Goal: Transaction & Acquisition: Book appointment/travel/reservation

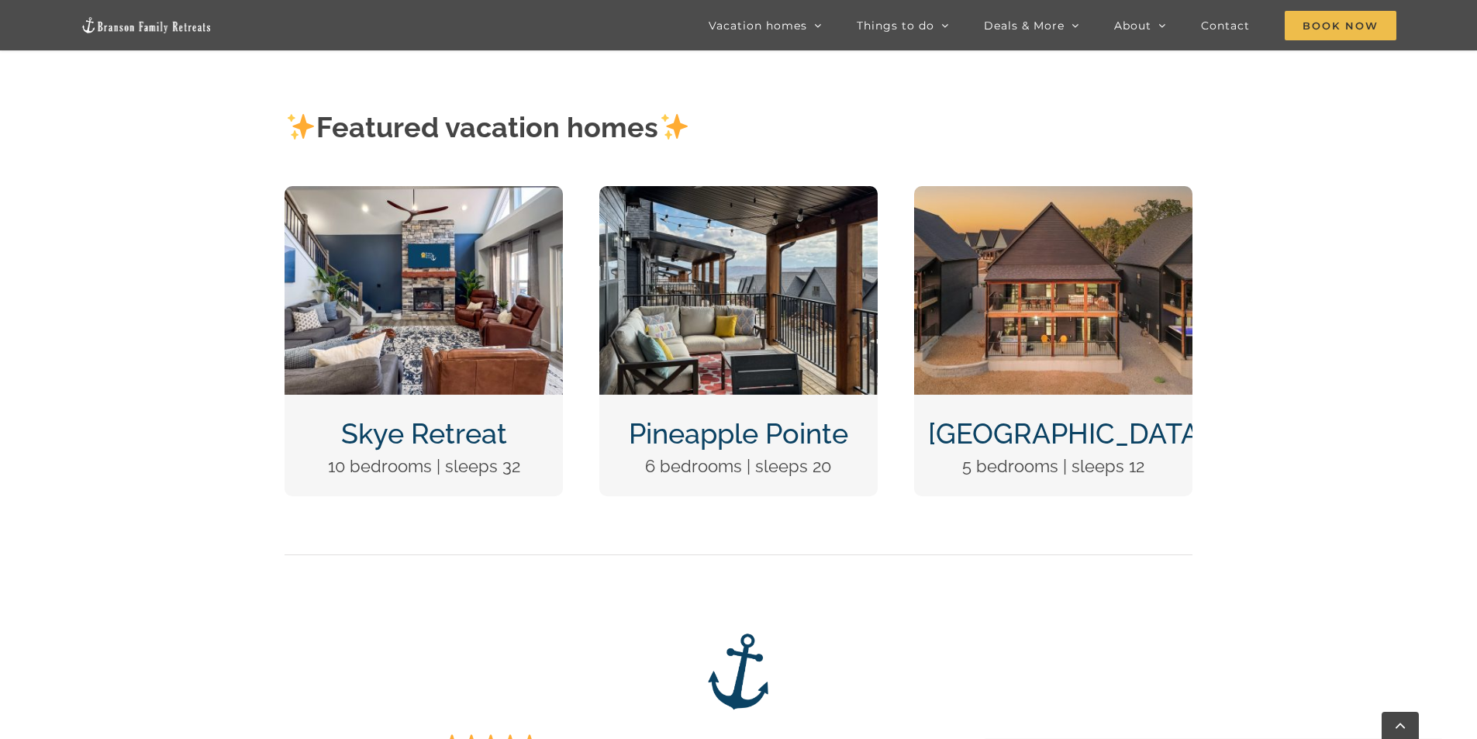
scroll to position [543, 0]
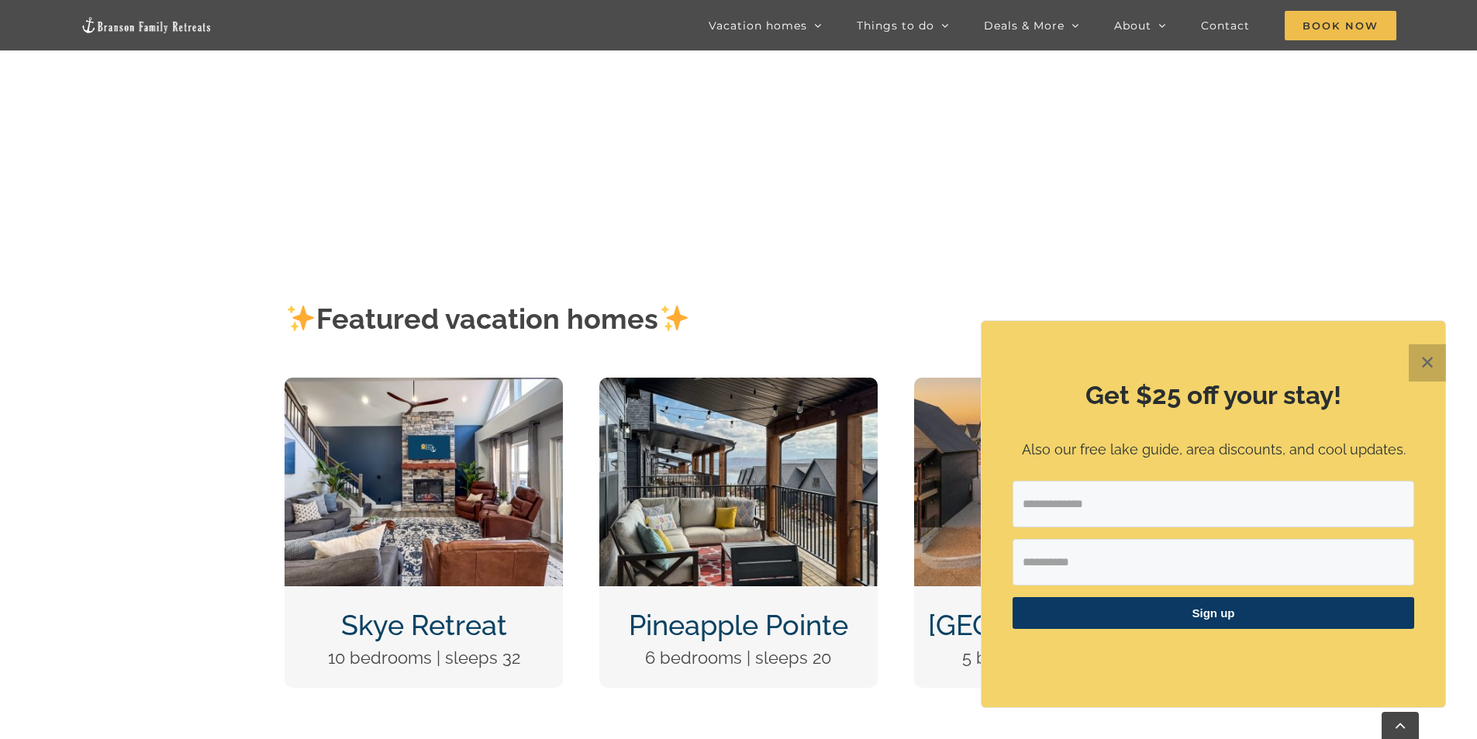
click at [1432, 359] on button "✕" at bounding box center [1427, 362] width 37 height 37
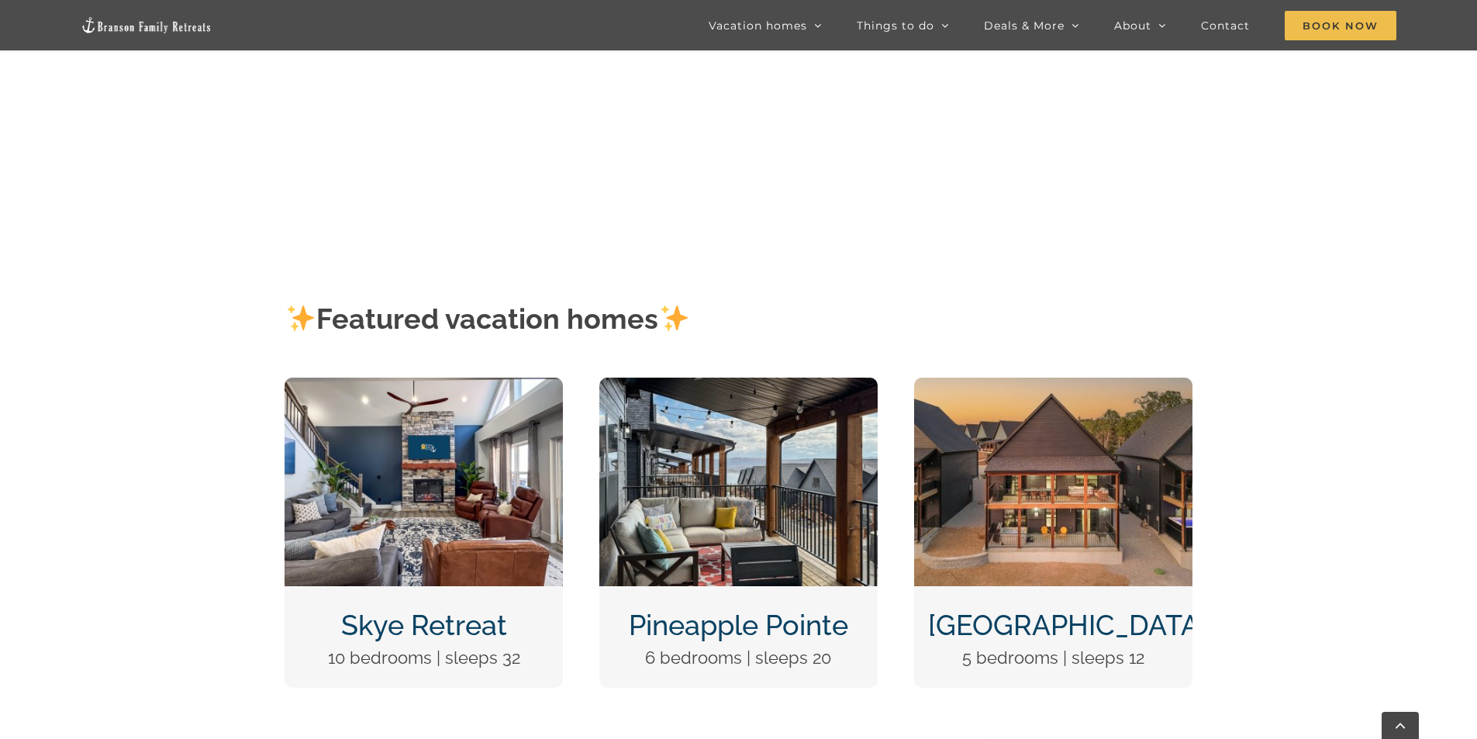
click at [1087, 502] on img "DCIM100MEDIADJI_0124.JPG" at bounding box center [1053, 482] width 278 height 209
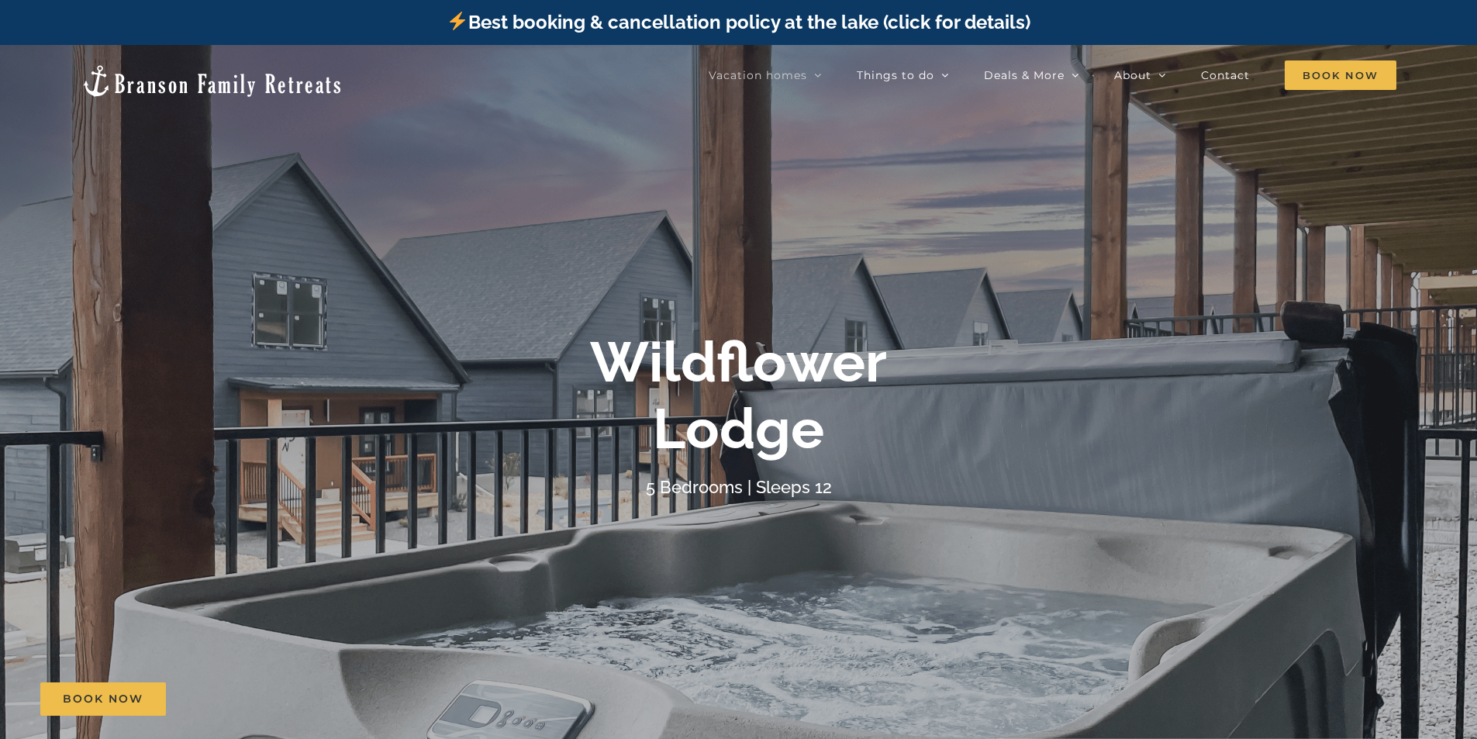
click at [1367, 357] on div "Wildflower Lodge 5 Bedrooms | Sleeps 12" at bounding box center [738, 415] width 1477 height 172
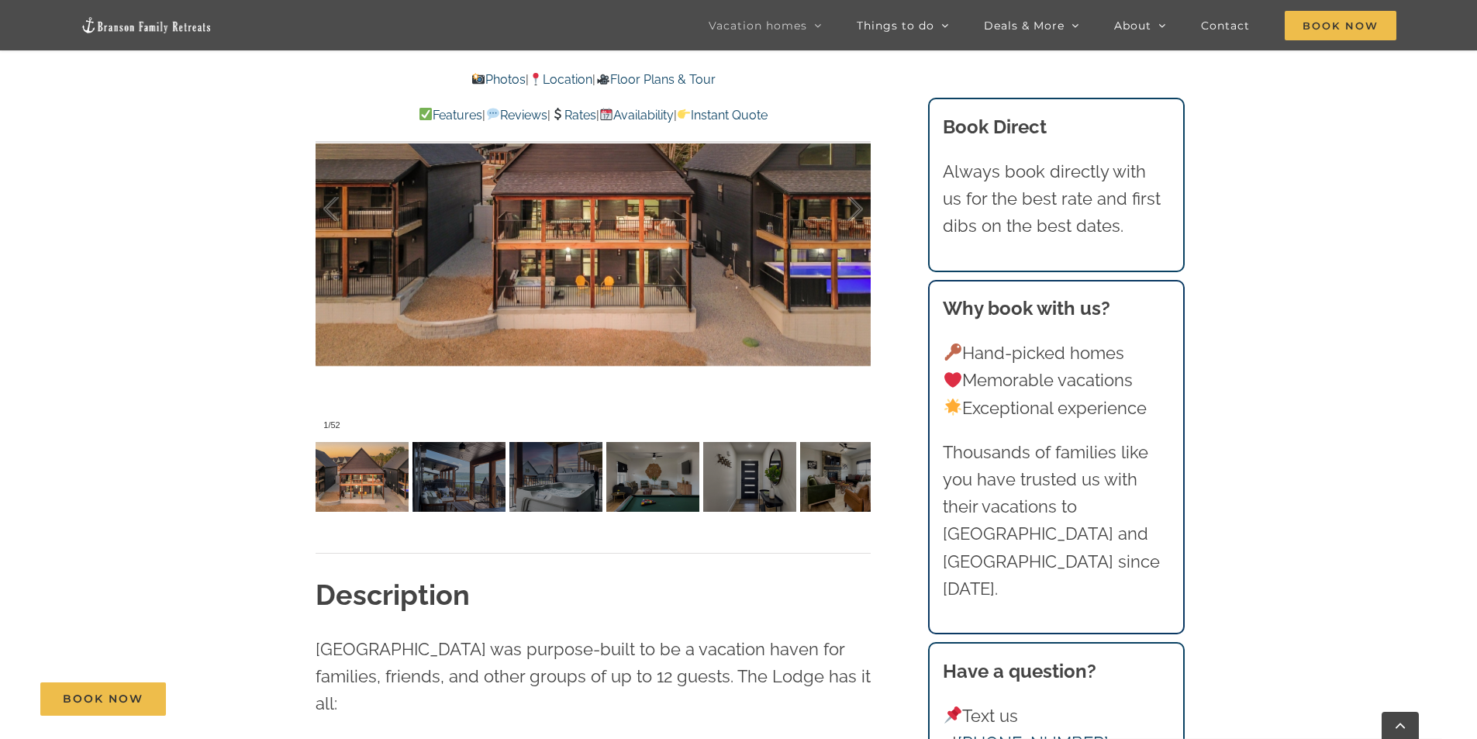
scroll to position [1085, 0]
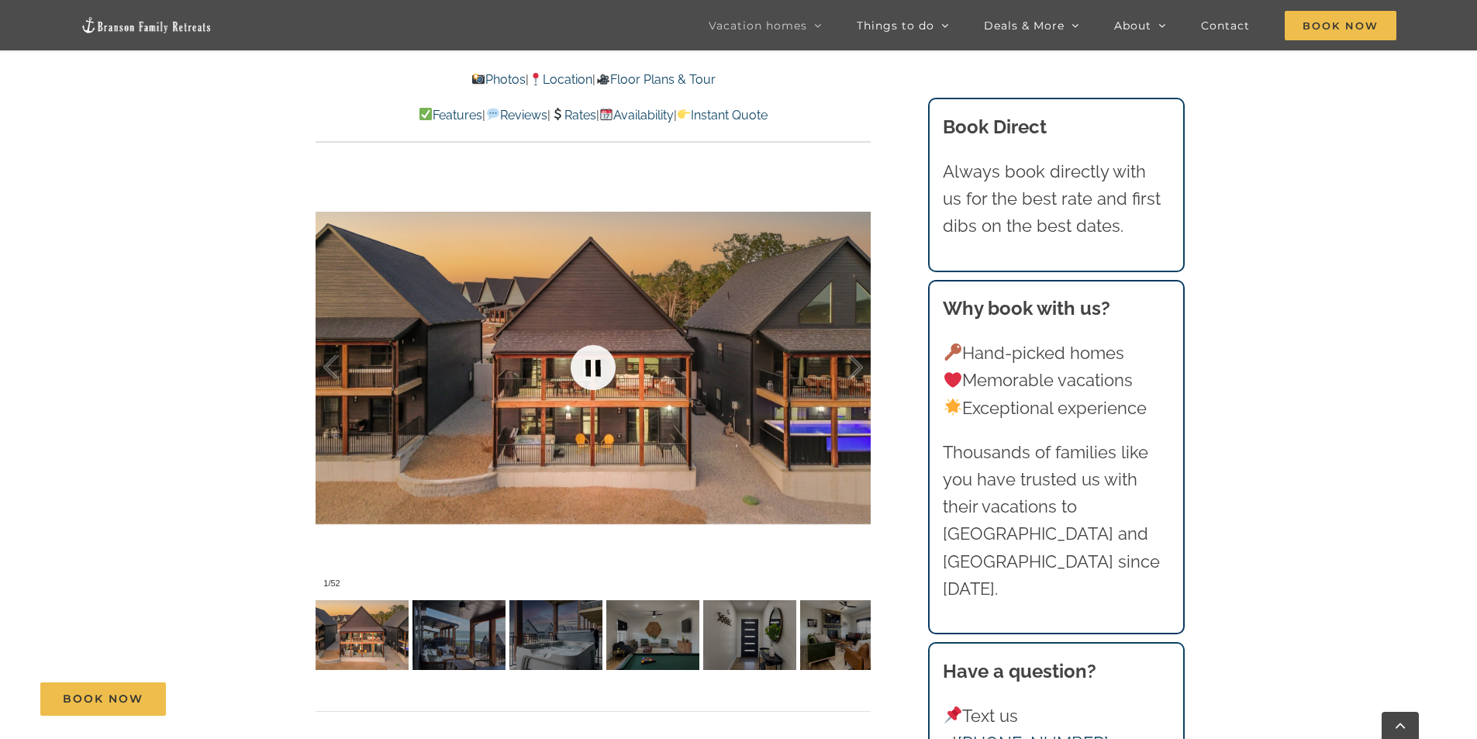
click at [597, 367] on link at bounding box center [593, 367] width 62 height 62
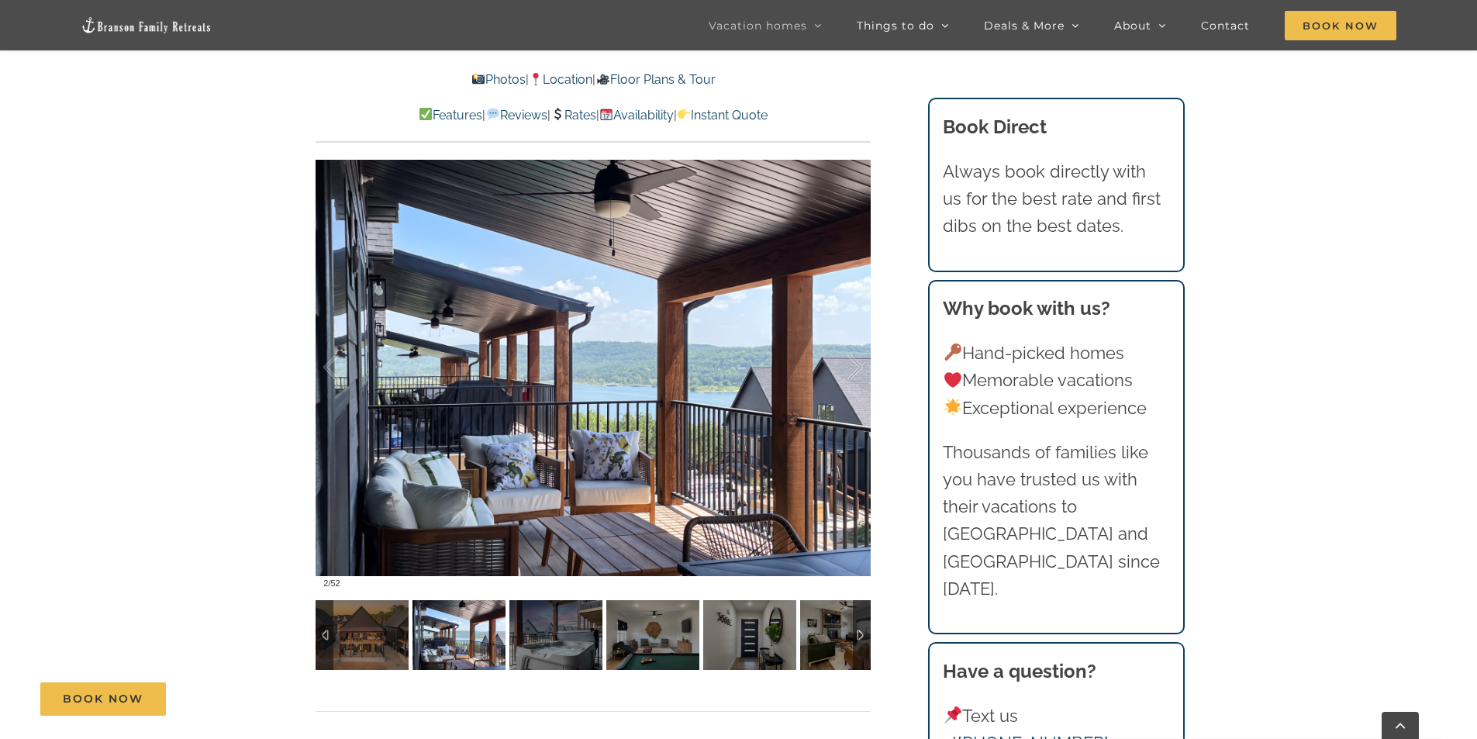
click at [469, 651] on img at bounding box center [458, 635] width 93 height 70
click at [532, 645] on img at bounding box center [555, 635] width 93 height 70
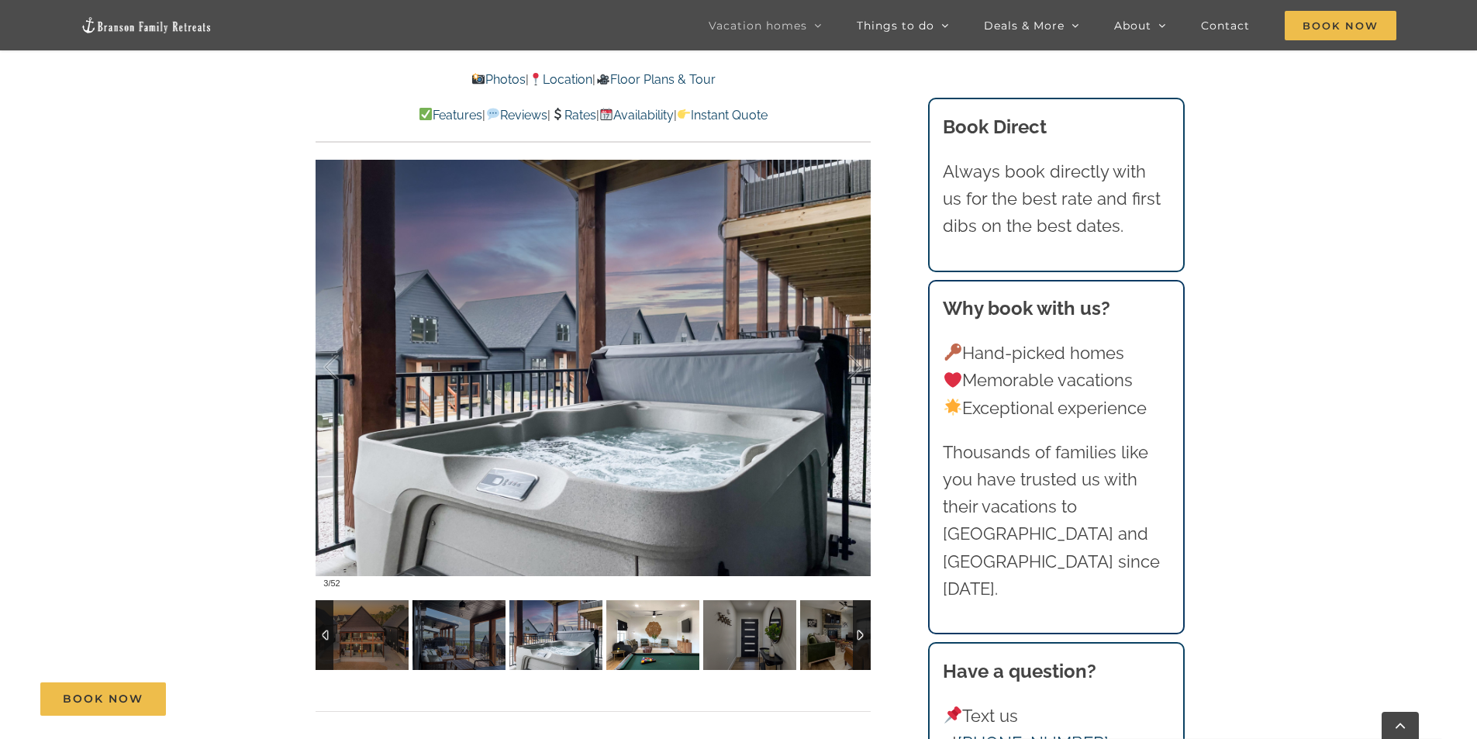
click at [637, 643] on img at bounding box center [652, 635] width 93 height 70
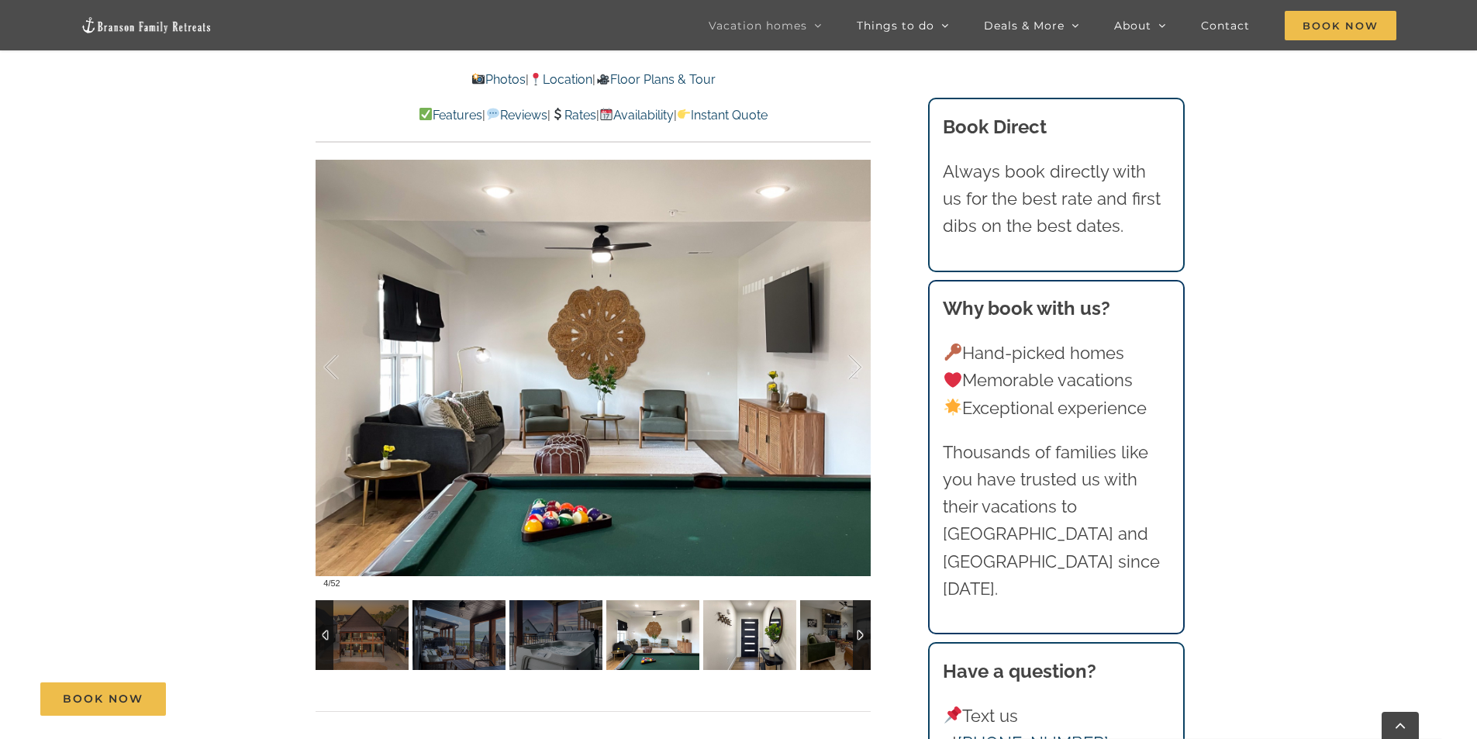
click at [758, 640] on img at bounding box center [749, 635] width 93 height 70
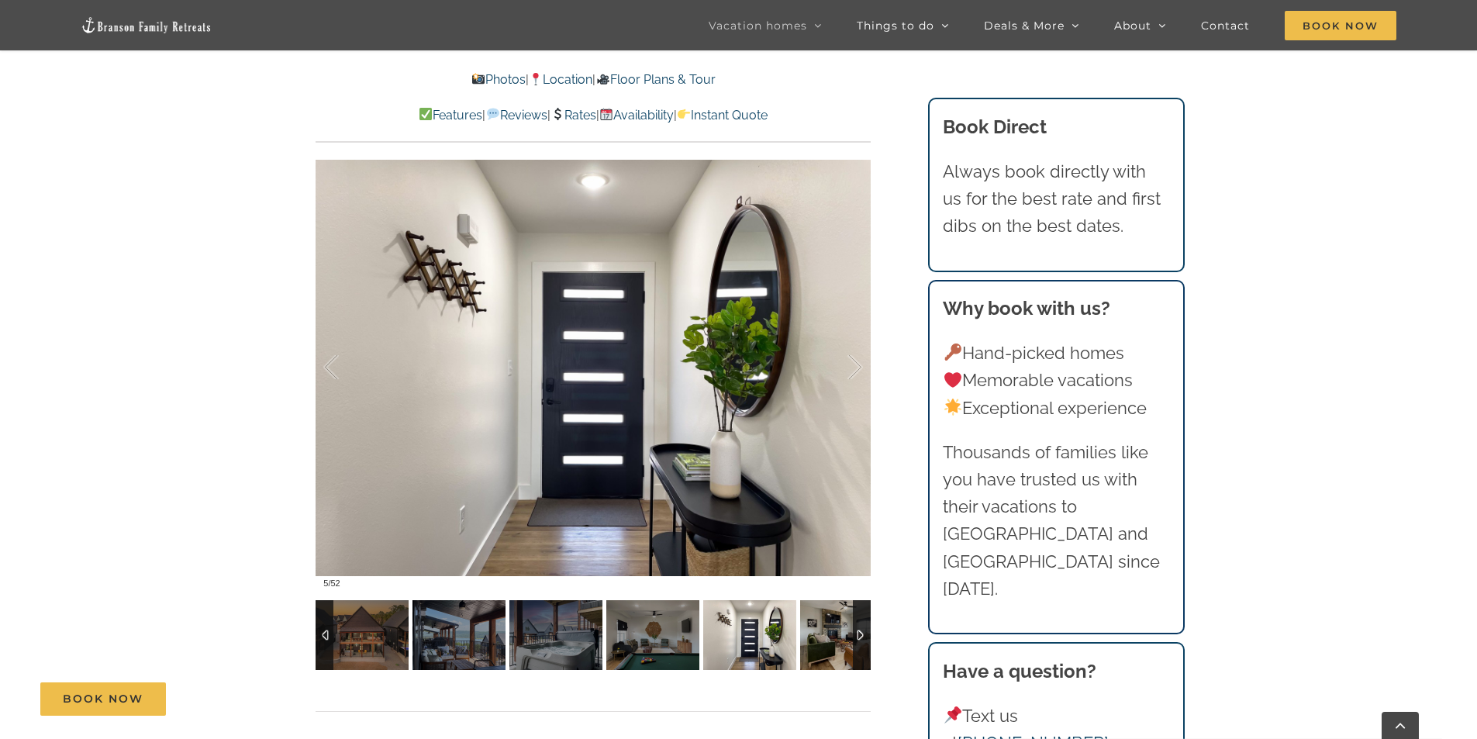
click at [860, 641] on div at bounding box center [862, 635] width 18 height 70
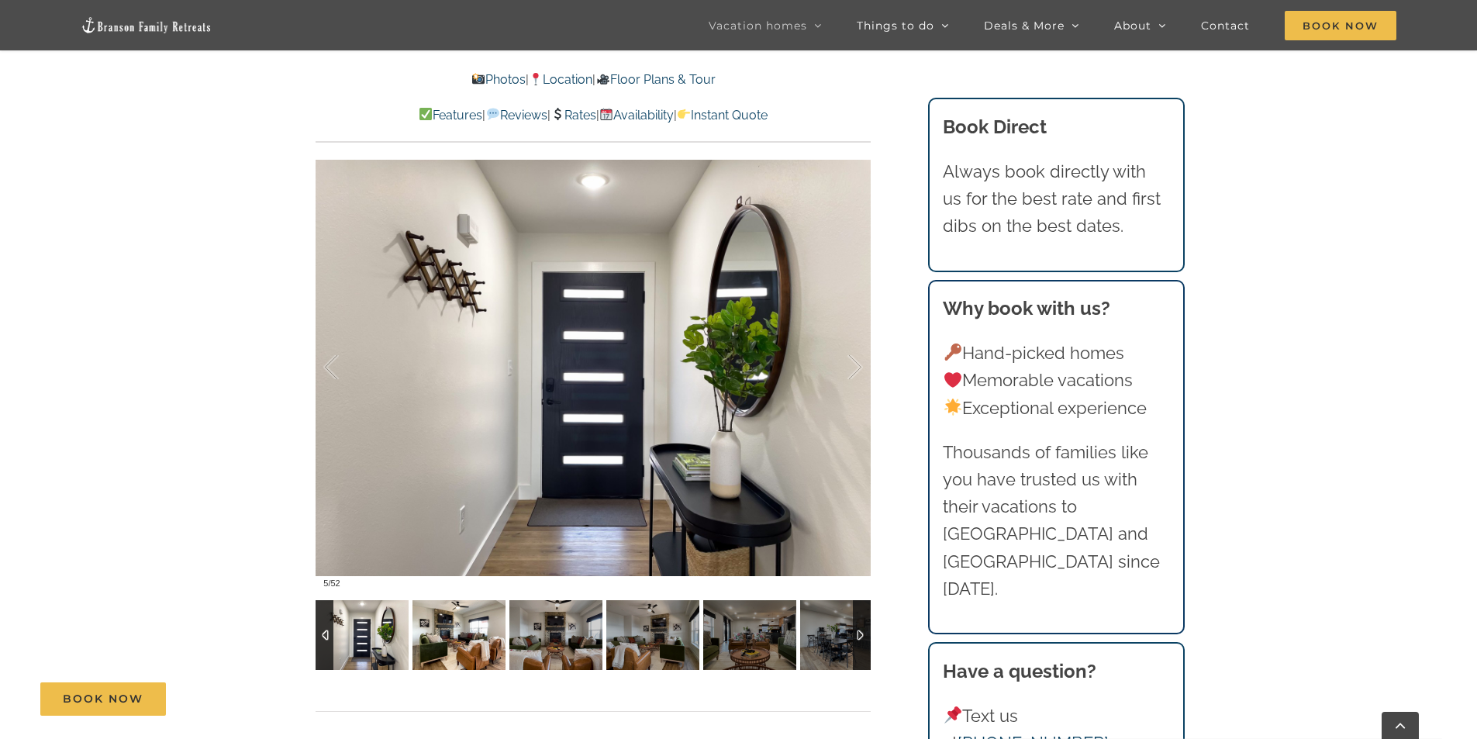
click at [480, 643] on img at bounding box center [458, 635] width 93 height 70
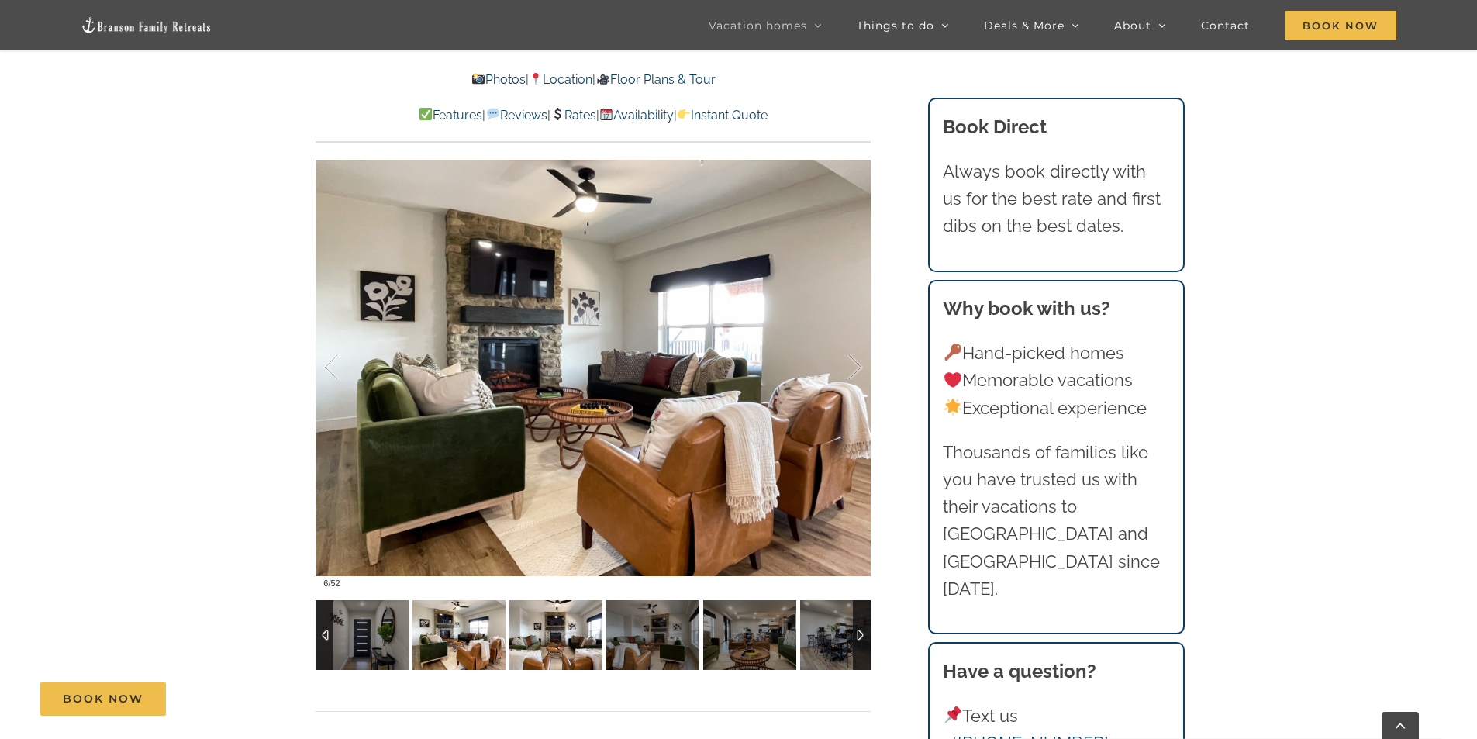
click at [537, 640] on img at bounding box center [555, 635] width 93 height 70
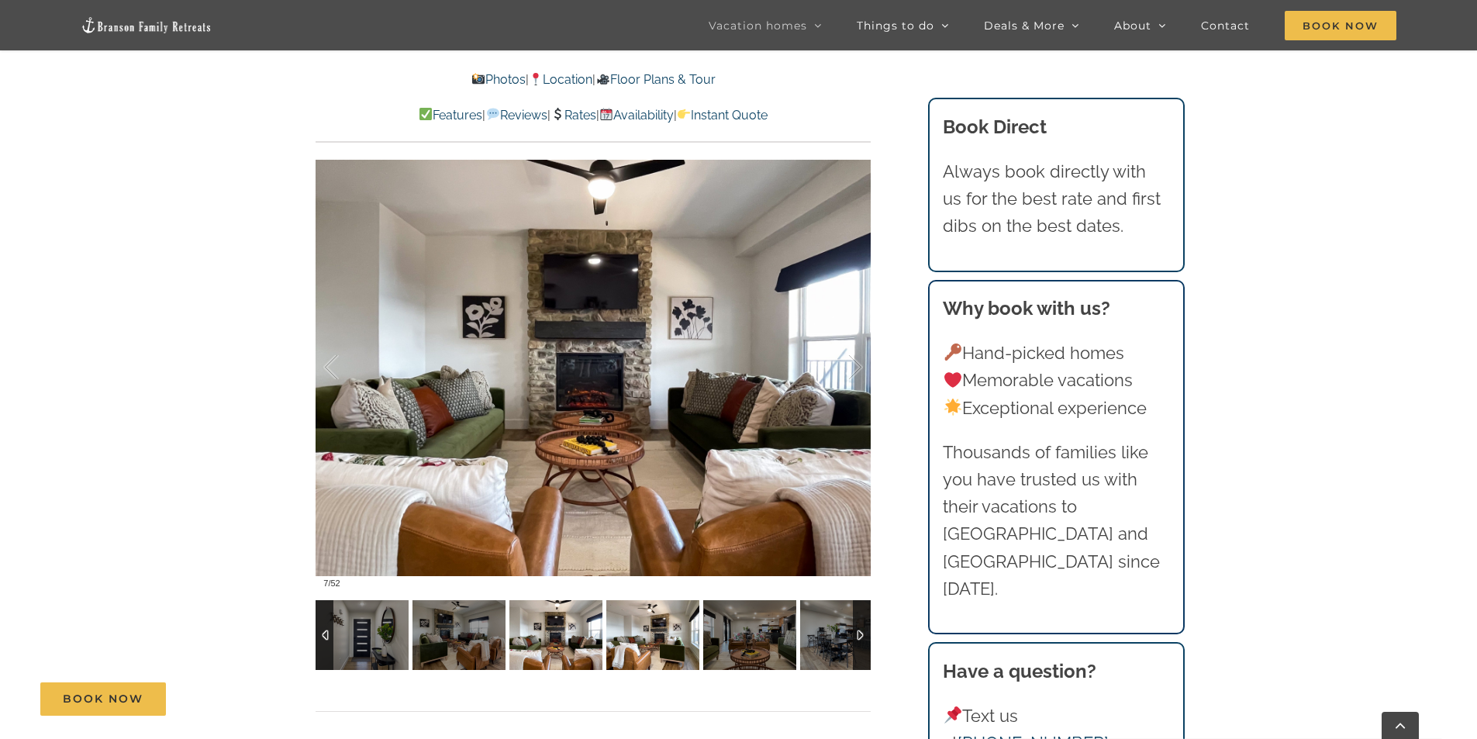
click at [648, 640] on img at bounding box center [652, 635] width 93 height 70
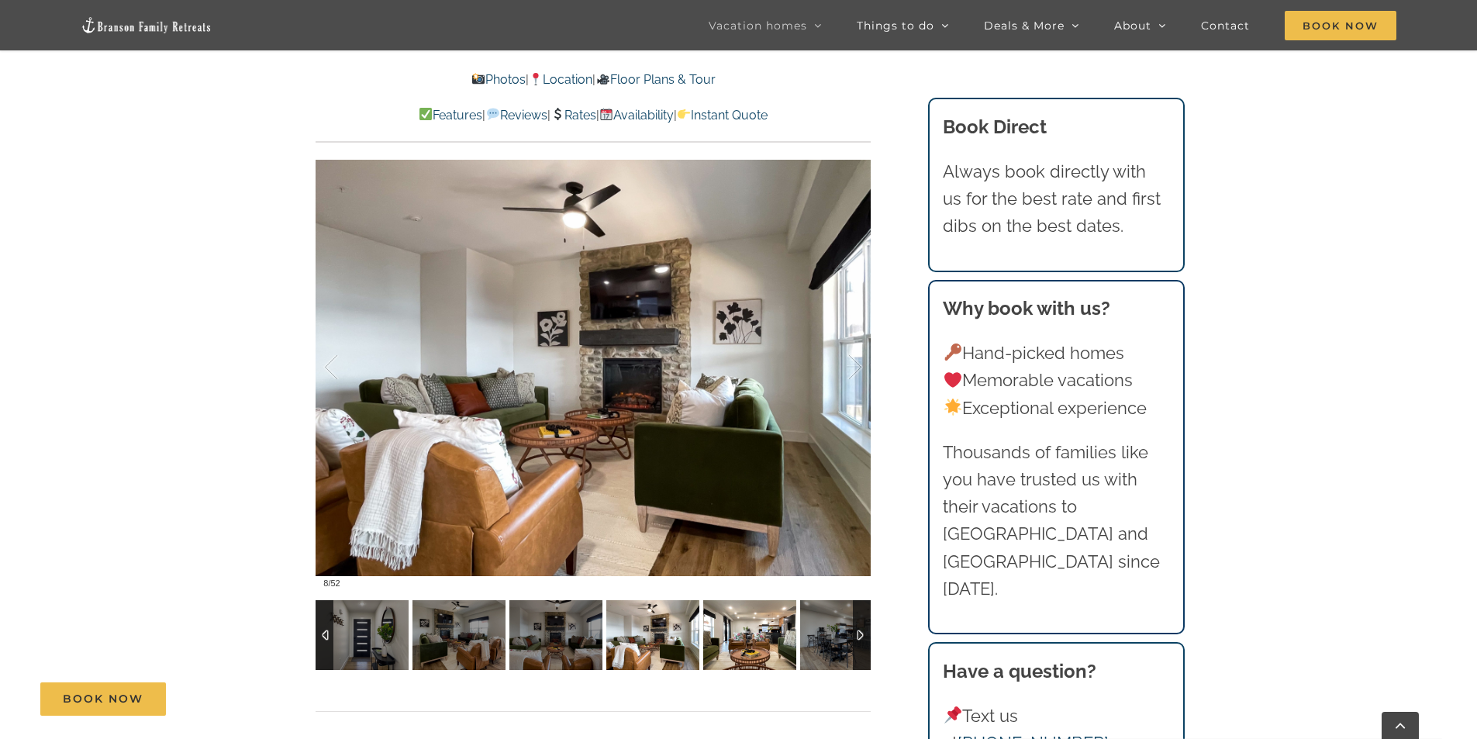
click at [753, 642] on img at bounding box center [749, 635] width 93 height 70
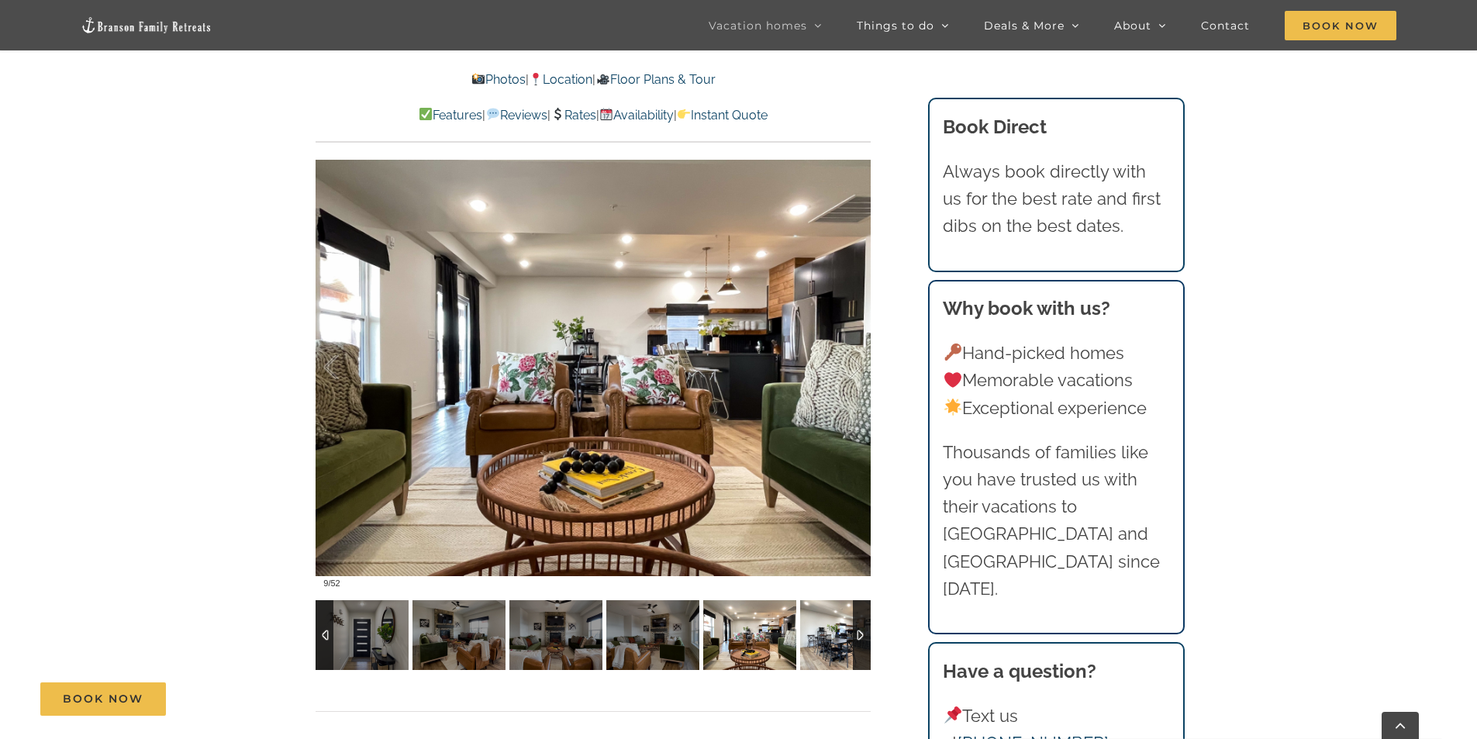
click at [828, 650] on img at bounding box center [846, 635] width 93 height 70
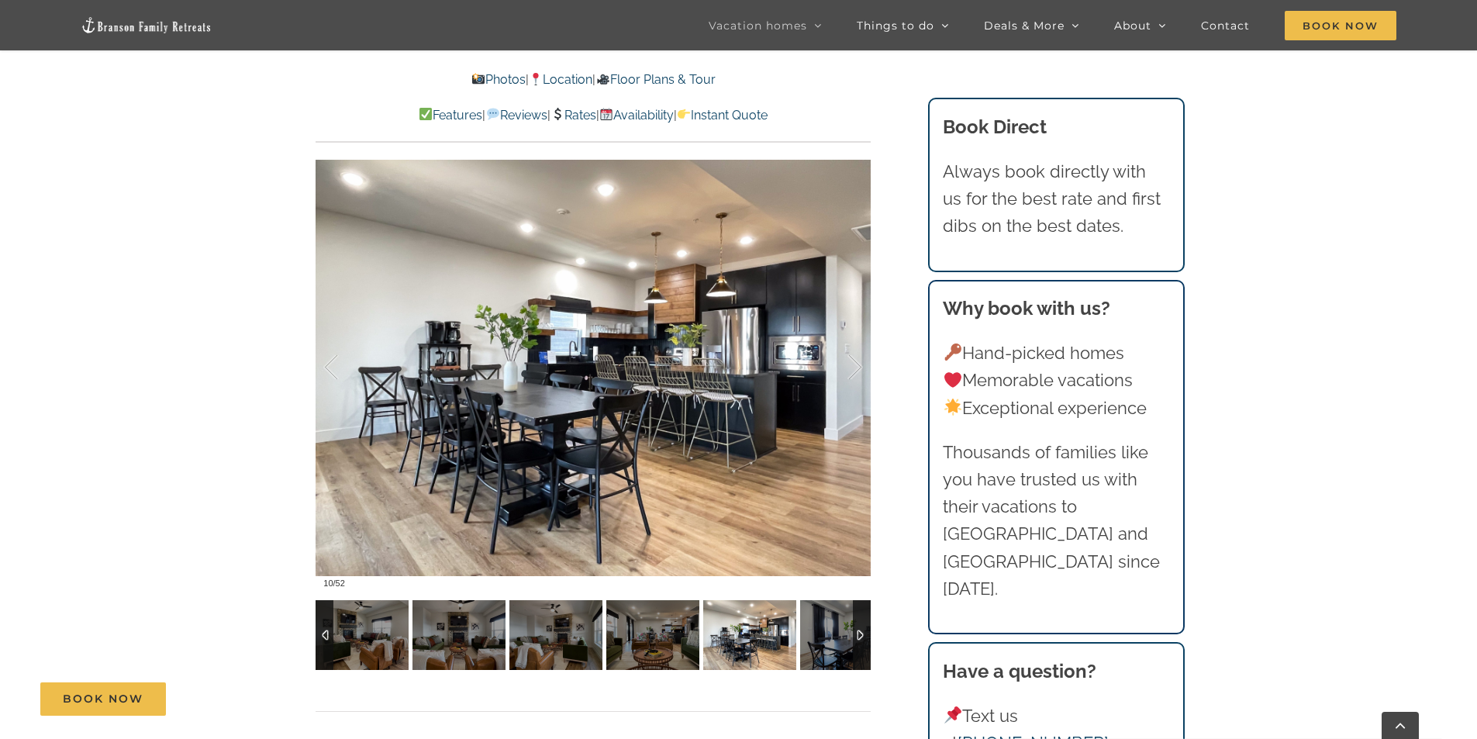
click at [861, 635] on div at bounding box center [862, 635] width 18 height 70
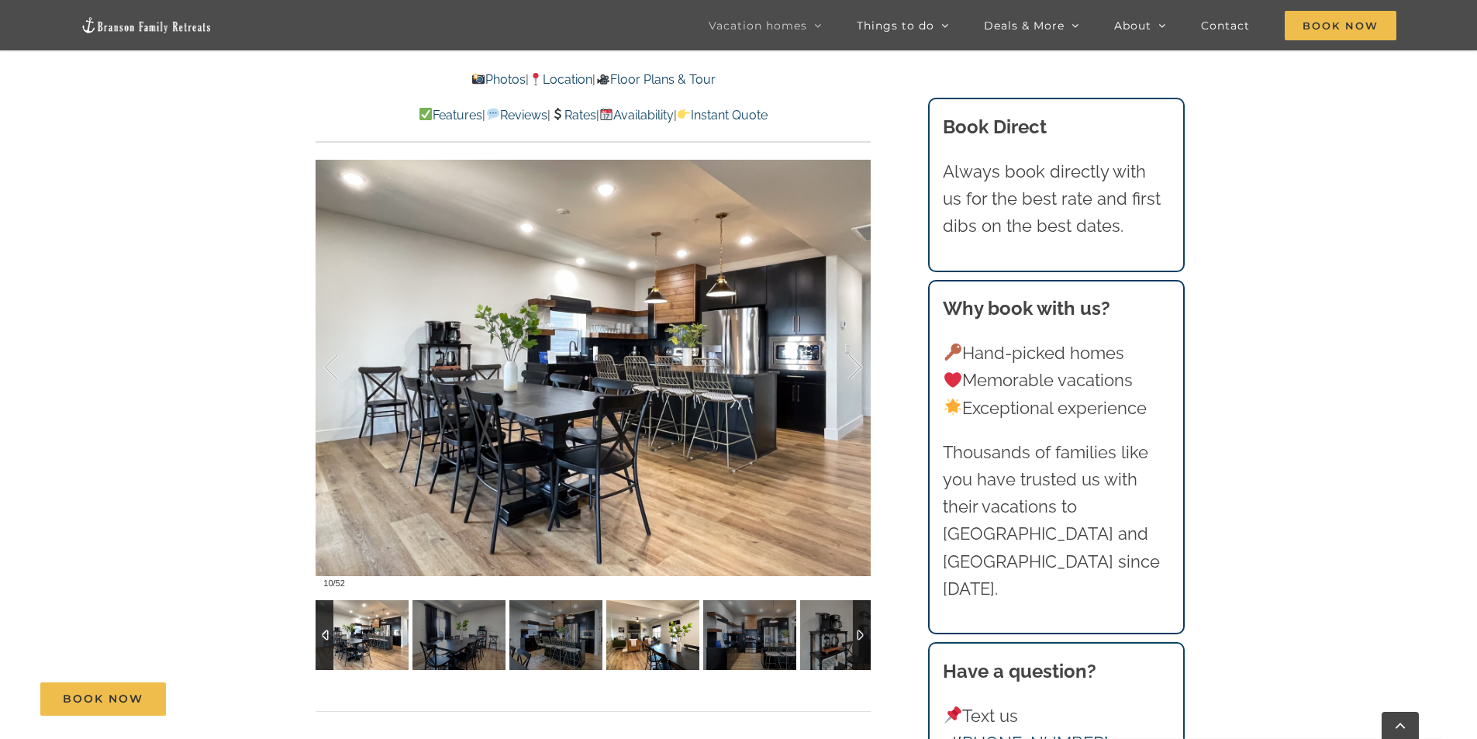
click at [672, 638] on img at bounding box center [652, 635] width 93 height 70
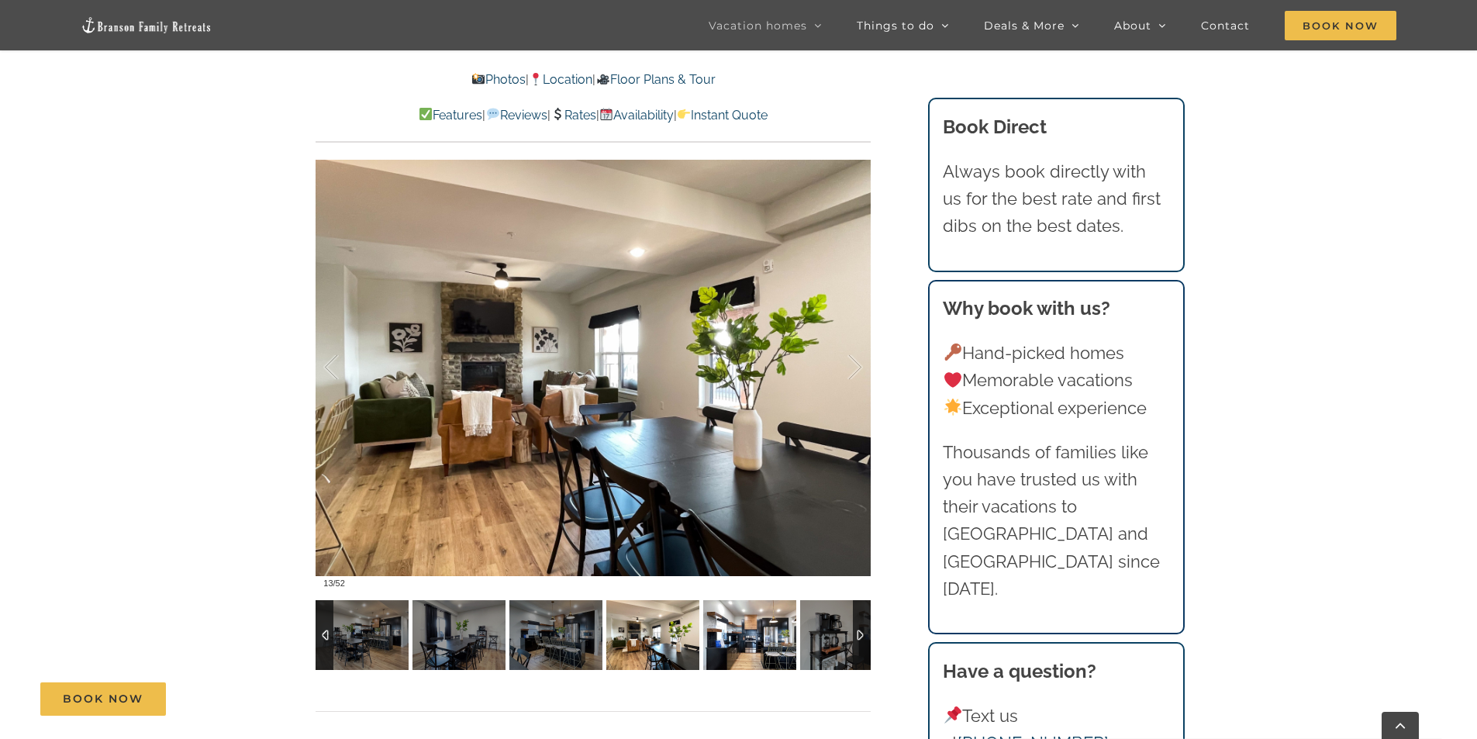
click at [728, 637] on img at bounding box center [749, 635] width 93 height 70
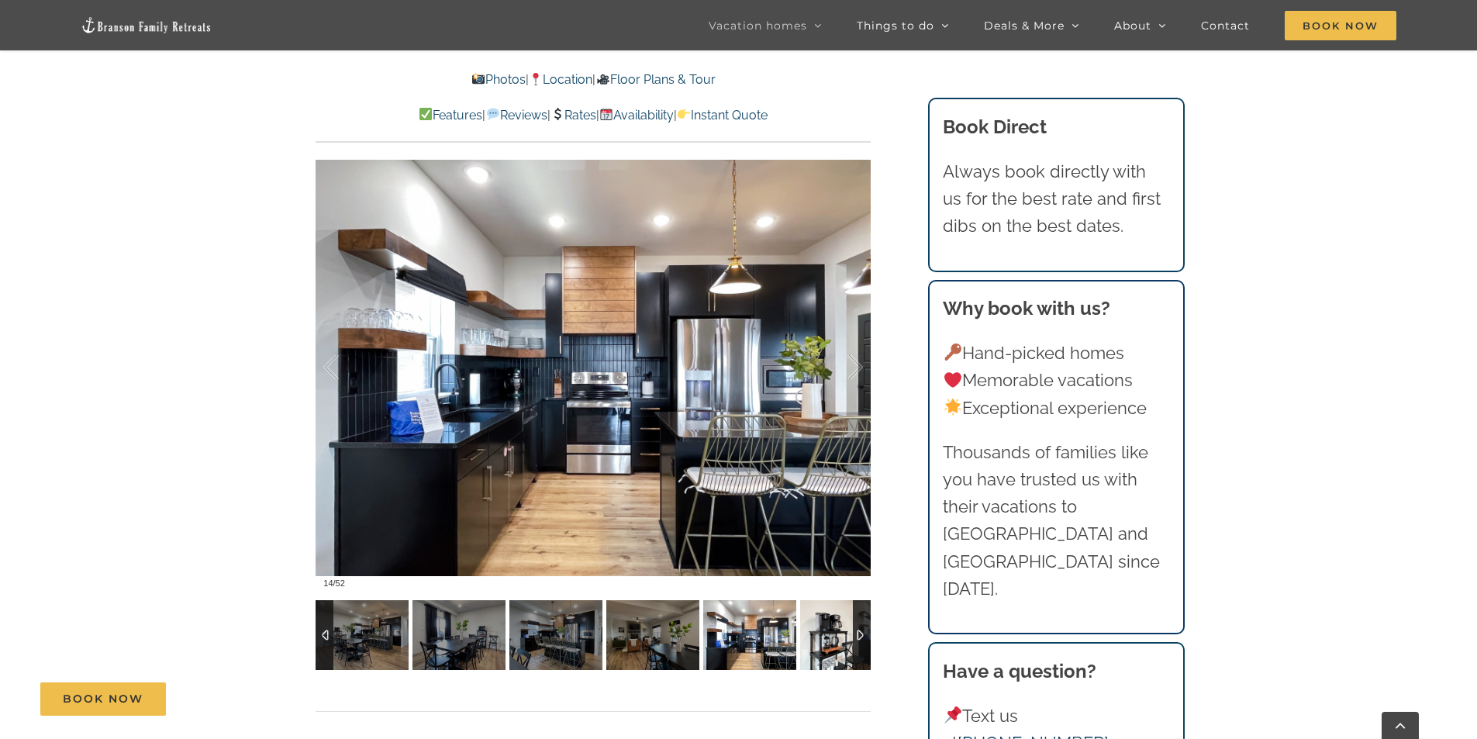
click at [826, 634] on img at bounding box center [846, 635] width 93 height 70
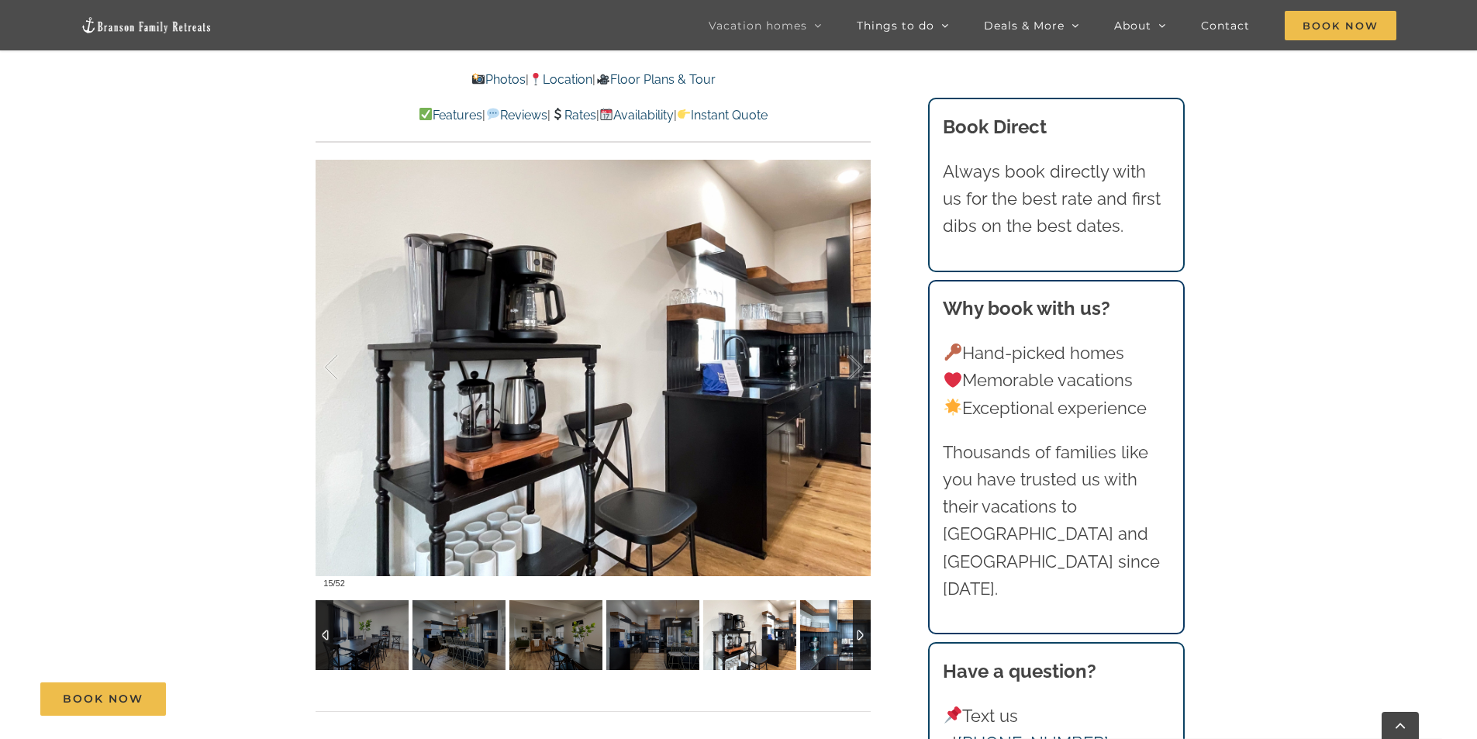
click at [850, 637] on img at bounding box center [846, 635] width 93 height 70
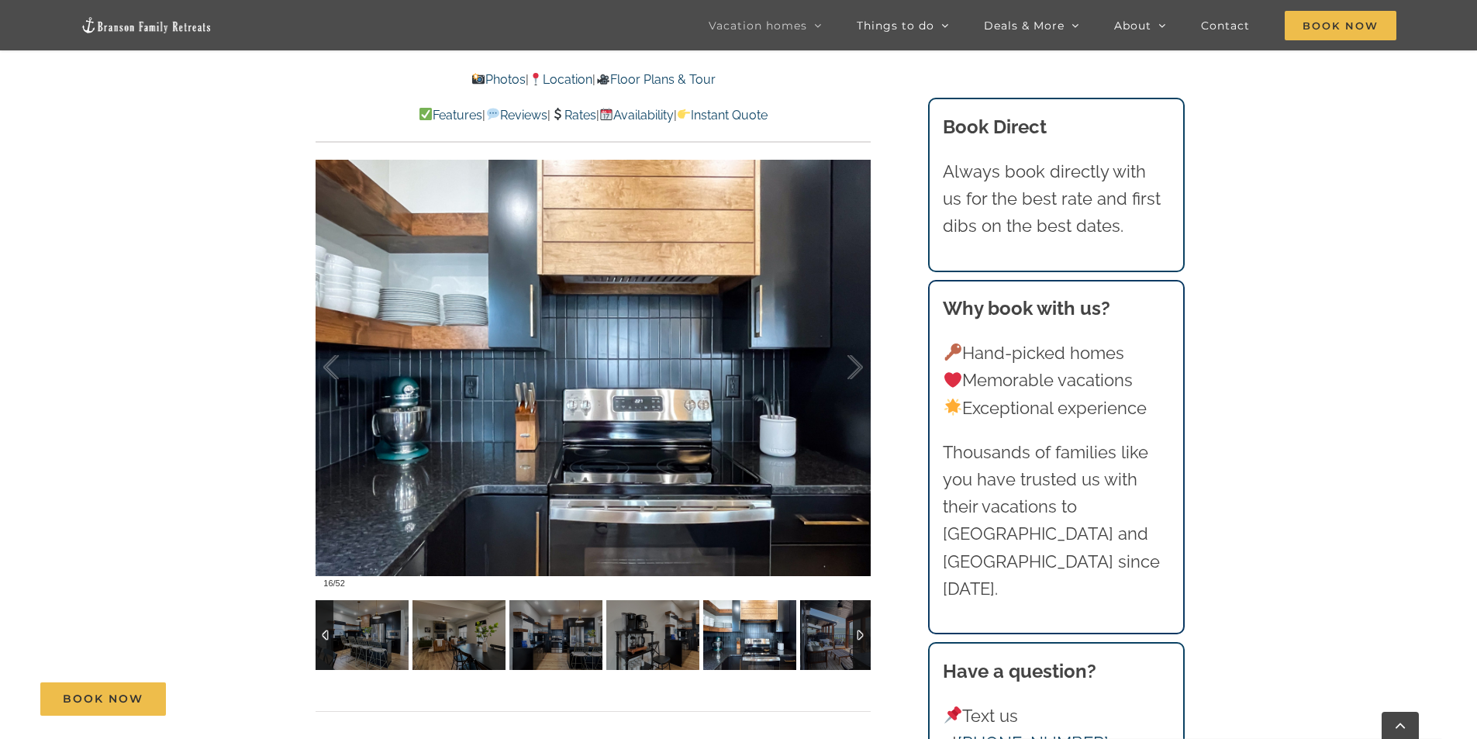
click at [857, 636] on div at bounding box center [862, 635] width 18 height 70
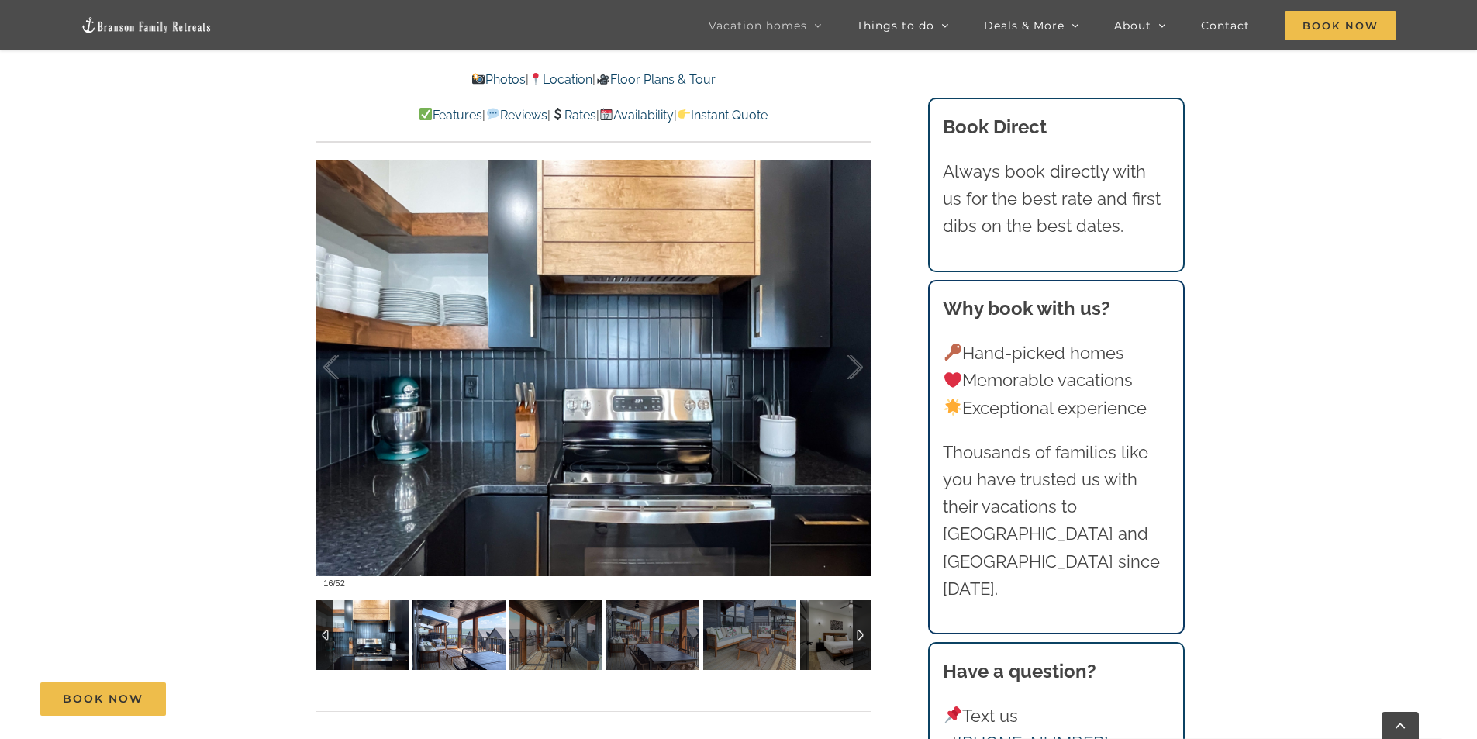
click at [471, 636] on img at bounding box center [458, 635] width 93 height 70
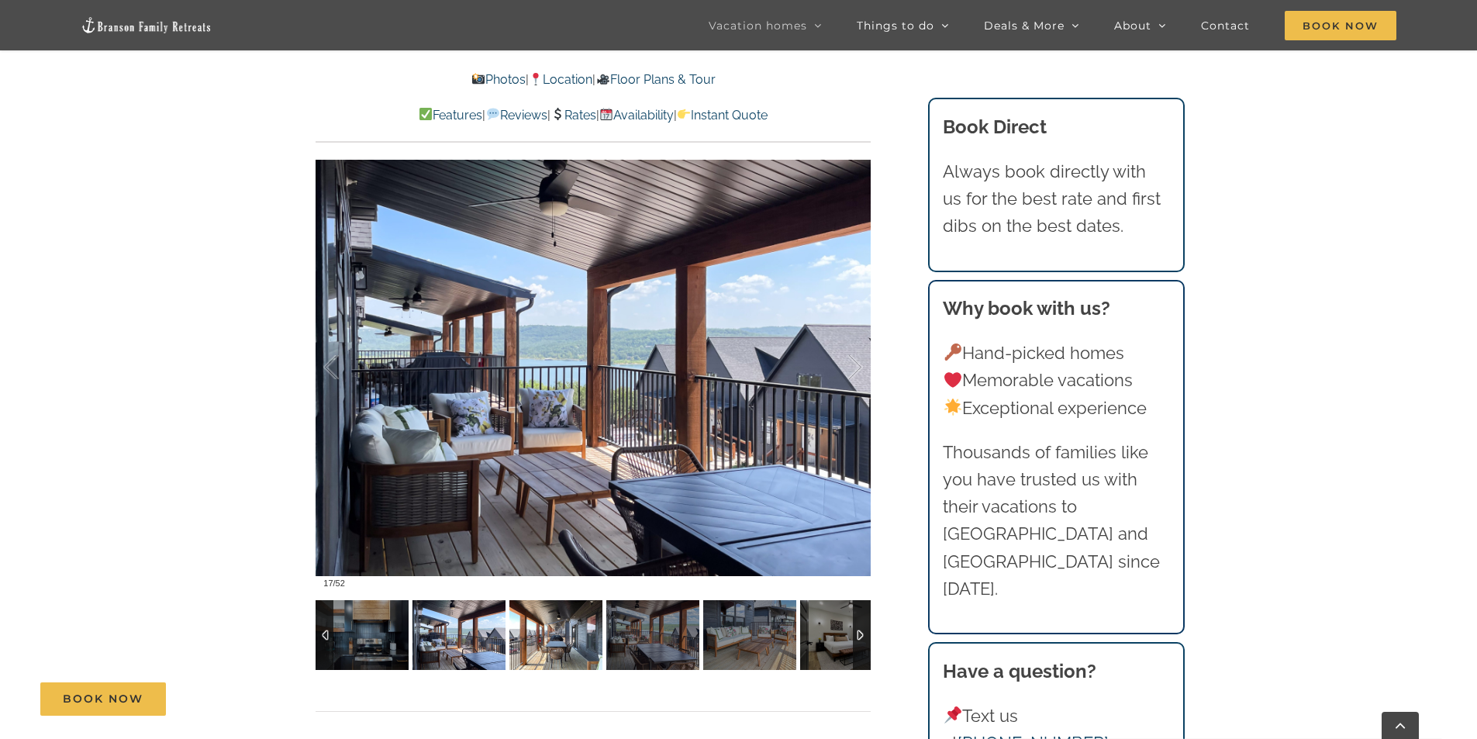
click at [564, 632] on img at bounding box center [555, 635] width 93 height 70
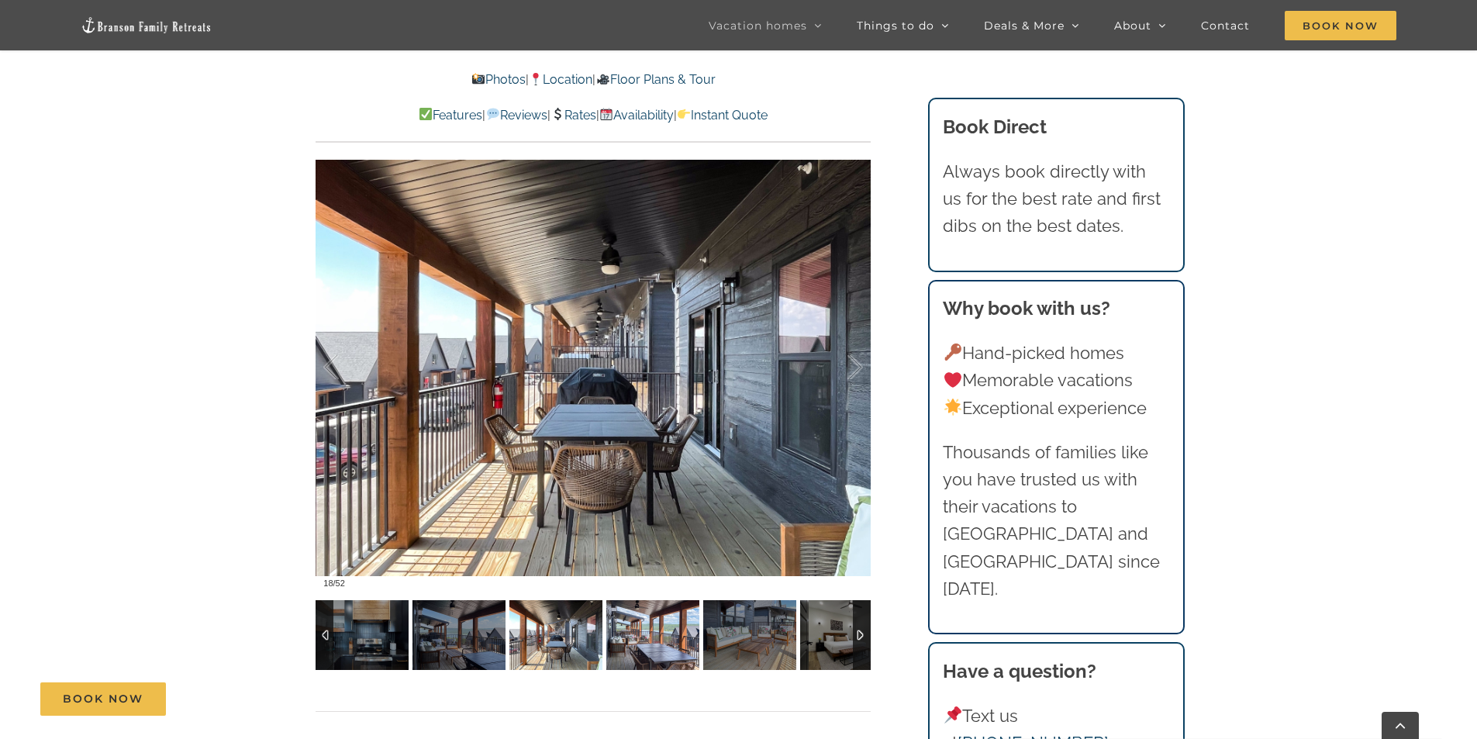
click at [660, 632] on img at bounding box center [652, 635] width 93 height 70
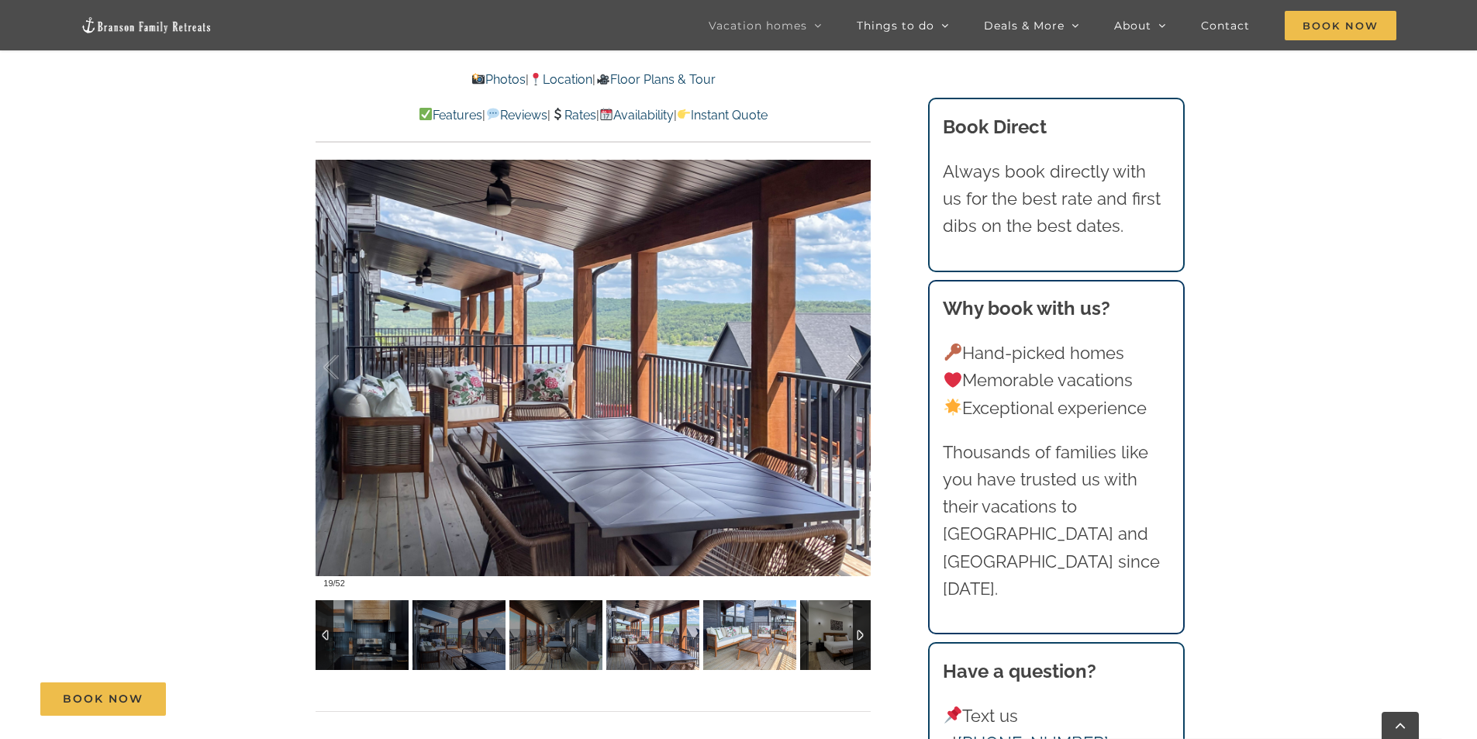
click at [739, 630] on img at bounding box center [749, 635] width 93 height 70
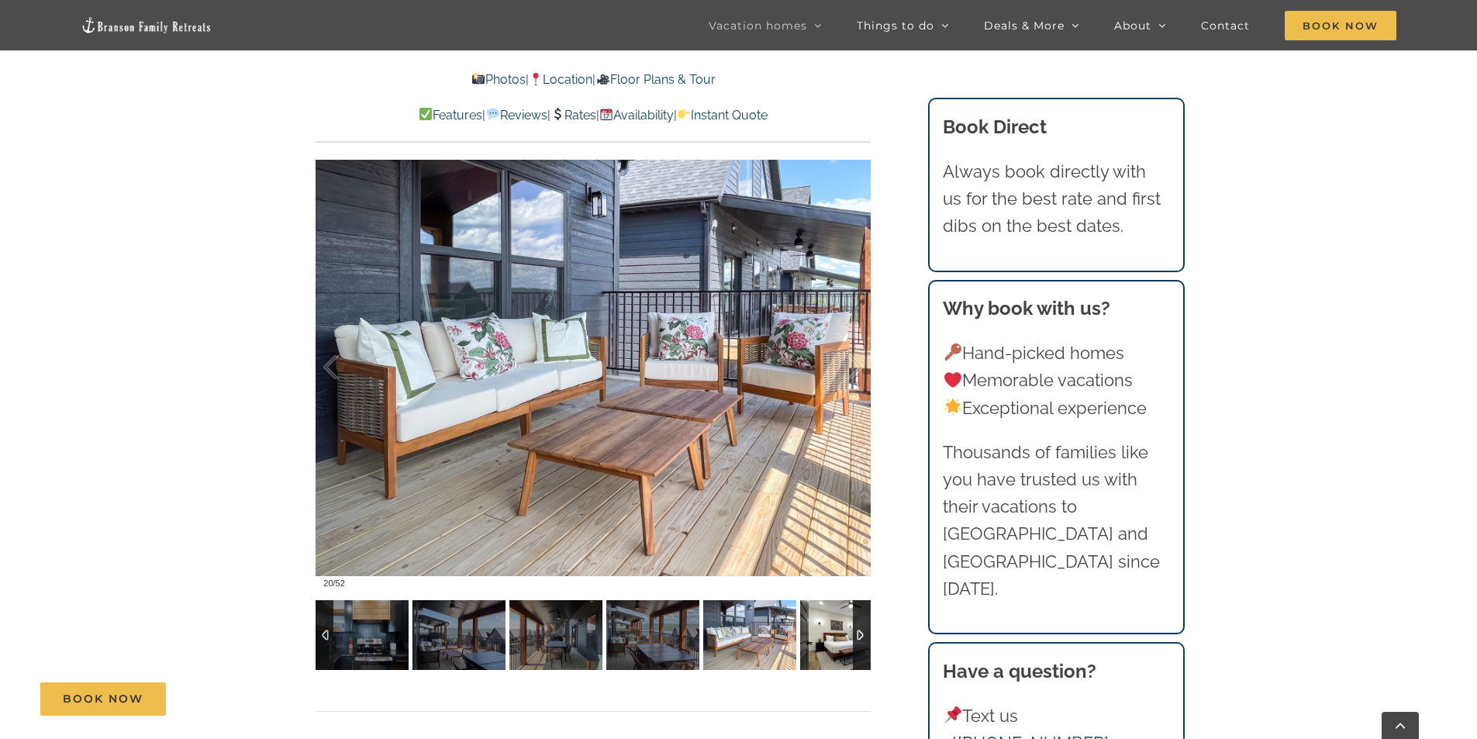
click at [834, 631] on img at bounding box center [846, 635] width 93 height 70
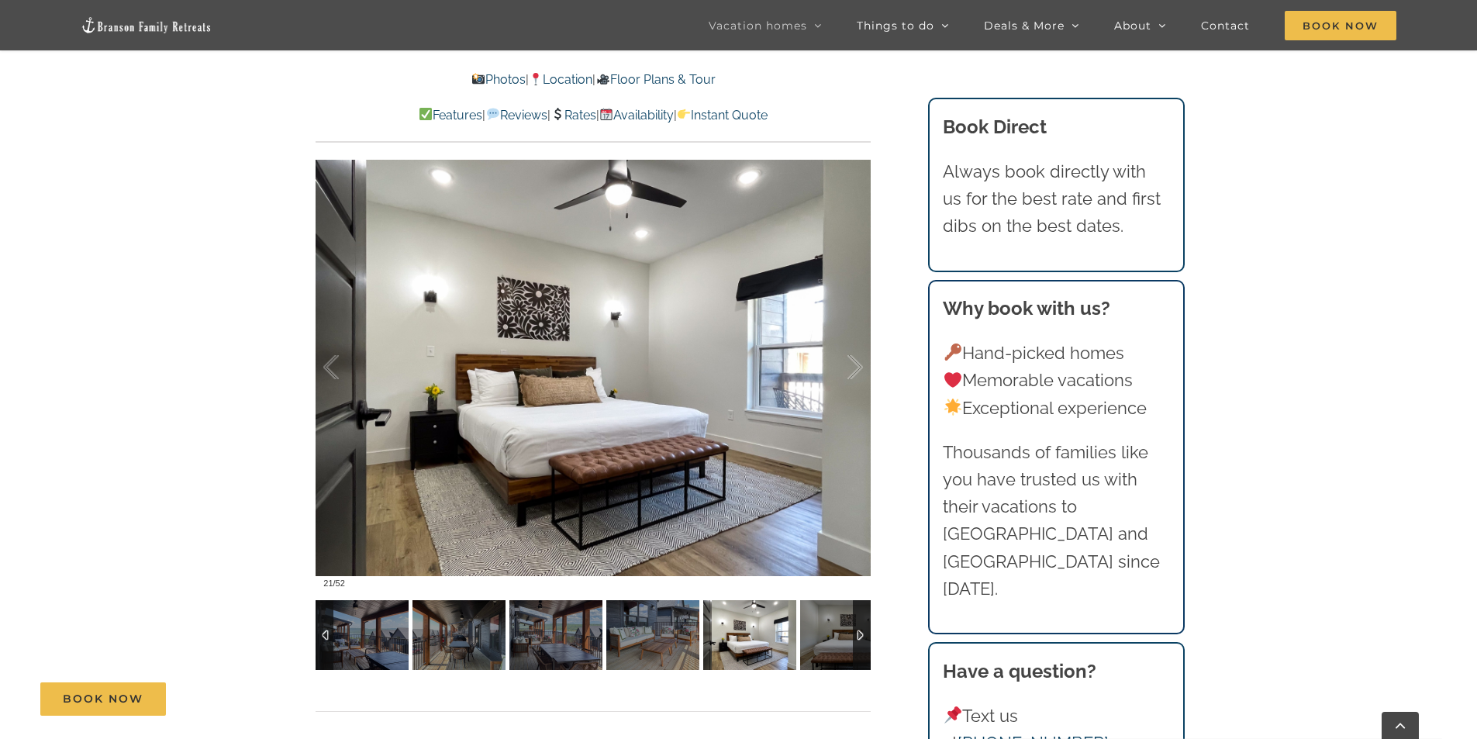
click at [861, 636] on div at bounding box center [862, 635] width 18 height 70
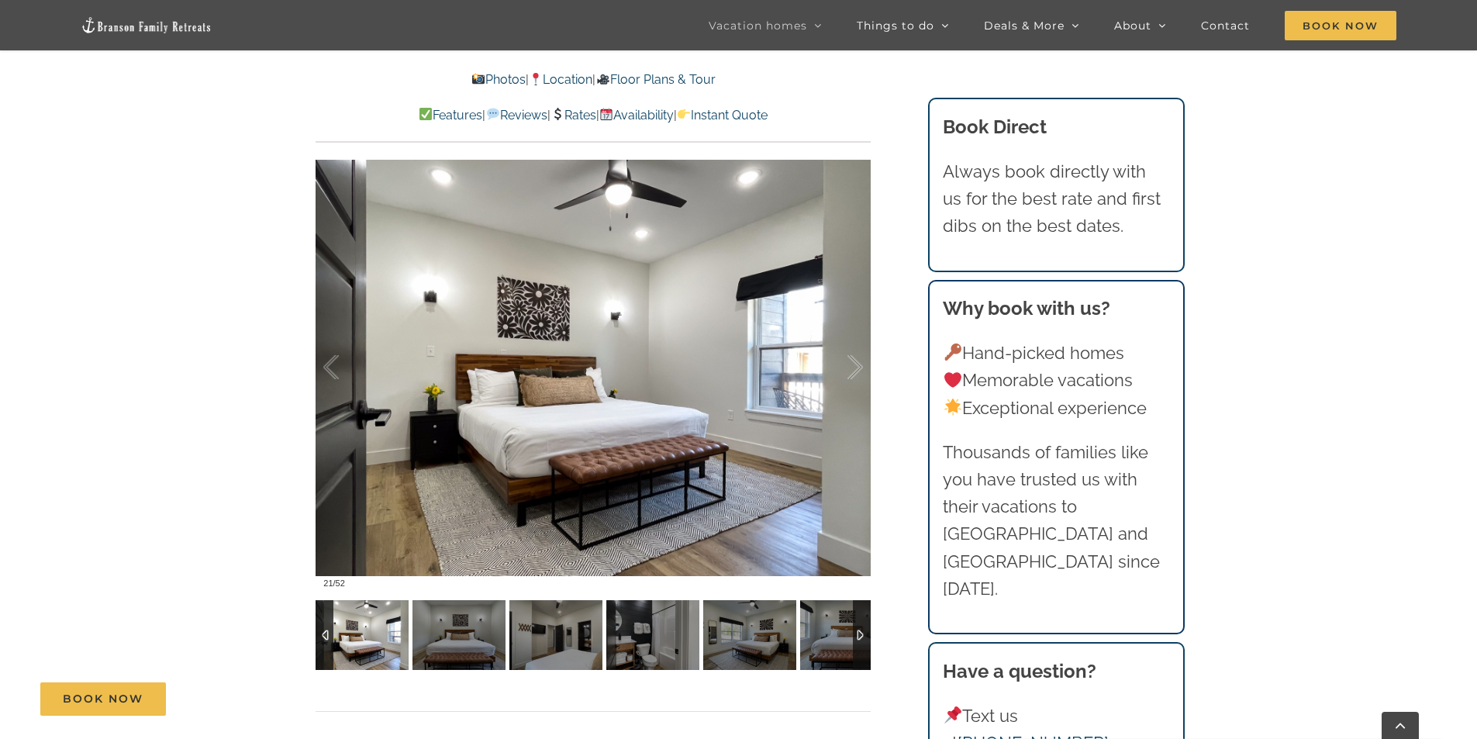
click at [858, 635] on div at bounding box center [862, 635] width 18 height 70
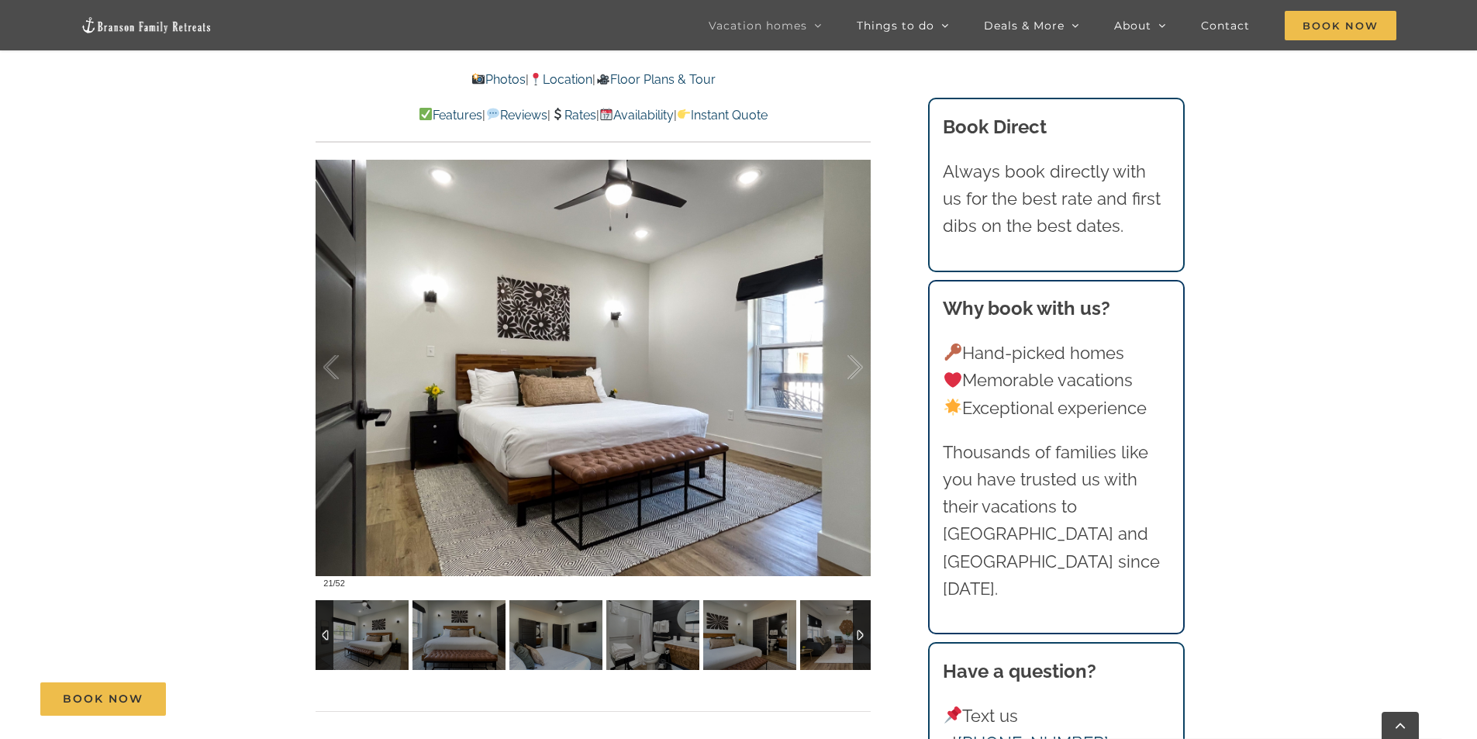
click at [858, 635] on div at bounding box center [862, 635] width 18 height 70
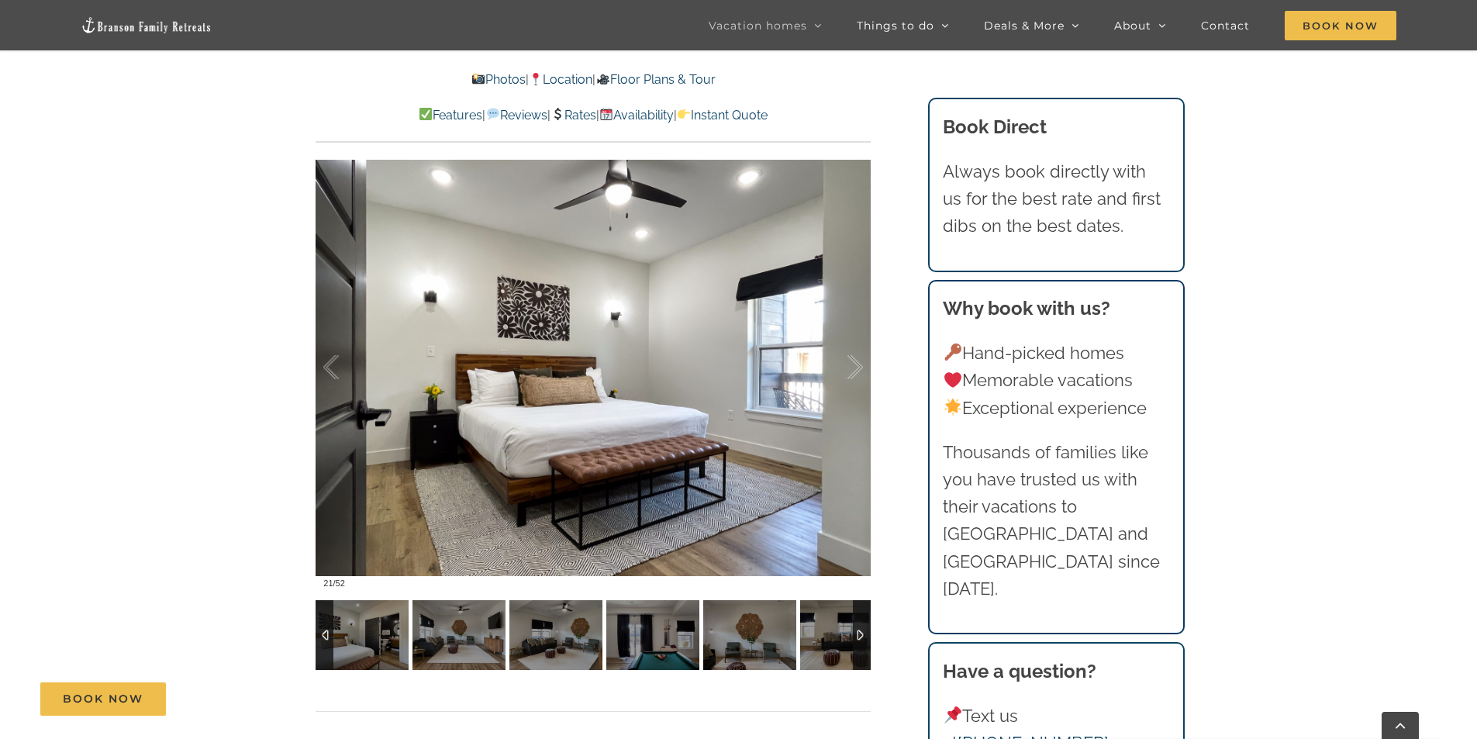
click at [858, 635] on div at bounding box center [862, 635] width 18 height 70
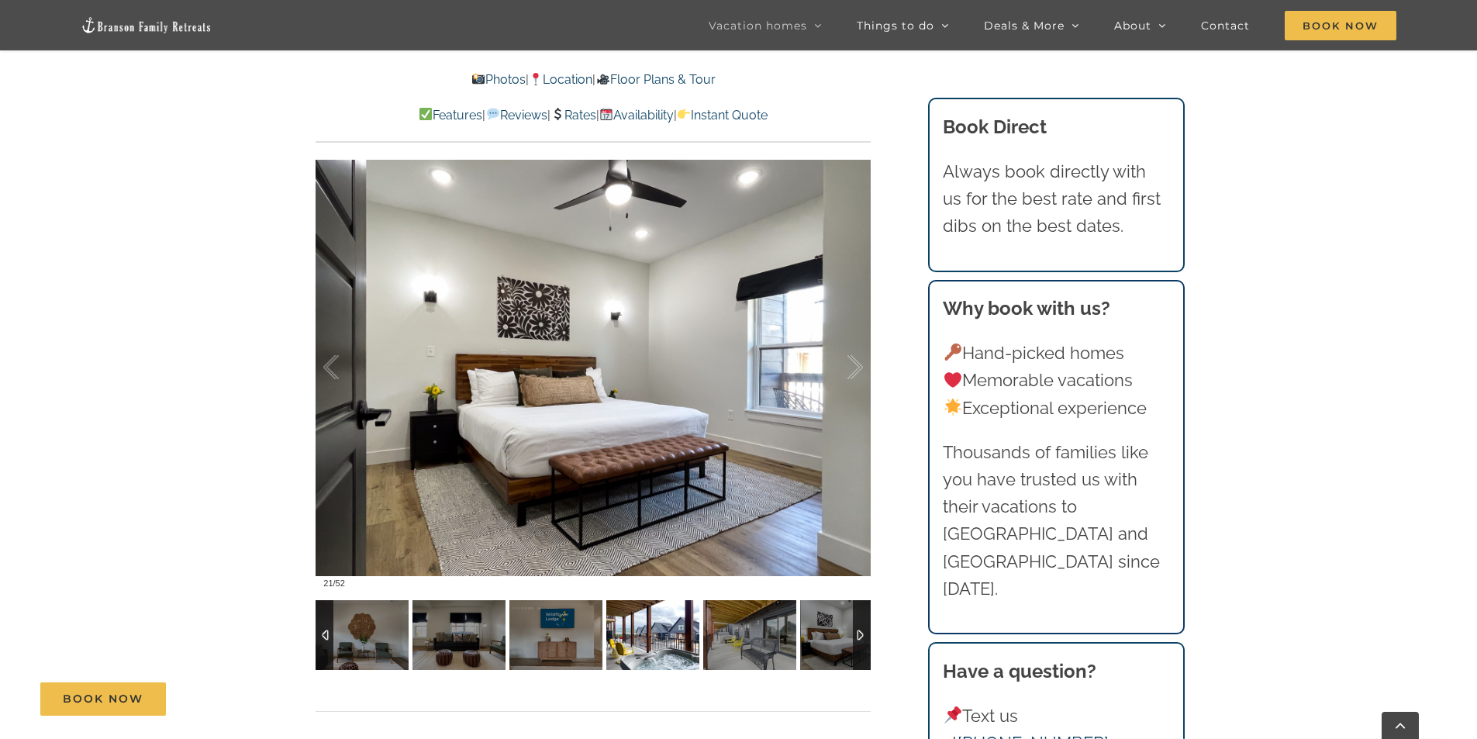
click at [636, 640] on img at bounding box center [652, 635] width 93 height 70
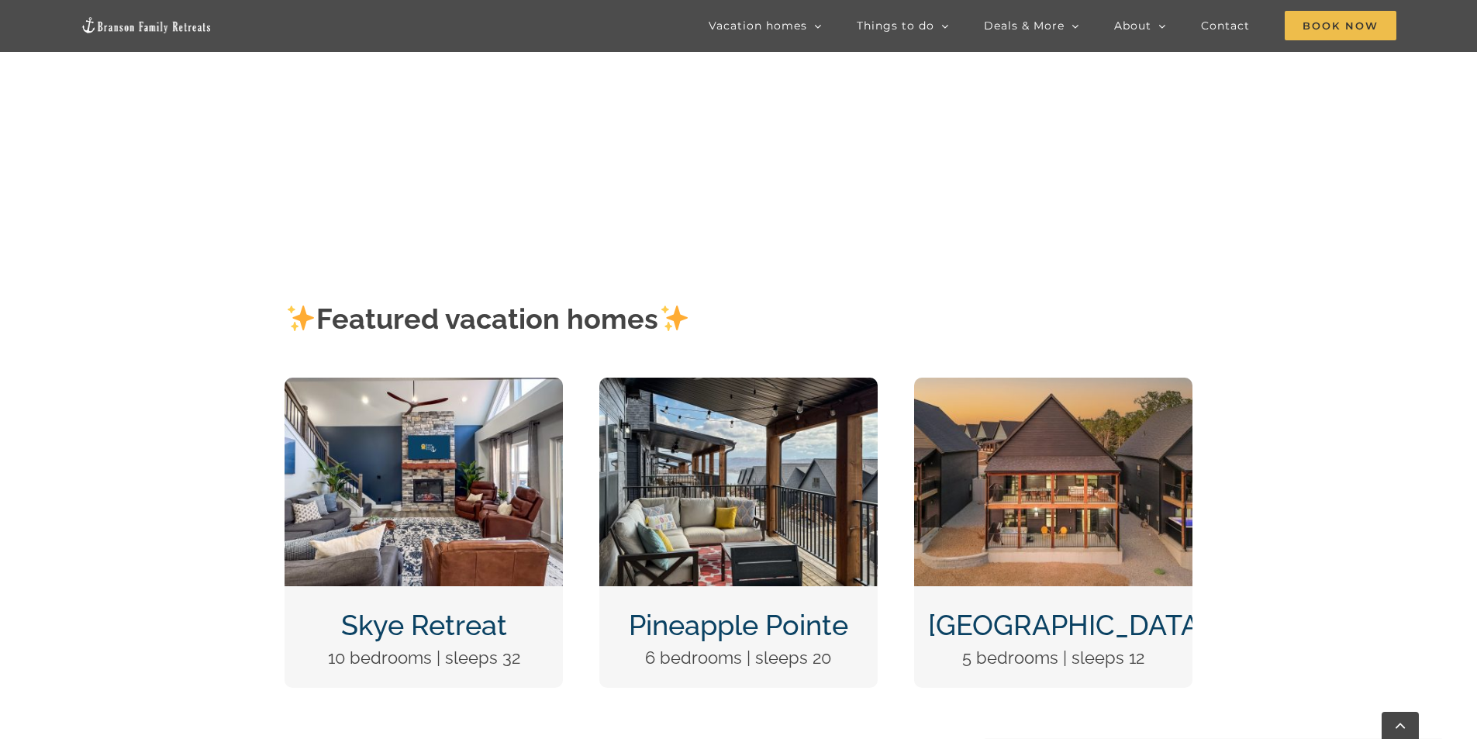
scroll to position [543, 0]
click at [771, 494] on img "Pineapple Pointe Christmas at Table Rock Lake Branson Missouri-1416" at bounding box center [738, 482] width 278 height 209
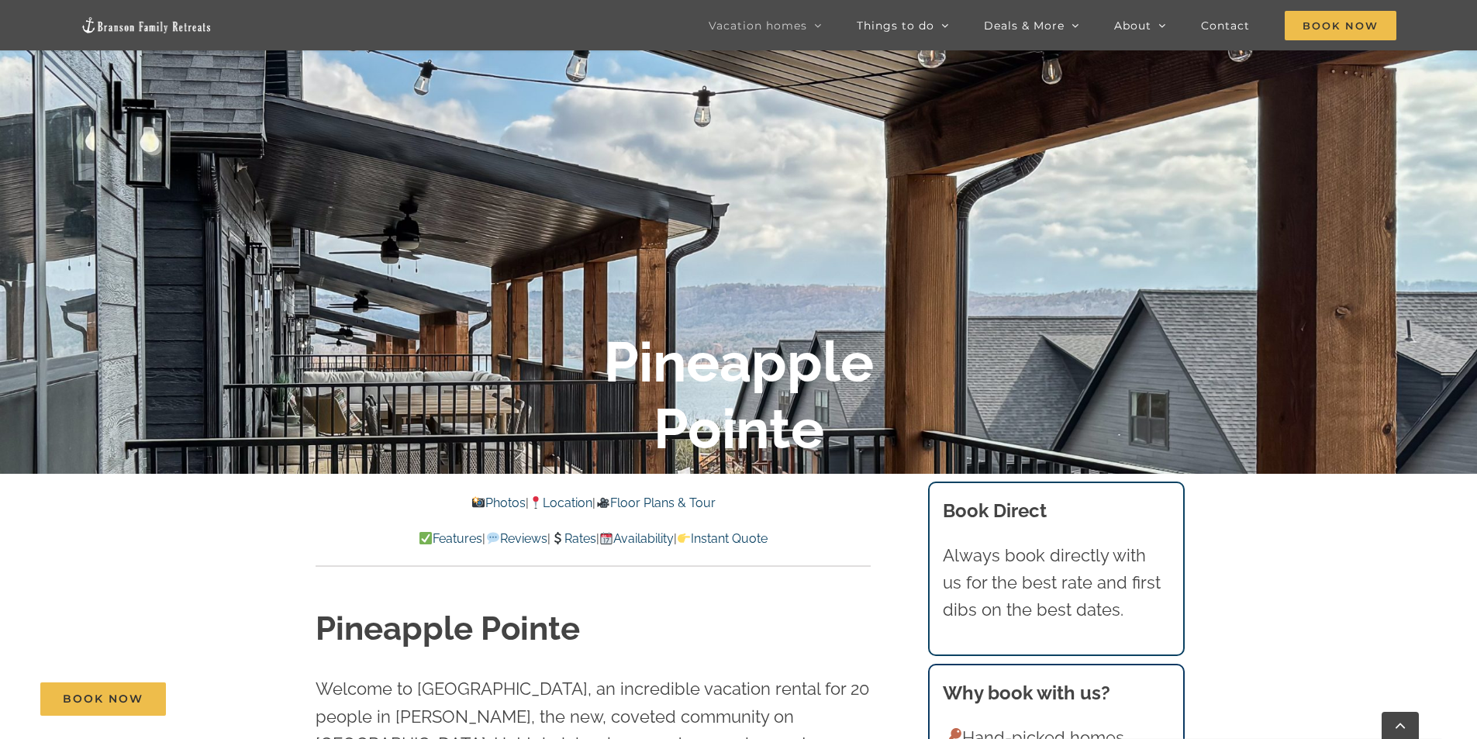
click at [472, 501] on link "Photos" at bounding box center [498, 502] width 54 height 15
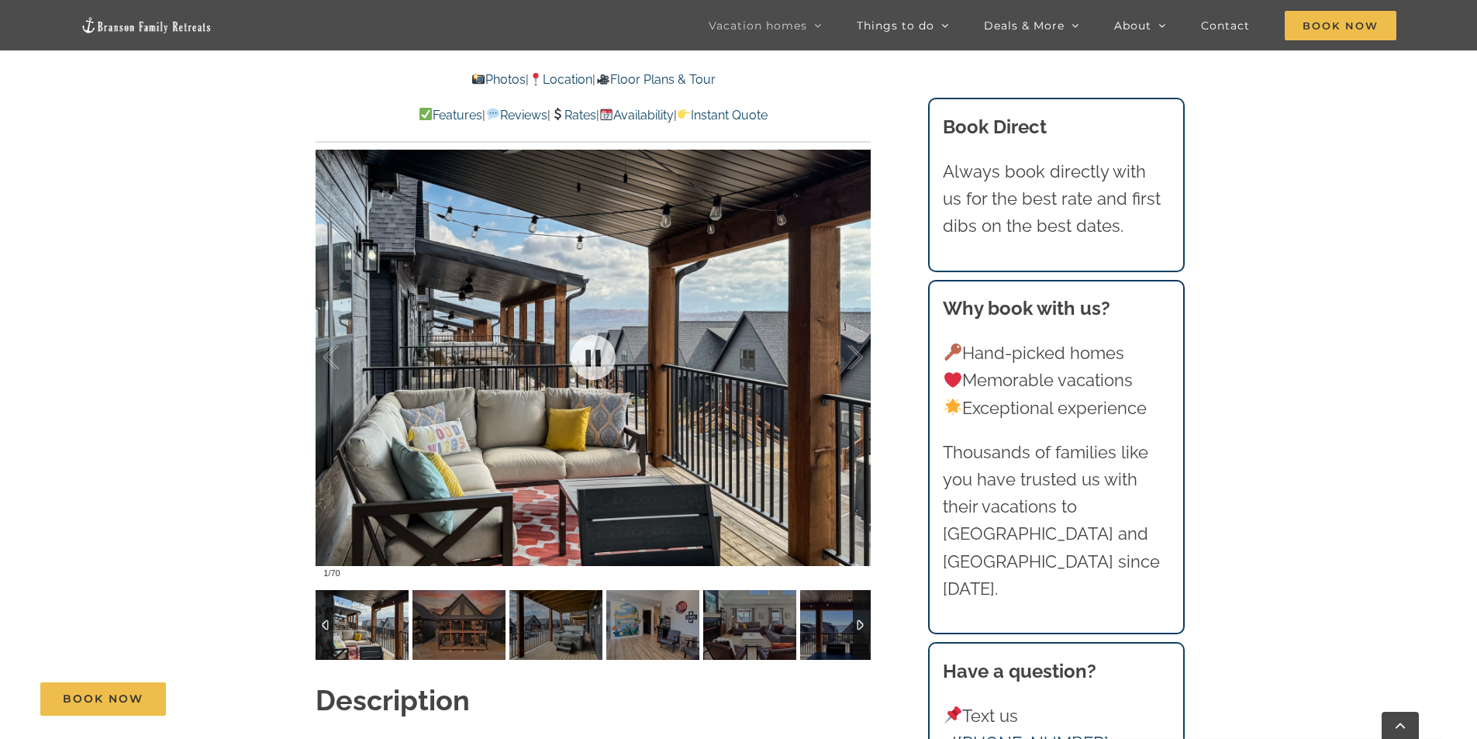
scroll to position [1548, 0]
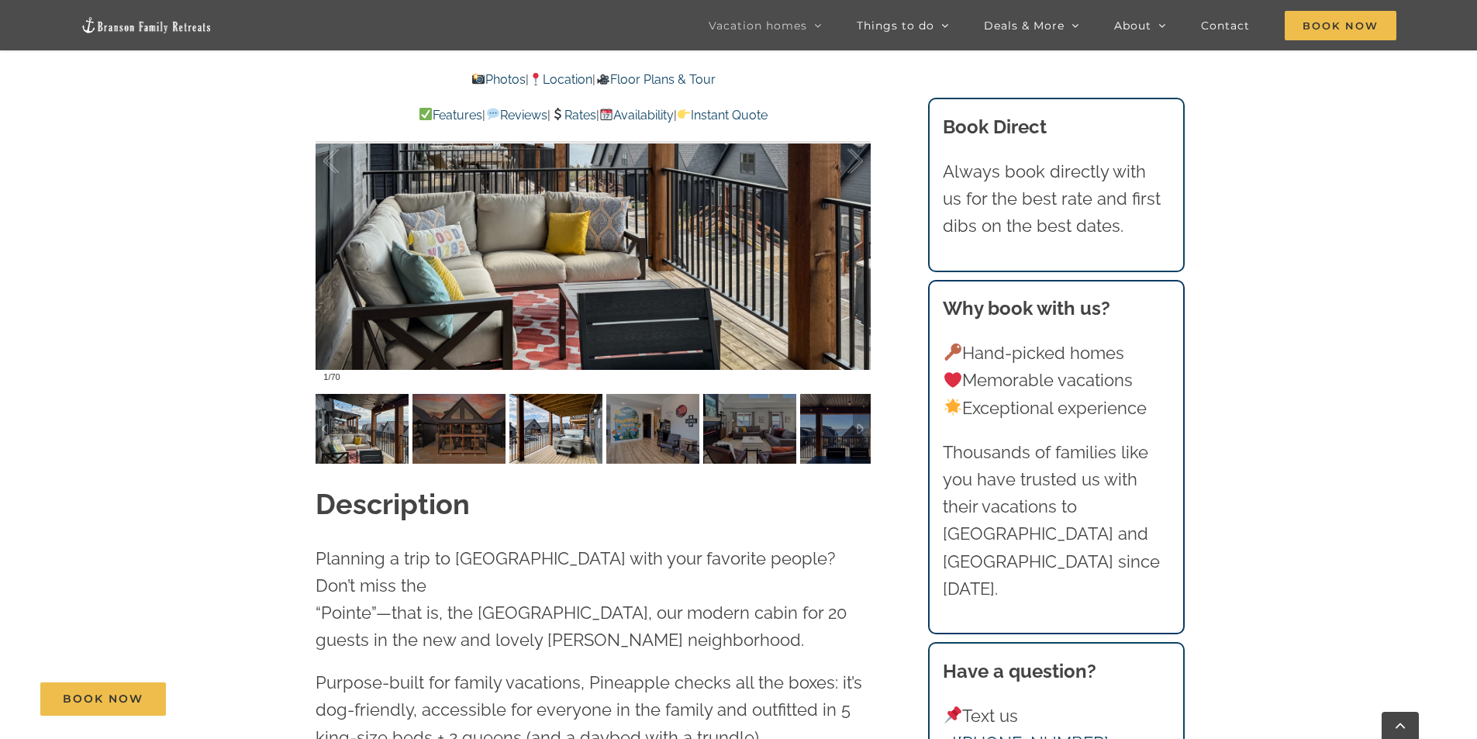
click at [550, 419] on img at bounding box center [555, 429] width 93 height 70
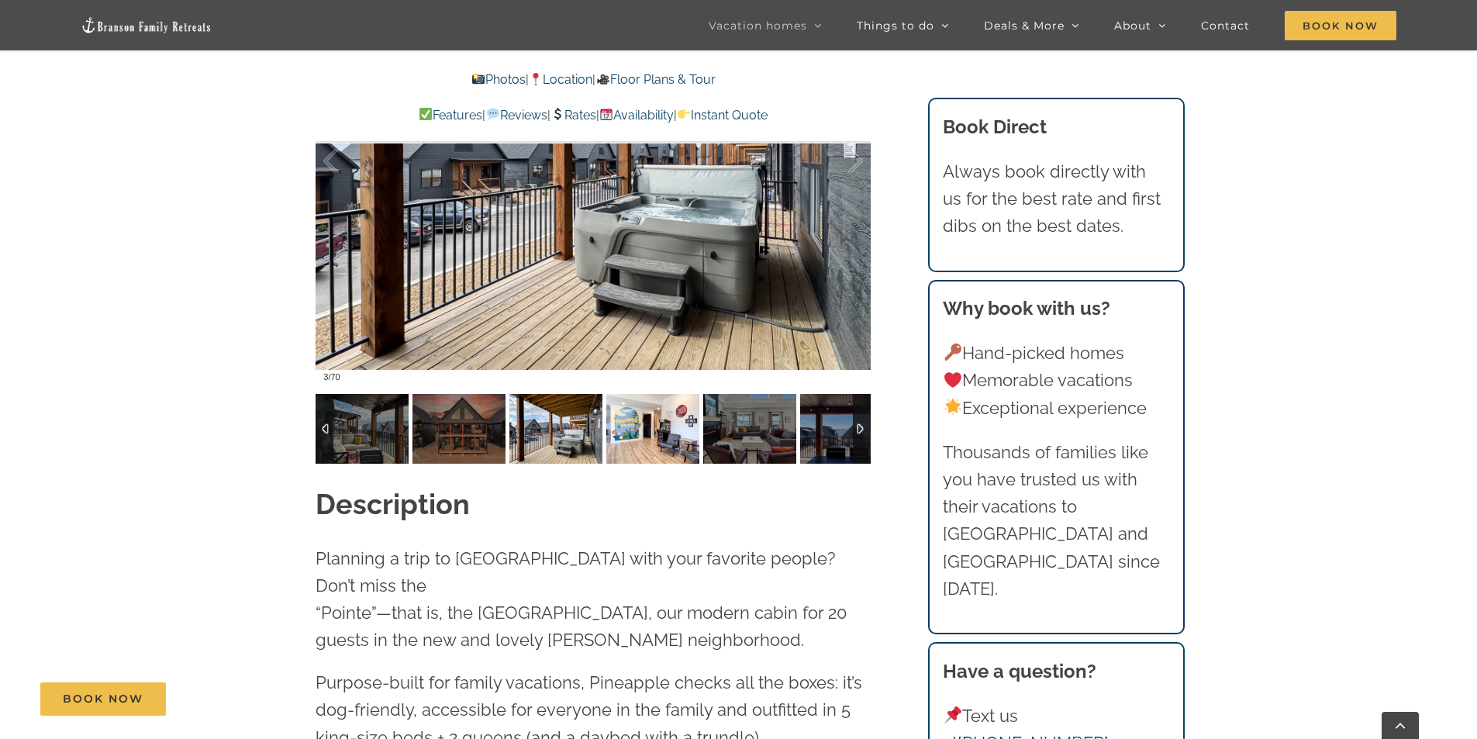
click at [667, 429] on img at bounding box center [652, 429] width 93 height 70
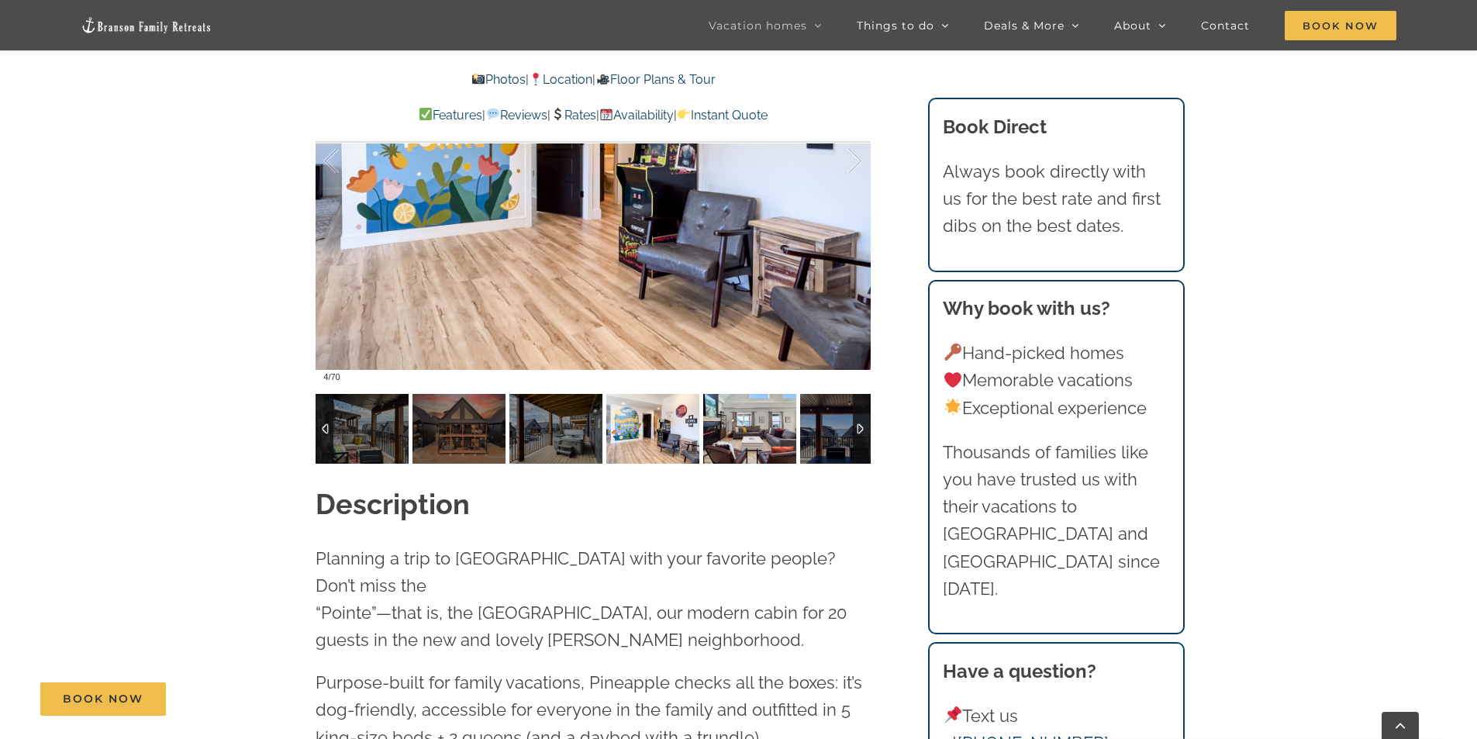
click at [739, 433] on img at bounding box center [749, 429] width 93 height 70
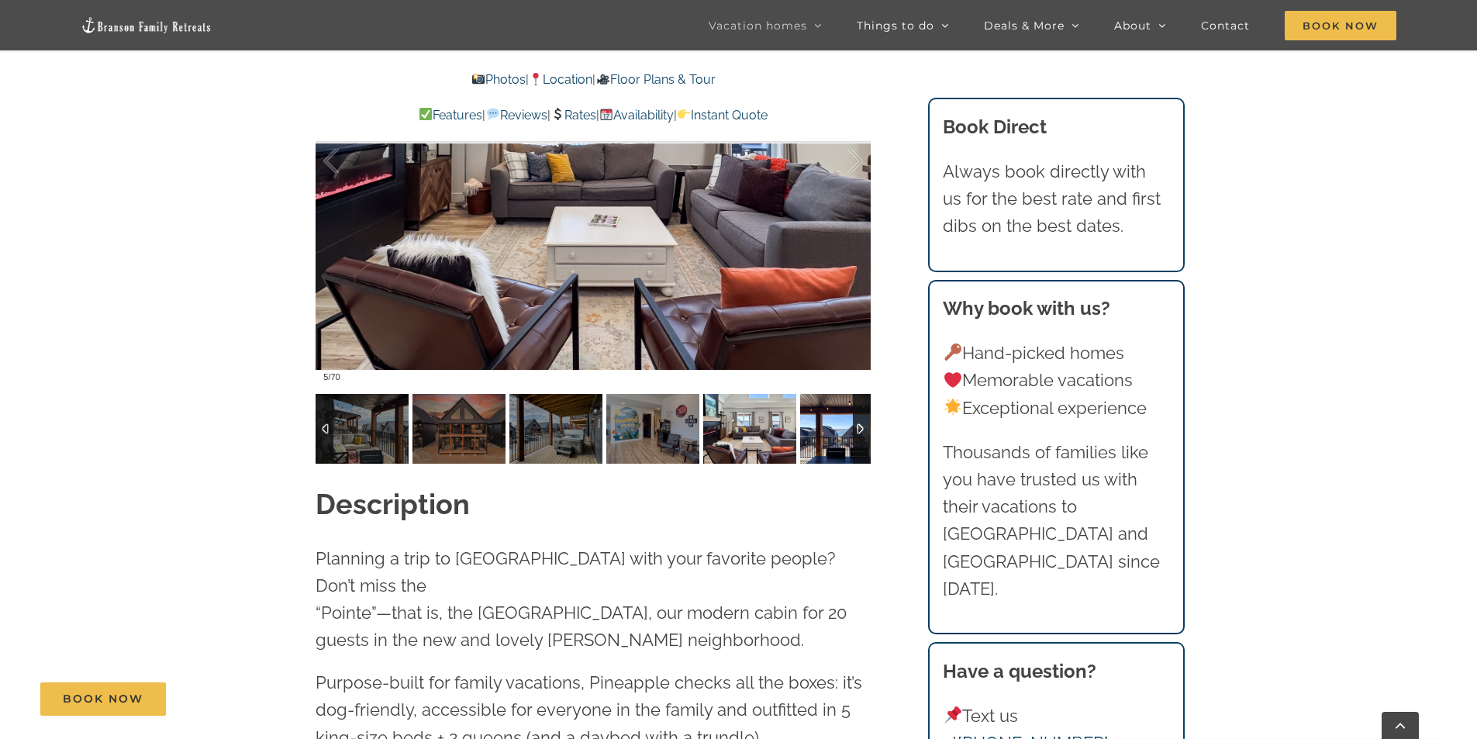
click at [834, 433] on img at bounding box center [846, 429] width 93 height 70
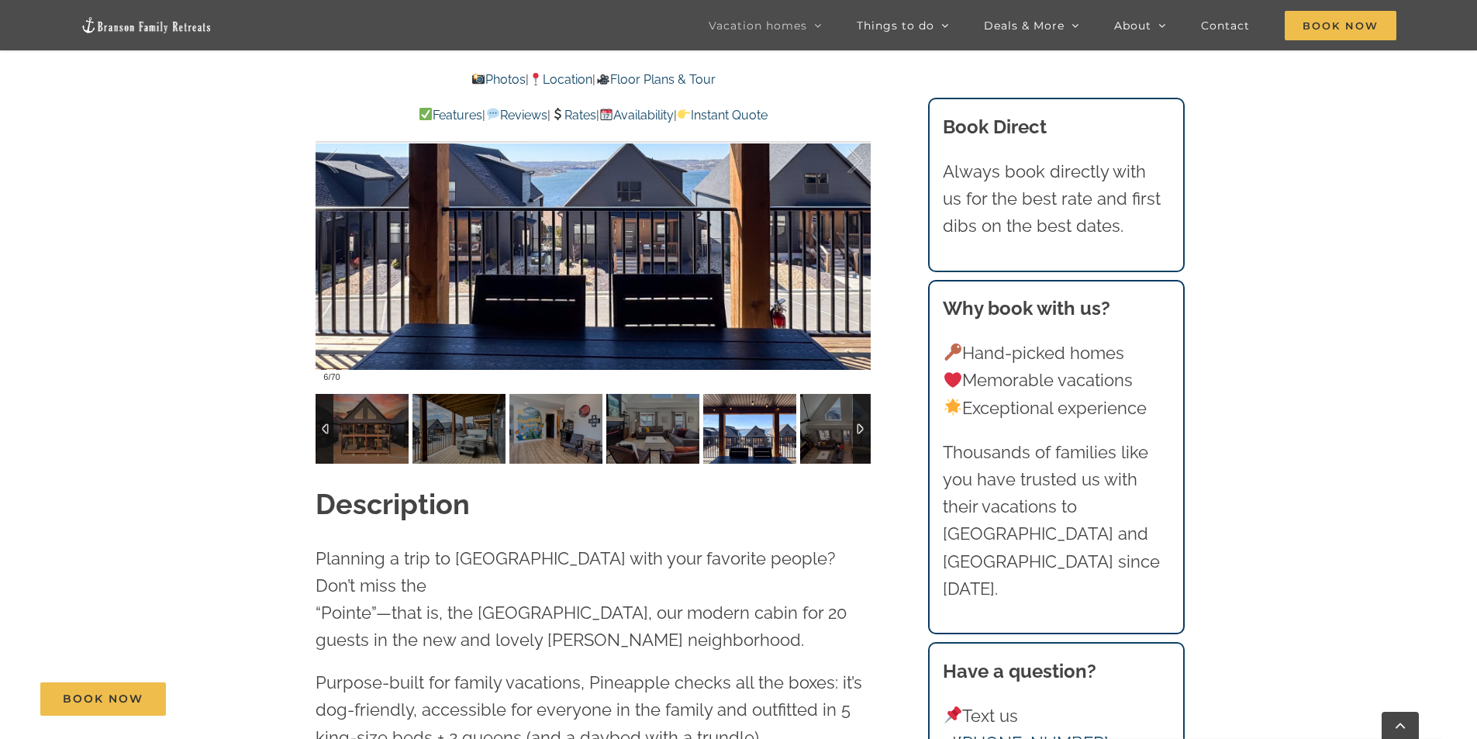
click at [775, 435] on img at bounding box center [749, 429] width 93 height 70
click at [813, 433] on img at bounding box center [846, 429] width 93 height 70
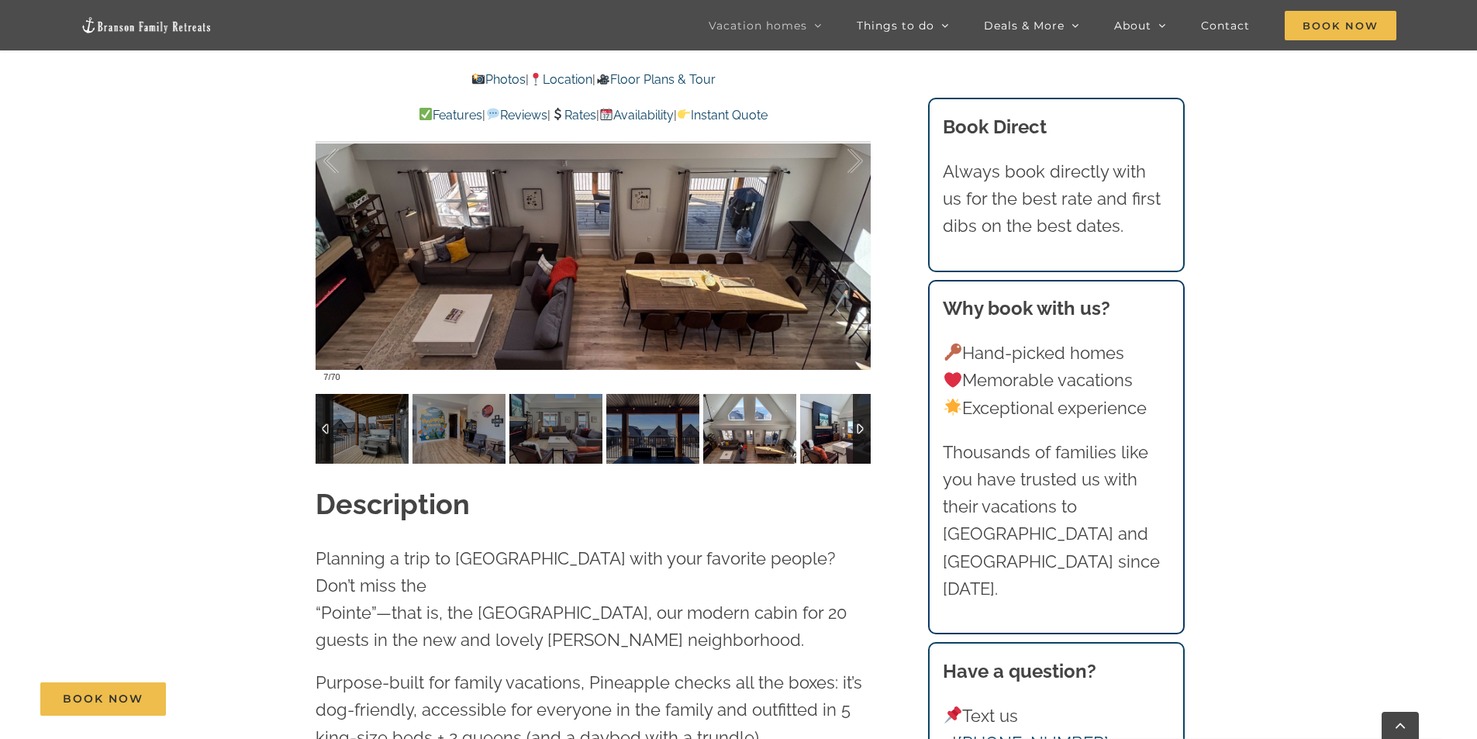
click at [843, 430] on img at bounding box center [846, 429] width 93 height 70
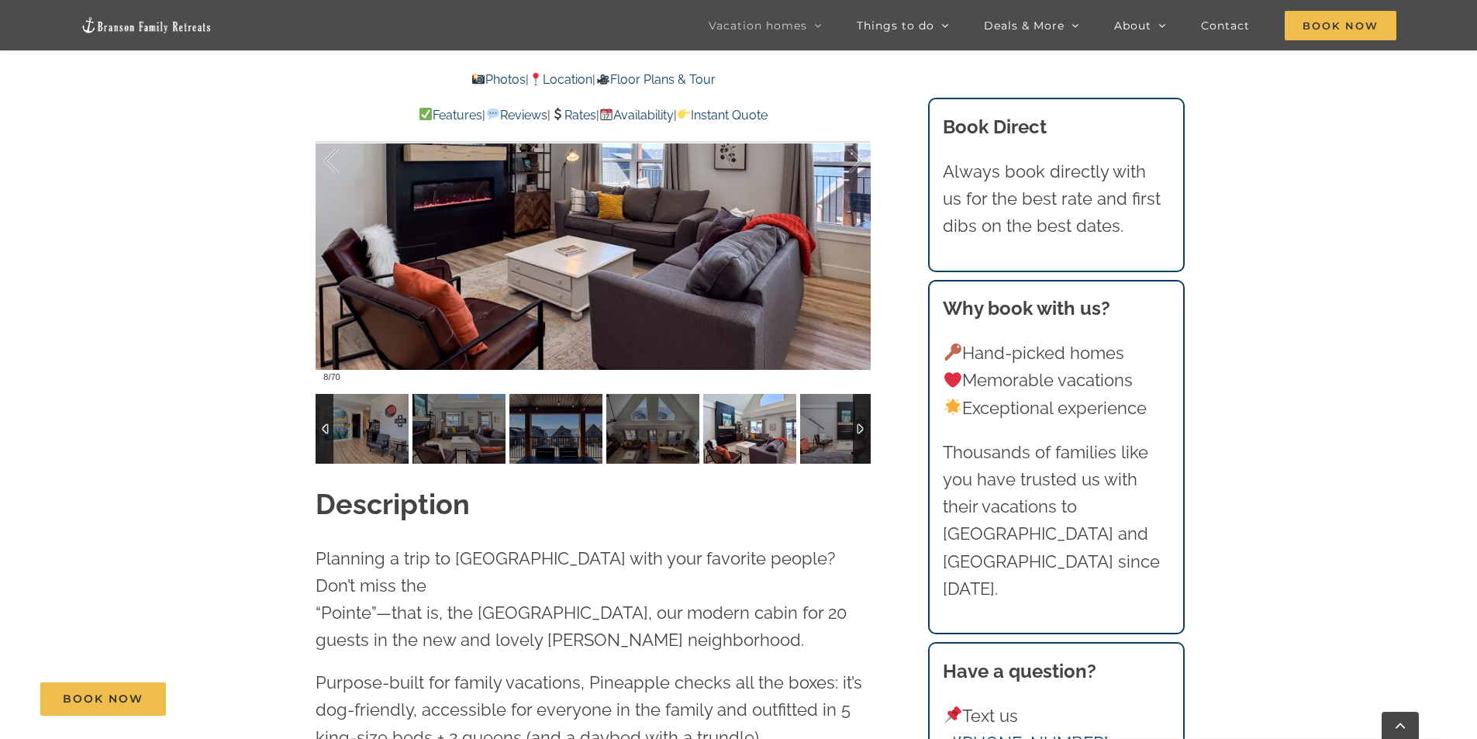
click at [857, 424] on div at bounding box center [862, 429] width 18 height 70
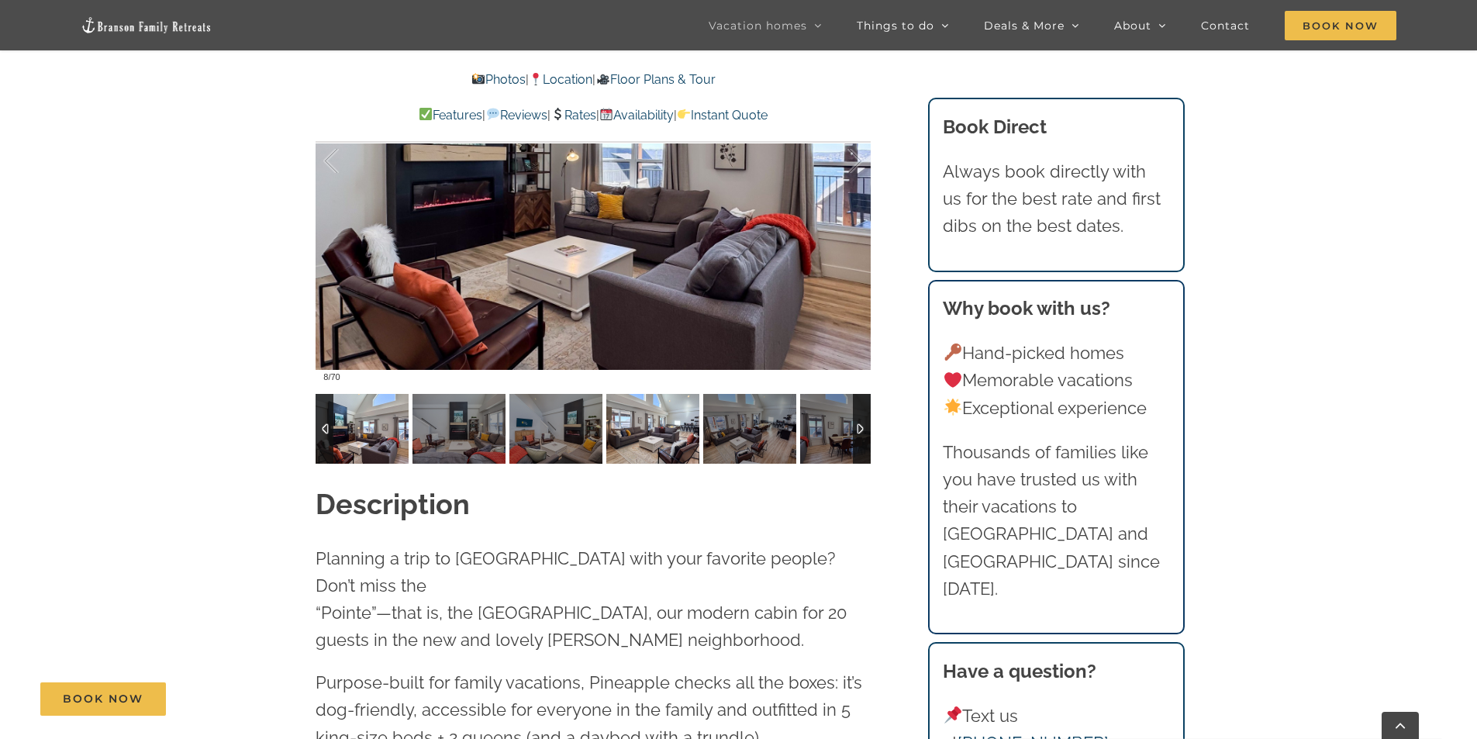
drag, startPoint x: 616, startPoint y: 429, endPoint x: 585, endPoint y: 428, distance: 31.0
click at [615, 429] on img at bounding box center [652, 429] width 93 height 70
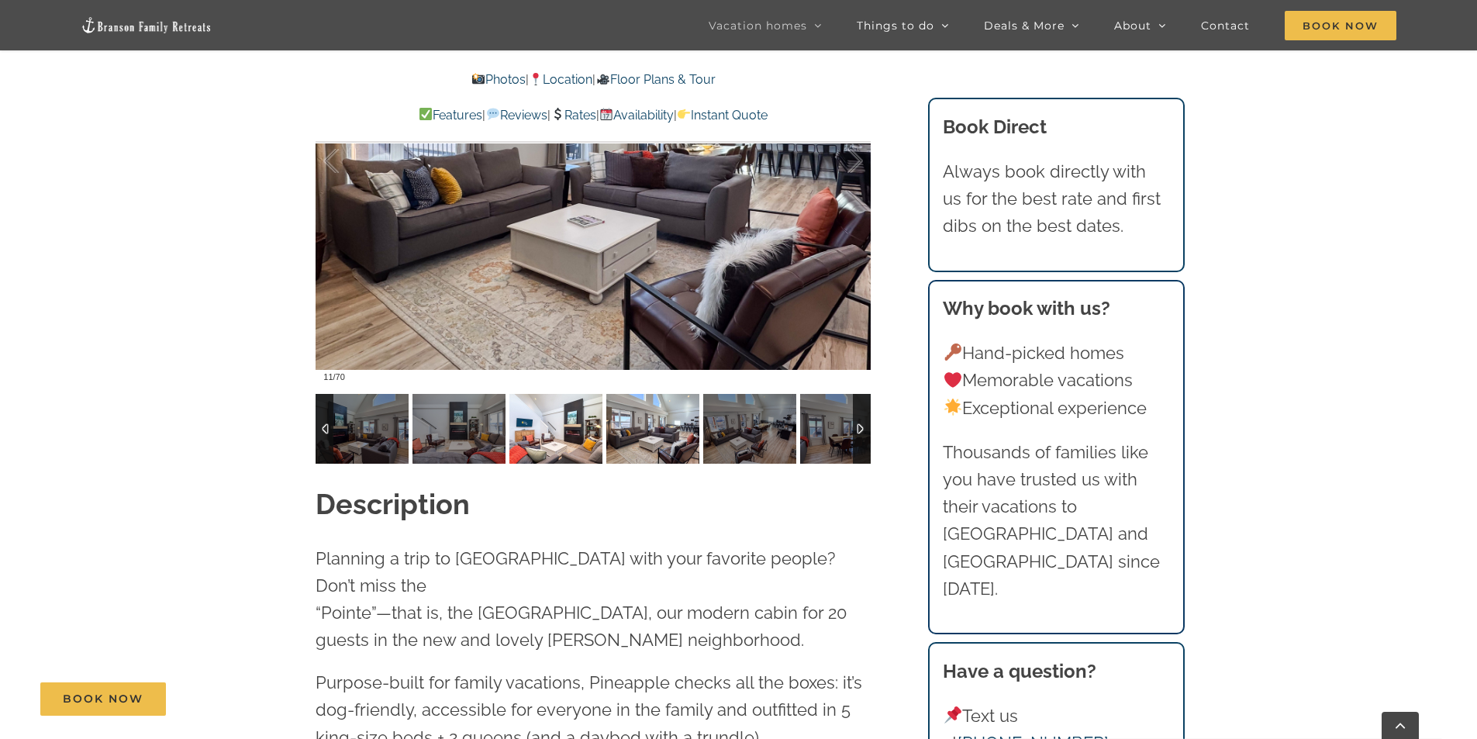
click at [556, 432] on img at bounding box center [555, 429] width 93 height 70
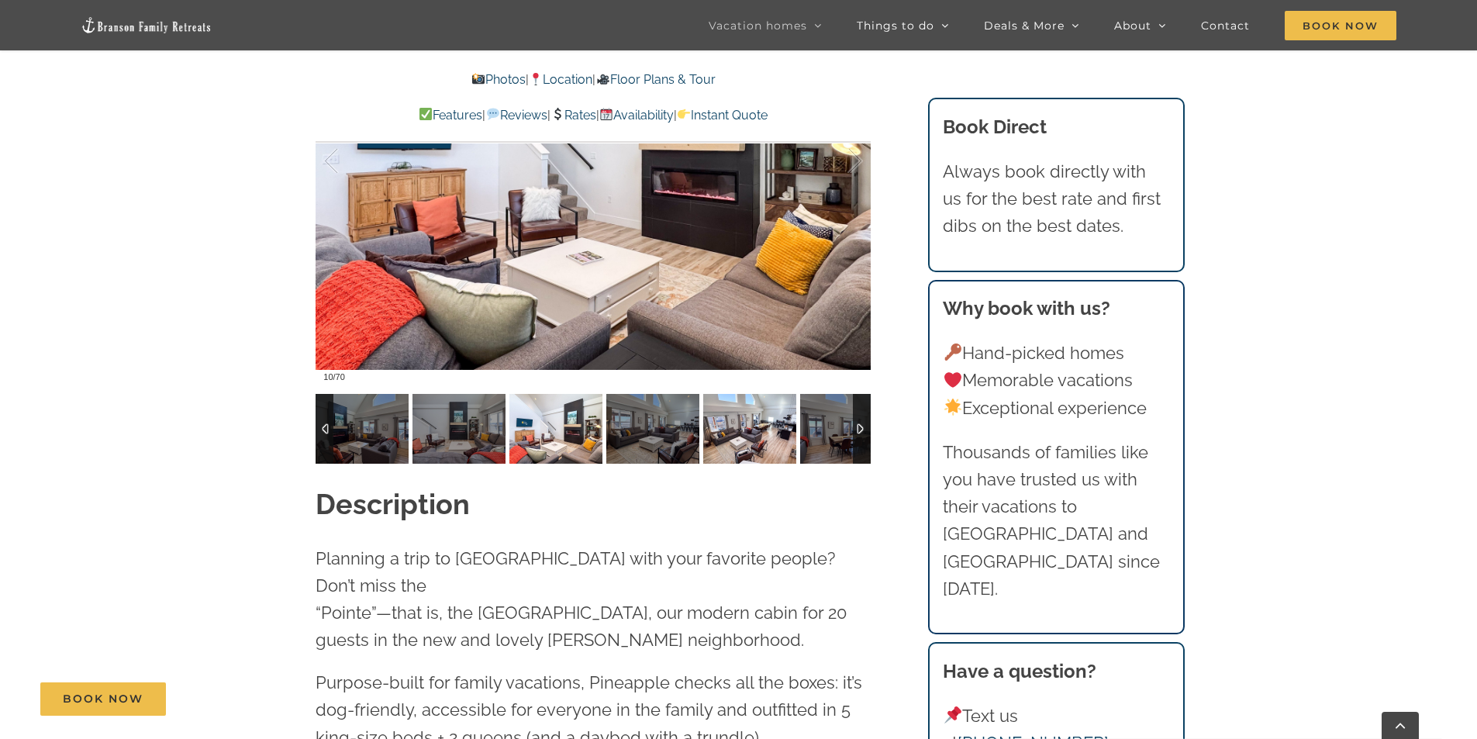
click at [747, 430] on img at bounding box center [749, 429] width 93 height 70
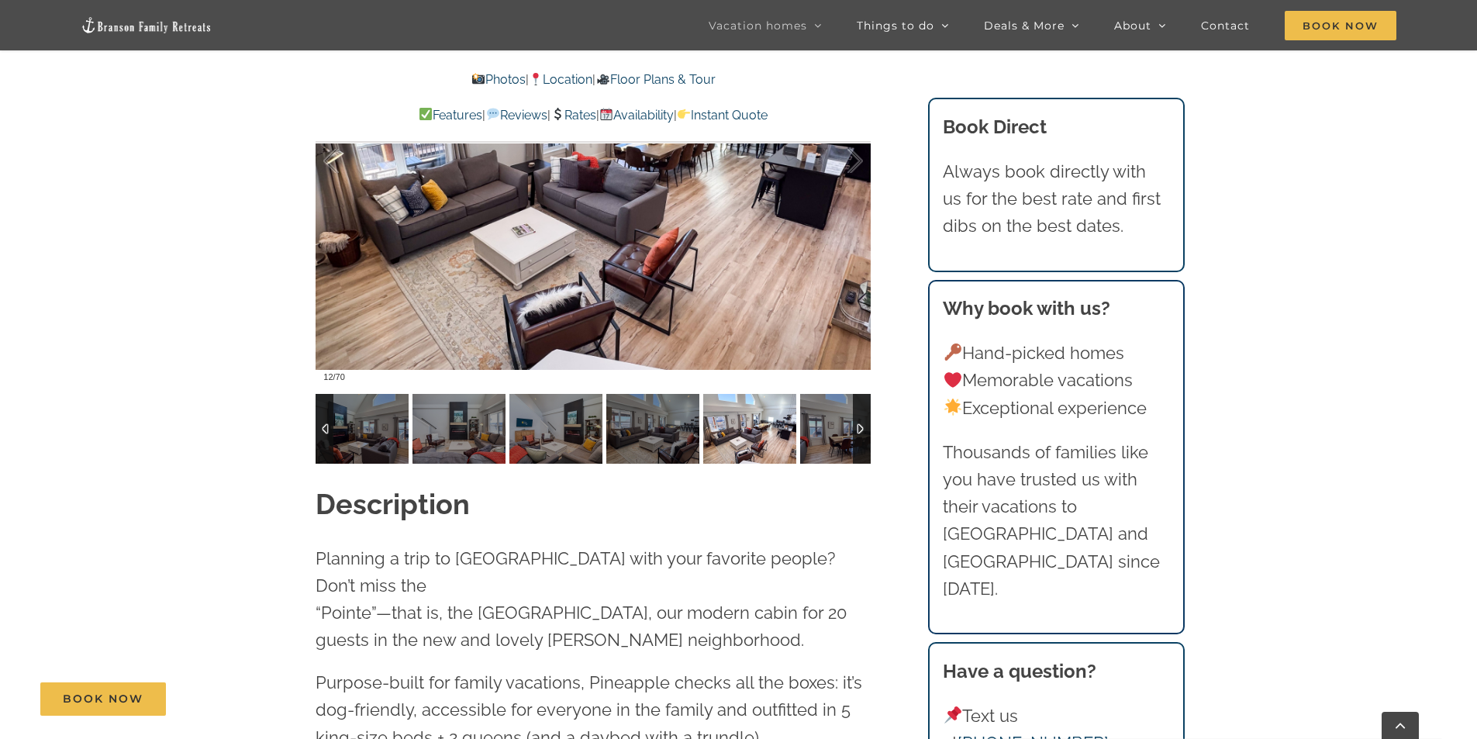
click at [853, 430] on div at bounding box center [862, 429] width 18 height 70
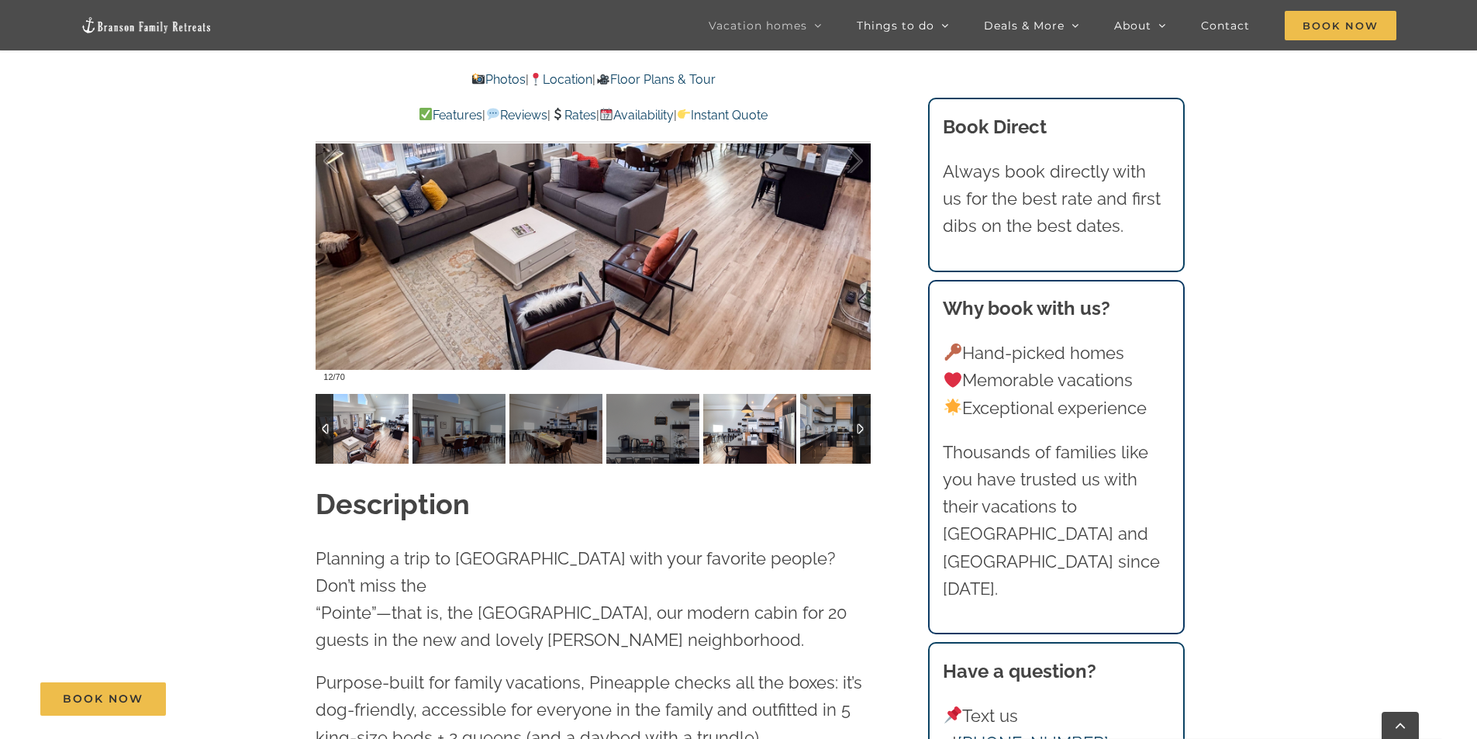
click at [742, 430] on img at bounding box center [749, 429] width 93 height 70
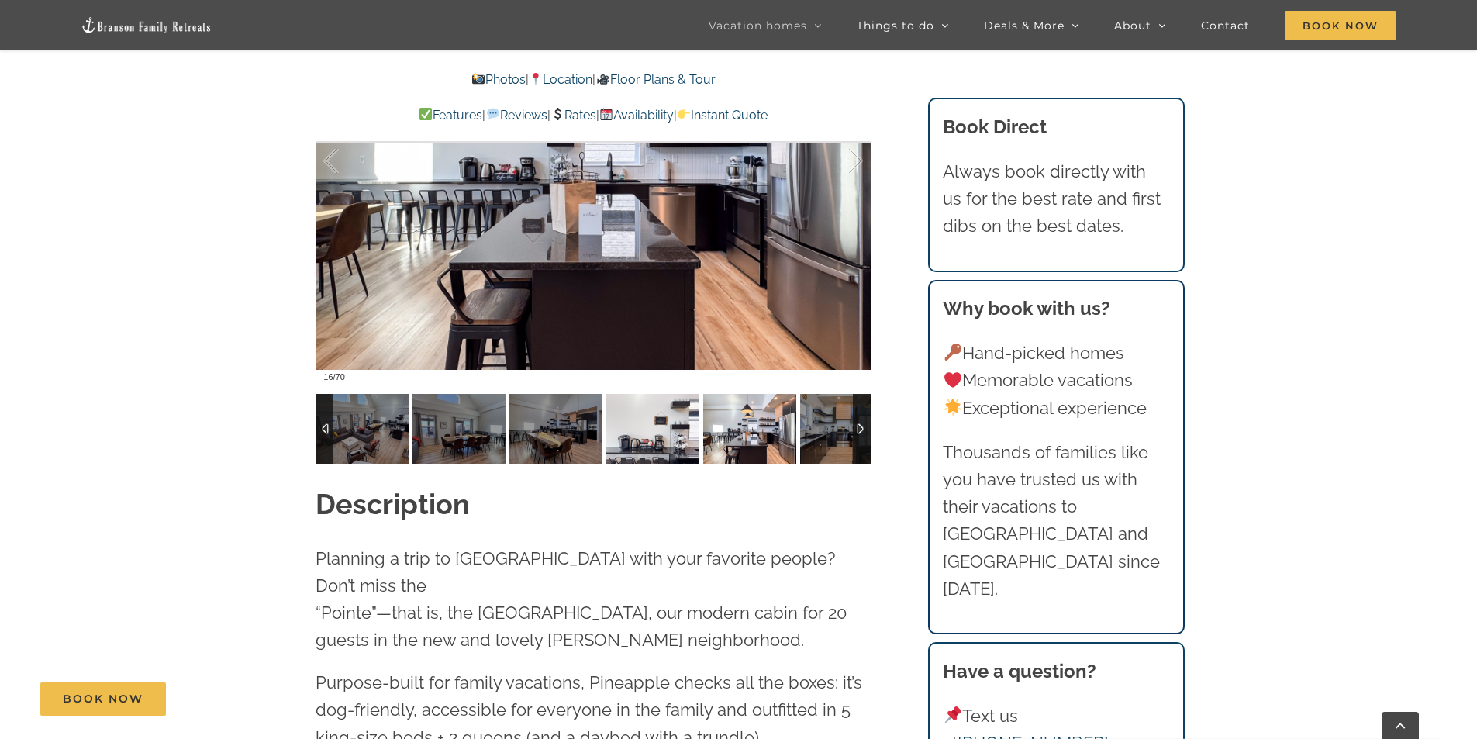
click at [665, 430] on img at bounding box center [652, 429] width 93 height 70
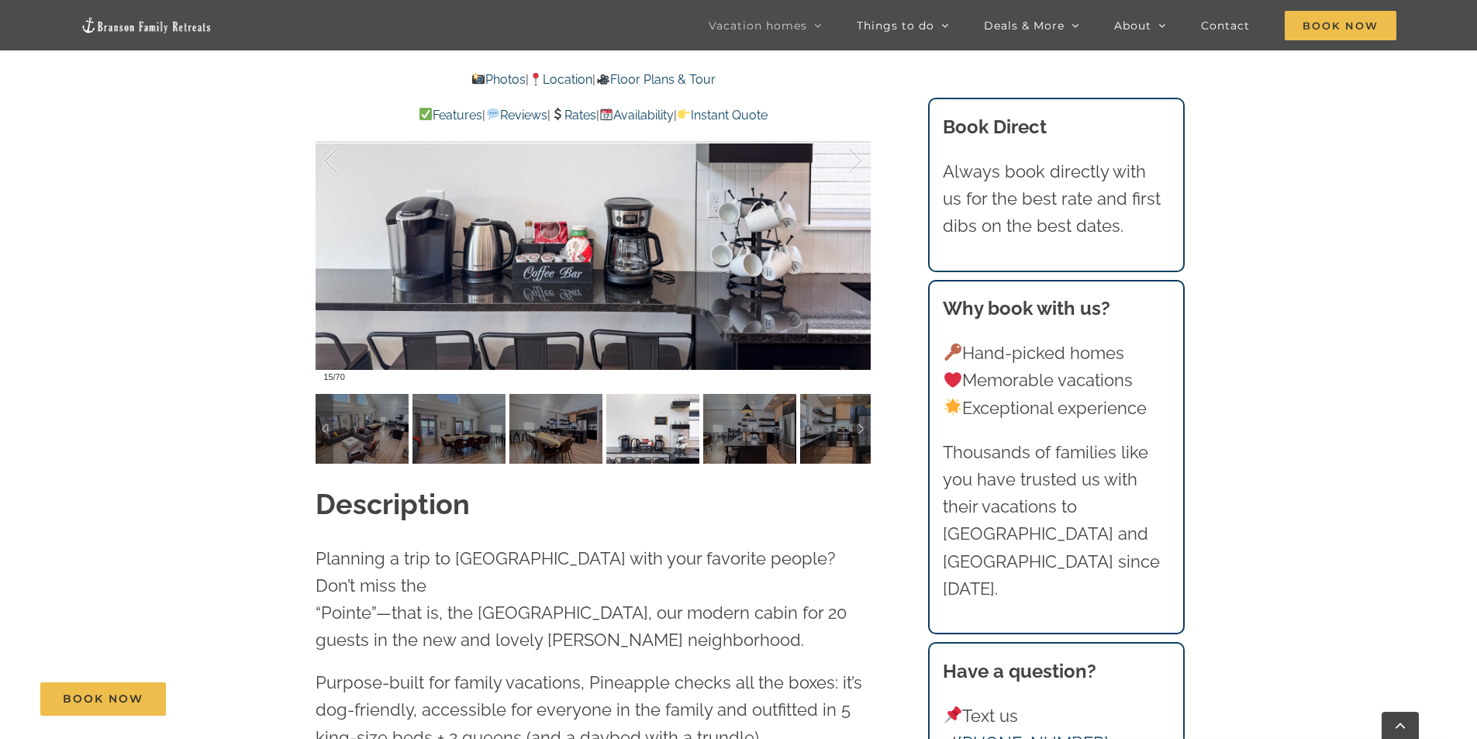
click at [858, 427] on div at bounding box center [862, 429] width 18 height 70
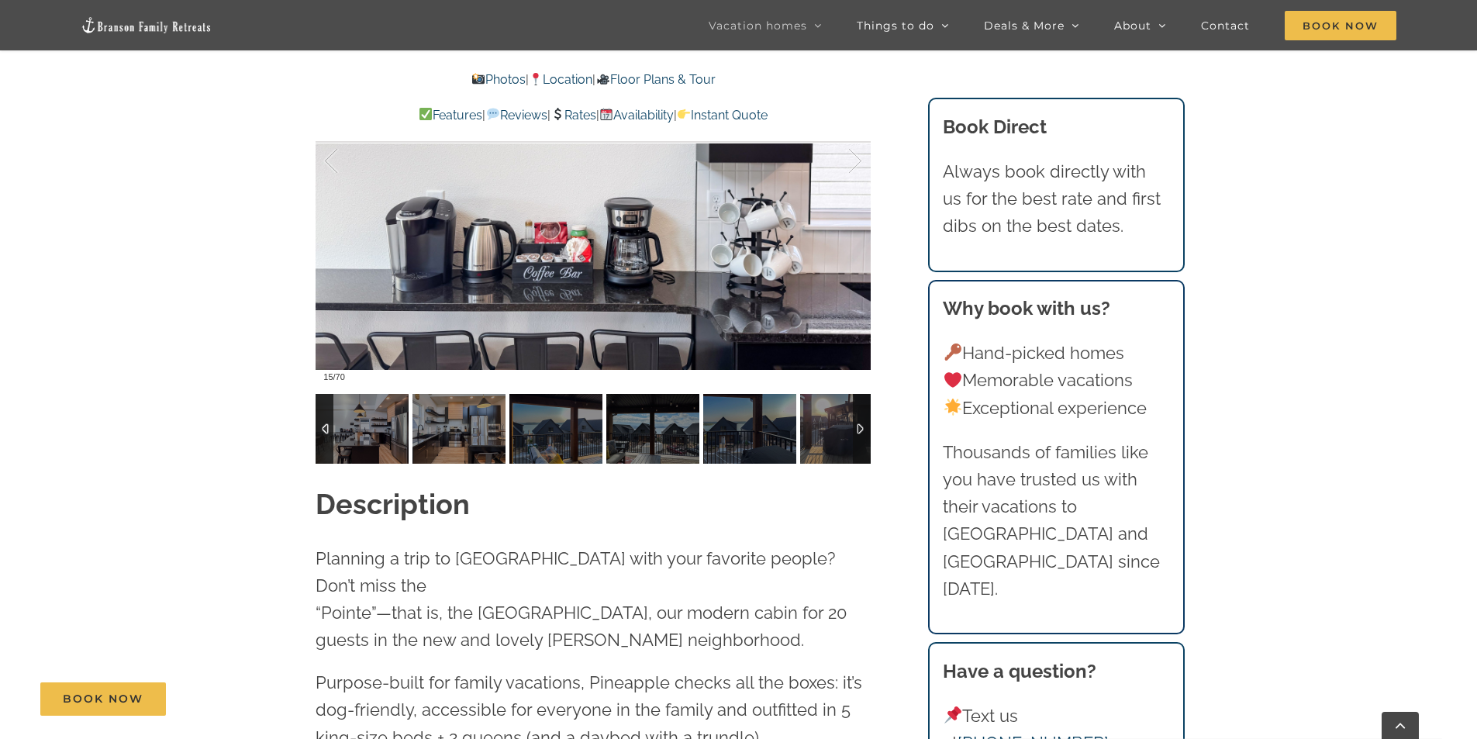
click at [860, 426] on div at bounding box center [862, 429] width 18 height 70
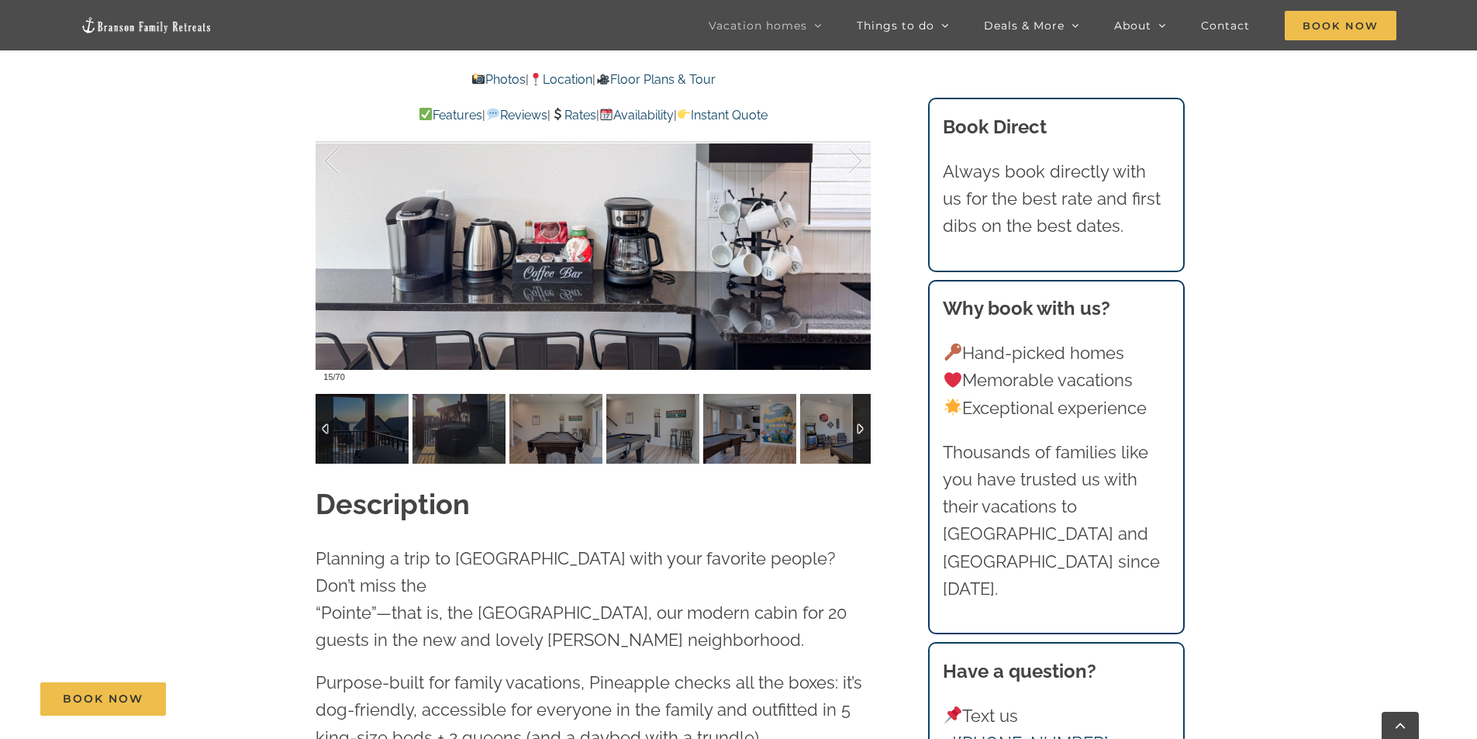
click at [860, 426] on div at bounding box center [862, 429] width 18 height 70
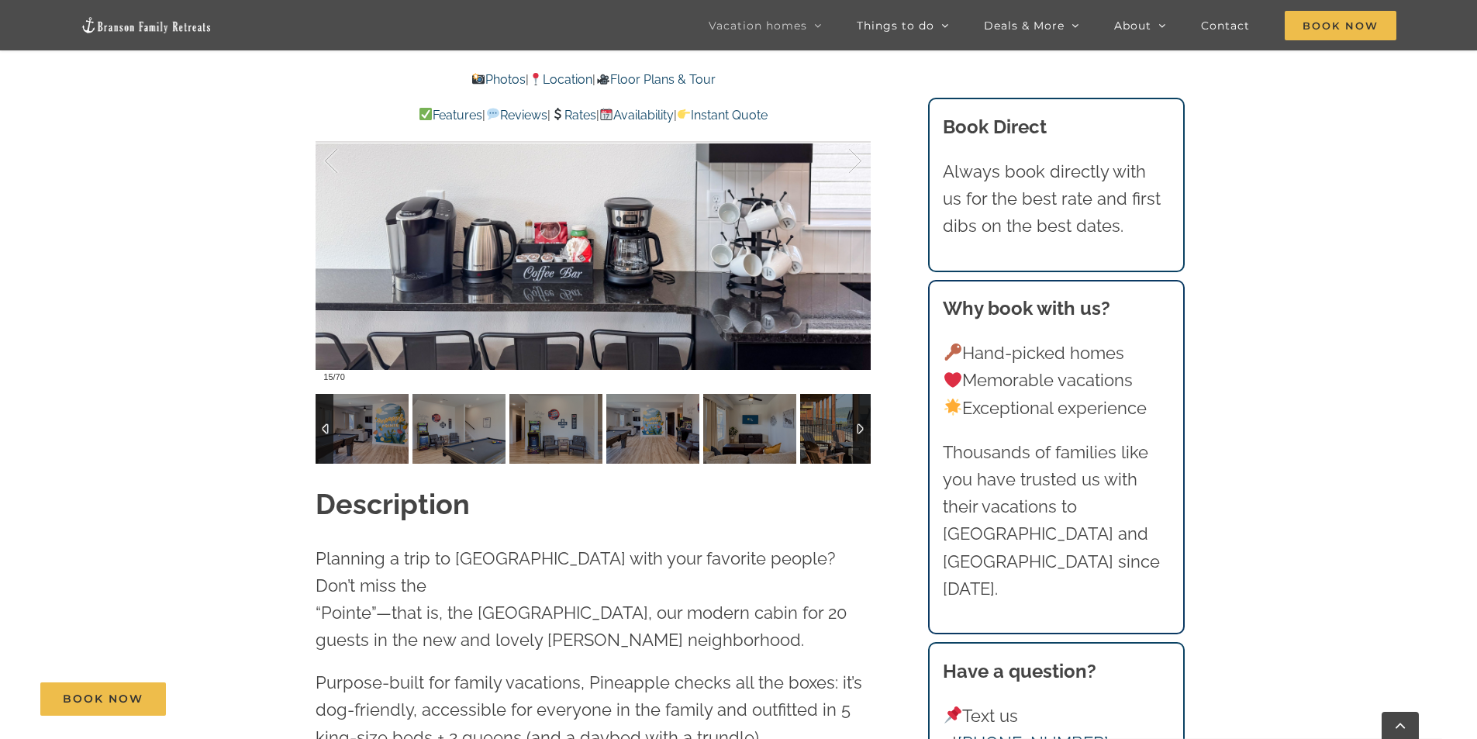
click at [860, 426] on div at bounding box center [862, 429] width 18 height 70
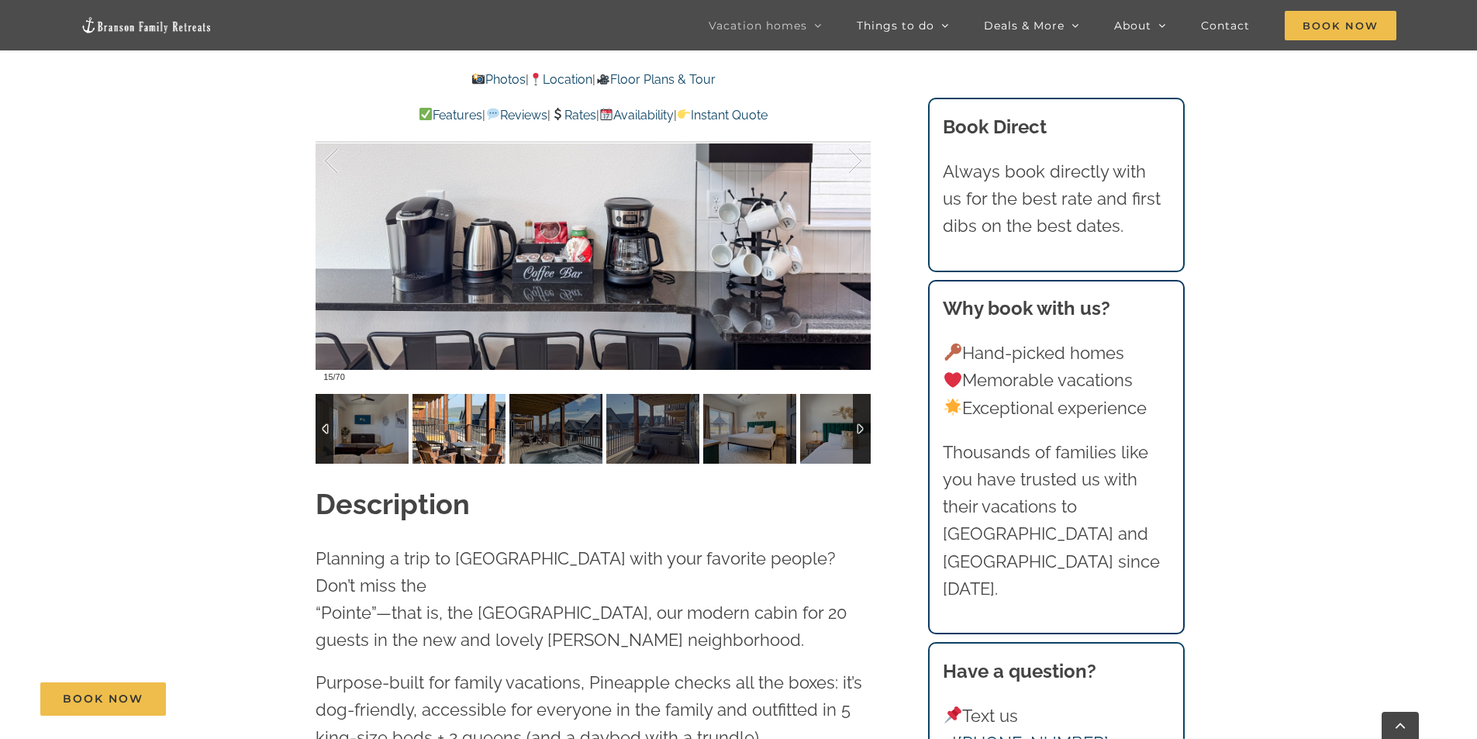
click at [470, 426] on img at bounding box center [458, 429] width 93 height 70
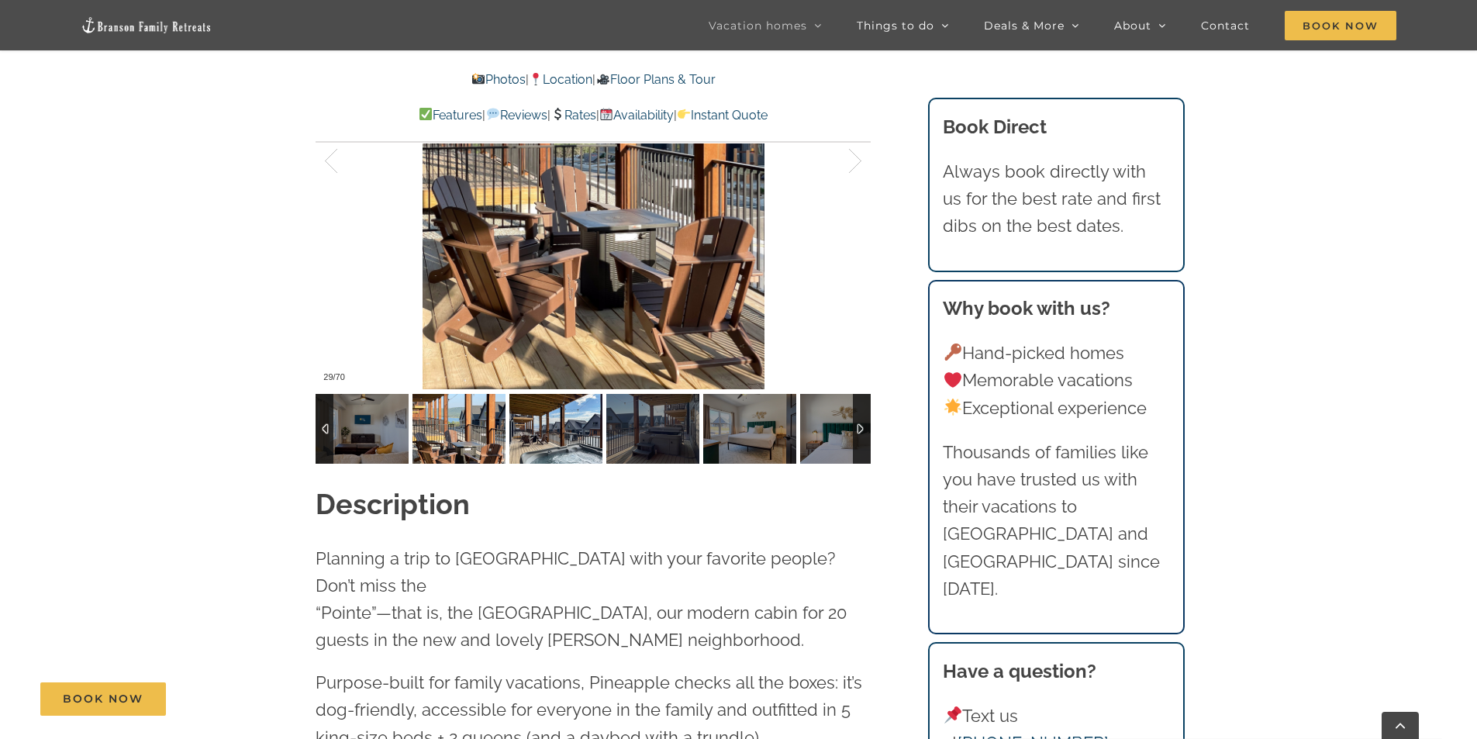
click at [527, 427] on img at bounding box center [555, 429] width 93 height 70
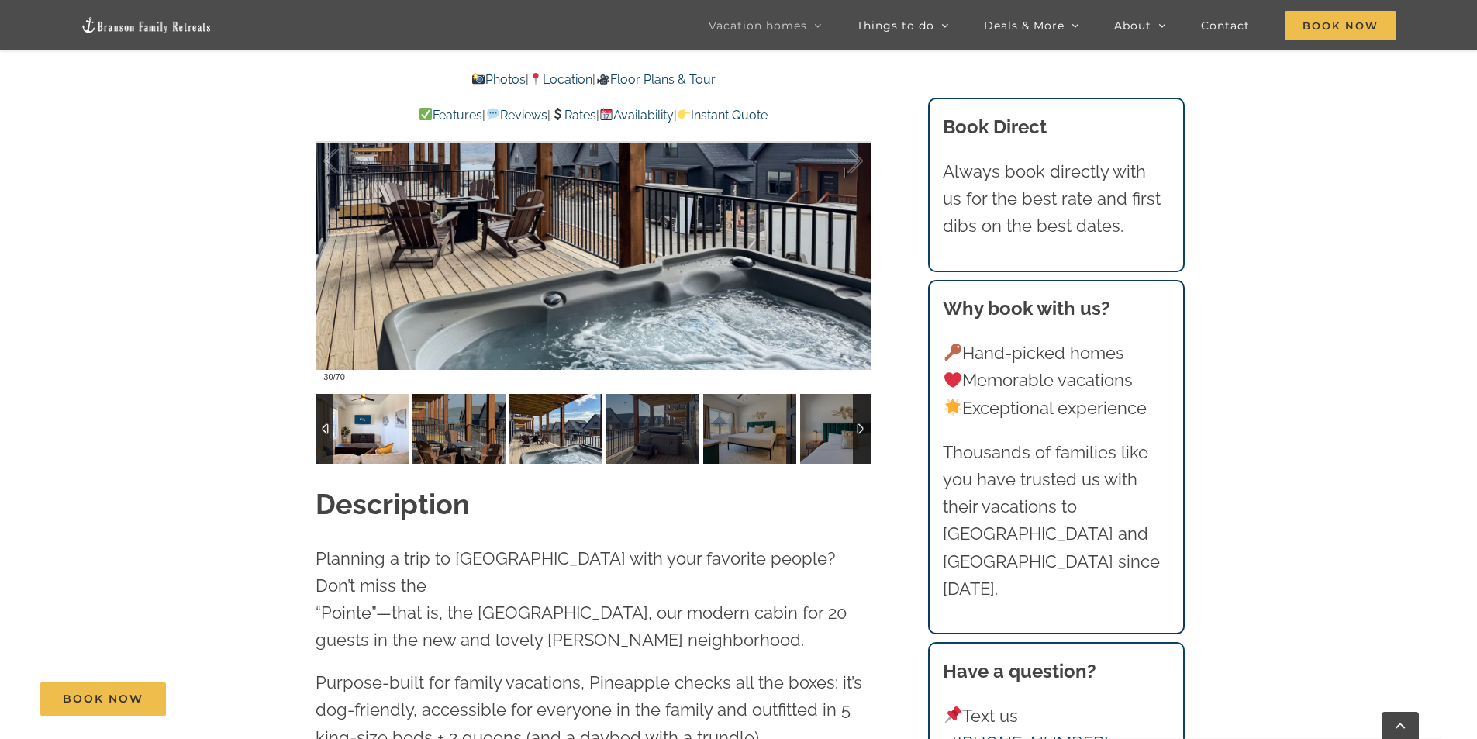
click at [376, 430] on img at bounding box center [362, 429] width 93 height 70
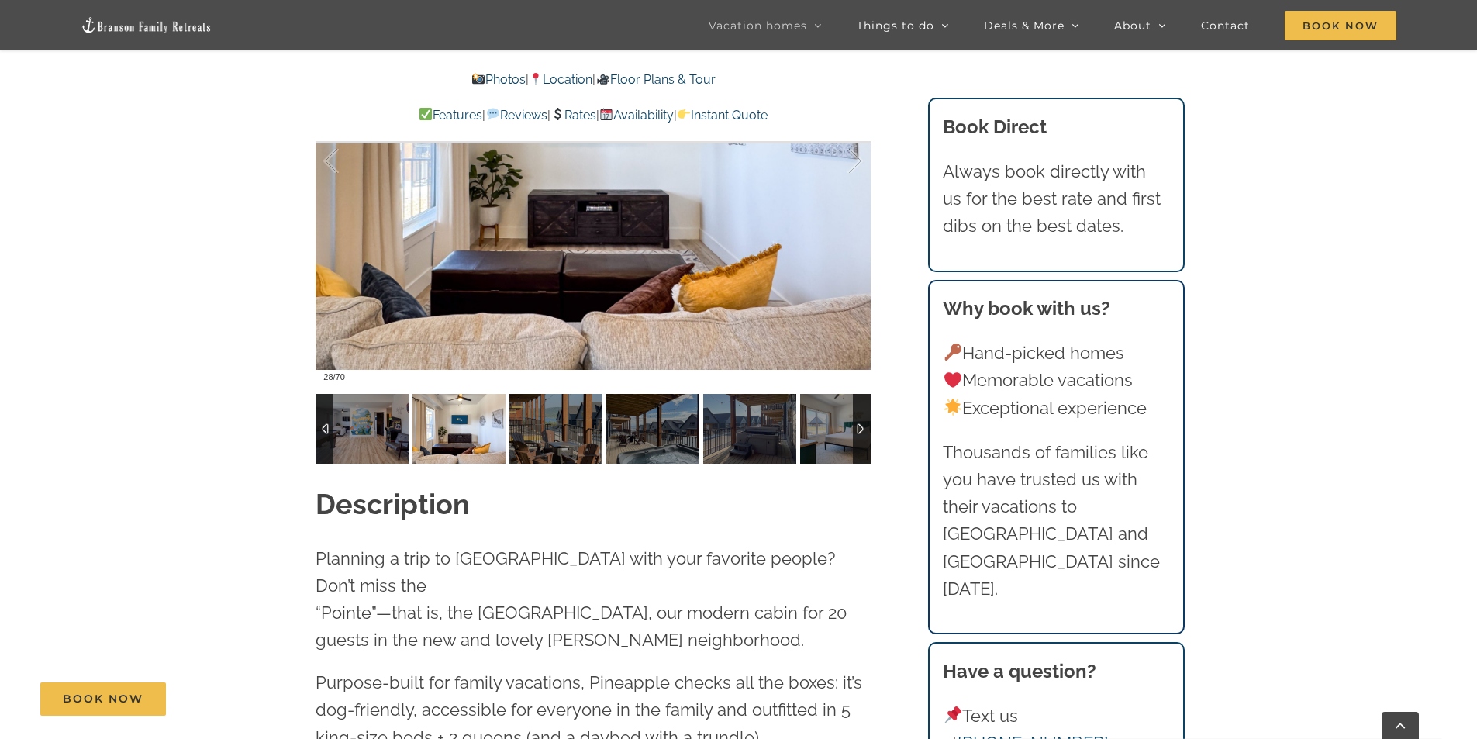
click at [452, 431] on img at bounding box center [458, 429] width 93 height 70
click at [547, 426] on img at bounding box center [555, 429] width 93 height 70
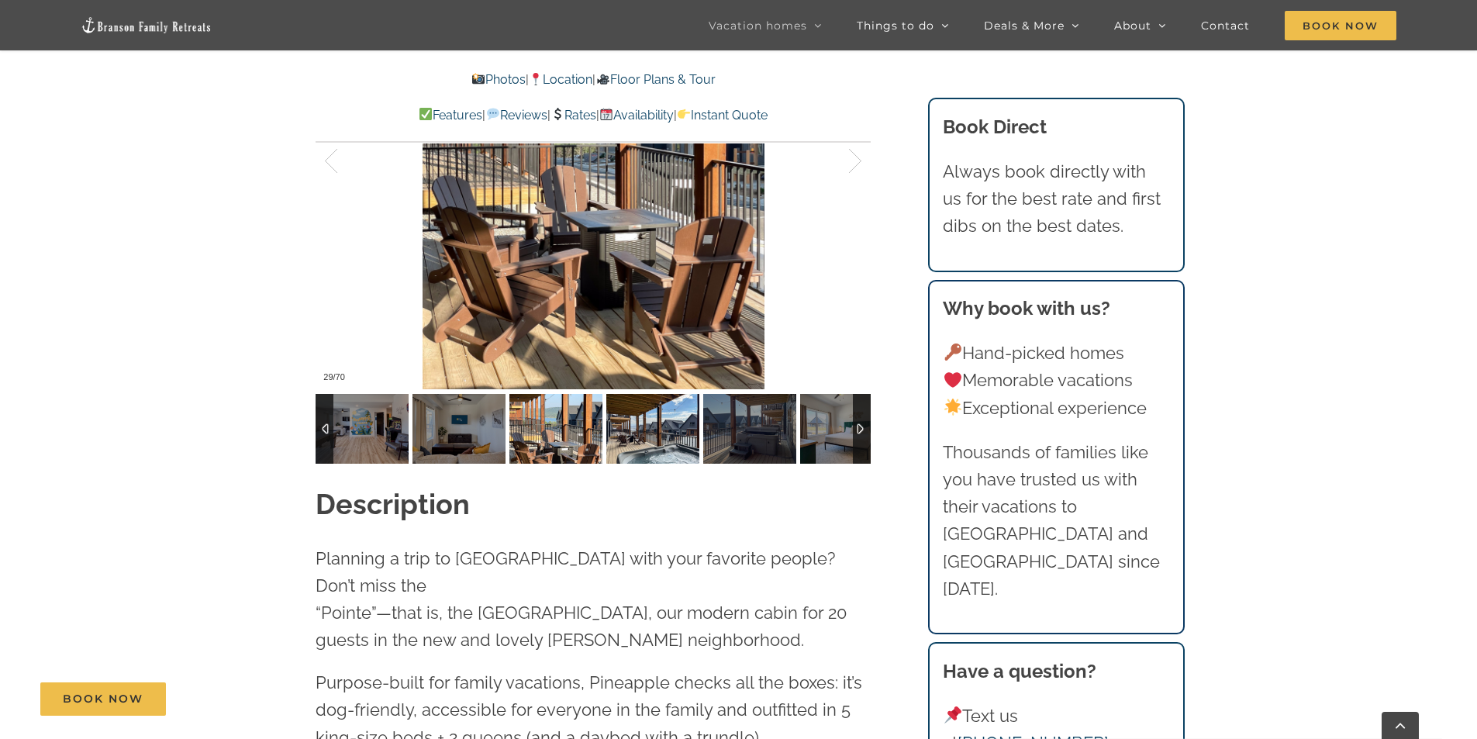
click at [634, 439] on img at bounding box center [652, 429] width 93 height 70
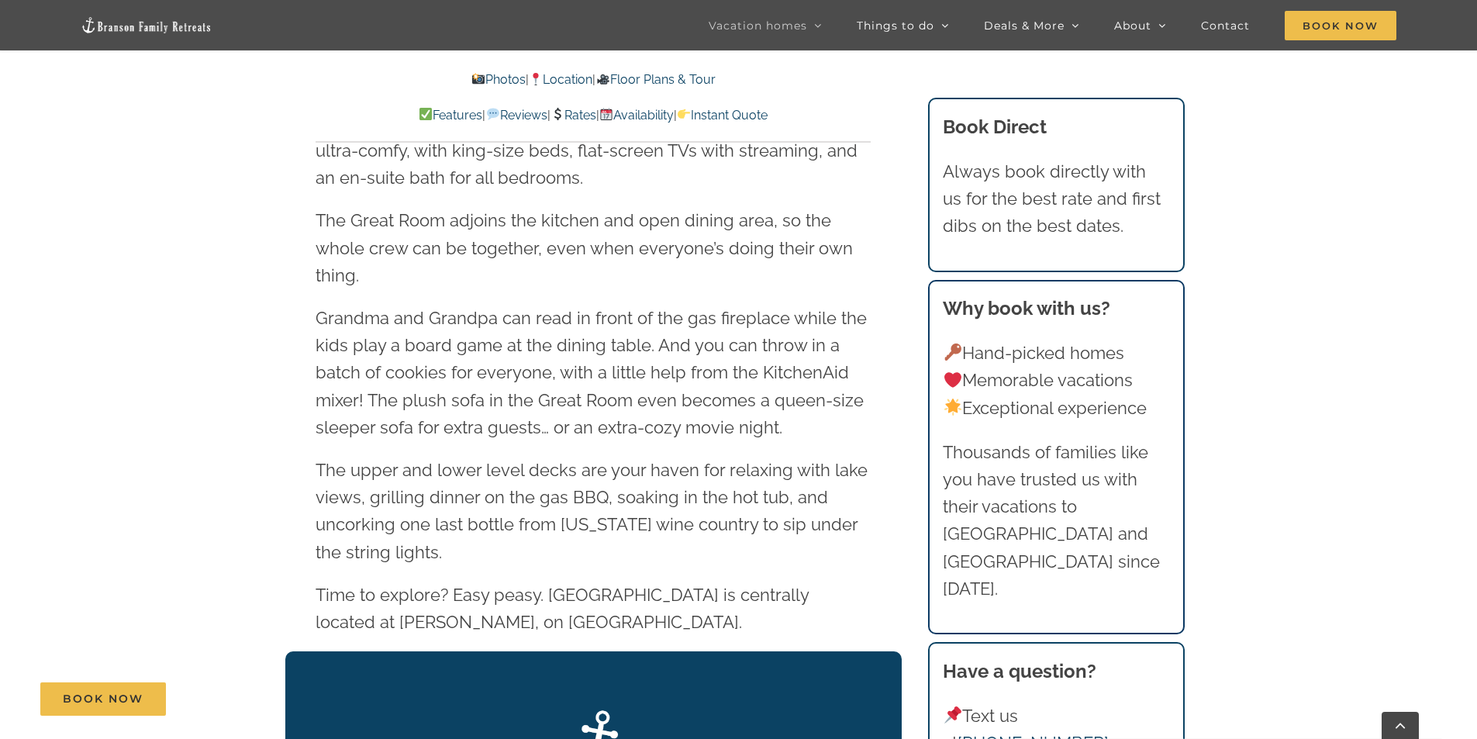
scroll to position [2401, 0]
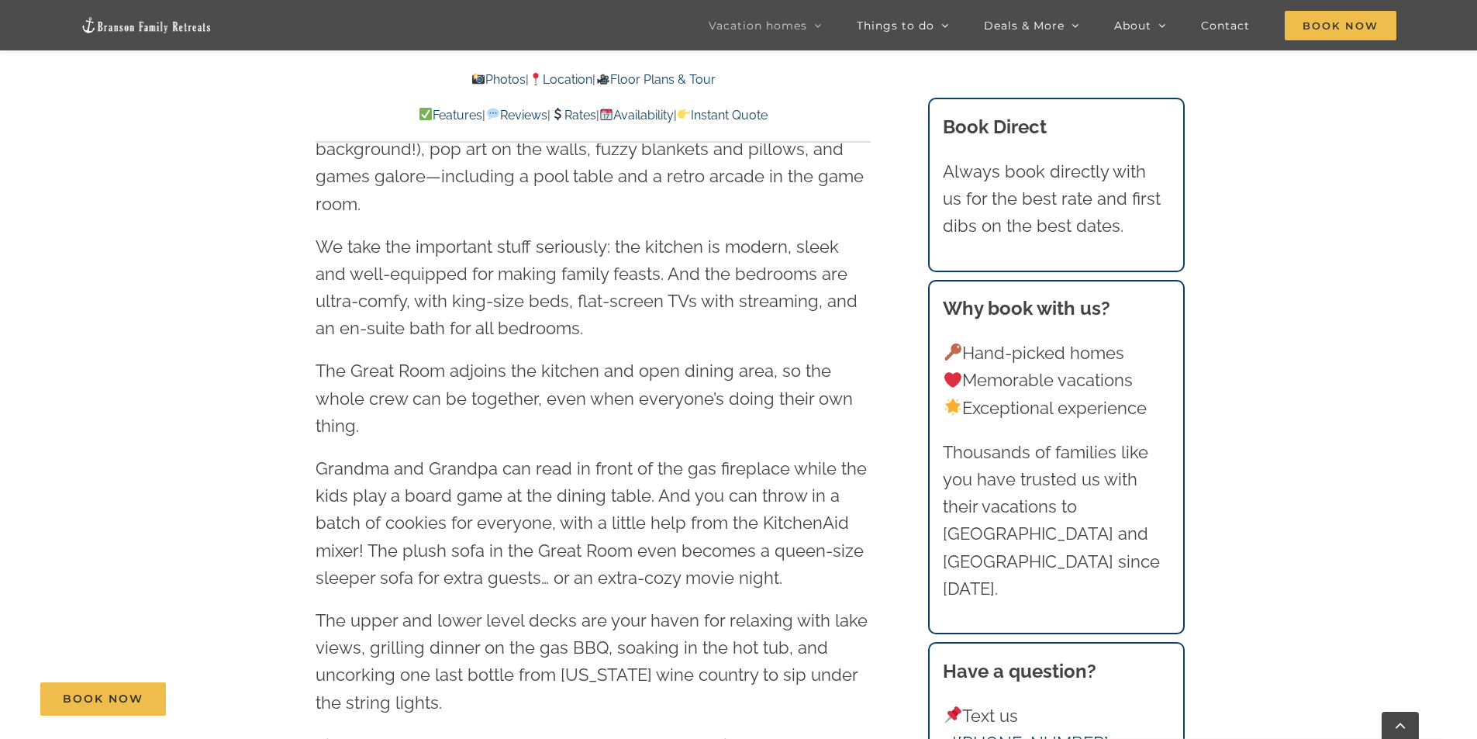
click at [110, 21] on img at bounding box center [147, 25] width 132 height 18
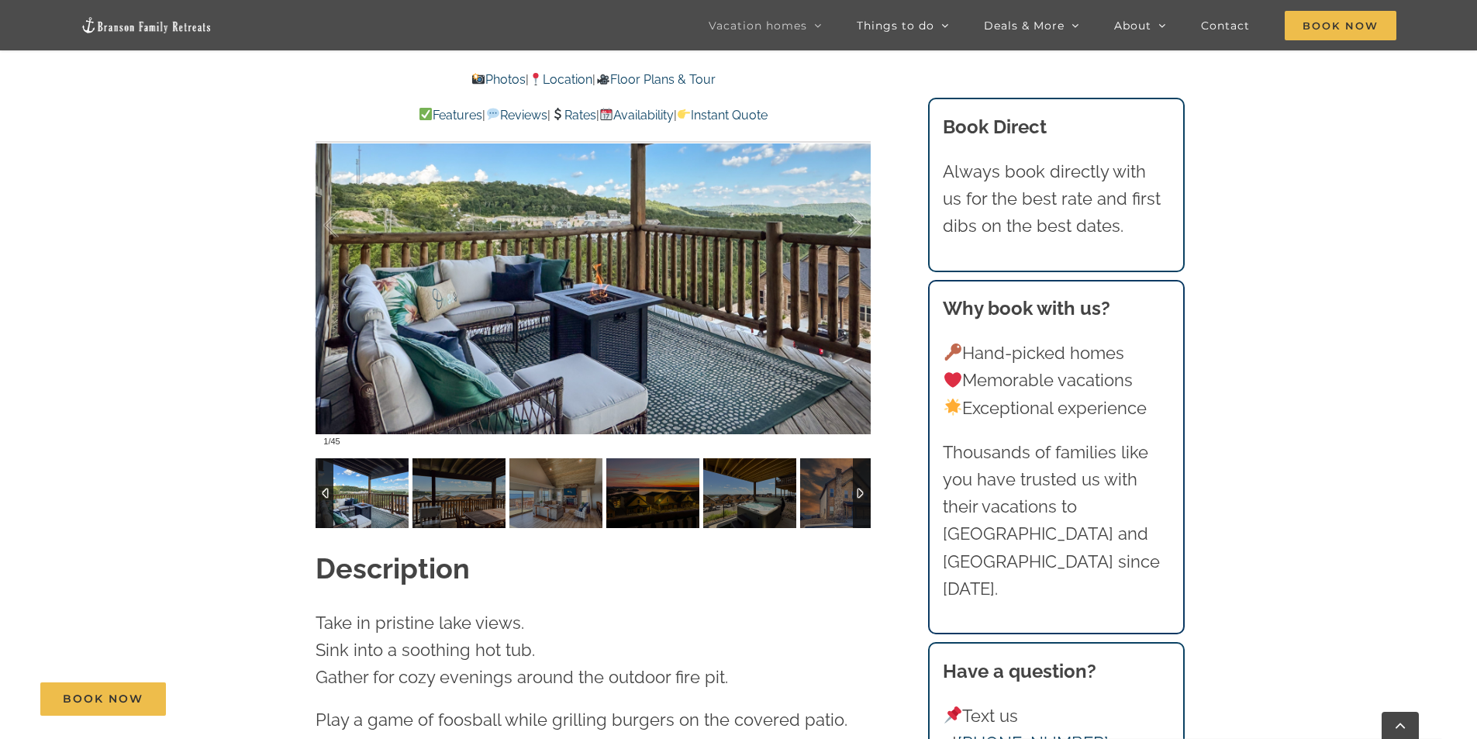
scroll to position [1318, 0]
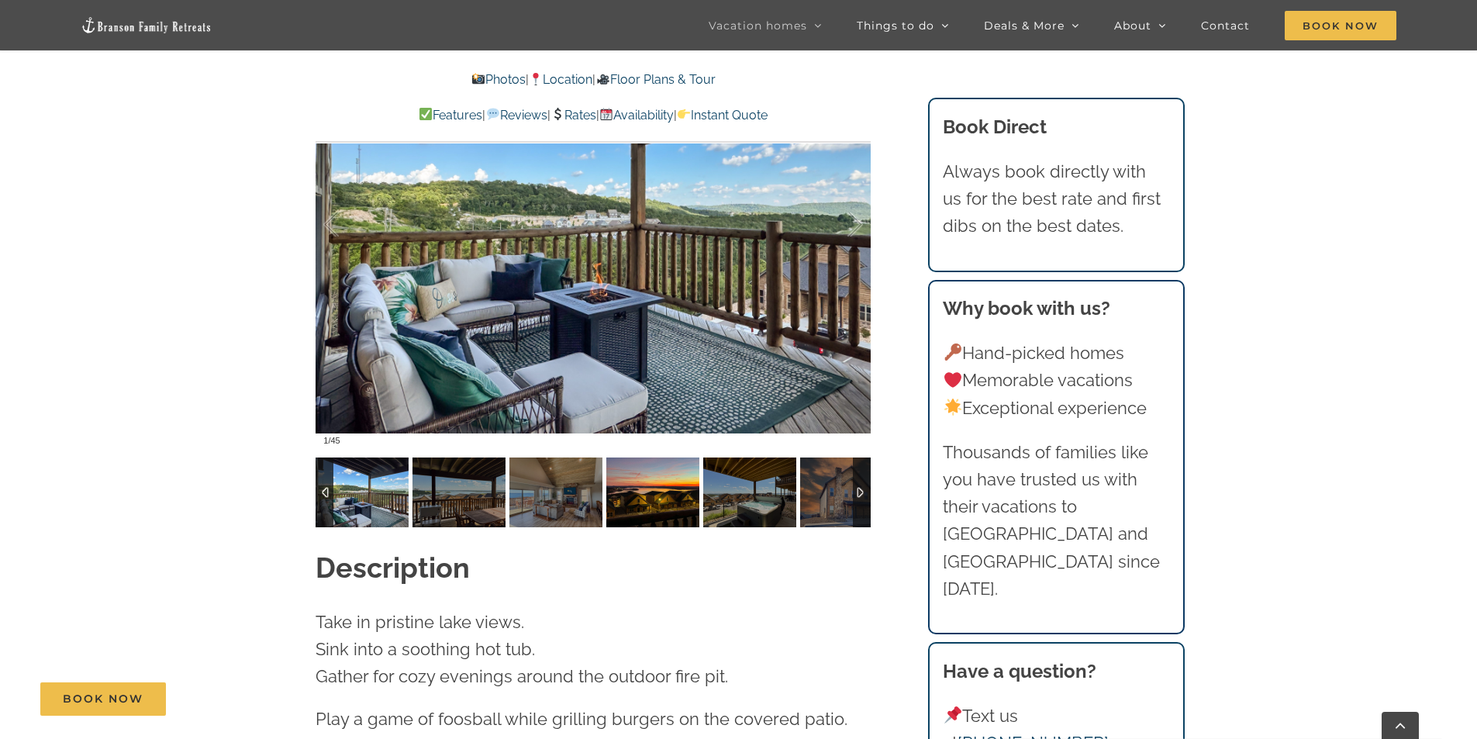
click at [675, 478] on img at bounding box center [652, 492] width 93 height 70
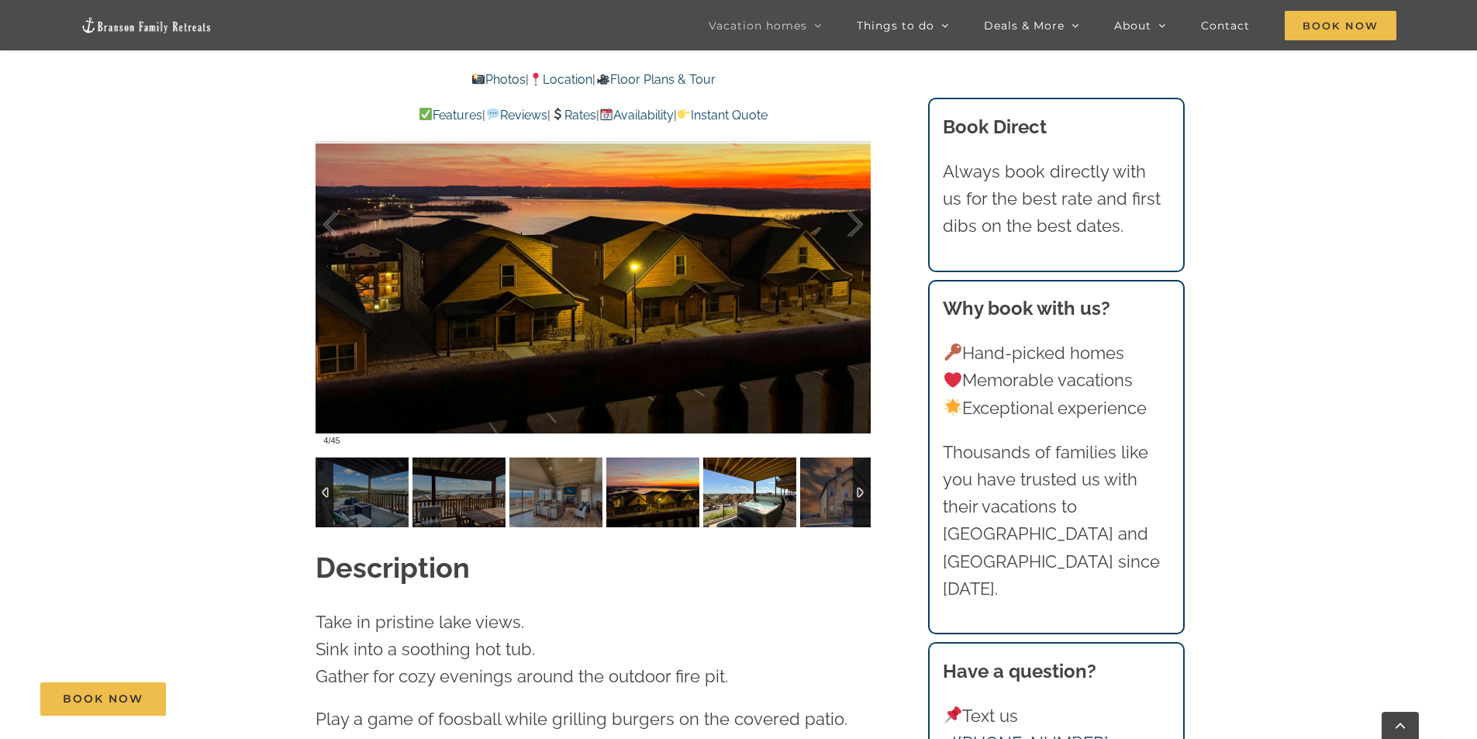
click at [728, 478] on img at bounding box center [749, 492] width 93 height 70
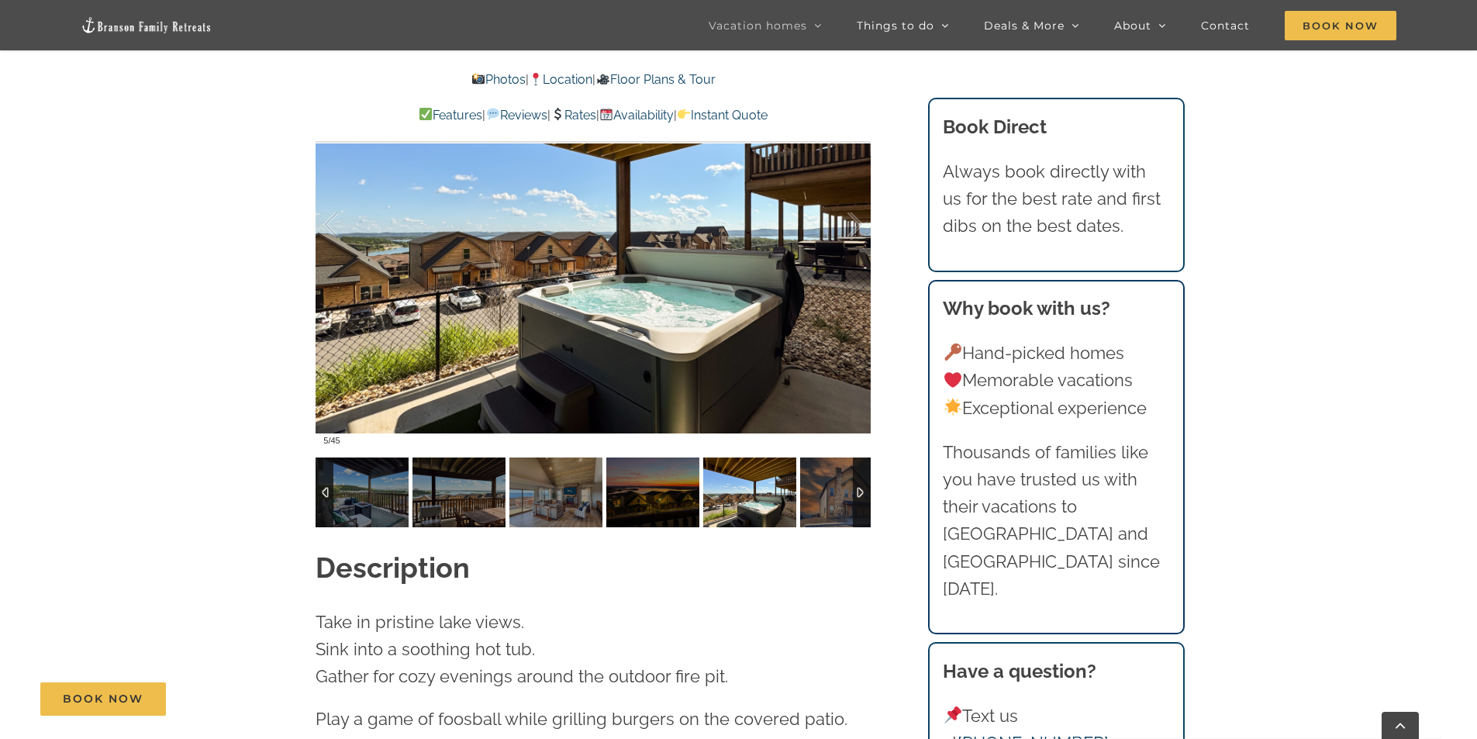
click at [770, 471] on img at bounding box center [749, 492] width 93 height 70
click at [853, 469] on div at bounding box center [862, 492] width 18 height 70
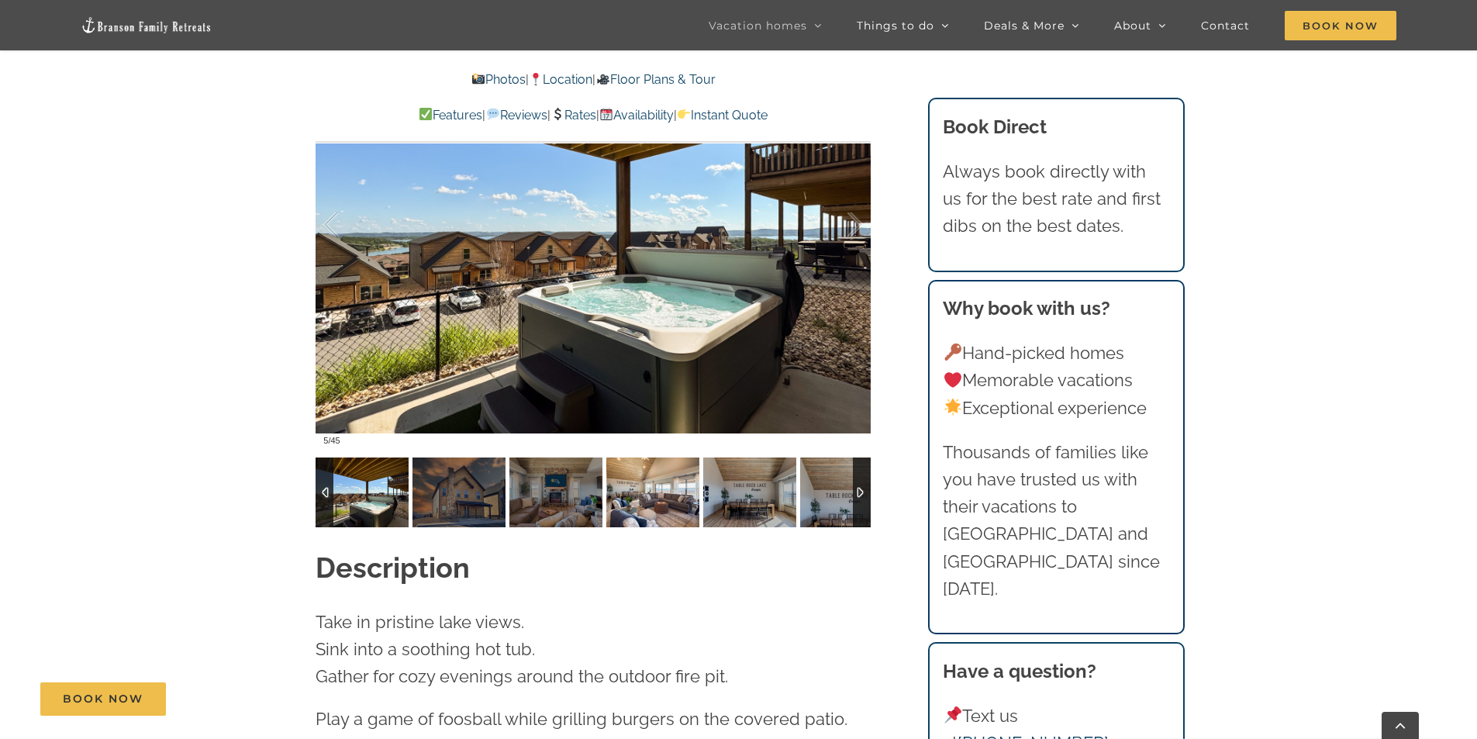
click at [672, 468] on img at bounding box center [652, 492] width 93 height 70
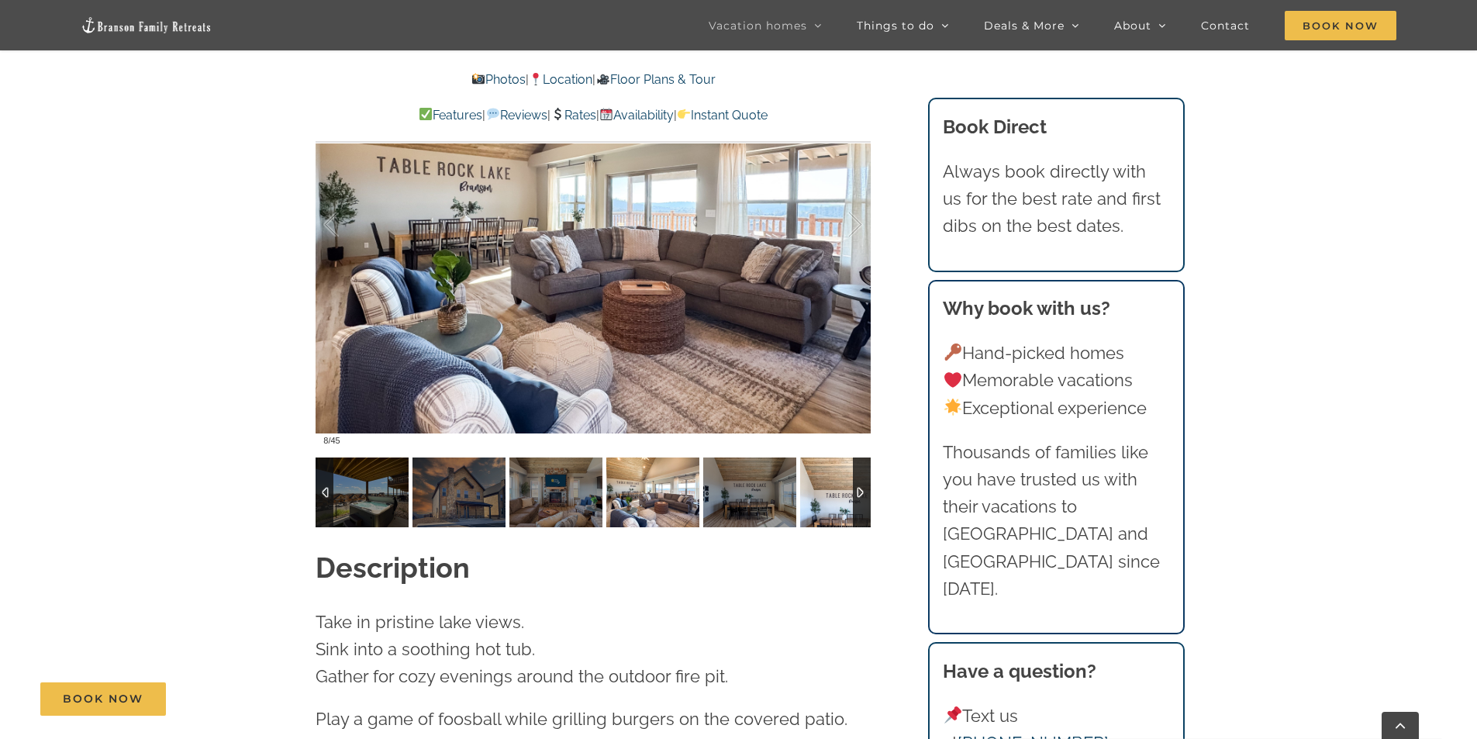
click at [847, 466] on img at bounding box center [846, 492] width 93 height 70
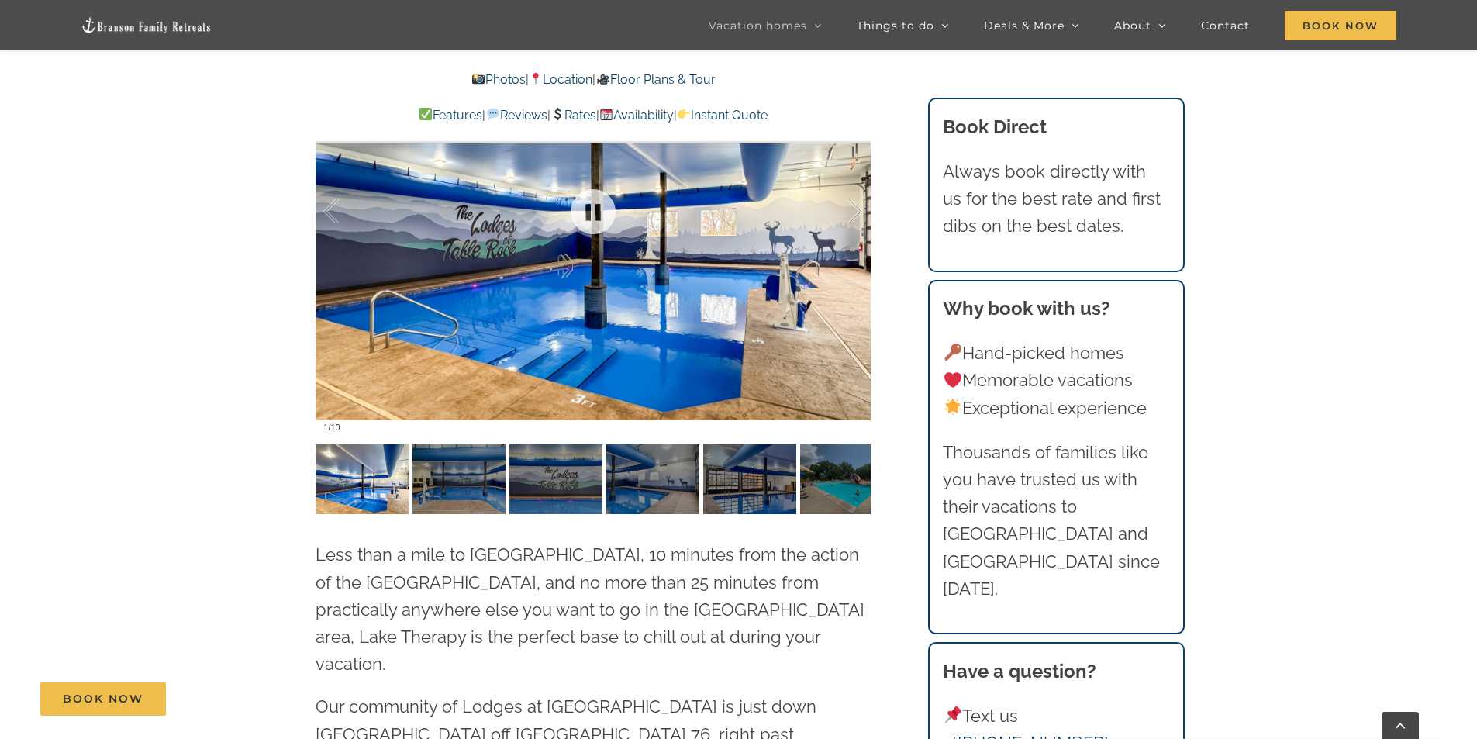
scroll to position [4186, 0]
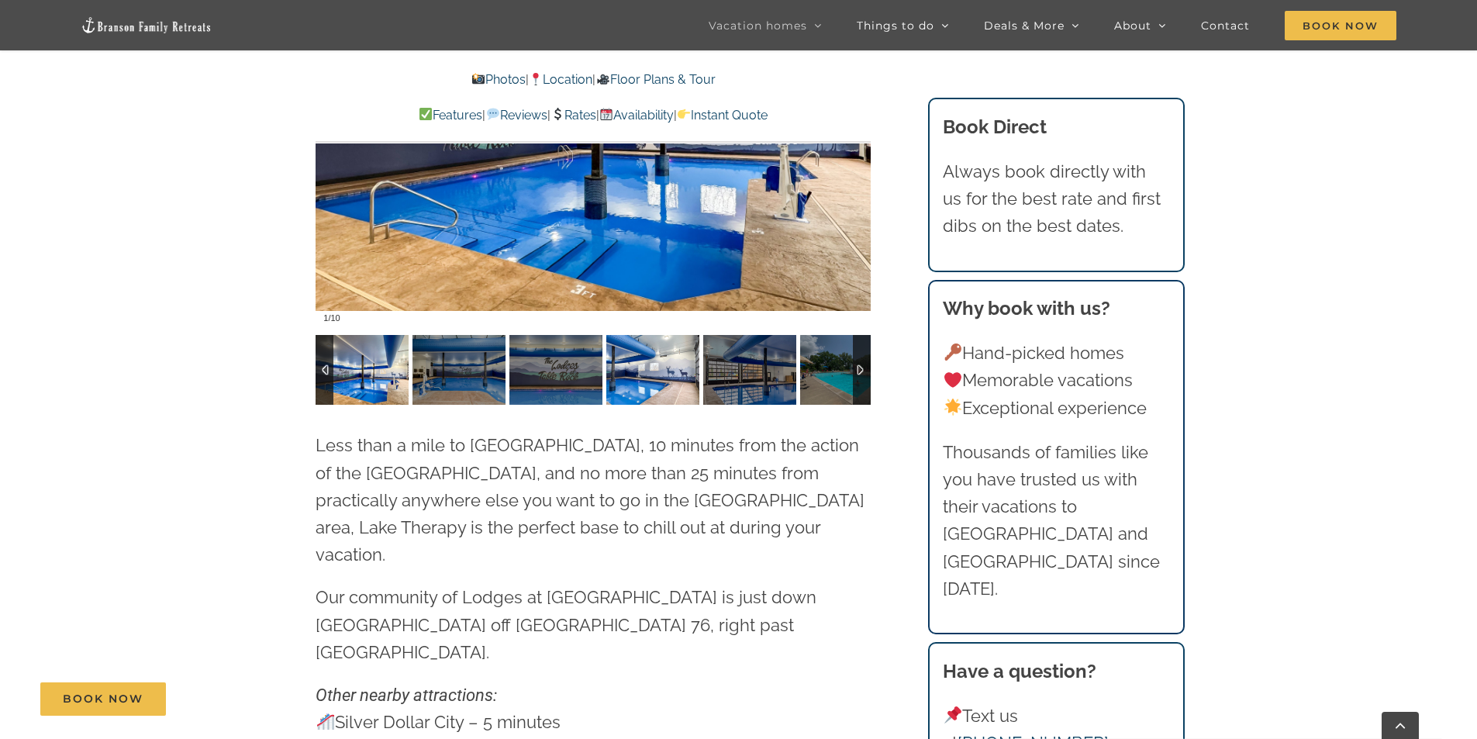
click at [629, 335] on img at bounding box center [652, 370] width 93 height 70
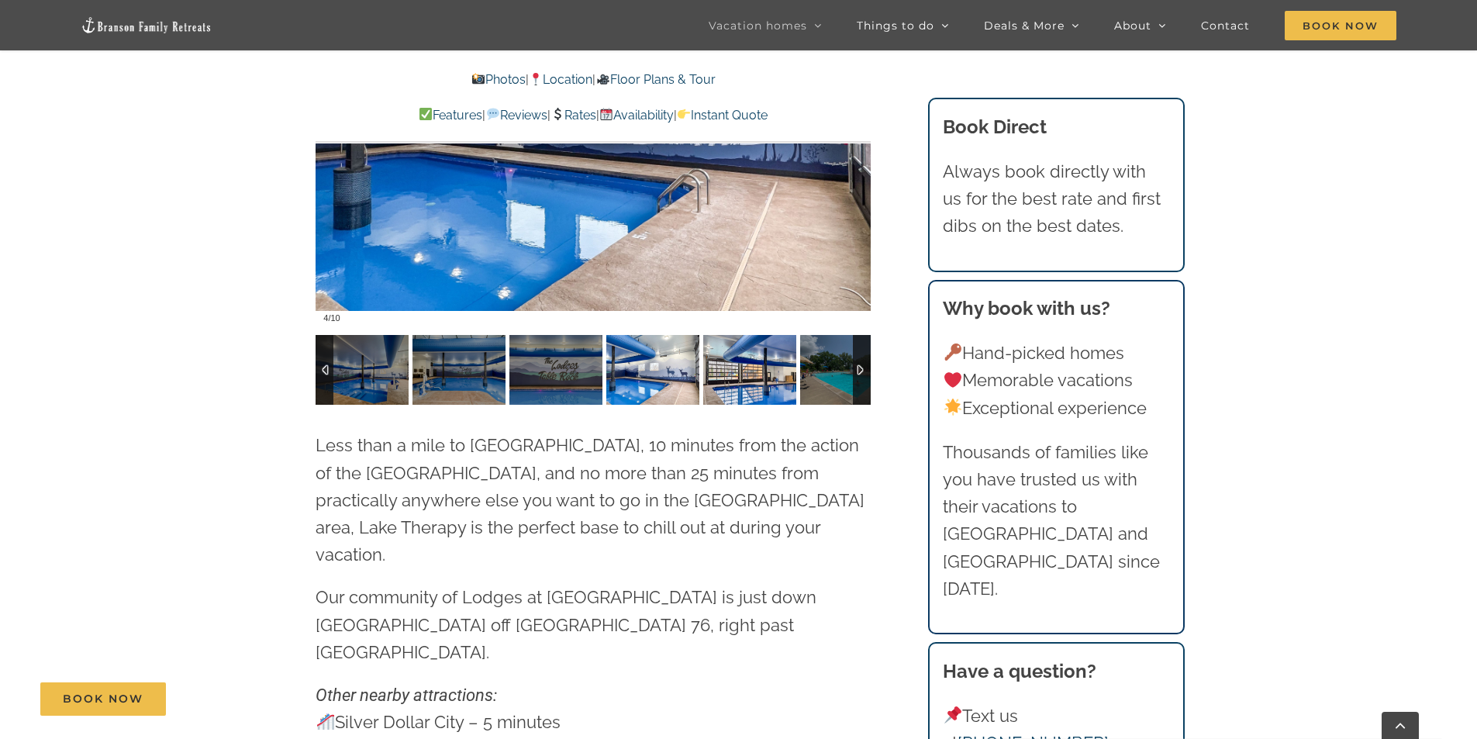
click at [745, 344] on img at bounding box center [749, 370] width 93 height 70
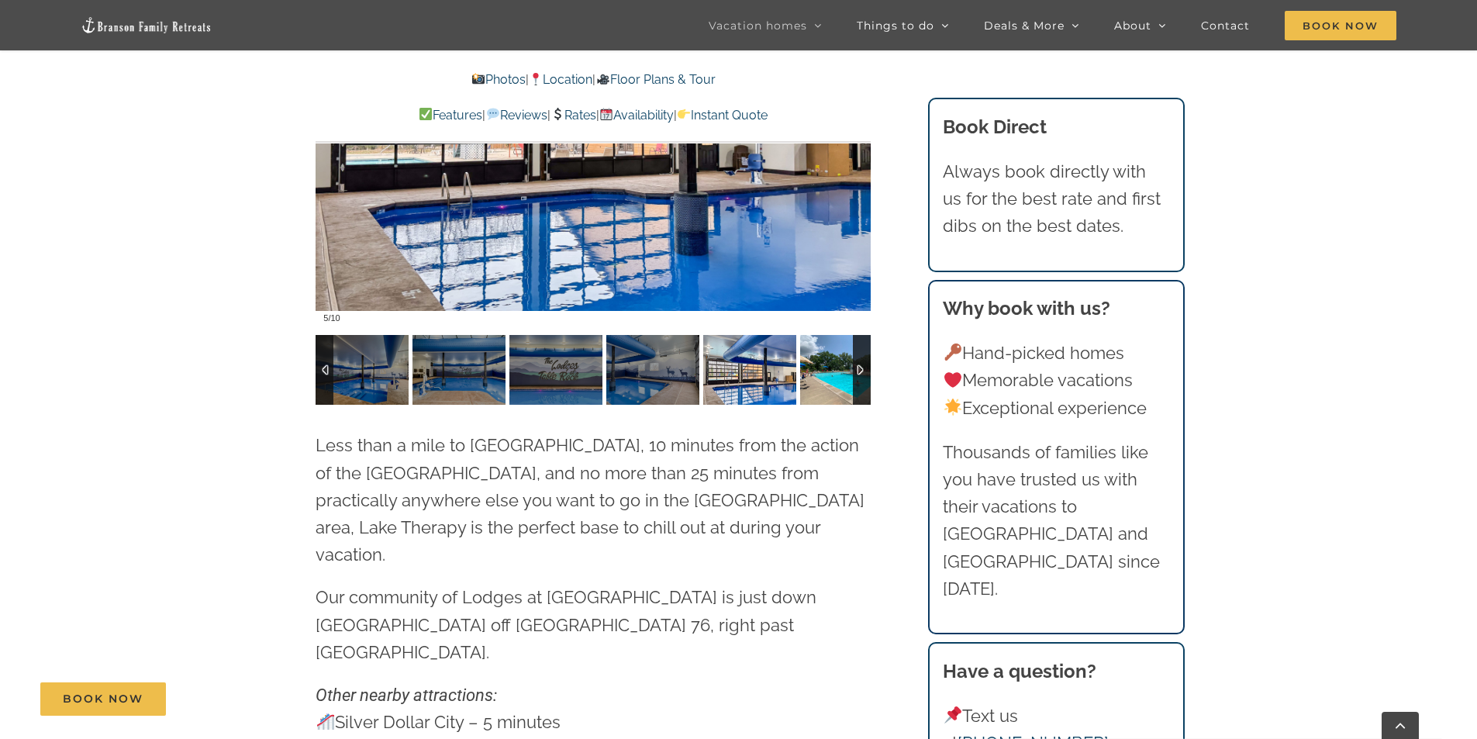
click at [830, 340] on img at bounding box center [846, 370] width 93 height 70
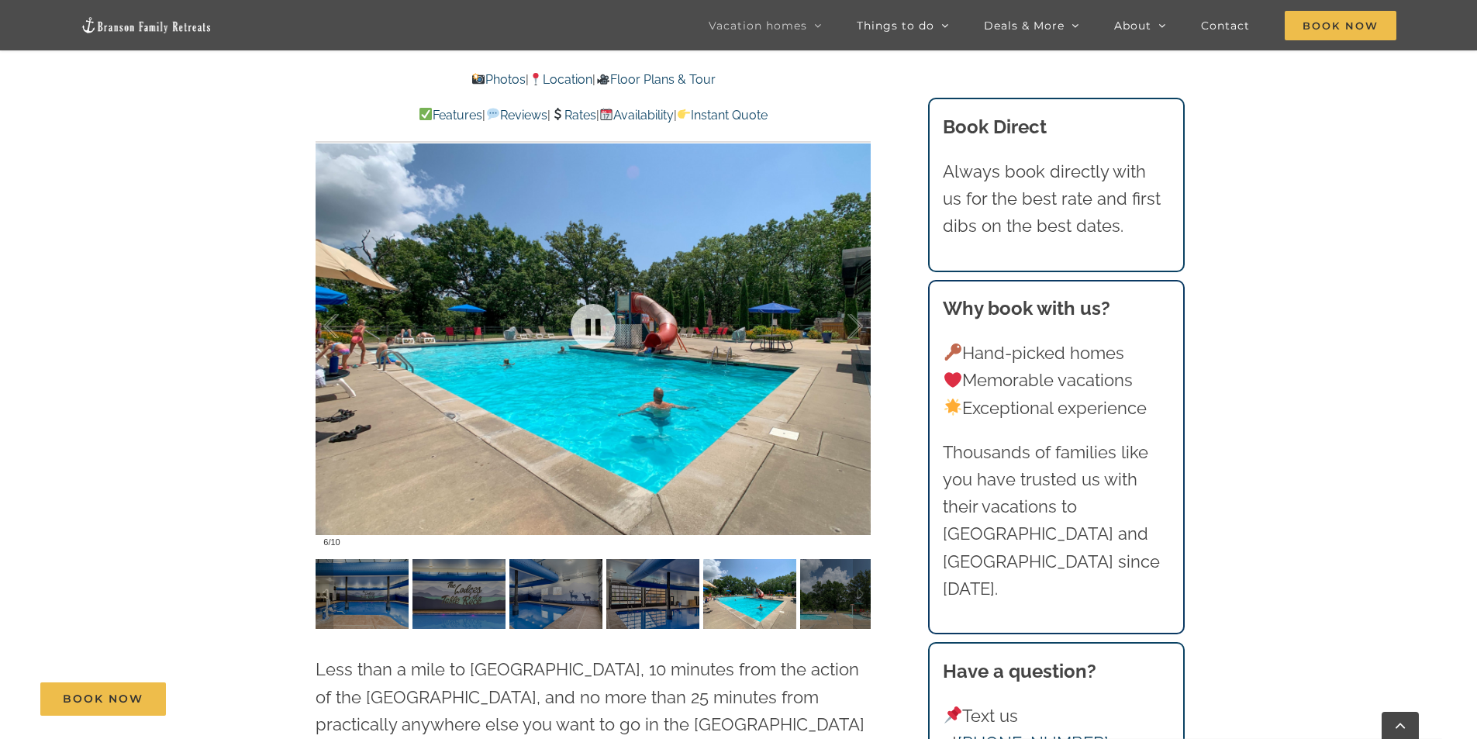
scroll to position [3954, 0]
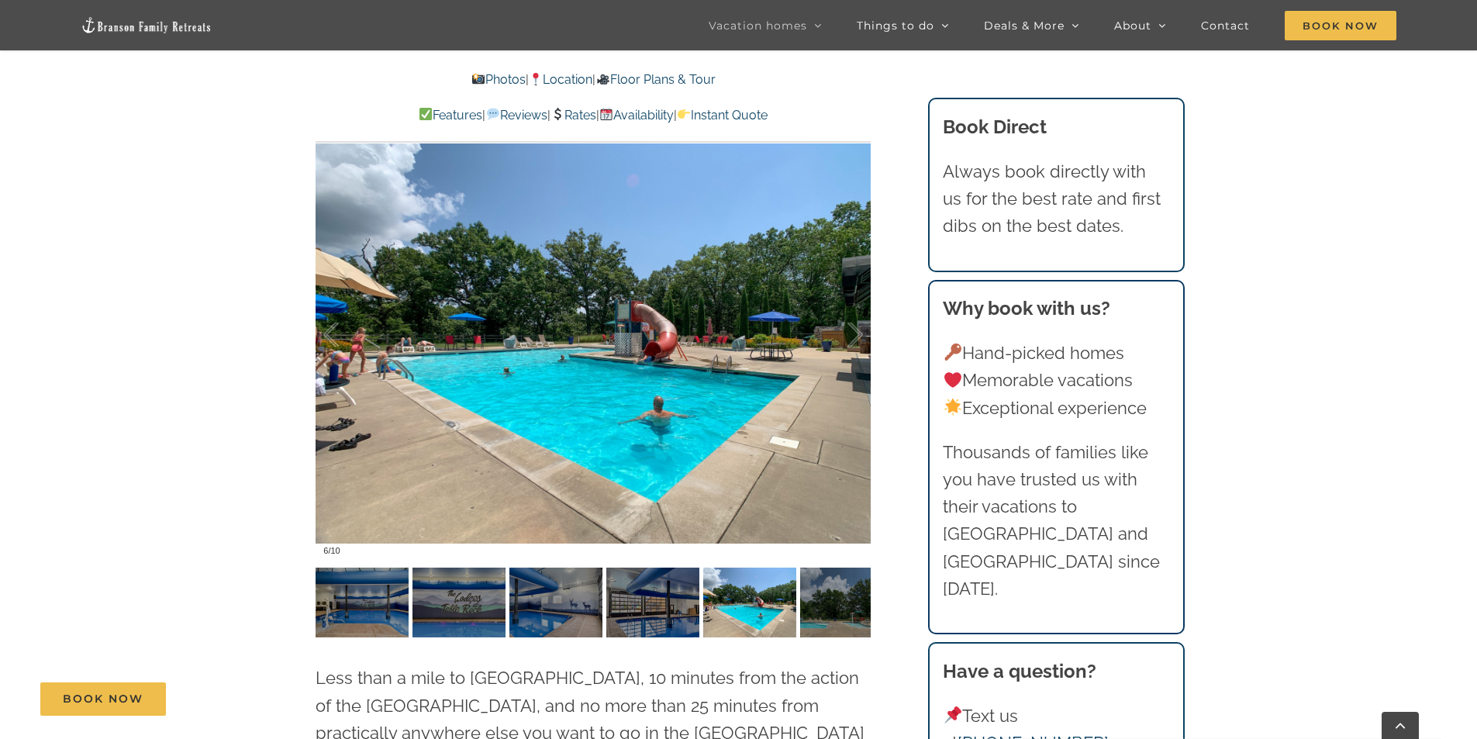
click at [847, 578] on img at bounding box center [846, 602] width 93 height 70
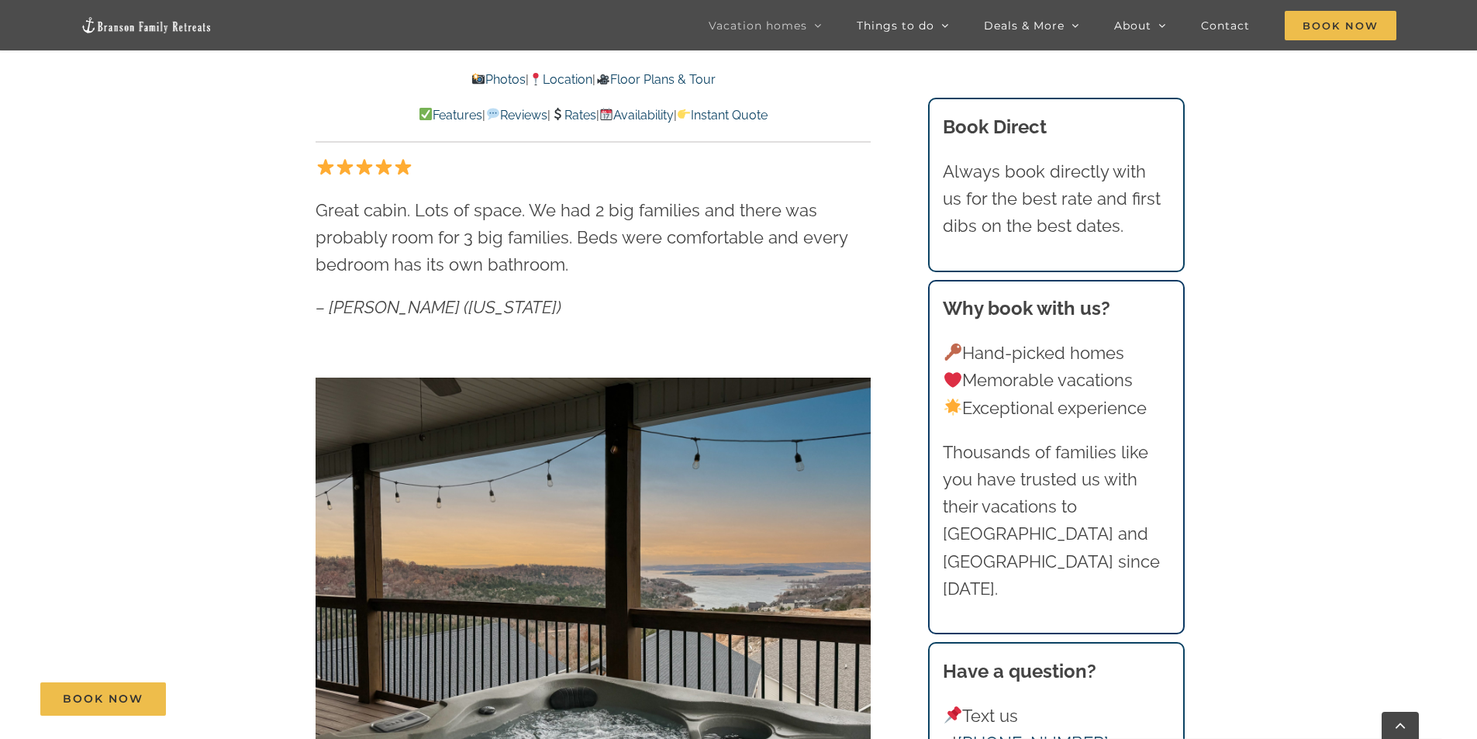
scroll to position [853, 0]
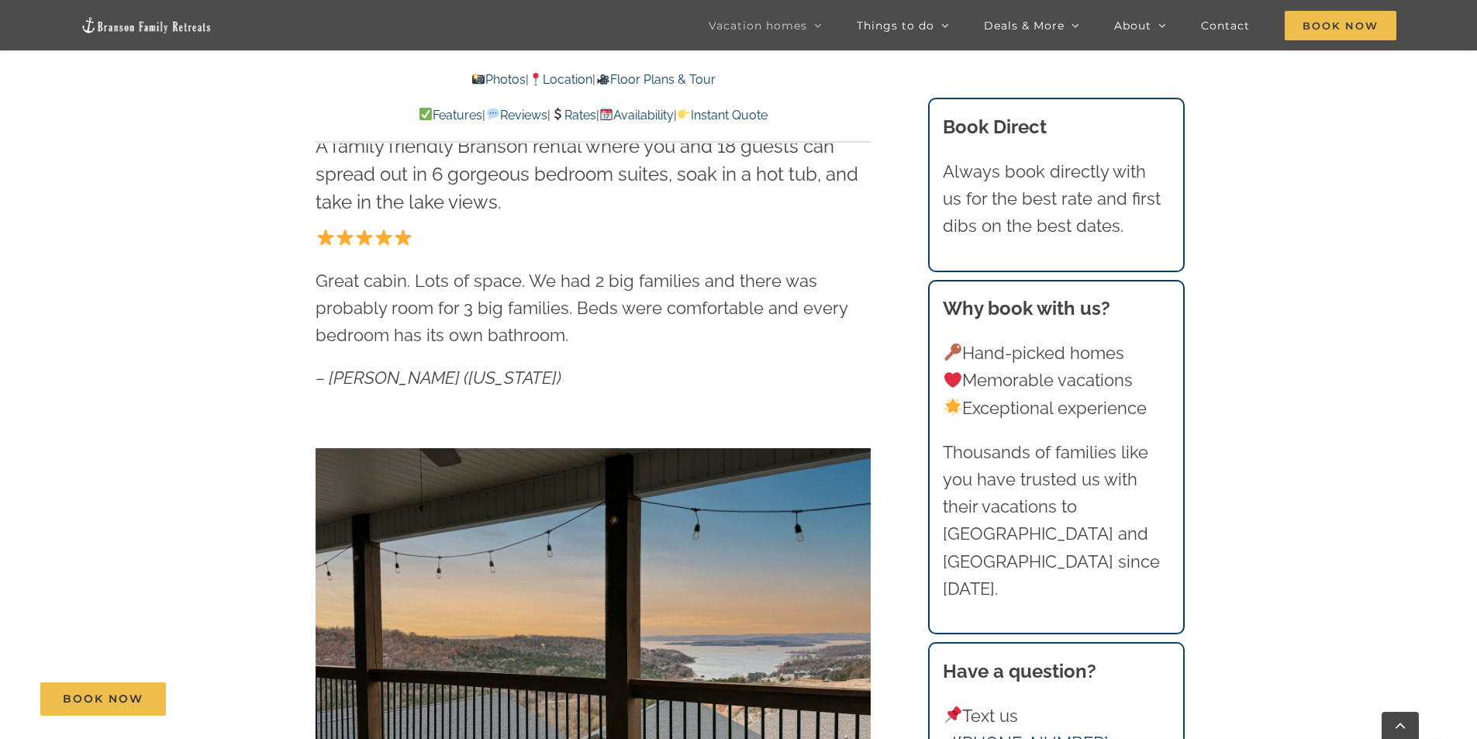
click at [566, 119] on link "Rates" at bounding box center [573, 115] width 46 height 15
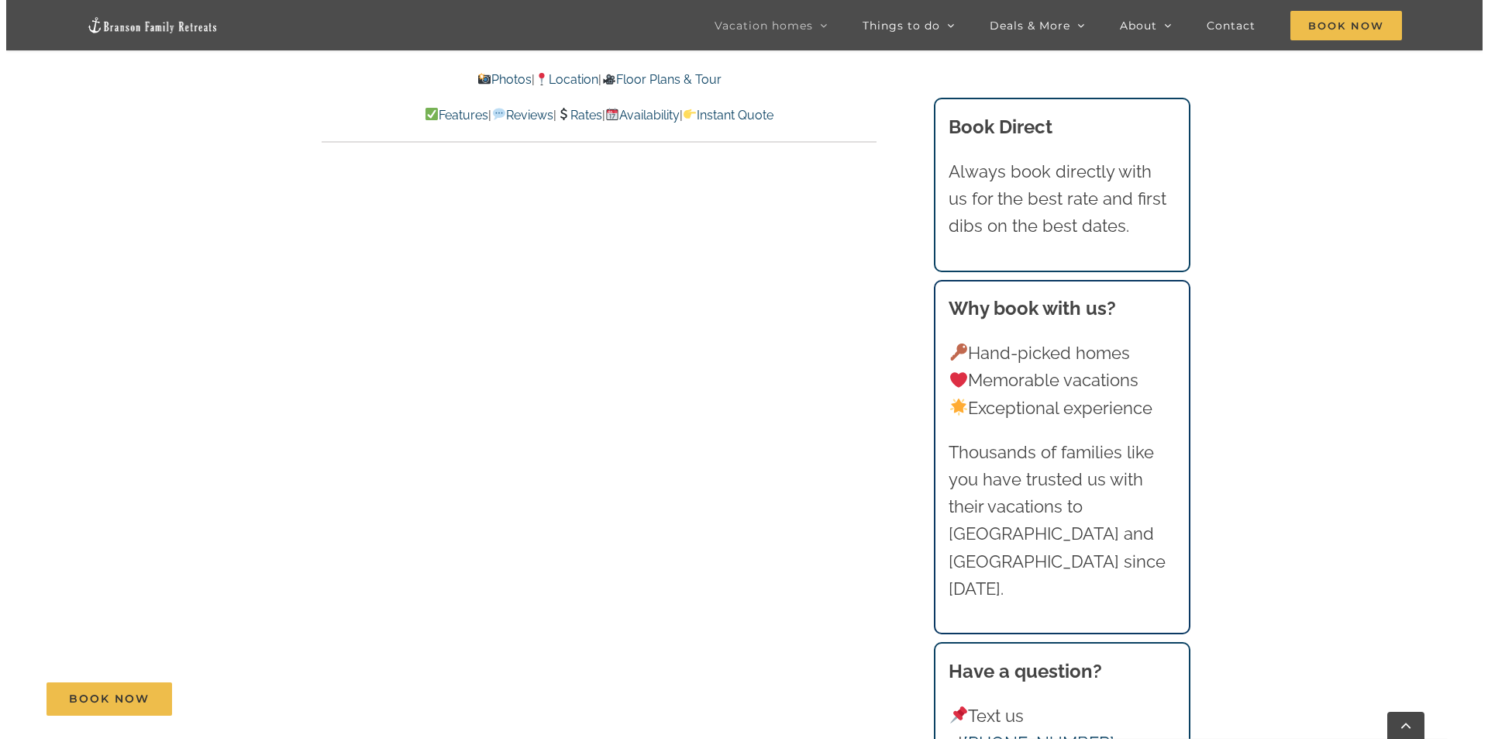
scroll to position [8550, 0]
click at [1326, 23] on span "Book Now" at bounding box center [1341, 25] width 112 height 29
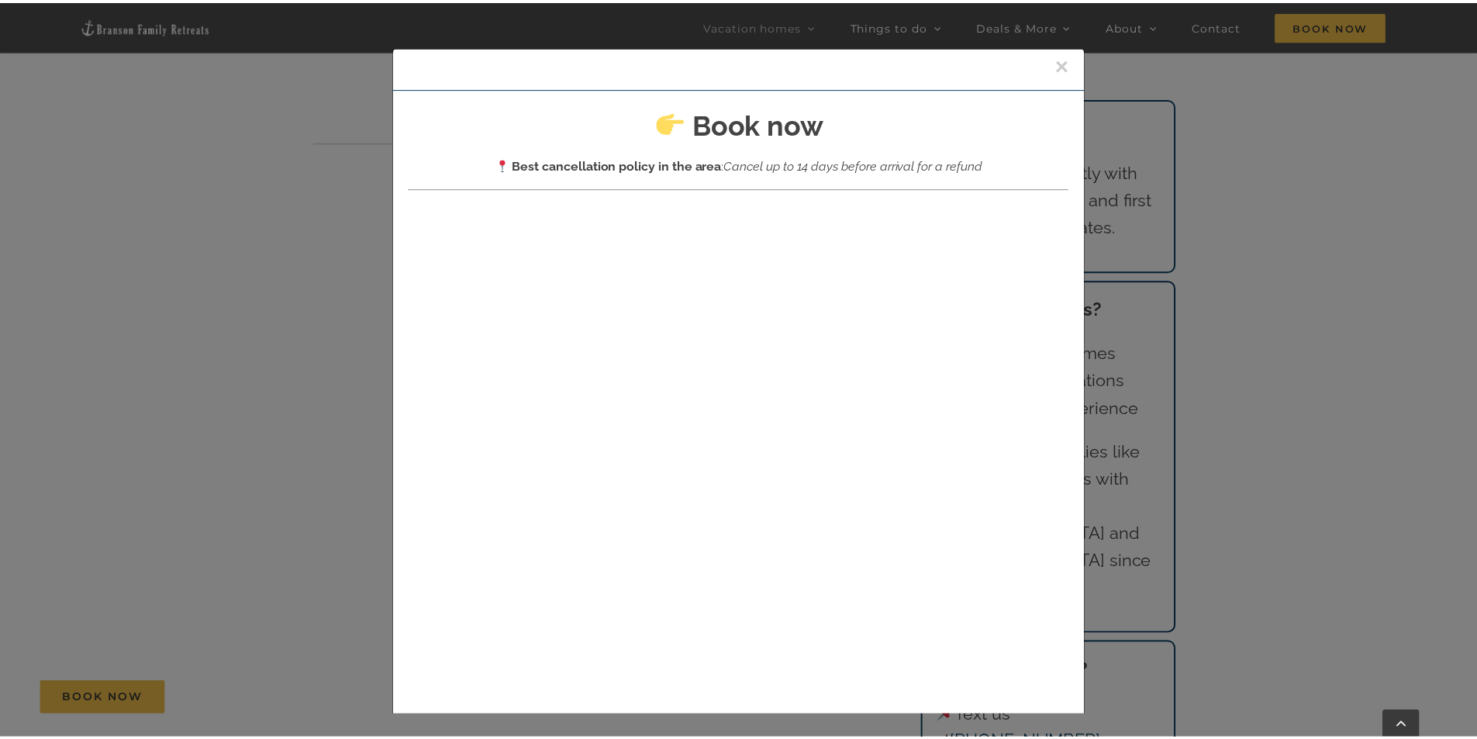
scroll to position [0, 0]
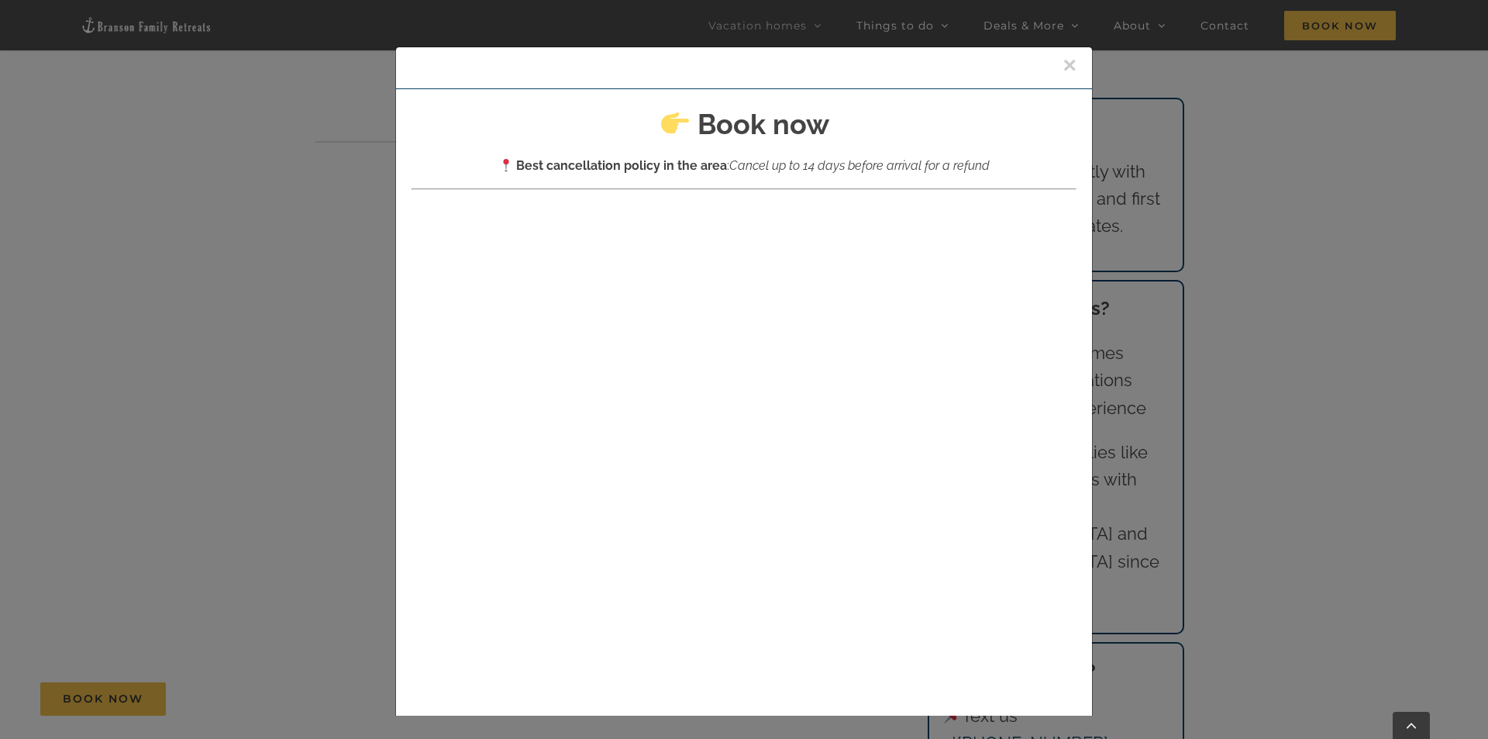
click at [1063, 62] on button "×" at bounding box center [1070, 64] width 14 height 23
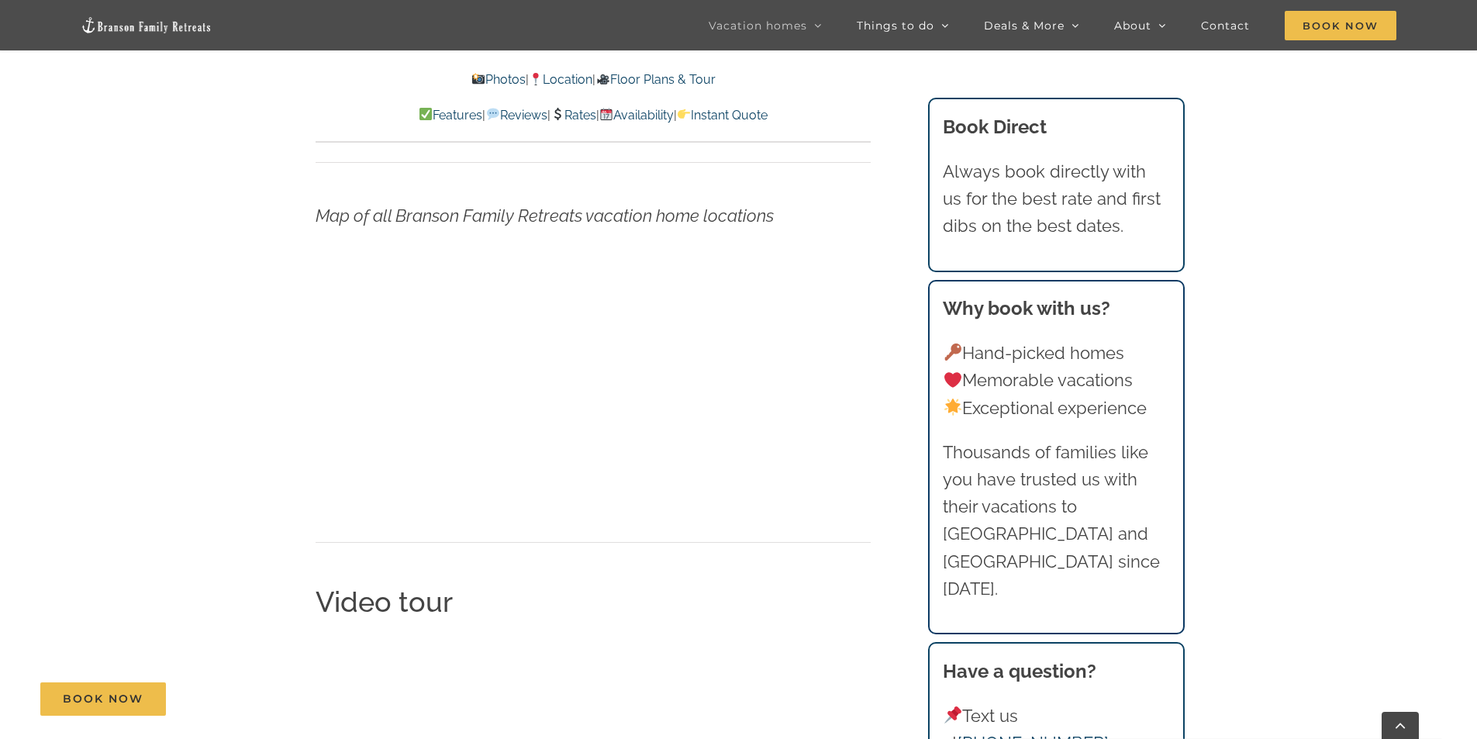
scroll to position [4985, 0]
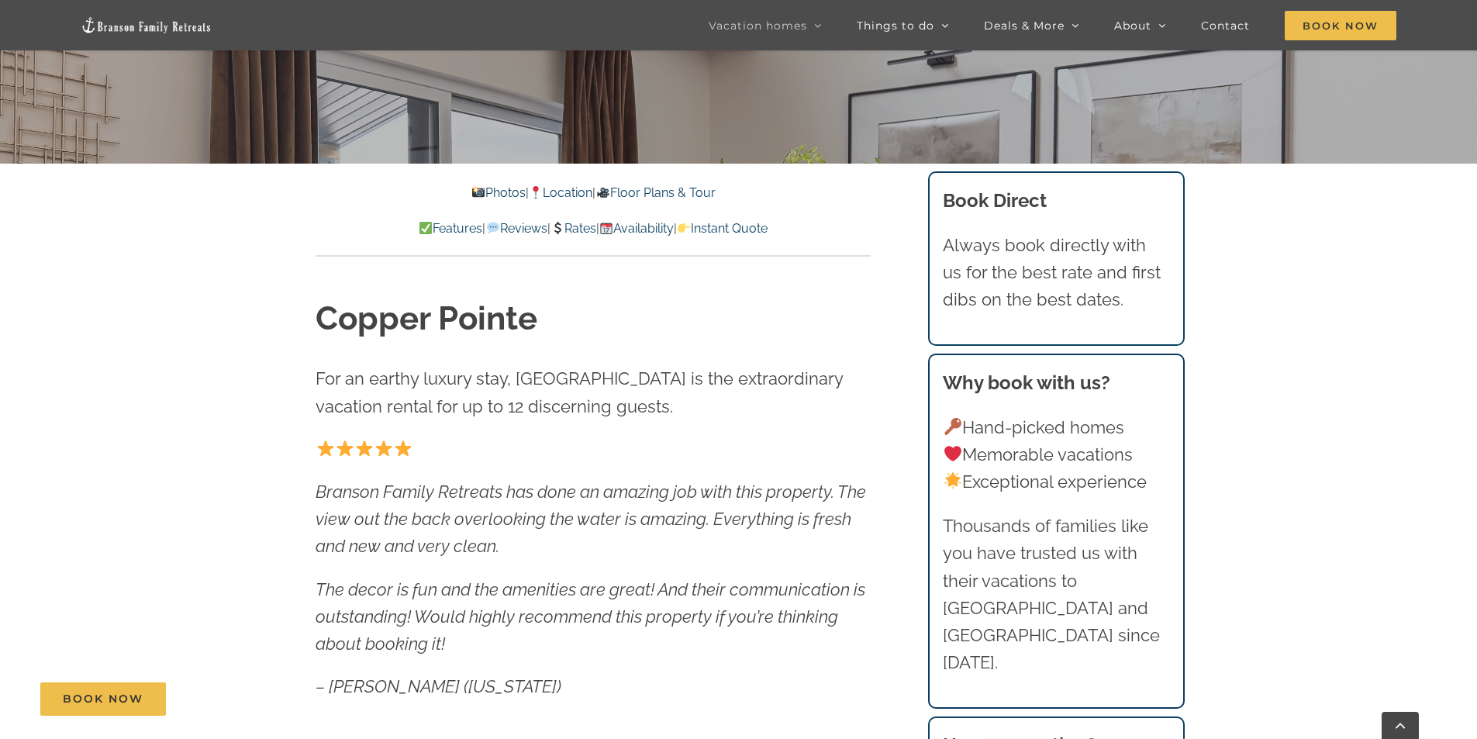
click at [670, 221] on link "Availability" at bounding box center [636, 228] width 74 height 15
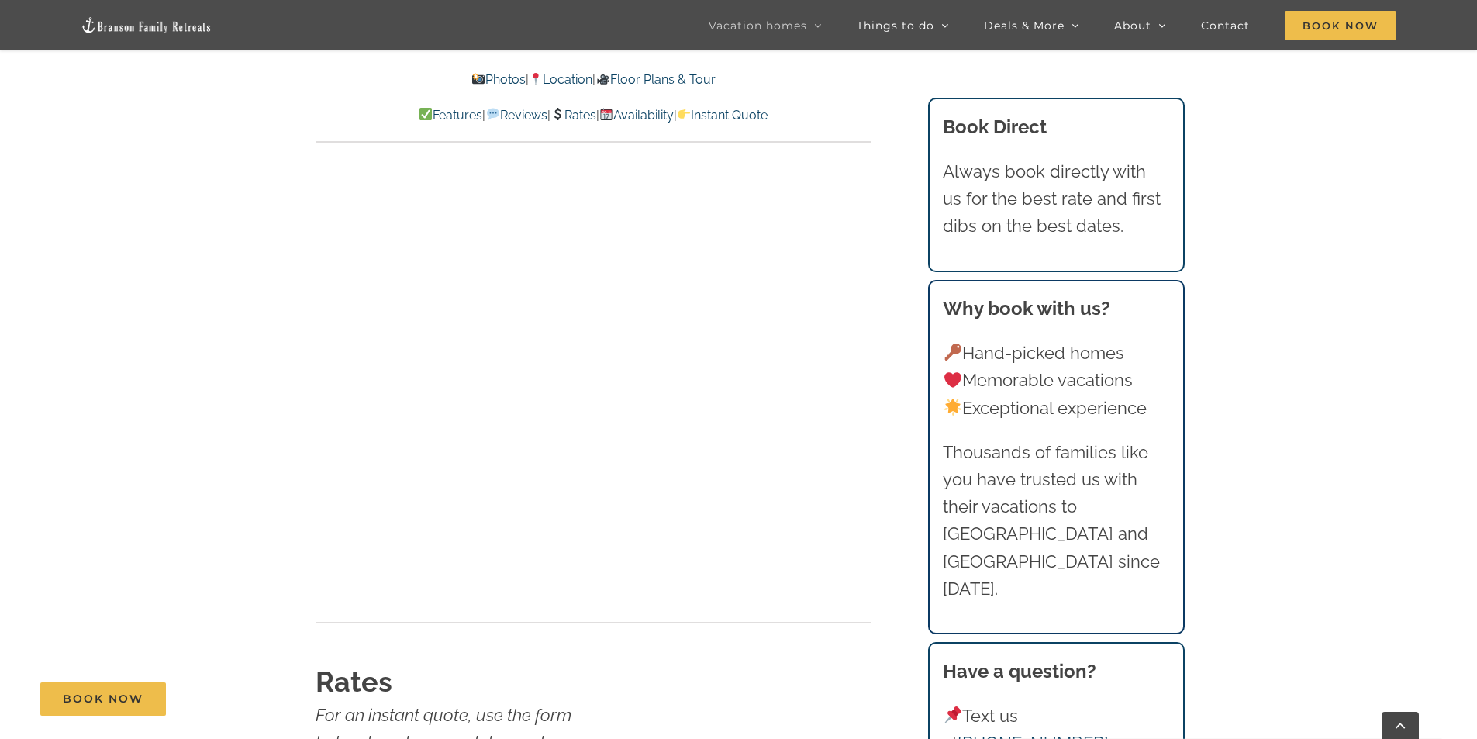
scroll to position [7760, 0]
click at [136, 21] on img at bounding box center [147, 25] width 132 height 18
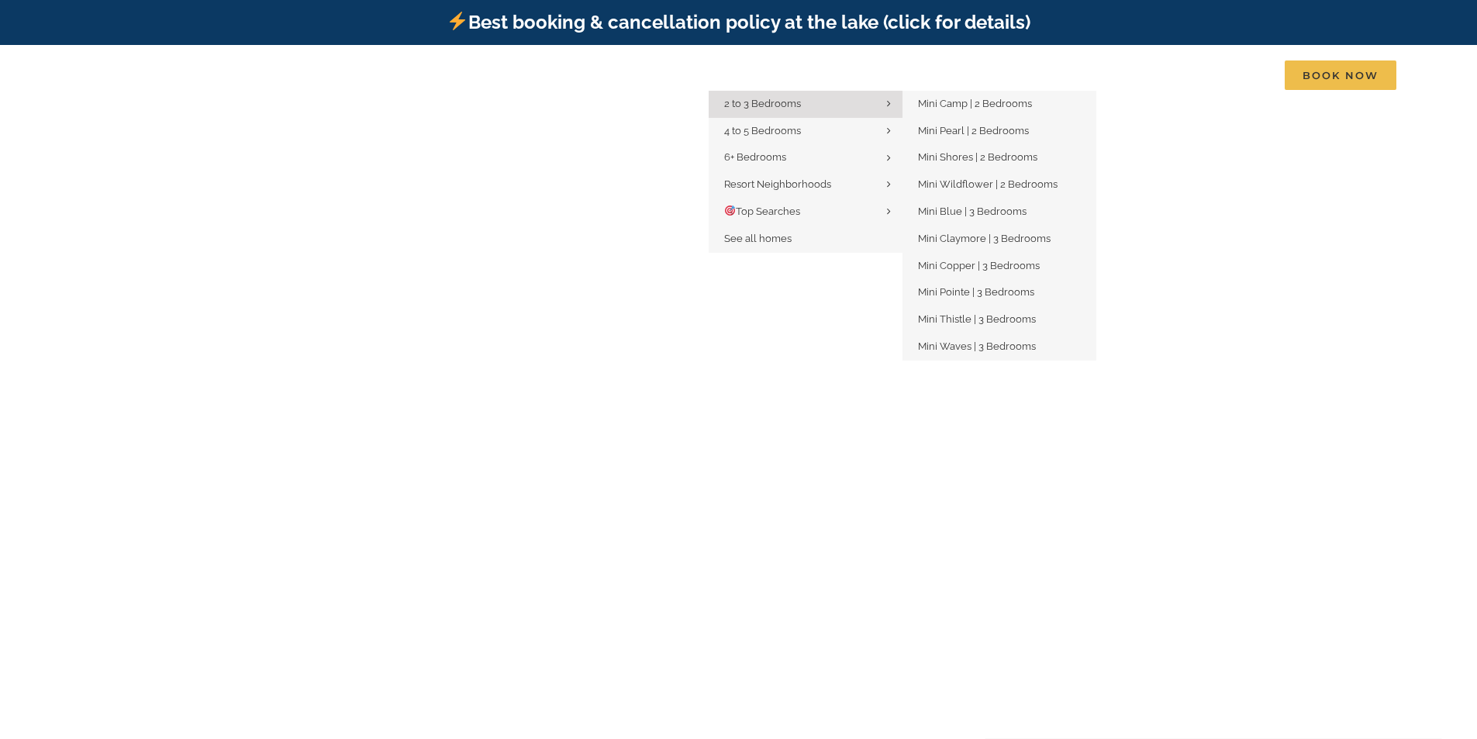
click at [774, 98] on span "2 to 3 Bedrooms" at bounding box center [762, 104] width 77 height 12
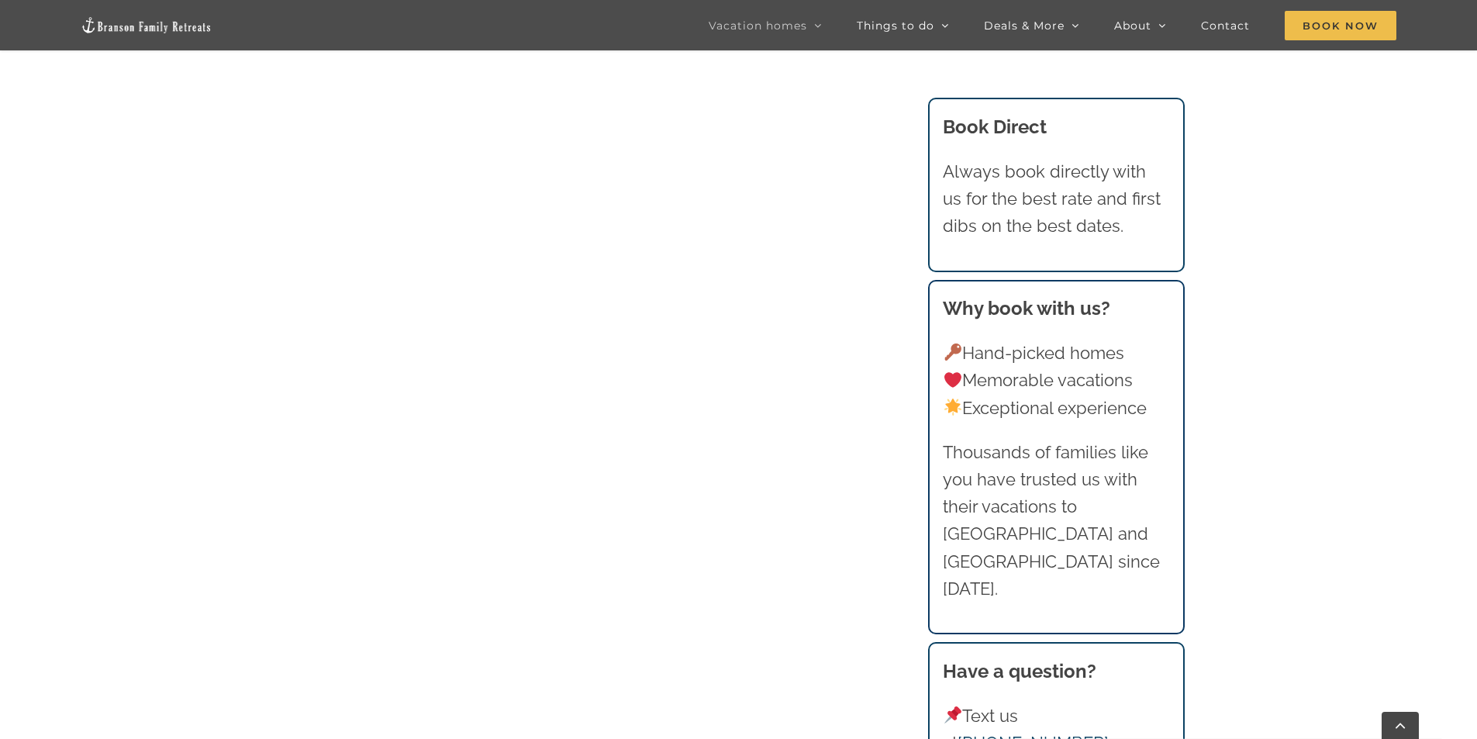
scroll to position [1395, 0]
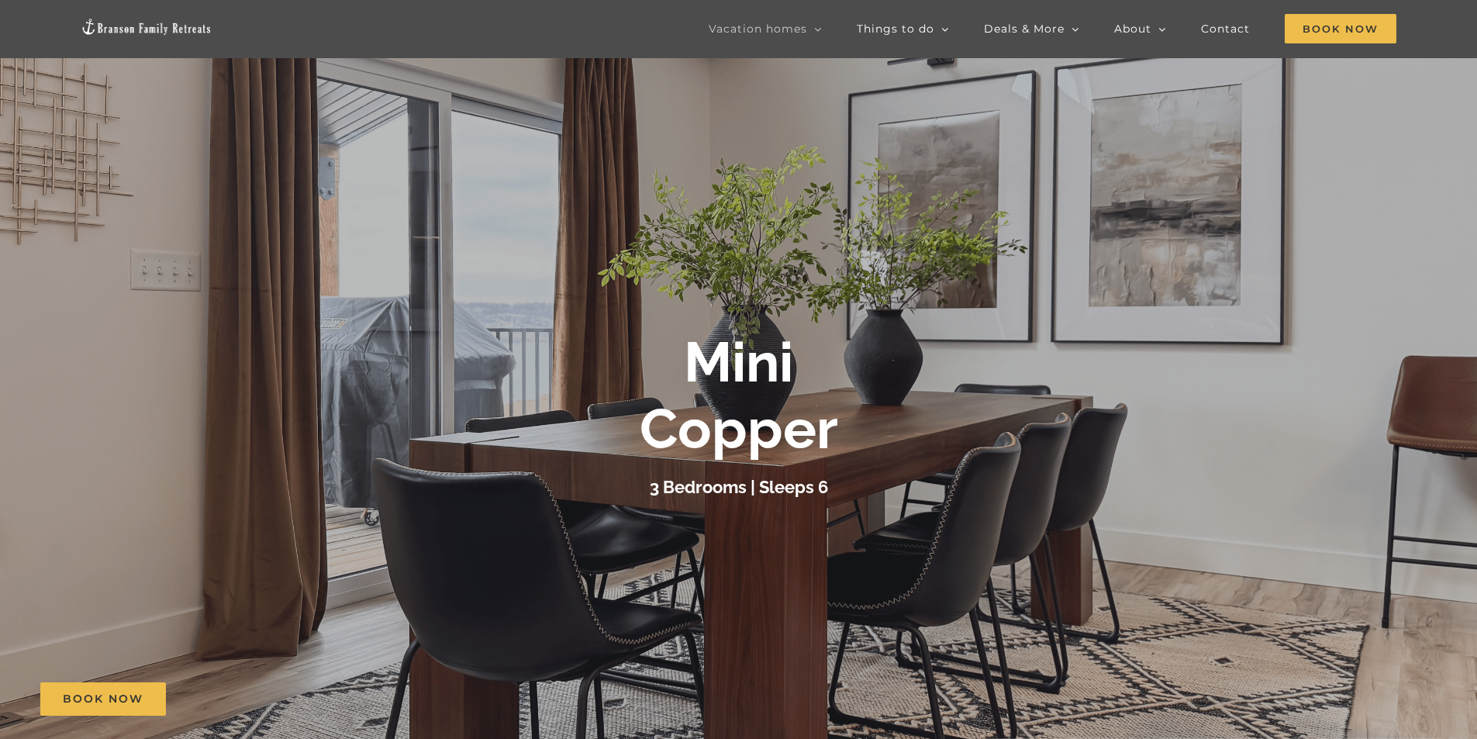
scroll to position [465, 0]
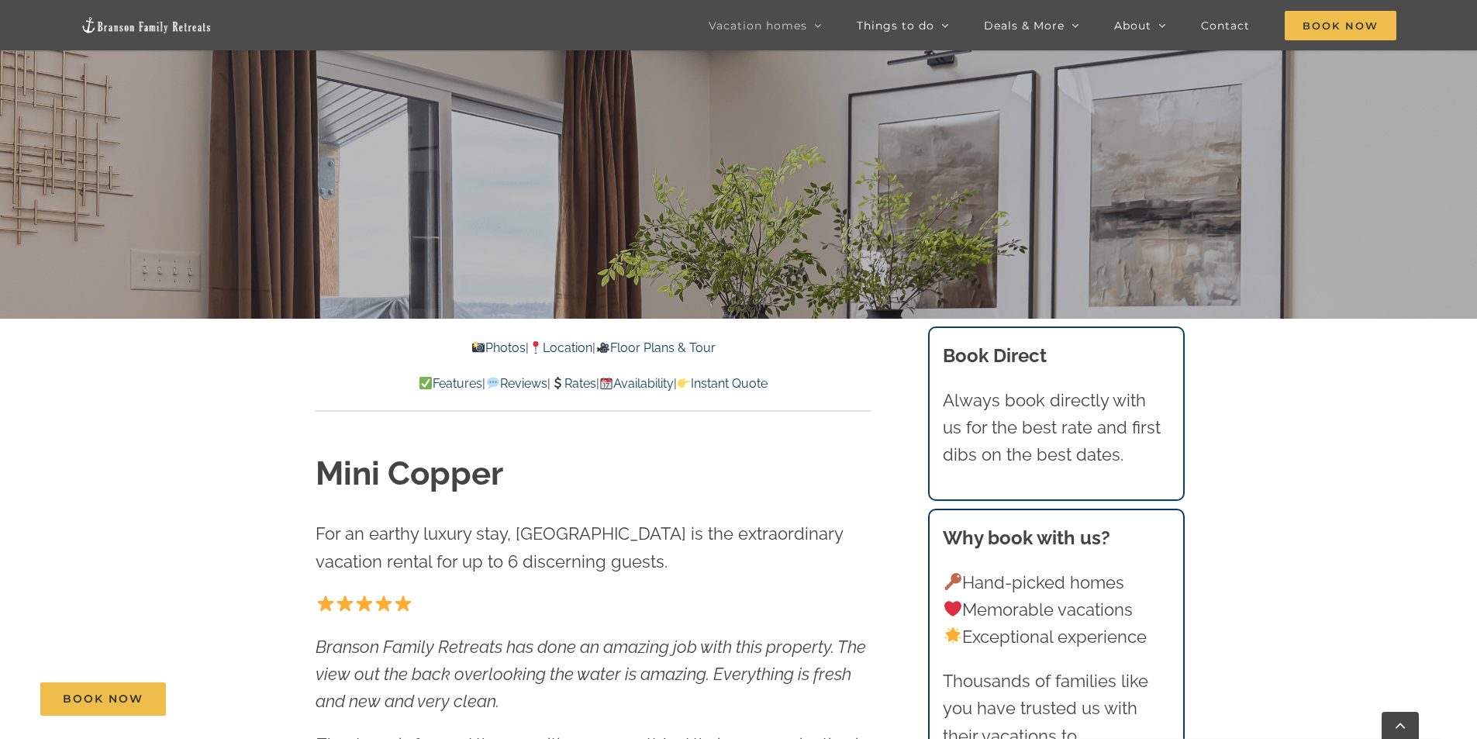
click at [474, 347] on link "Photos" at bounding box center [498, 347] width 54 height 15
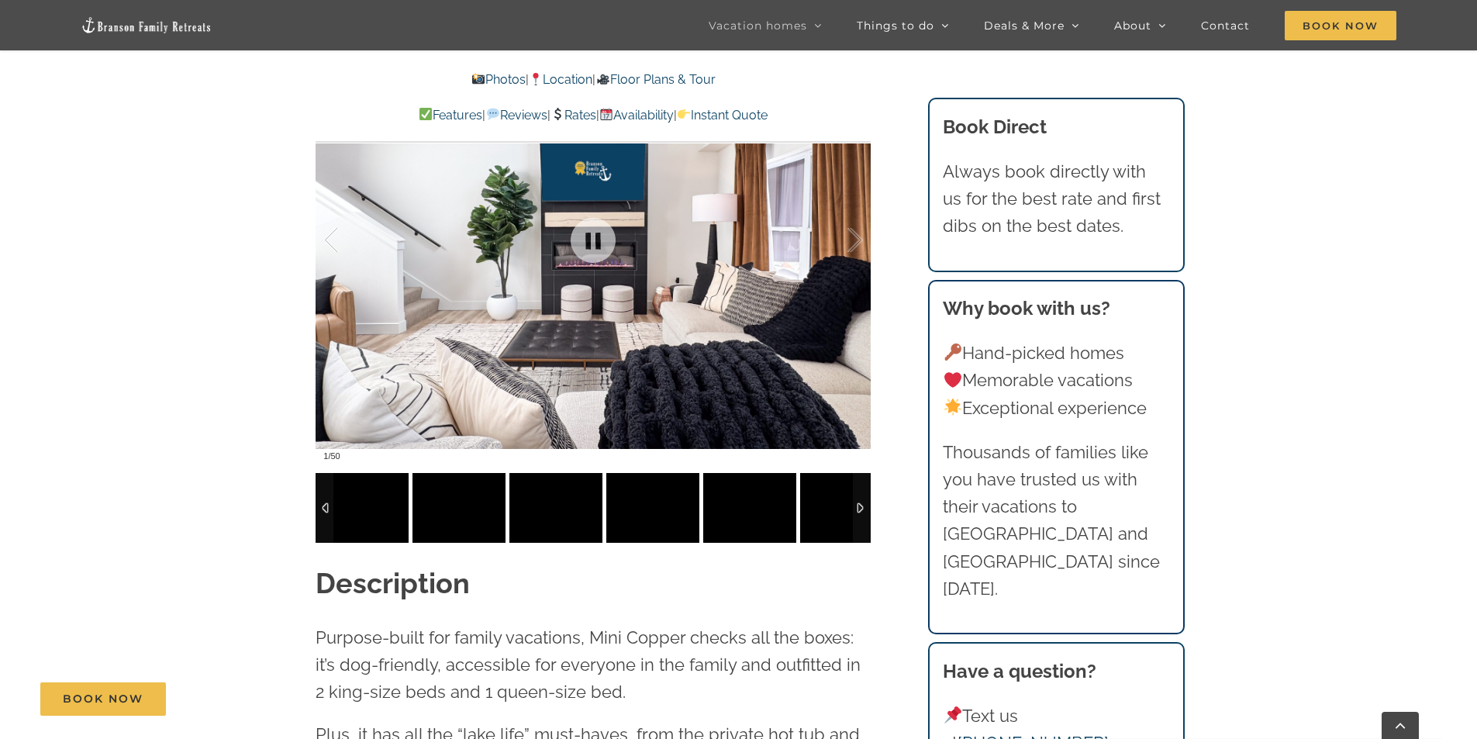
scroll to position [1366, 0]
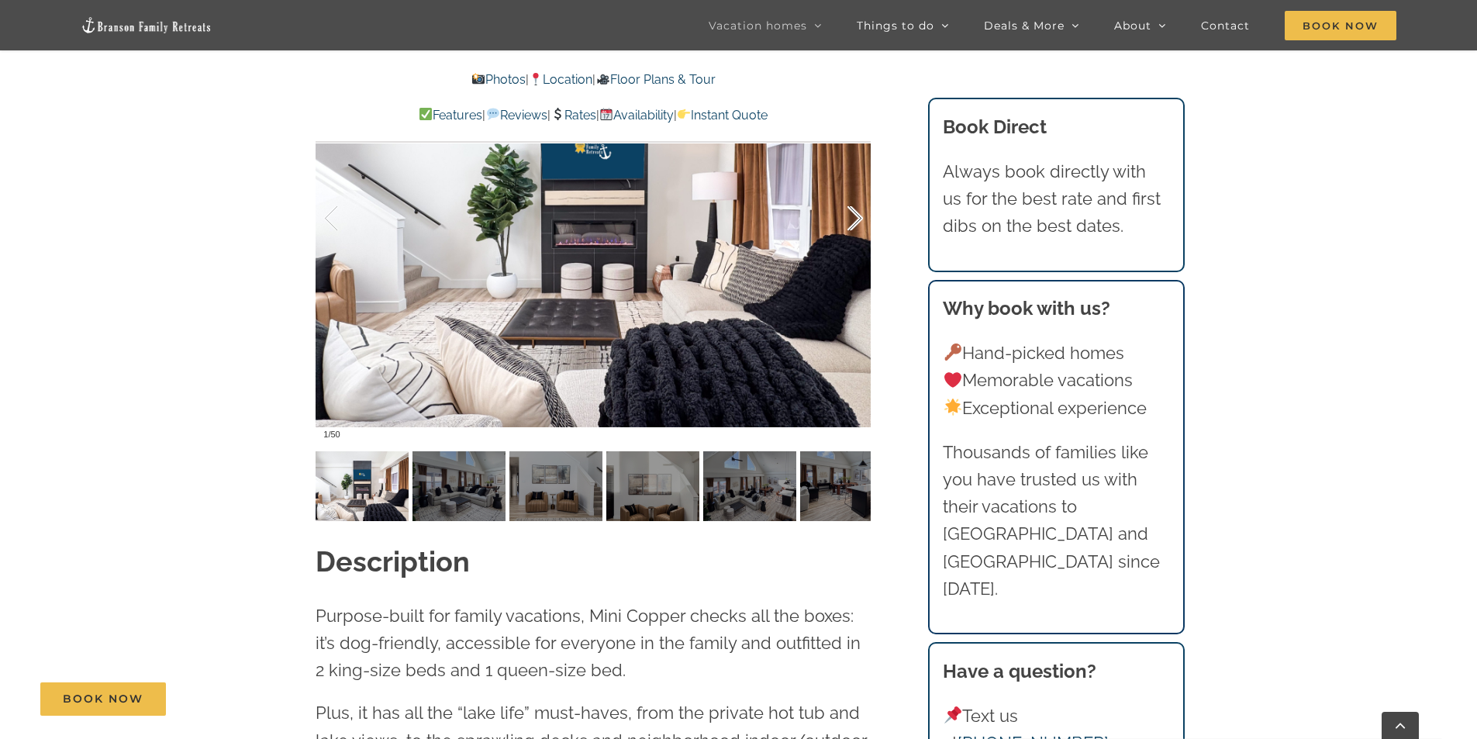
click at [855, 217] on div at bounding box center [839, 219] width 48 height 96
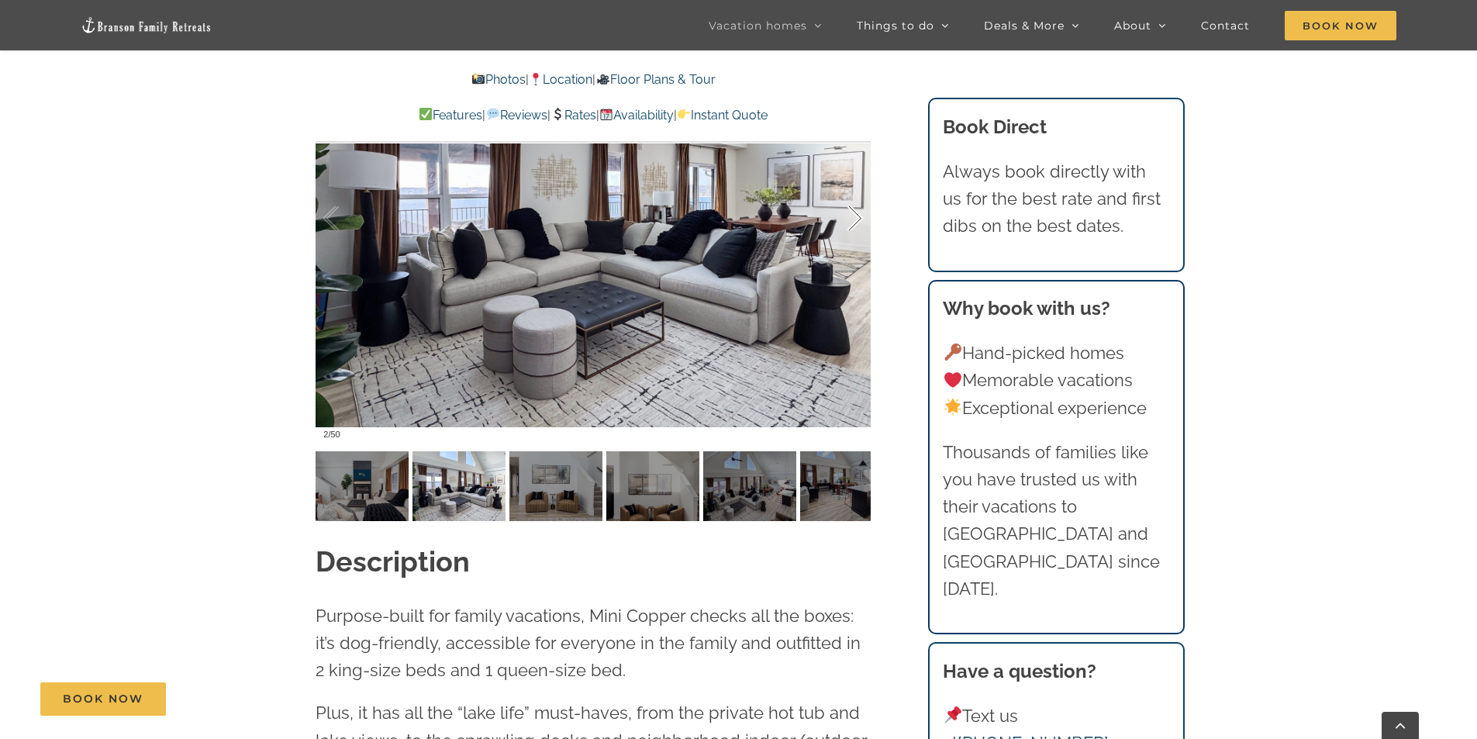
click at [855, 218] on div at bounding box center [839, 219] width 48 height 96
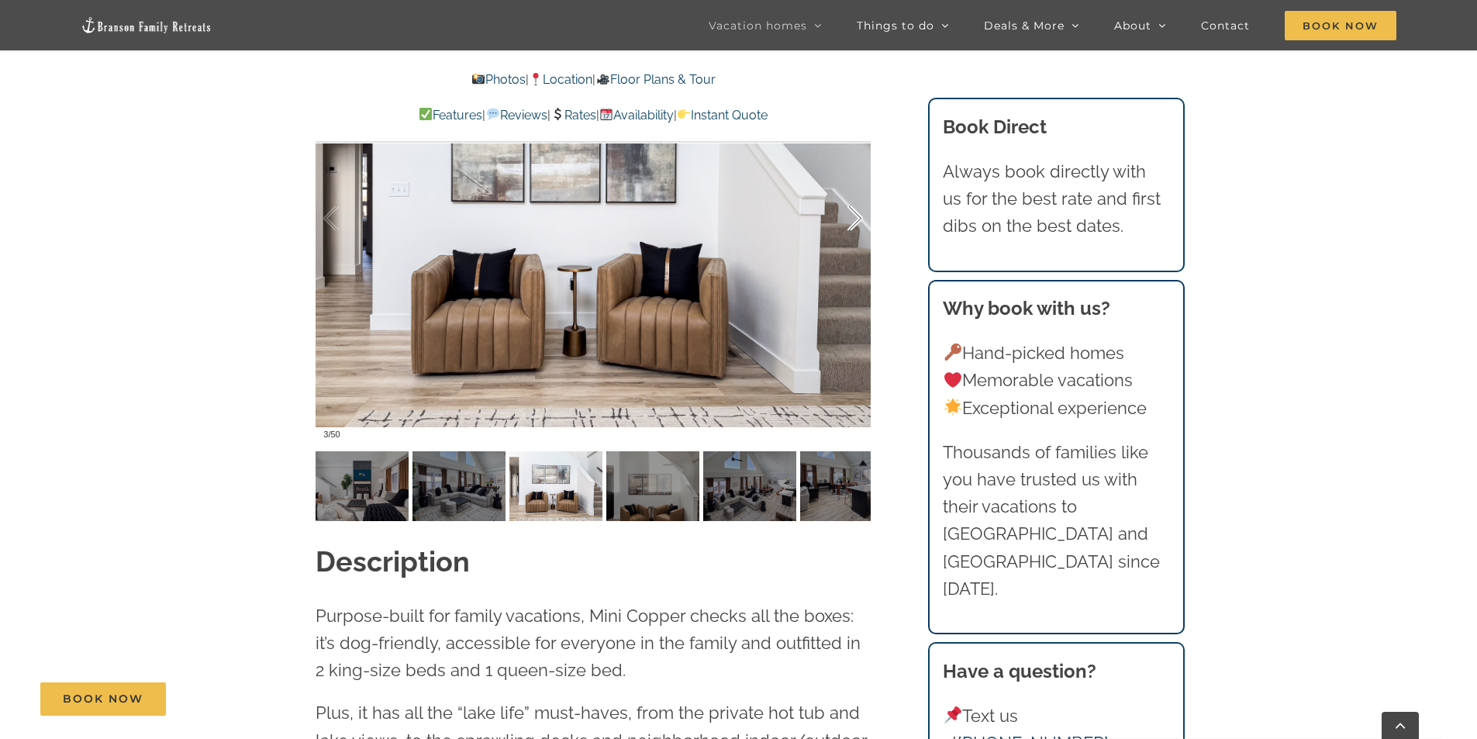
click at [855, 219] on div at bounding box center [839, 219] width 48 height 96
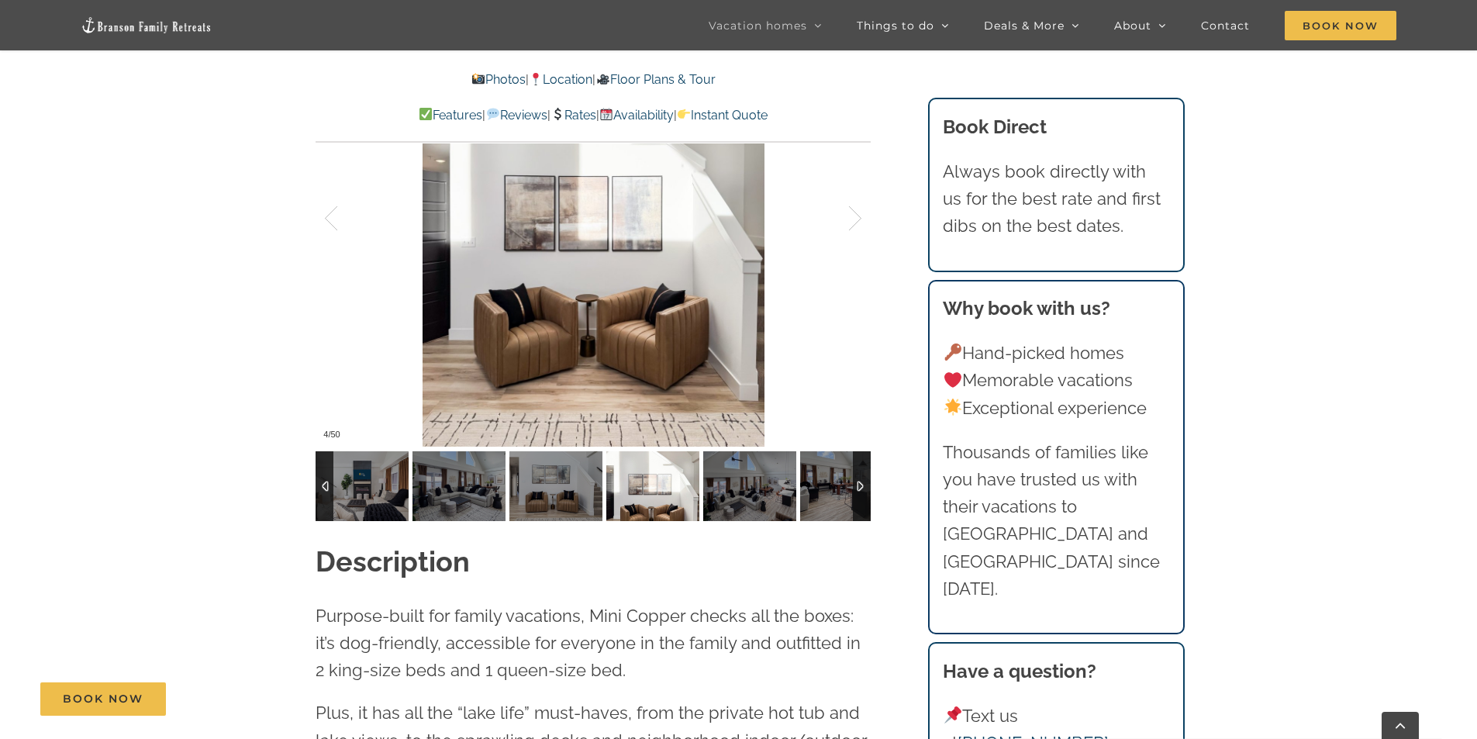
click at [859, 481] on div at bounding box center [862, 486] width 18 height 70
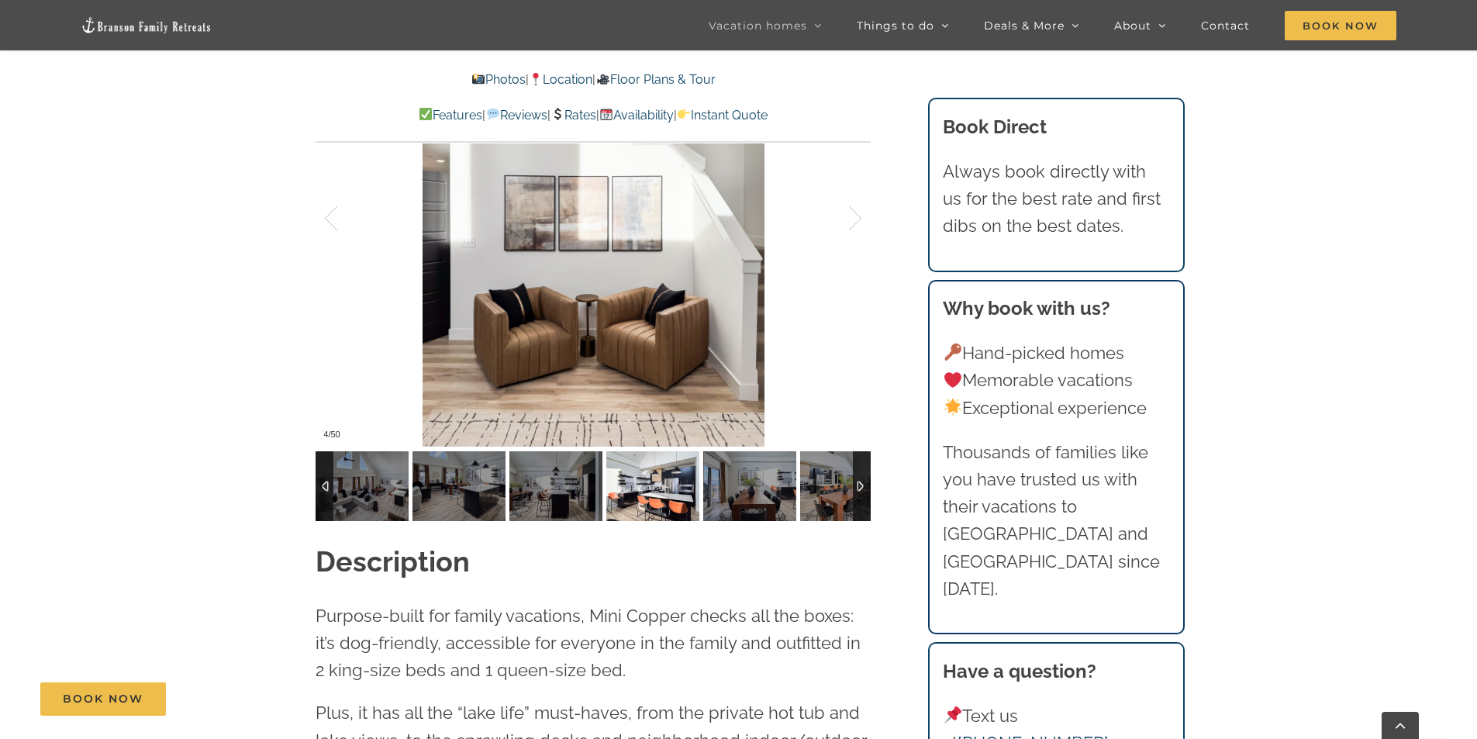
click at [679, 488] on img at bounding box center [652, 486] width 93 height 70
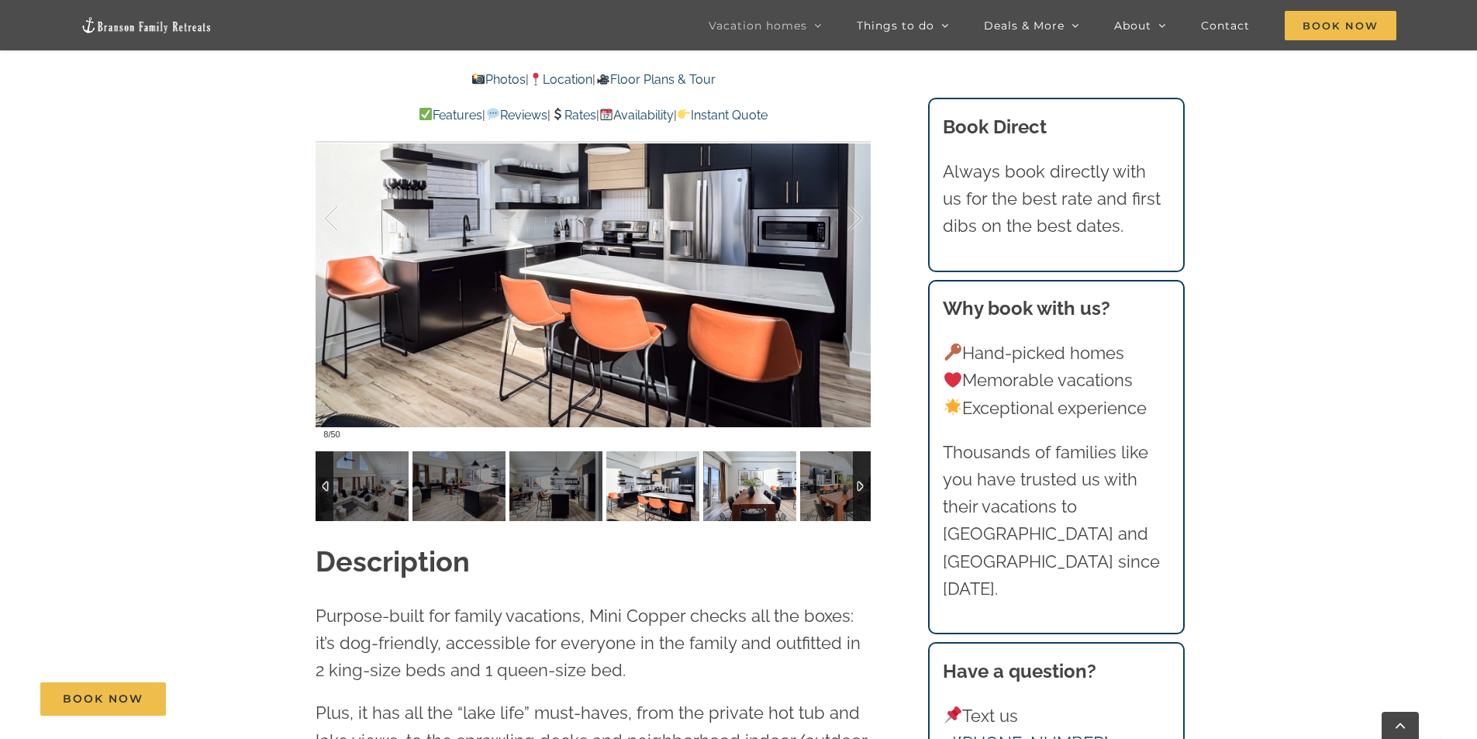
click at [736, 491] on img at bounding box center [749, 486] width 93 height 70
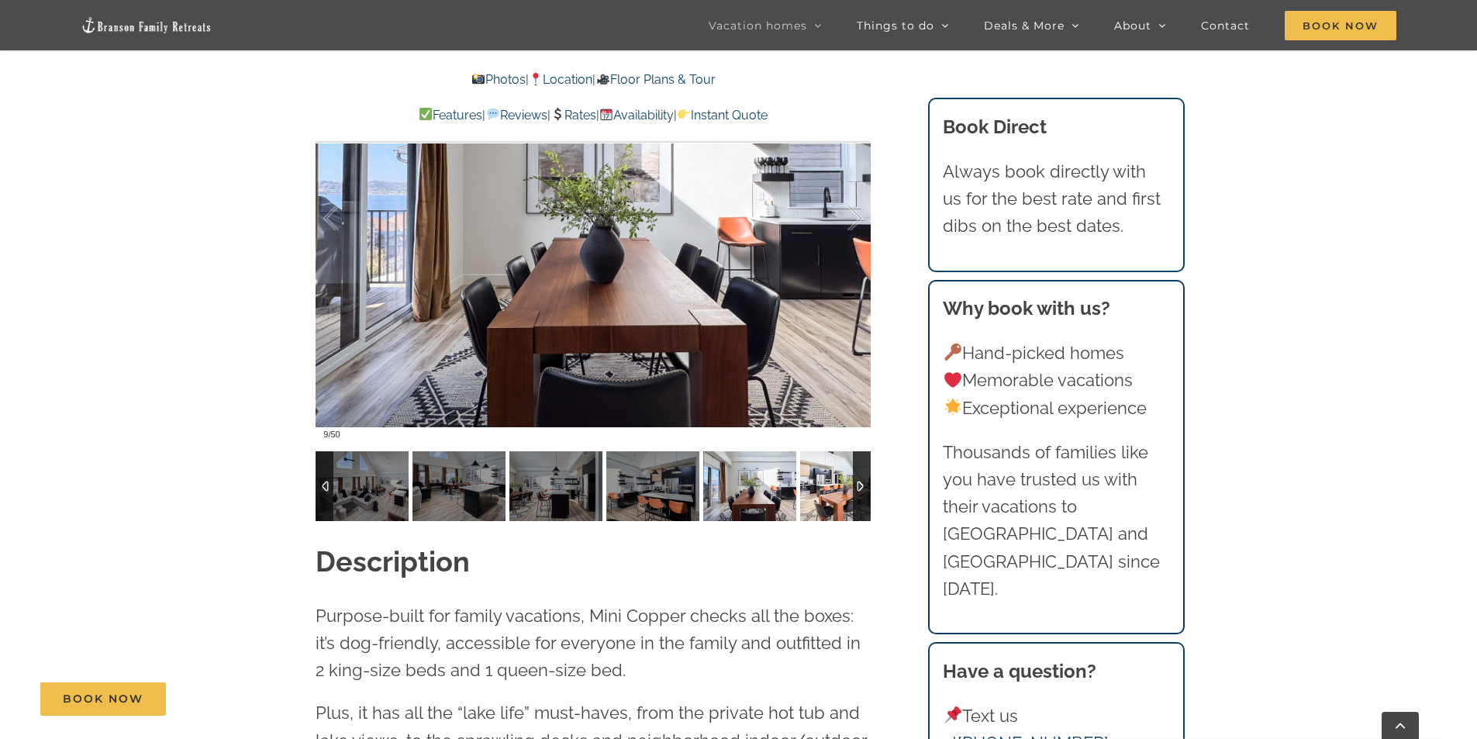
click at [831, 491] on img at bounding box center [846, 486] width 93 height 70
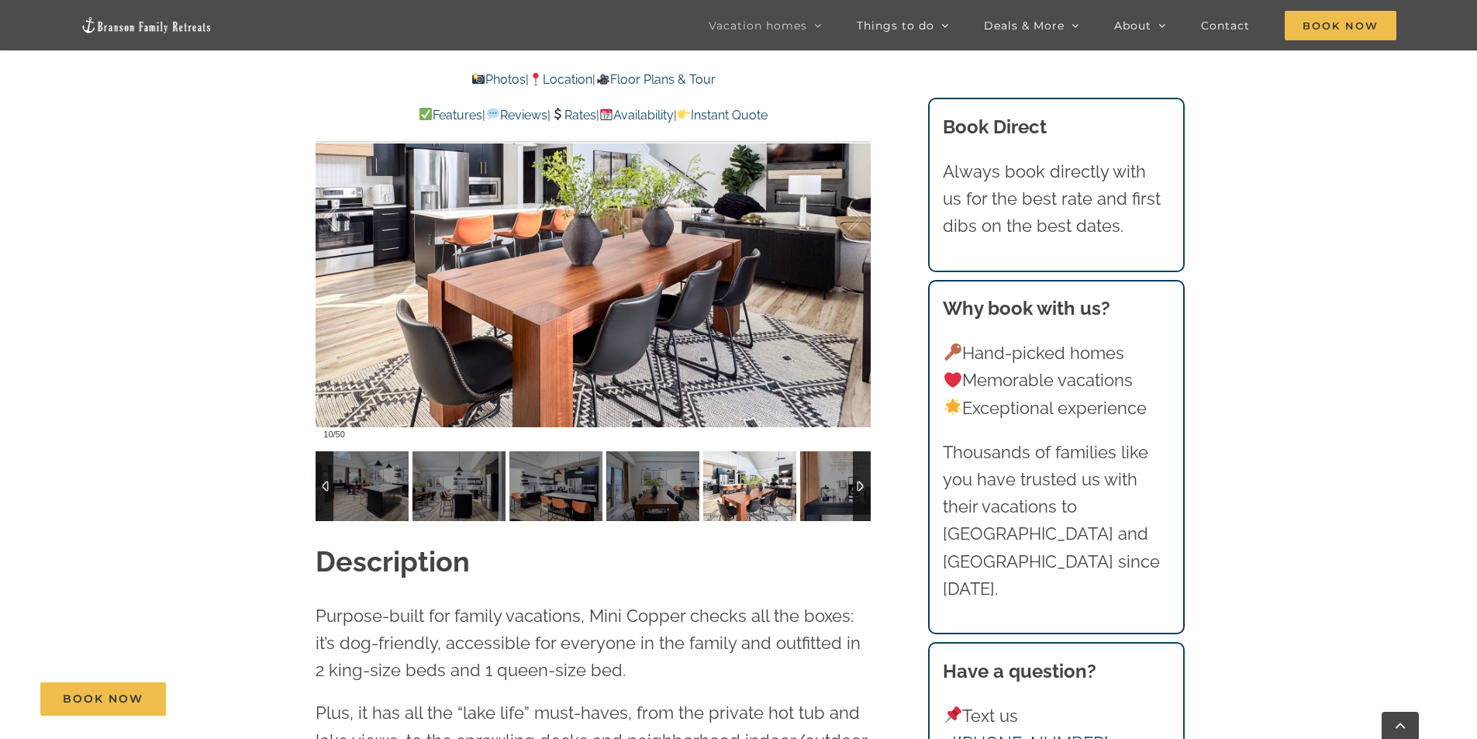
click at [862, 482] on div at bounding box center [862, 486] width 18 height 70
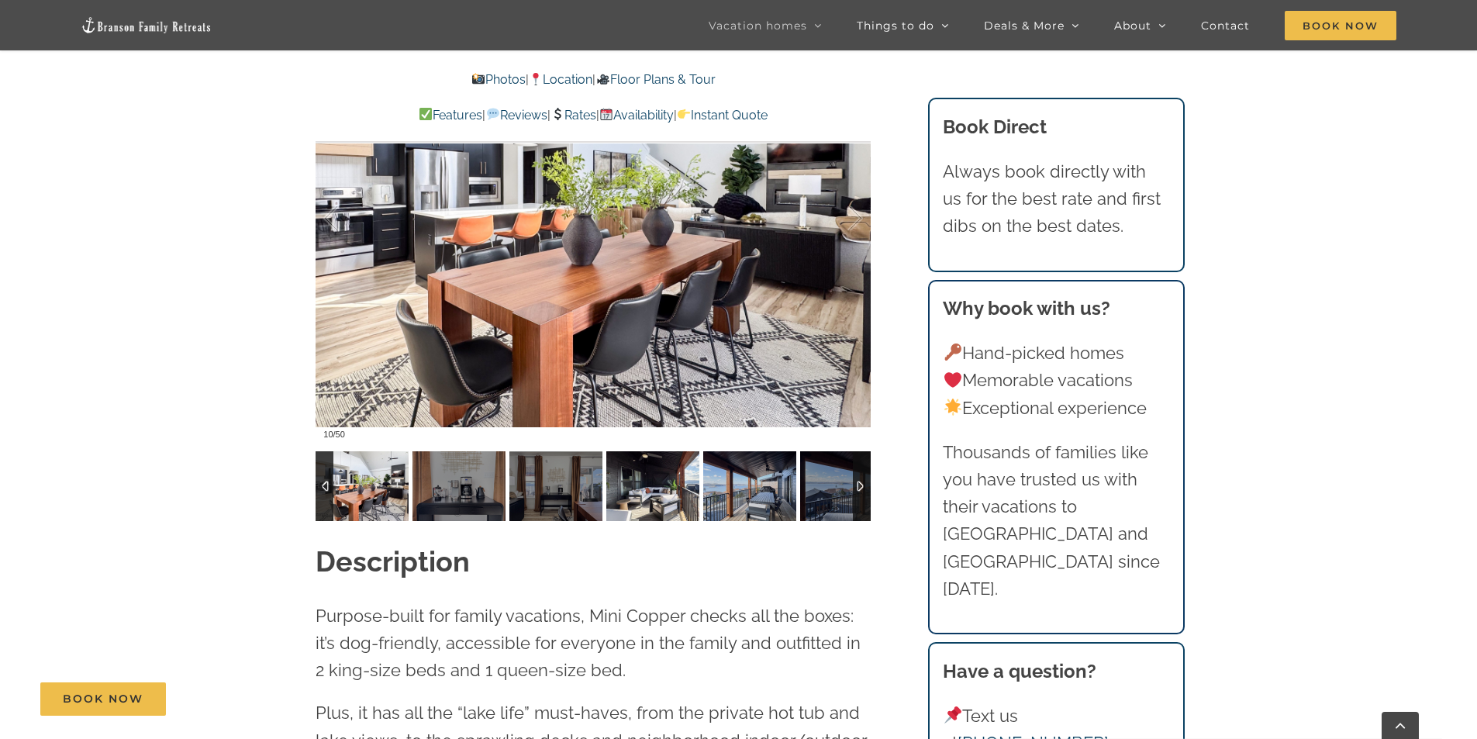
click at [647, 493] on img at bounding box center [652, 486] width 93 height 70
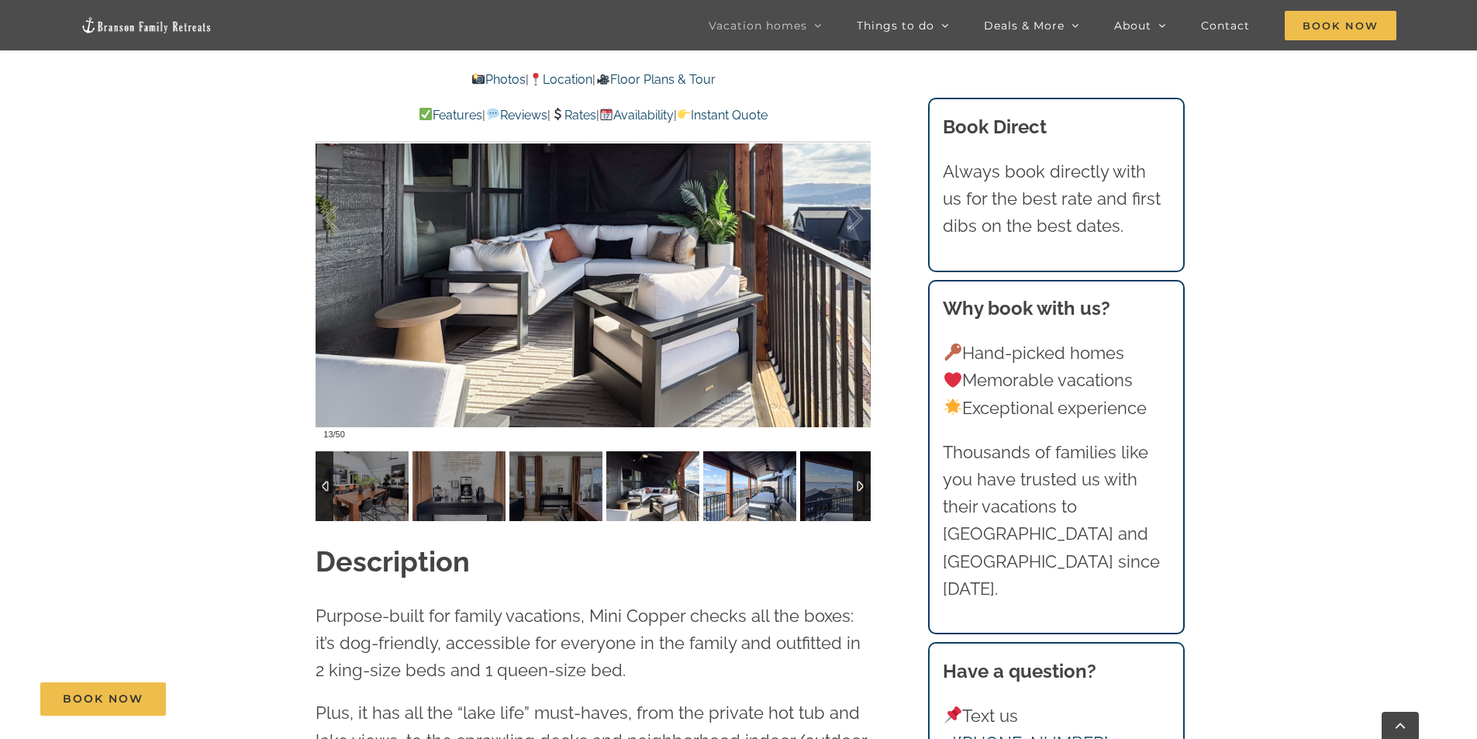
click at [757, 502] on img at bounding box center [749, 486] width 93 height 70
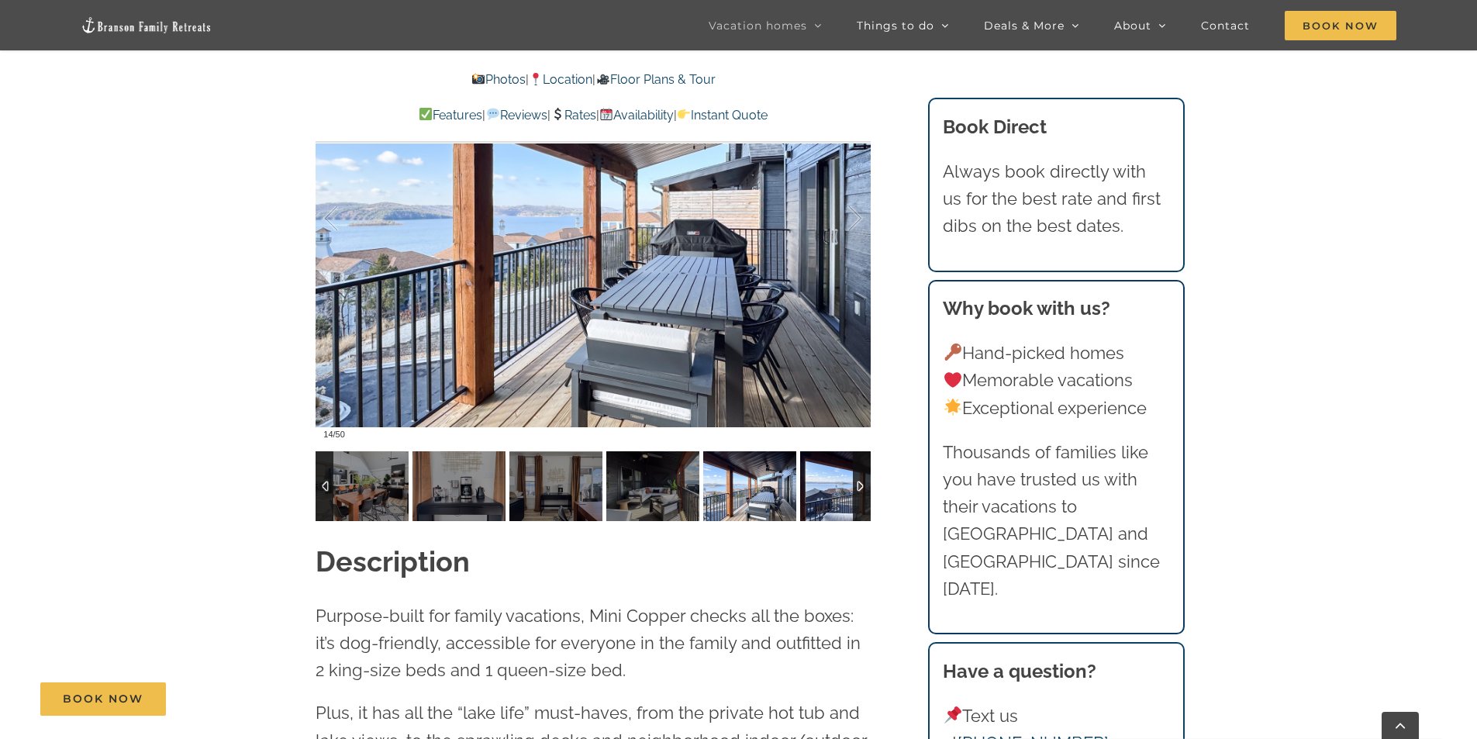
click at [832, 500] on img at bounding box center [846, 486] width 93 height 70
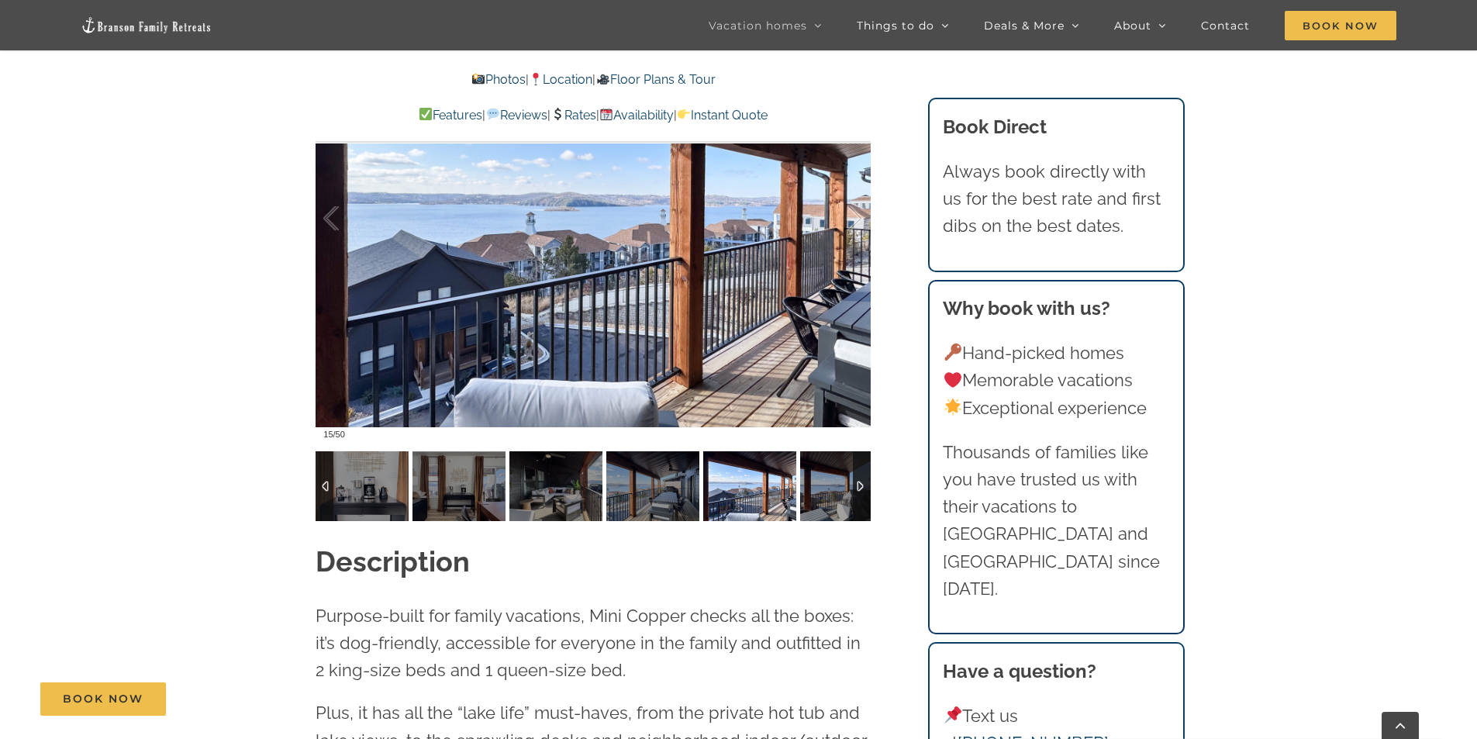
click at [853, 487] on div at bounding box center [862, 486] width 18 height 70
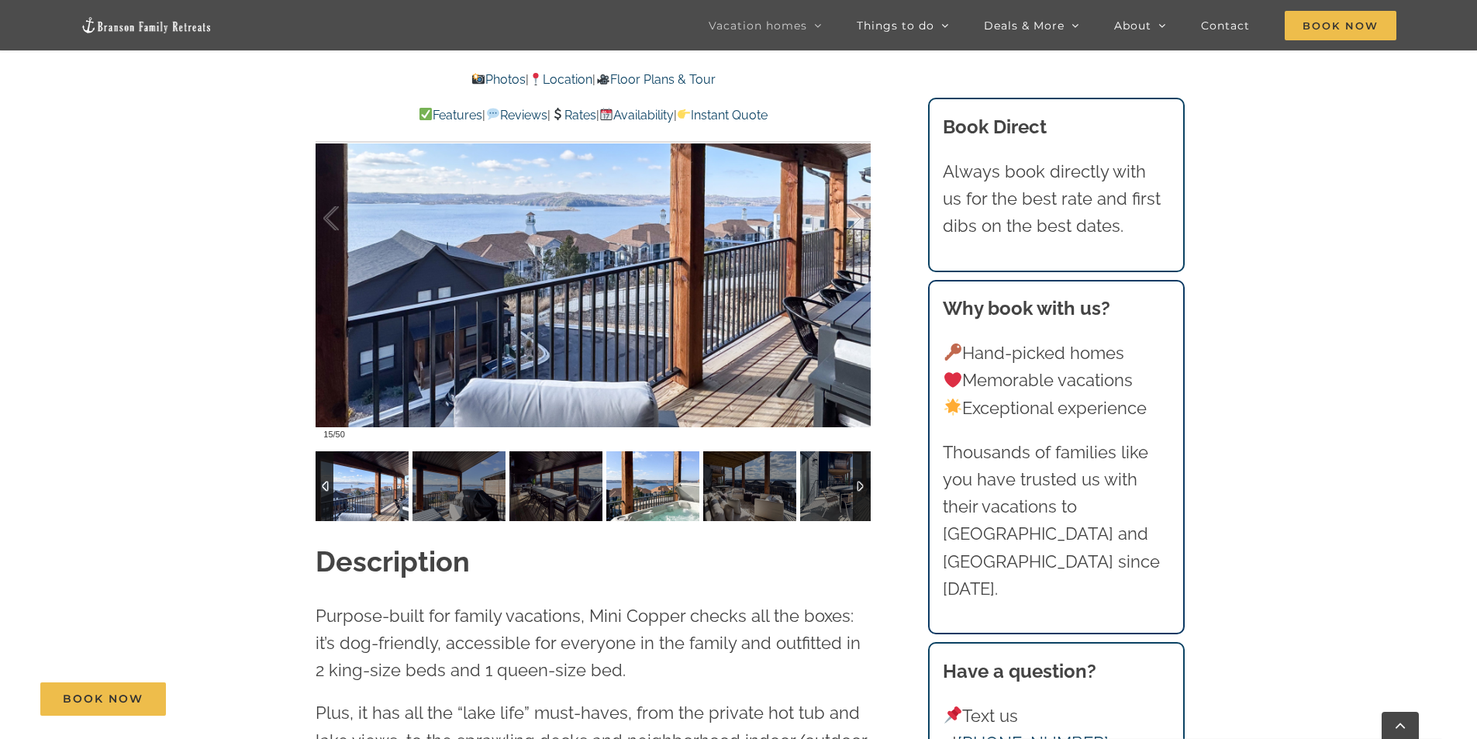
click at [638, 485] on img at bounding box center [652, 486] width 93 height 70
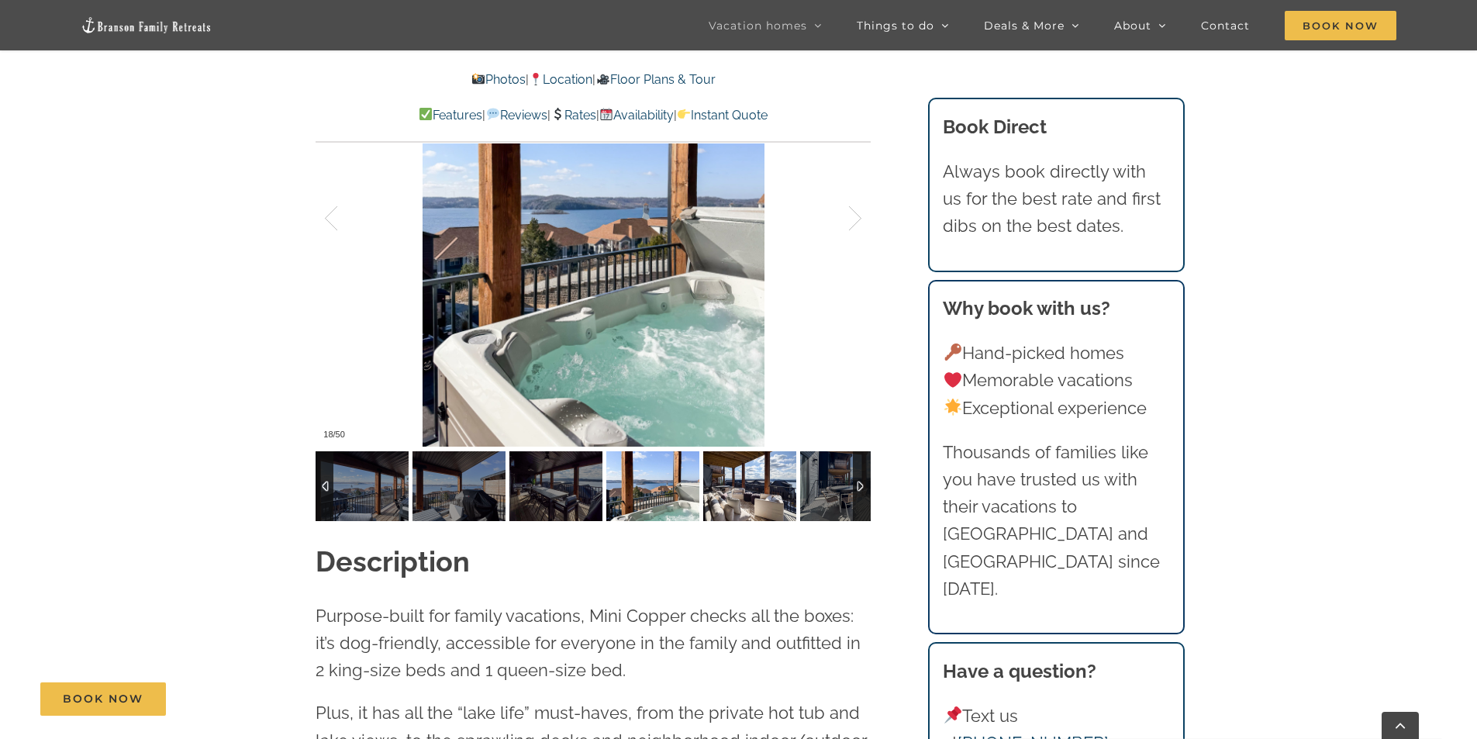
click at [778, 485] on img at bounding box center [749, 486] width 93 height 70
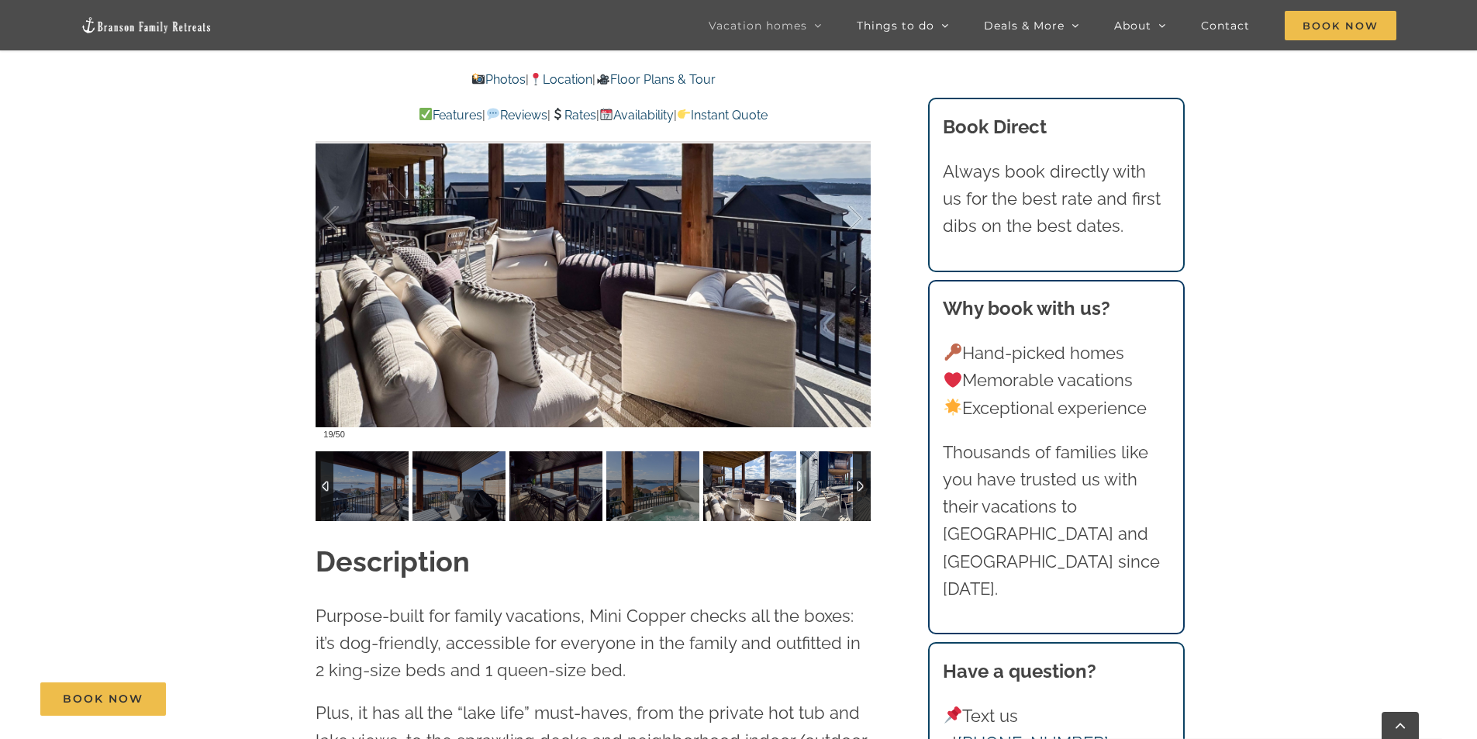
click at [818, 485] on img at bounding box center [846, 486] width 93 height 70
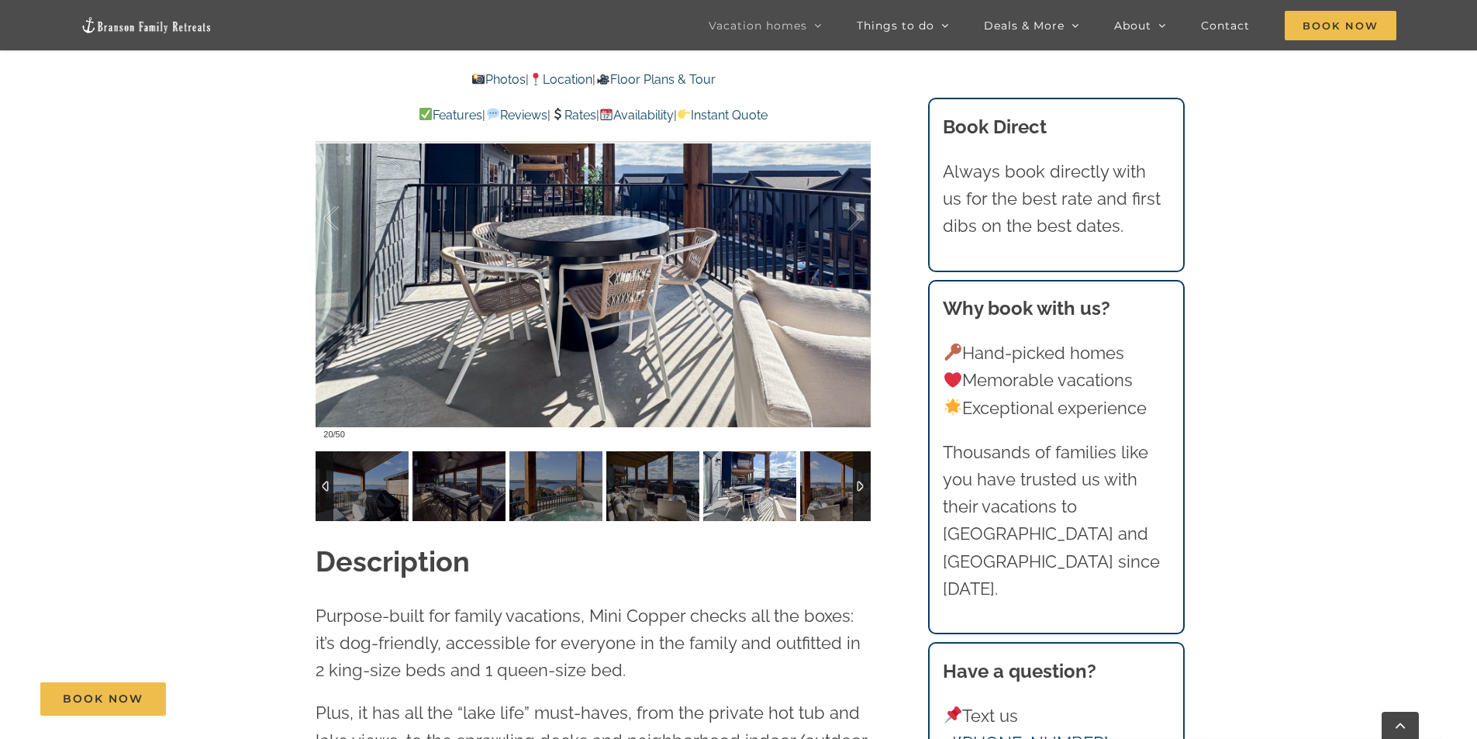
click at [856, 486] on div at bounding box center [862, 486] width 18 height 70
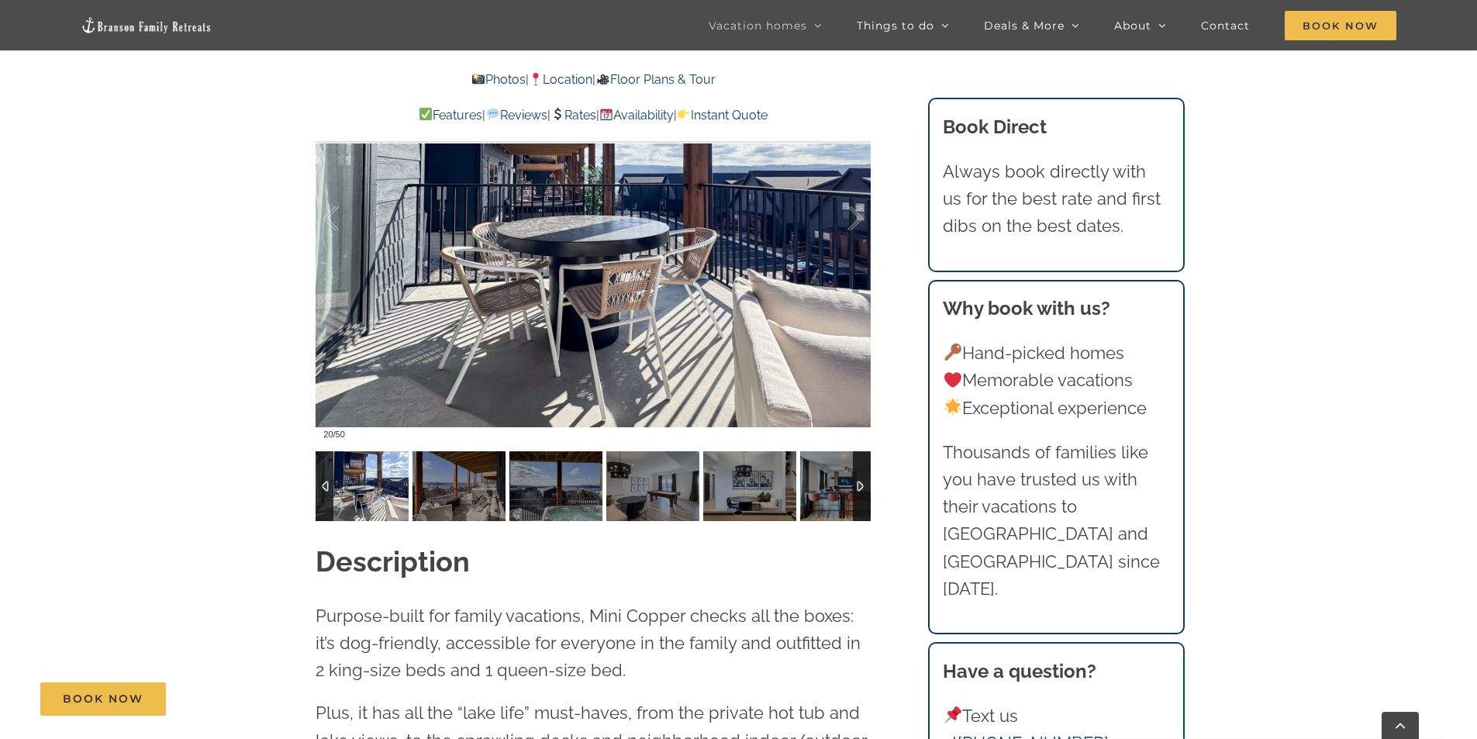
click at [854, 486] on div at bounding box center [862, 486] width 18 height 70
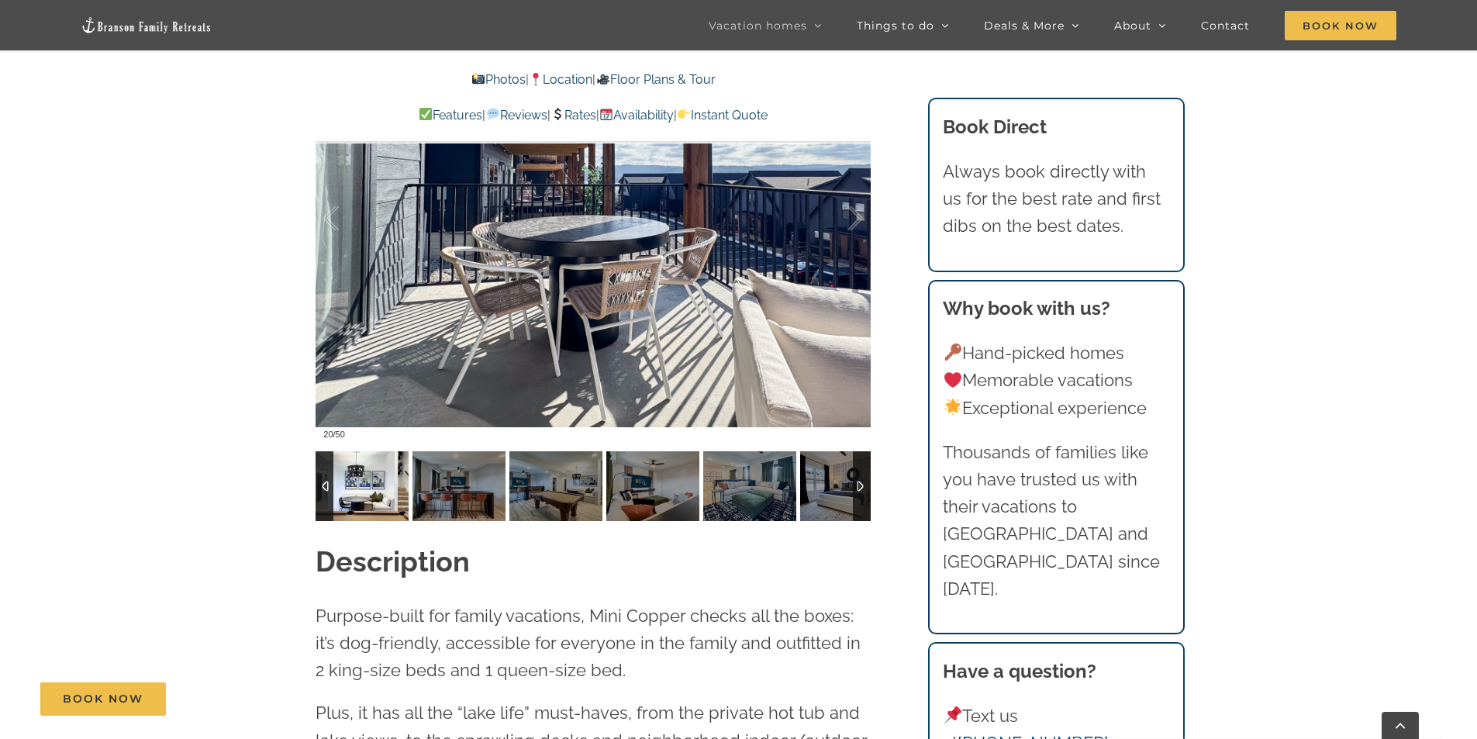
click at [392, 484] on img at bounding box center [362, 486] width 93 height 70
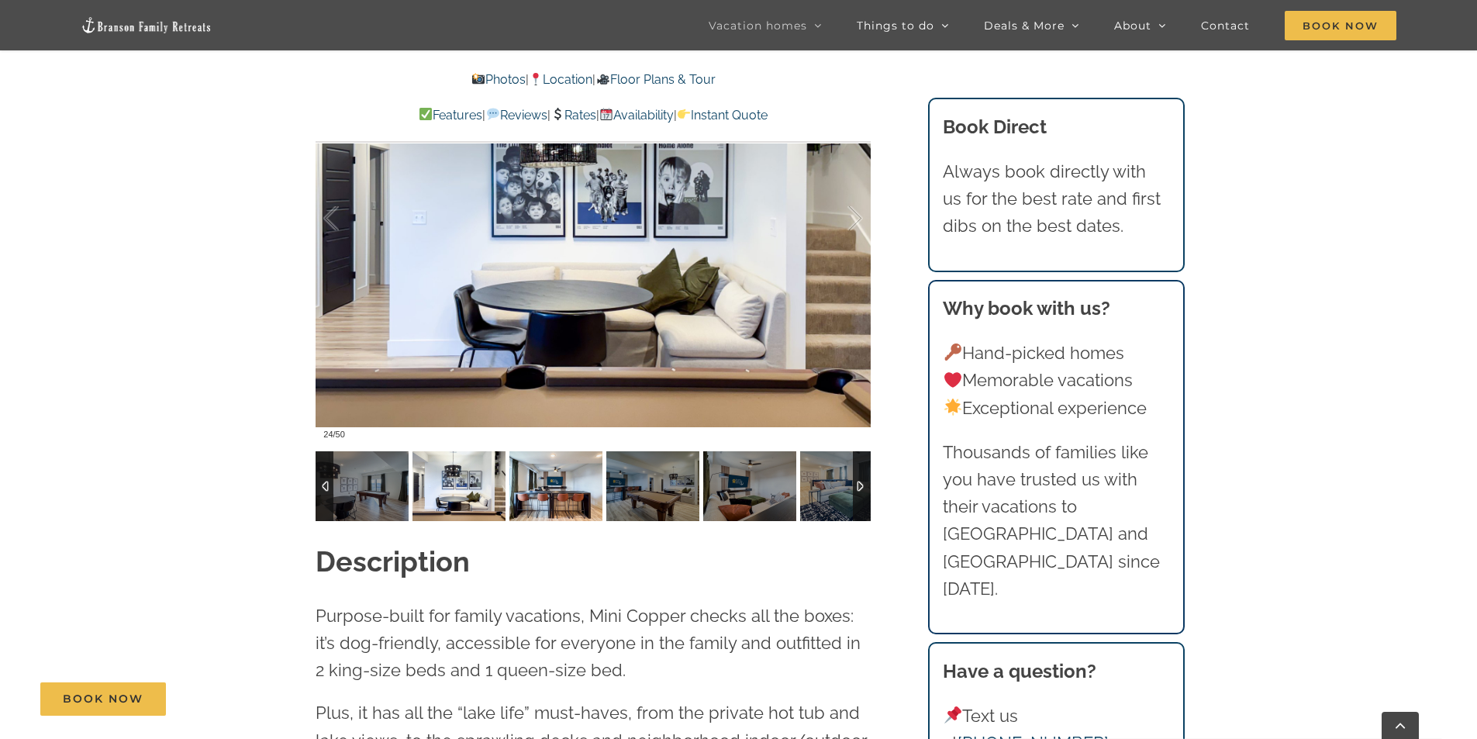
click at [515, 485] on img at bounding box center [555, 486] width 93 height 70
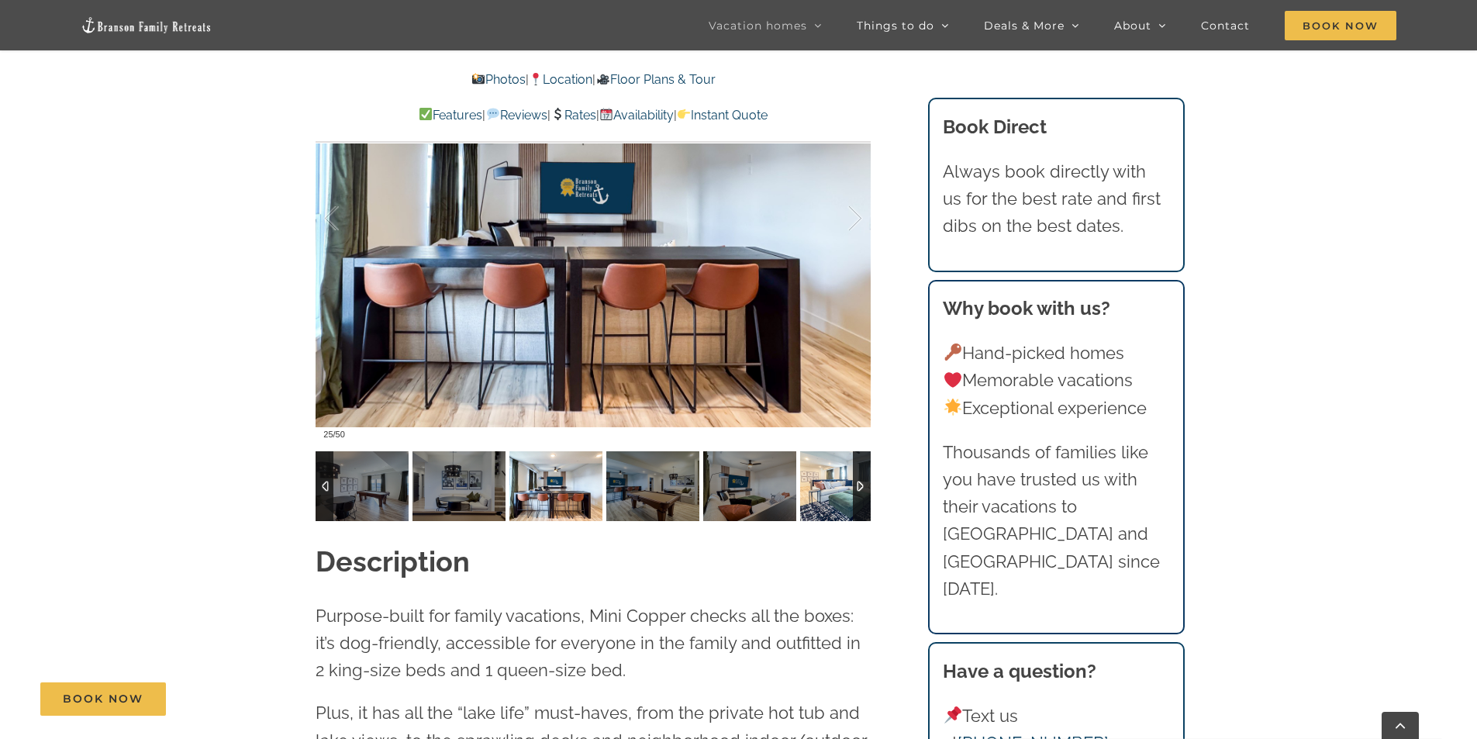
click at [839, 485] on img at bounding box center [846, 486] width 93 height 70
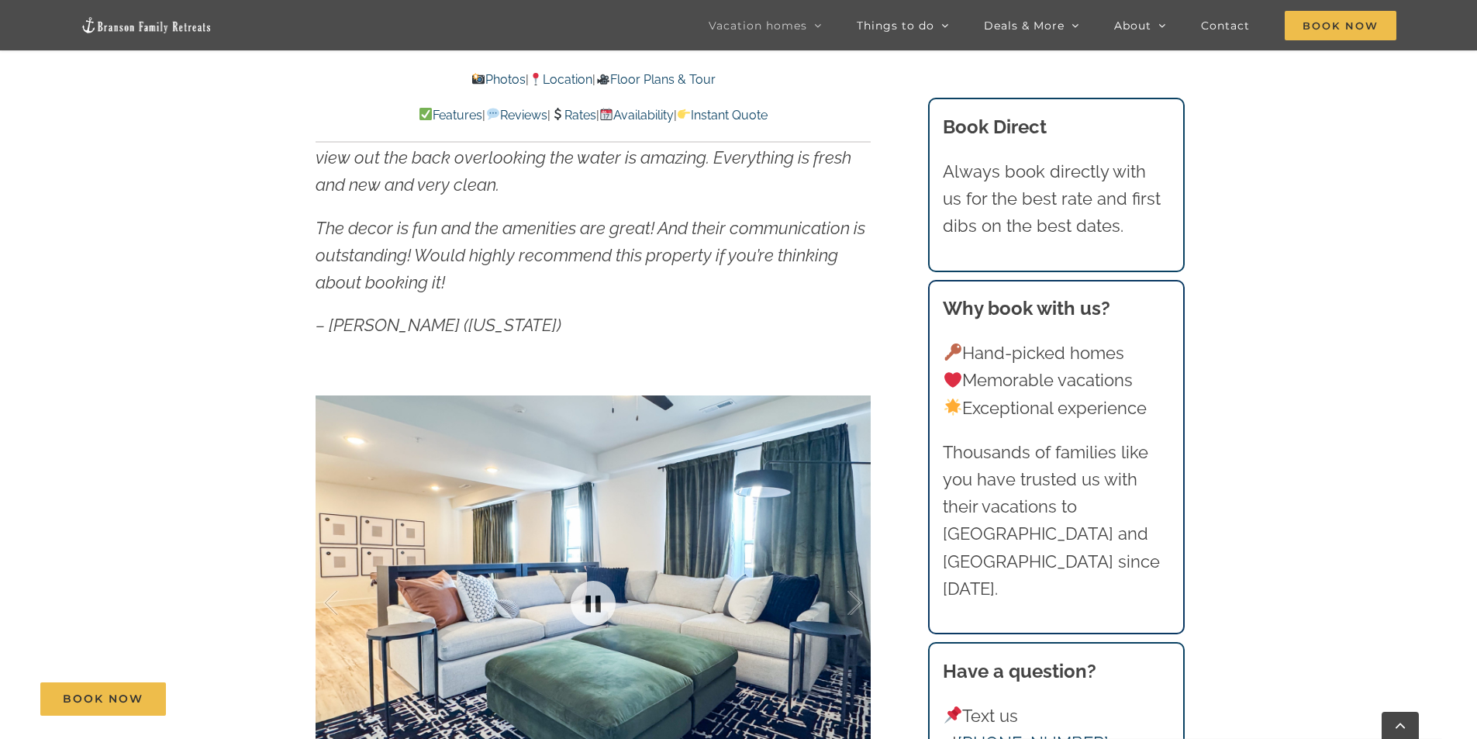
scroll to position [746, 0]
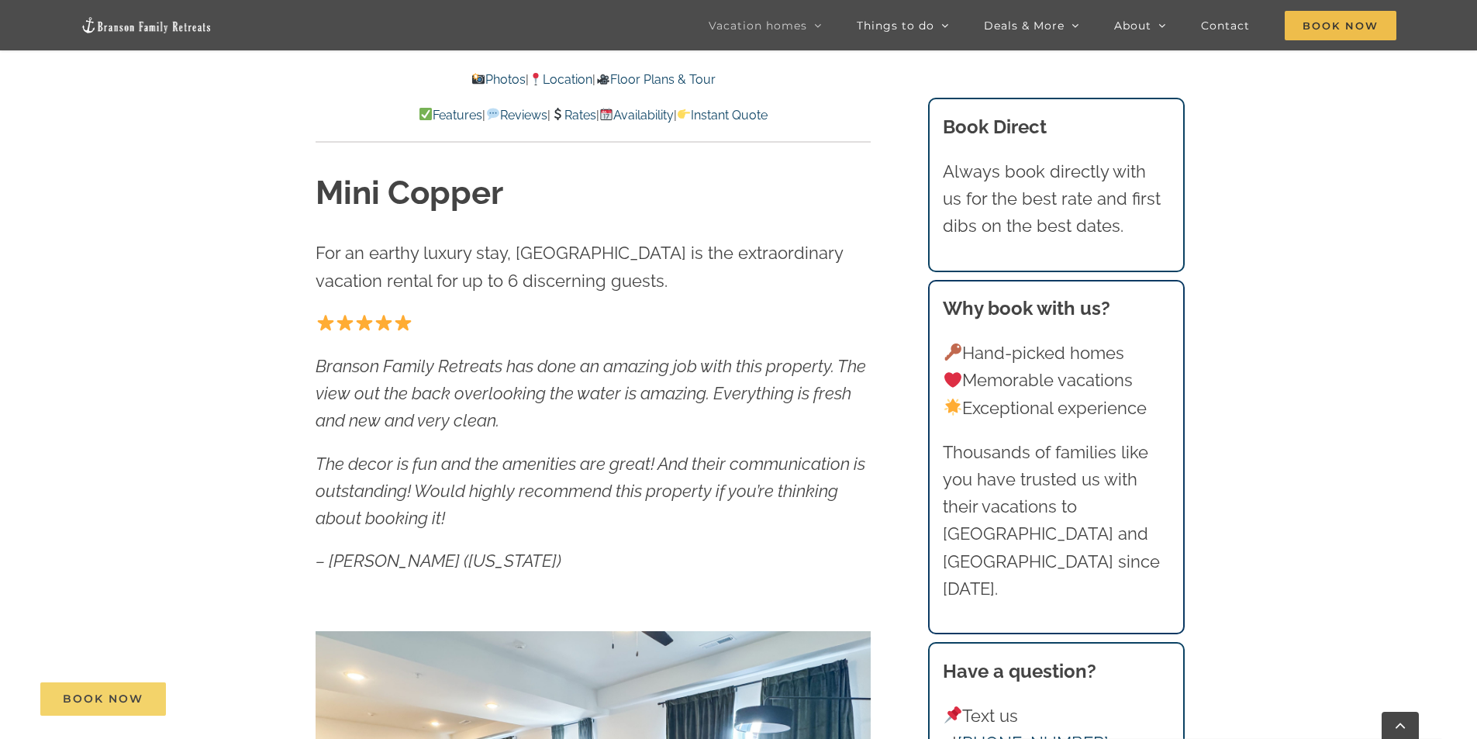
click at [72, 695] on span "Book Now" at bounding box center [103, 698] width 81 height 13
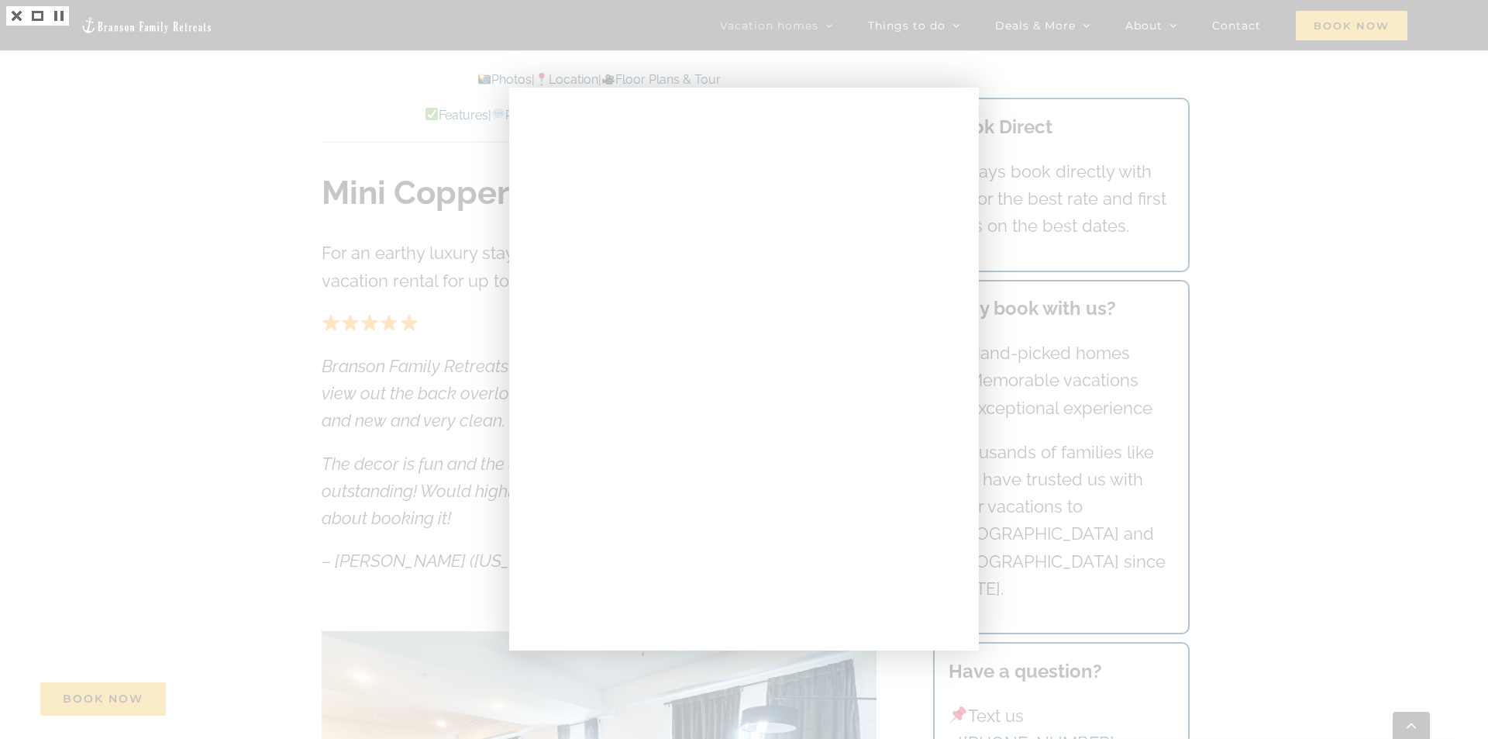
click at [426, 412] on div at bounding box center [744, 369] width 1488 height 739
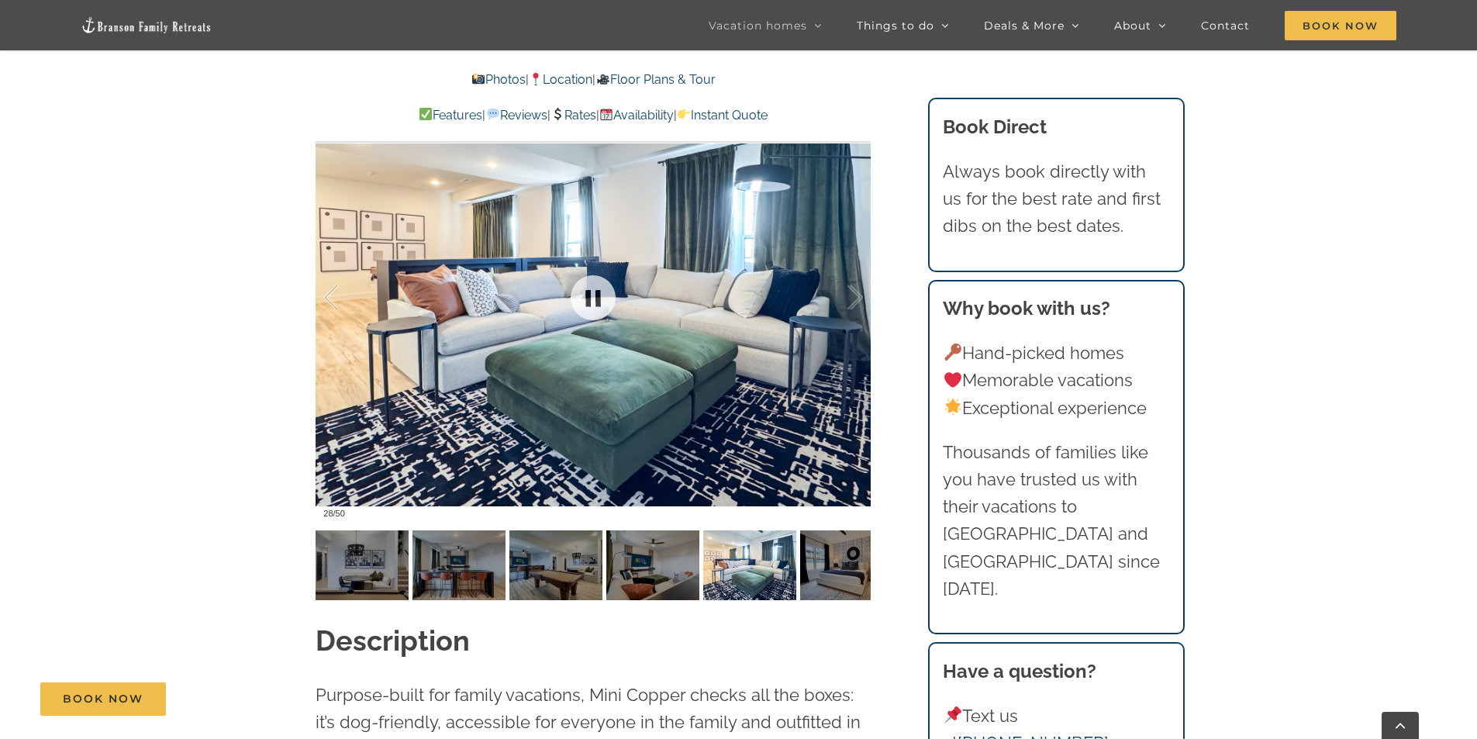
scroll to position [1288, 0]
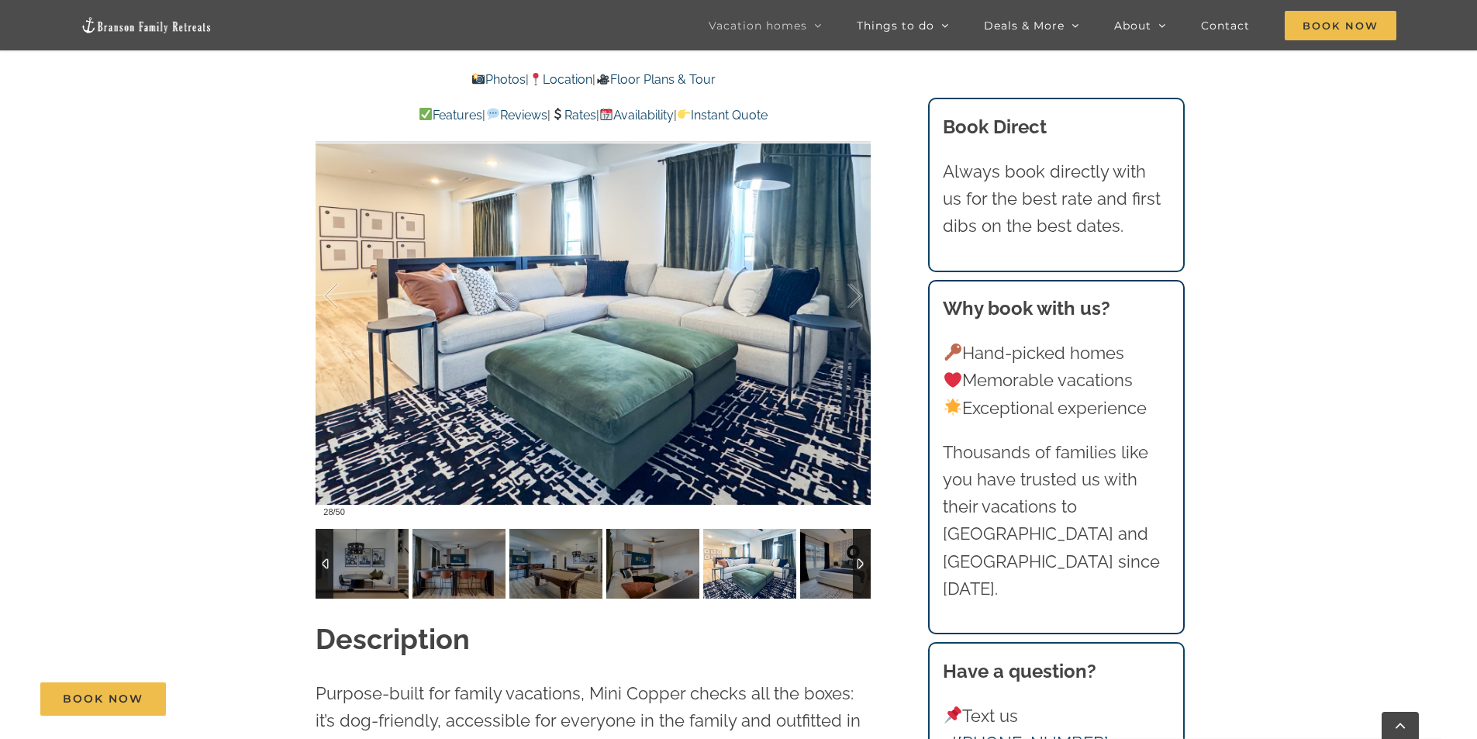
click at [856, 563] on div at bounding box center [862, 564] width 18 height 70
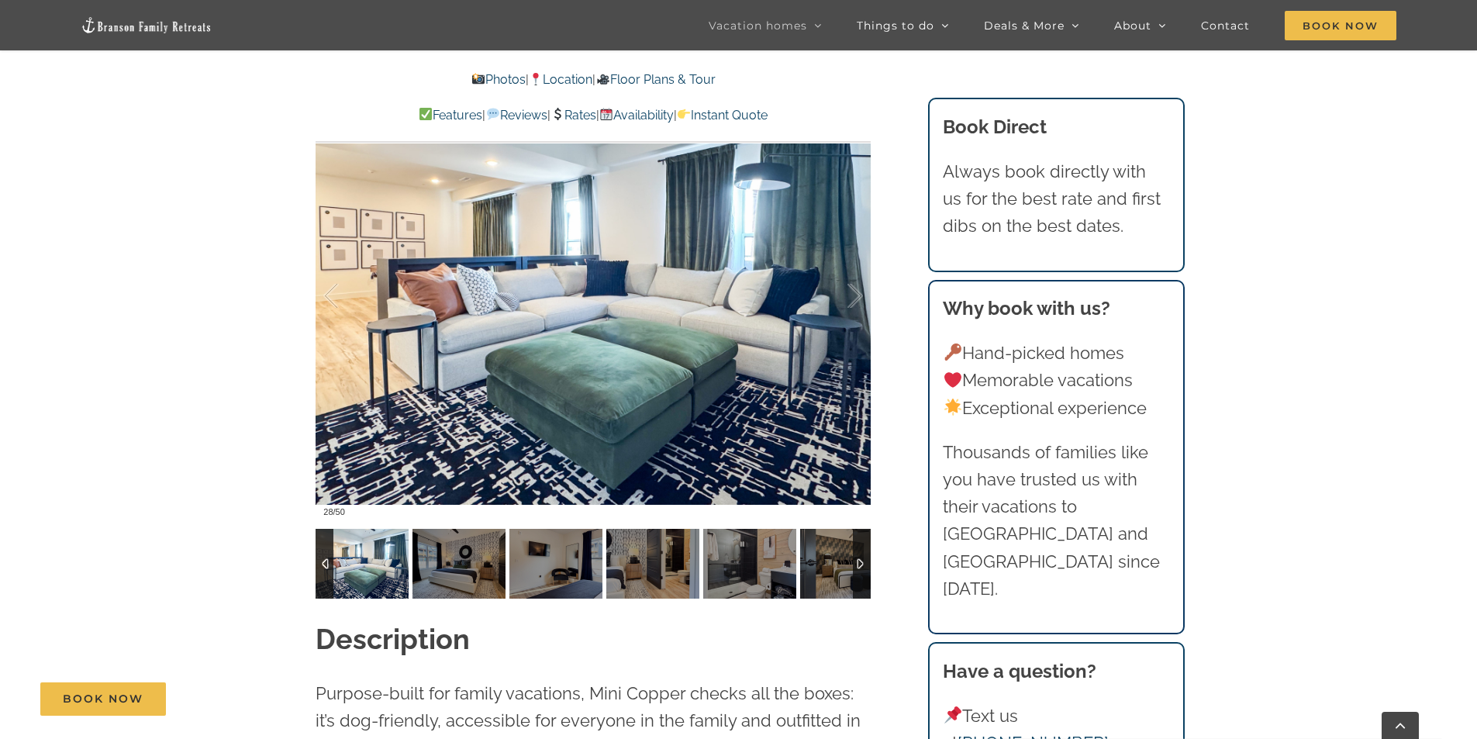
click at [856, 564] on div at bounding box center [862, 564] width 18 height 70
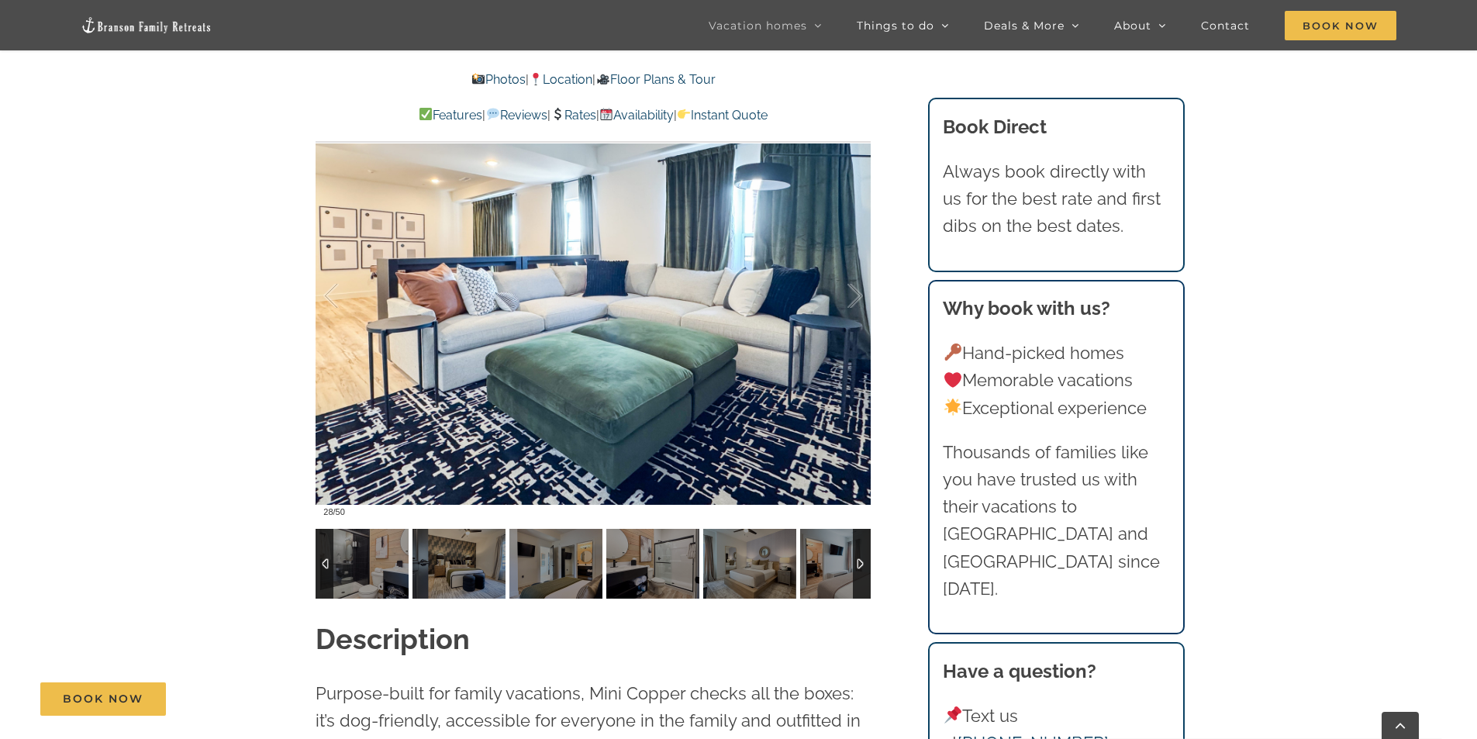
click at [856, 564] on div at bounding box center [862, 564] width 18 height 70
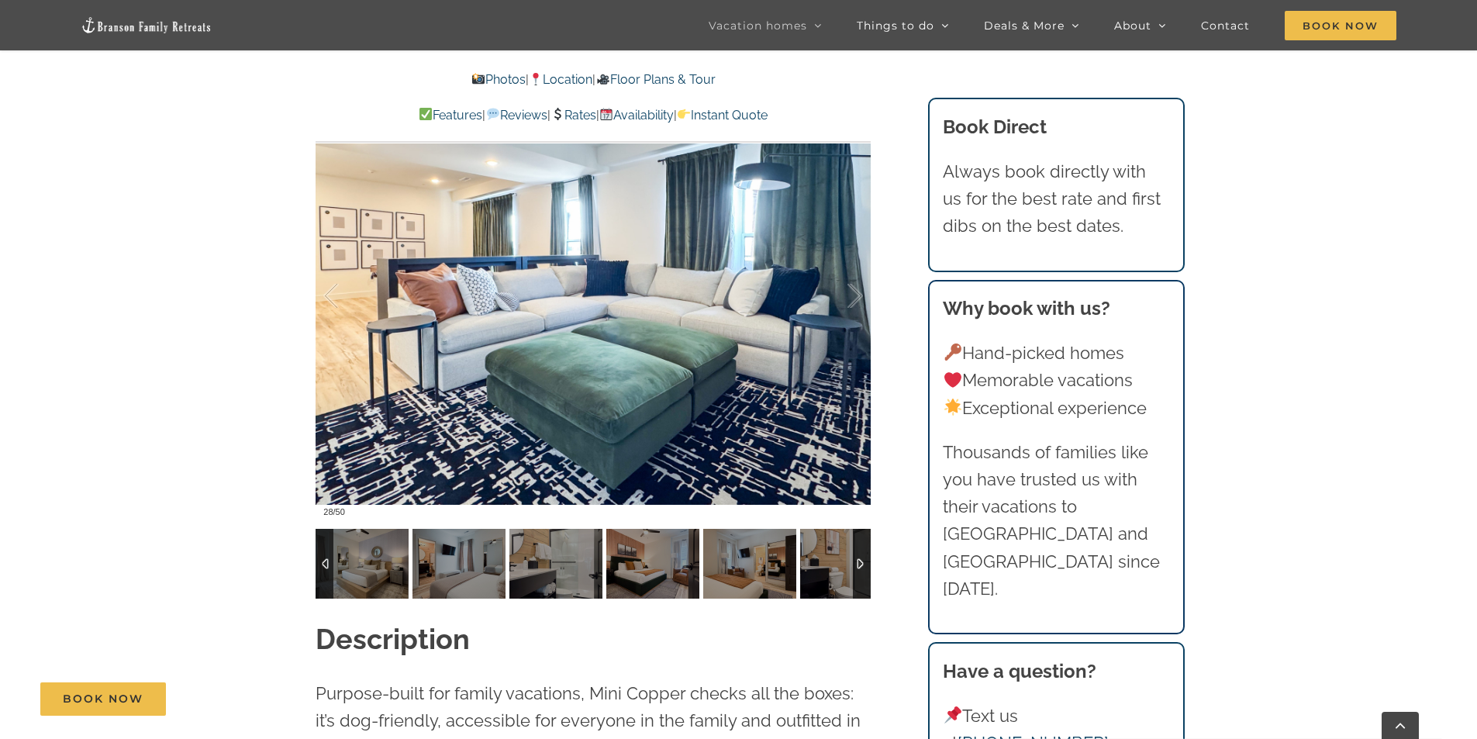
click at [856, 564] on div at bounding box center [862, 564] width 18 height 70
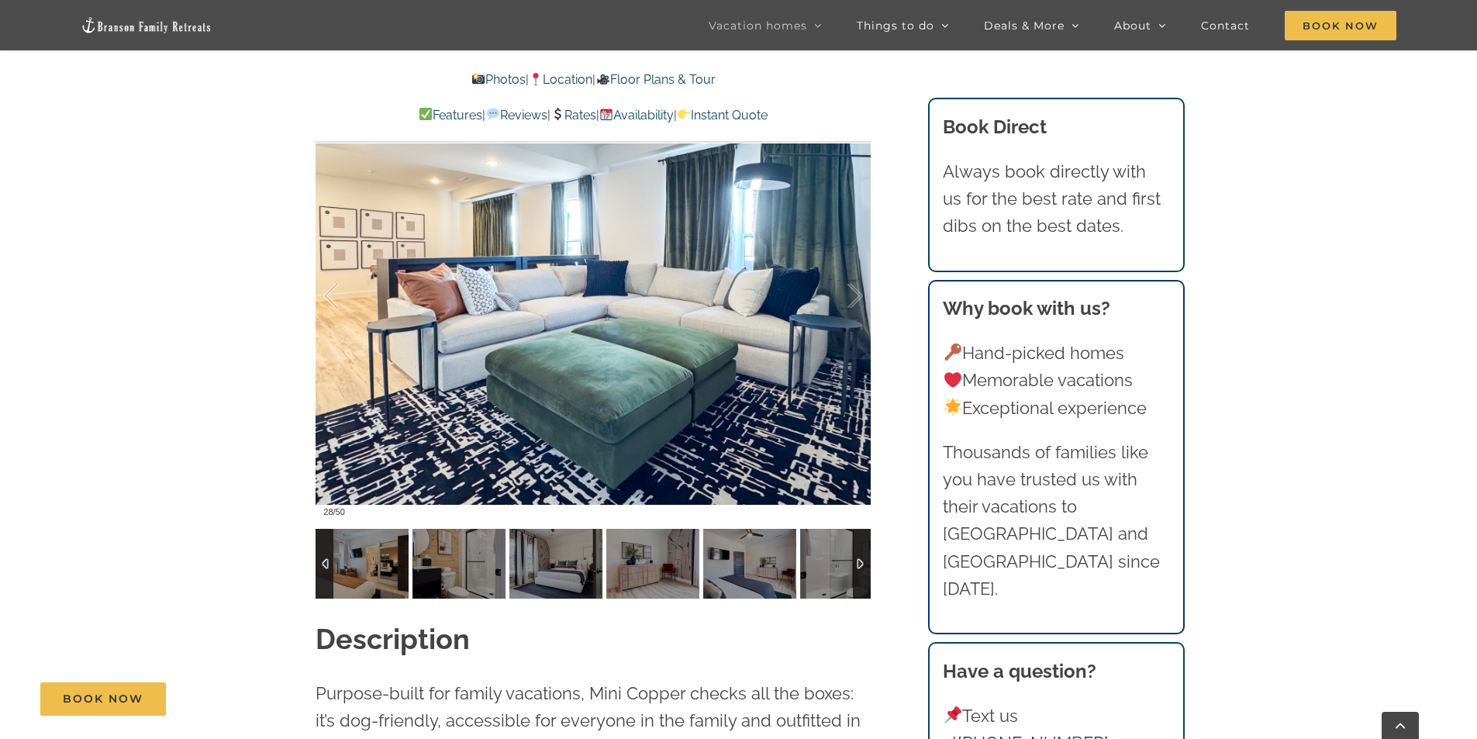
click at [856, 566] on div at bounding box center [862, 564] width 18 height 70
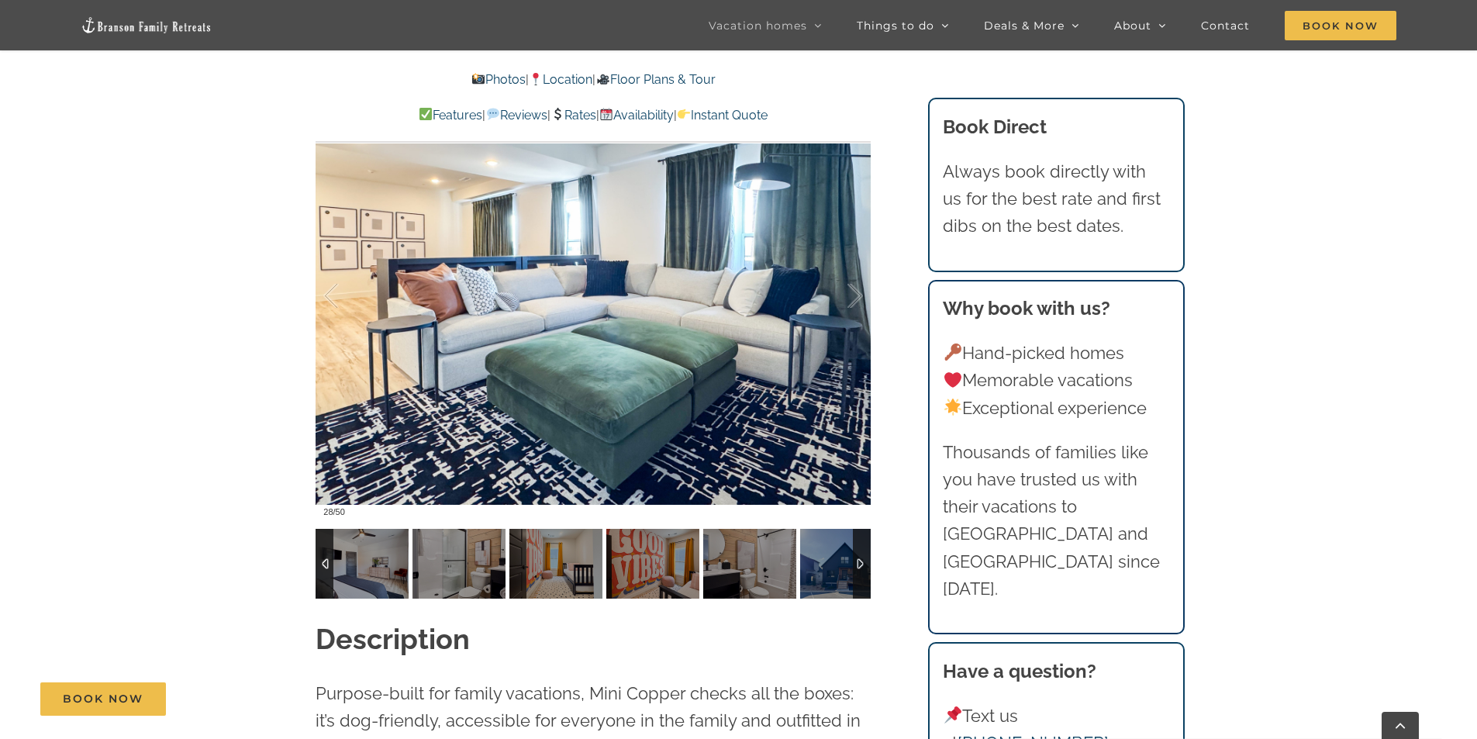
click at [856, 566] on div at bounding box center [862, 564] width 18 height 70
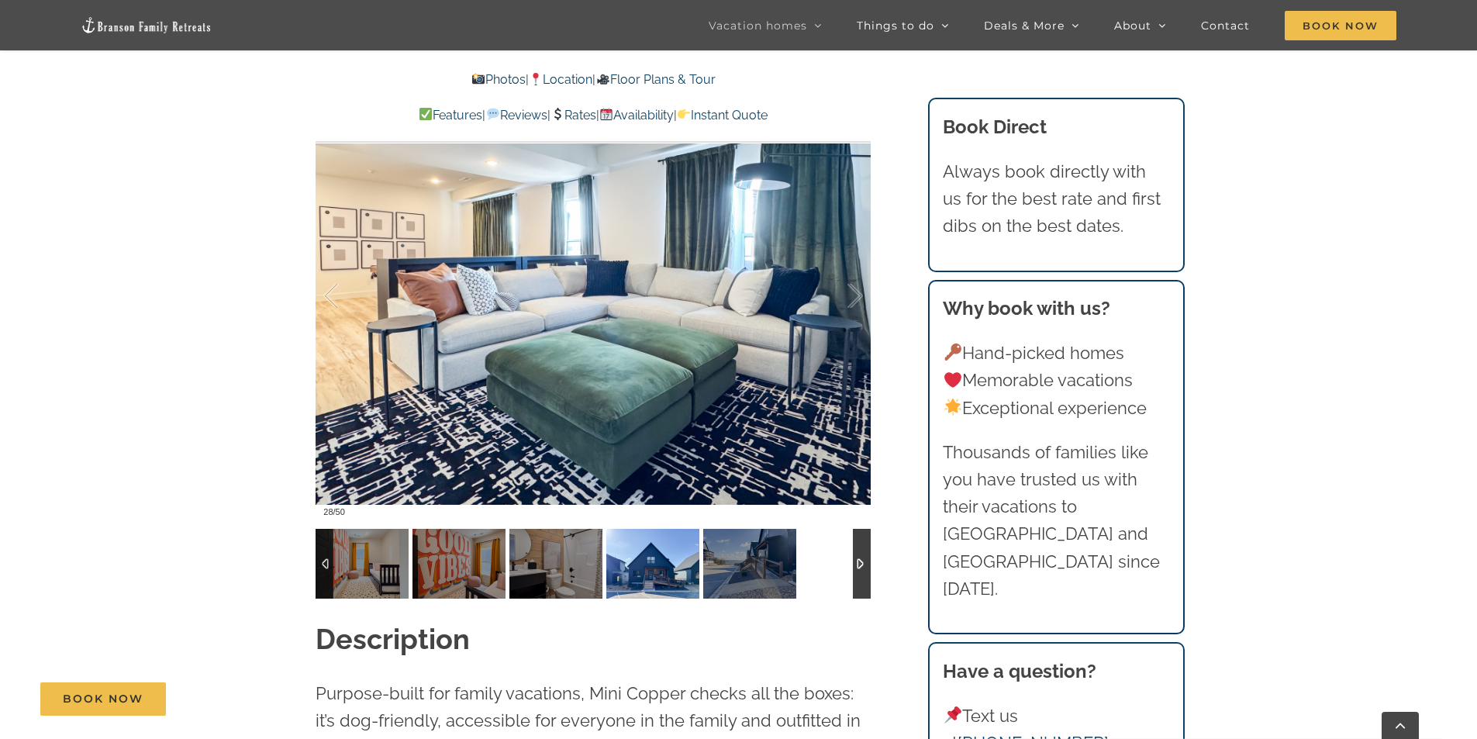
click at [691, 571] on img at bounding box center [652, 564] width 93 height 70
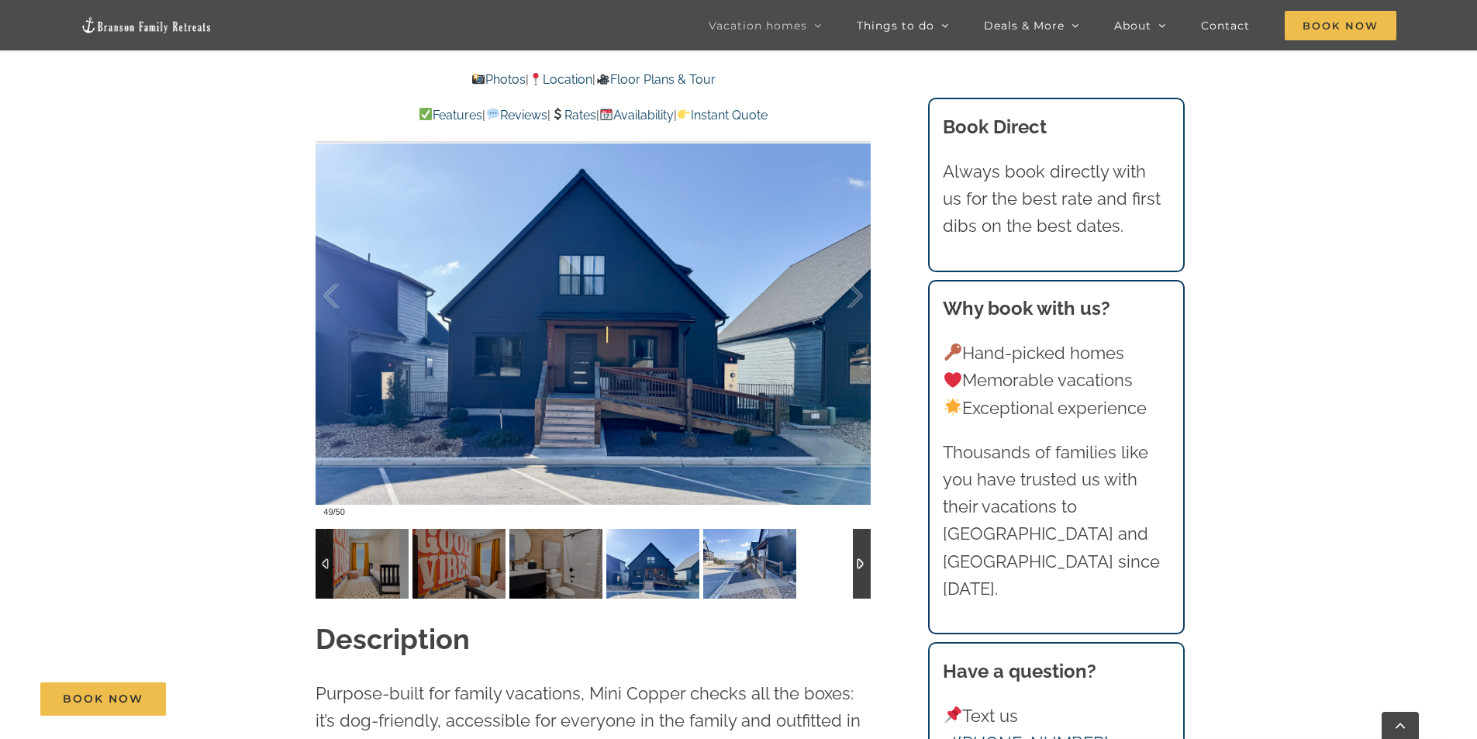
click at [742, 571] on img at bounding box center [749, 564] width 93 height 70
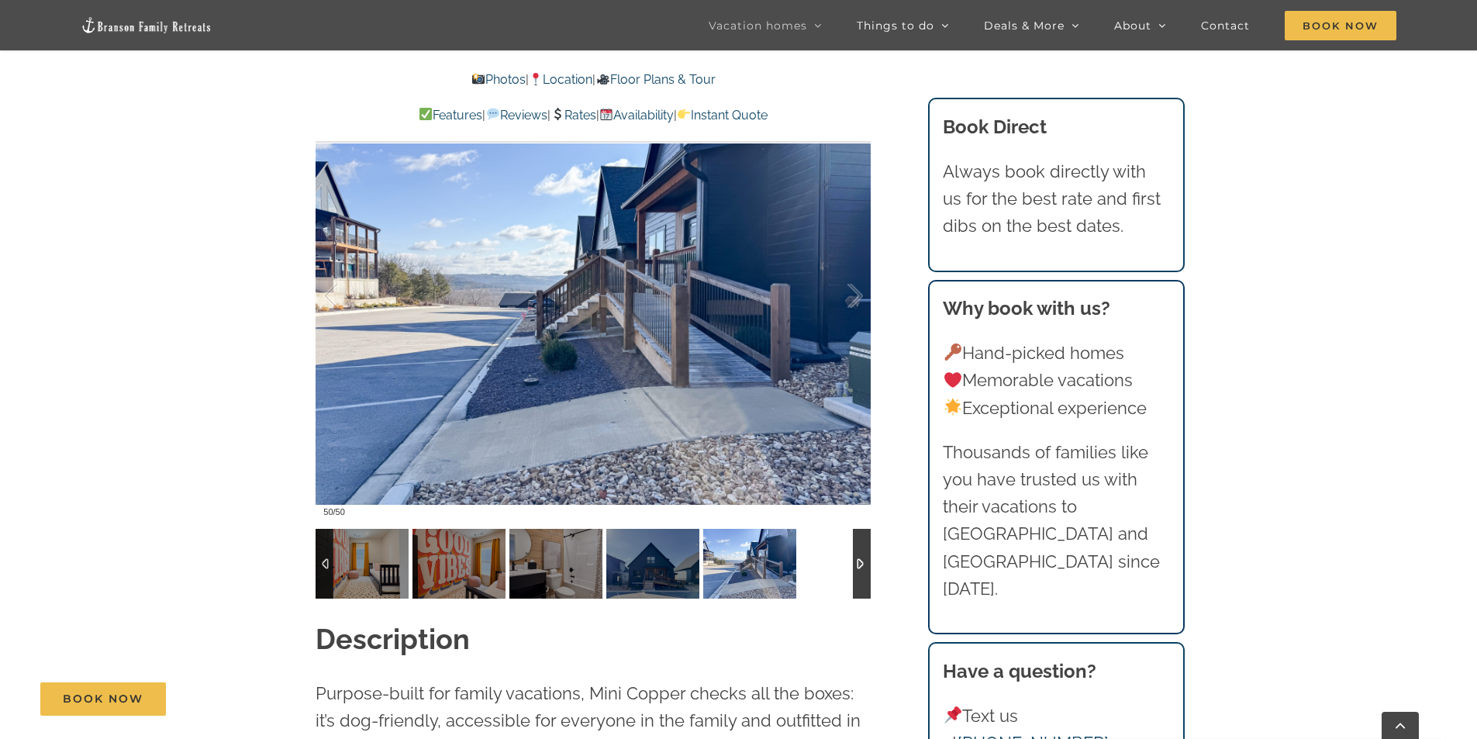
click at [862, 568] on div at bounding box center [862, 564] width 18 height 70
click at [862, 564] on div at bounding box center [862, 564] width 18 height 70
click at [330, 560] on div at bounding box center [325, 564] width 18 height 70
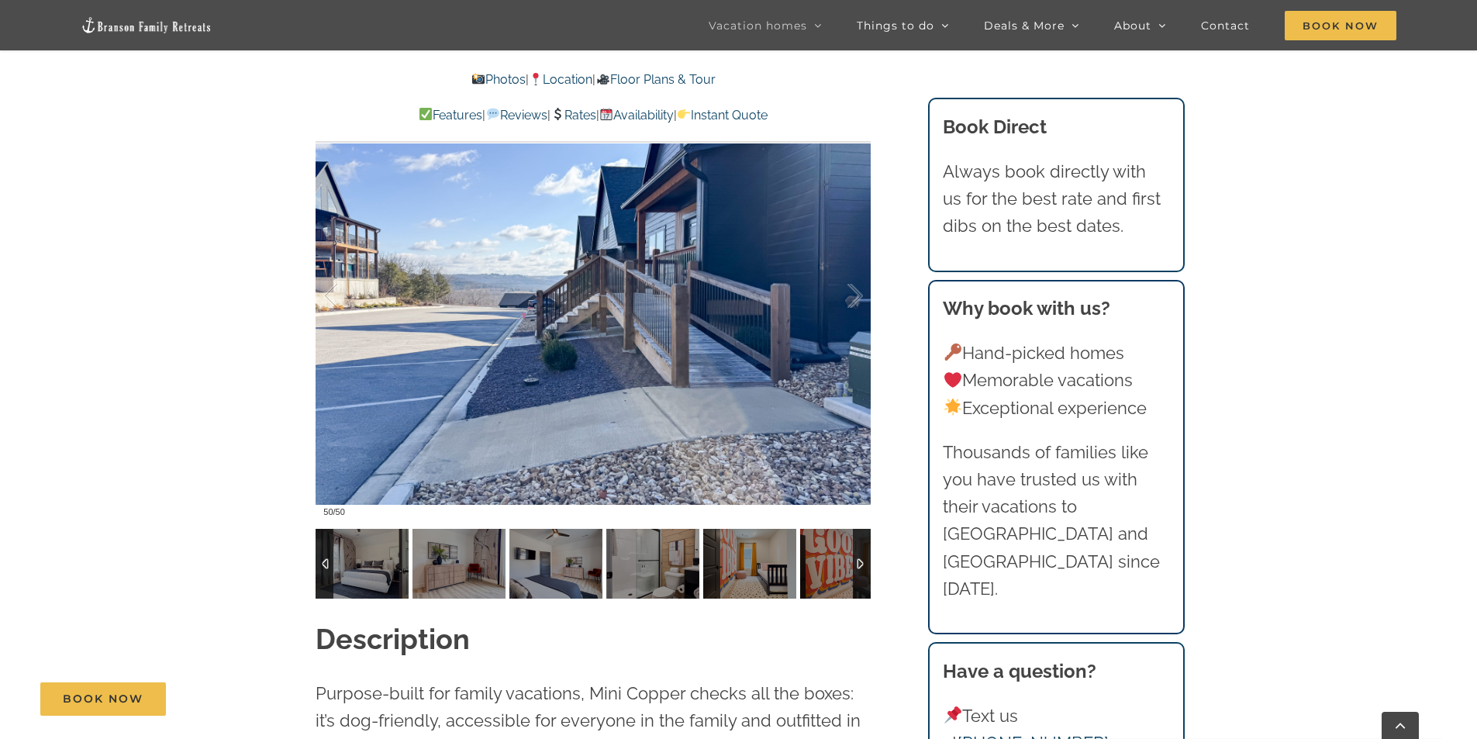
click at [326, 562] on div at bounding box center [325, 564] width 18 height 70
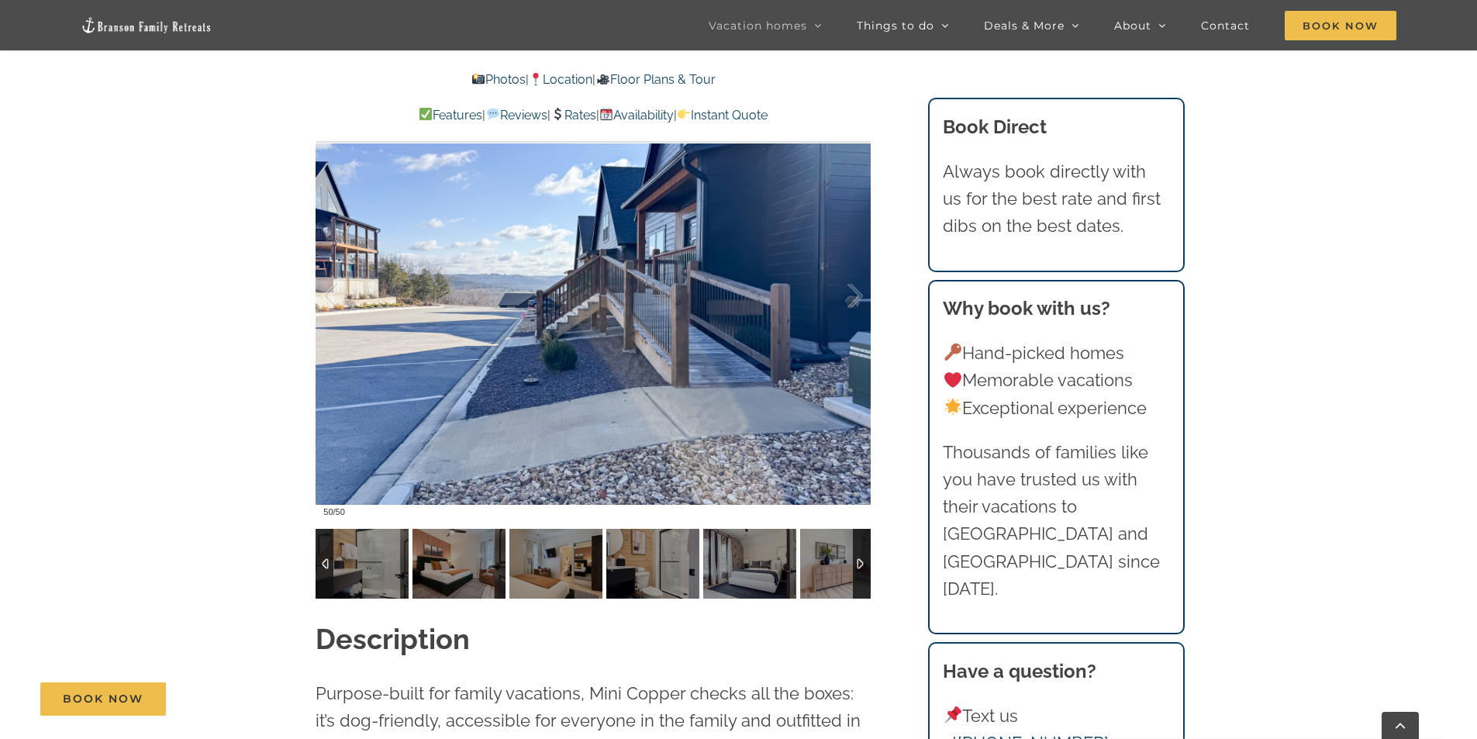
click at [325, 563] on div at bounding box center [325, 564] width 18 height 70
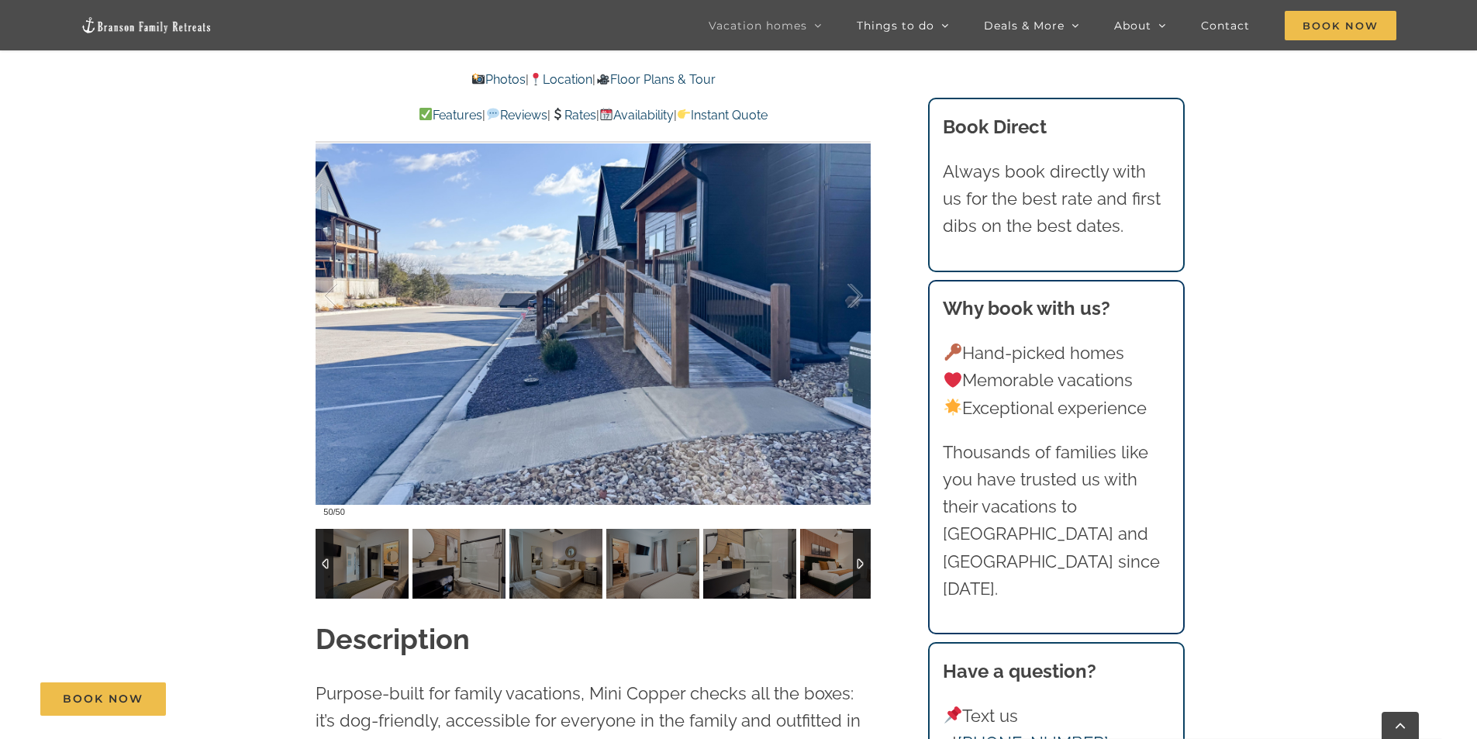
click at [324, 563] on div at bounding box center [325, 564] width 18 height 70
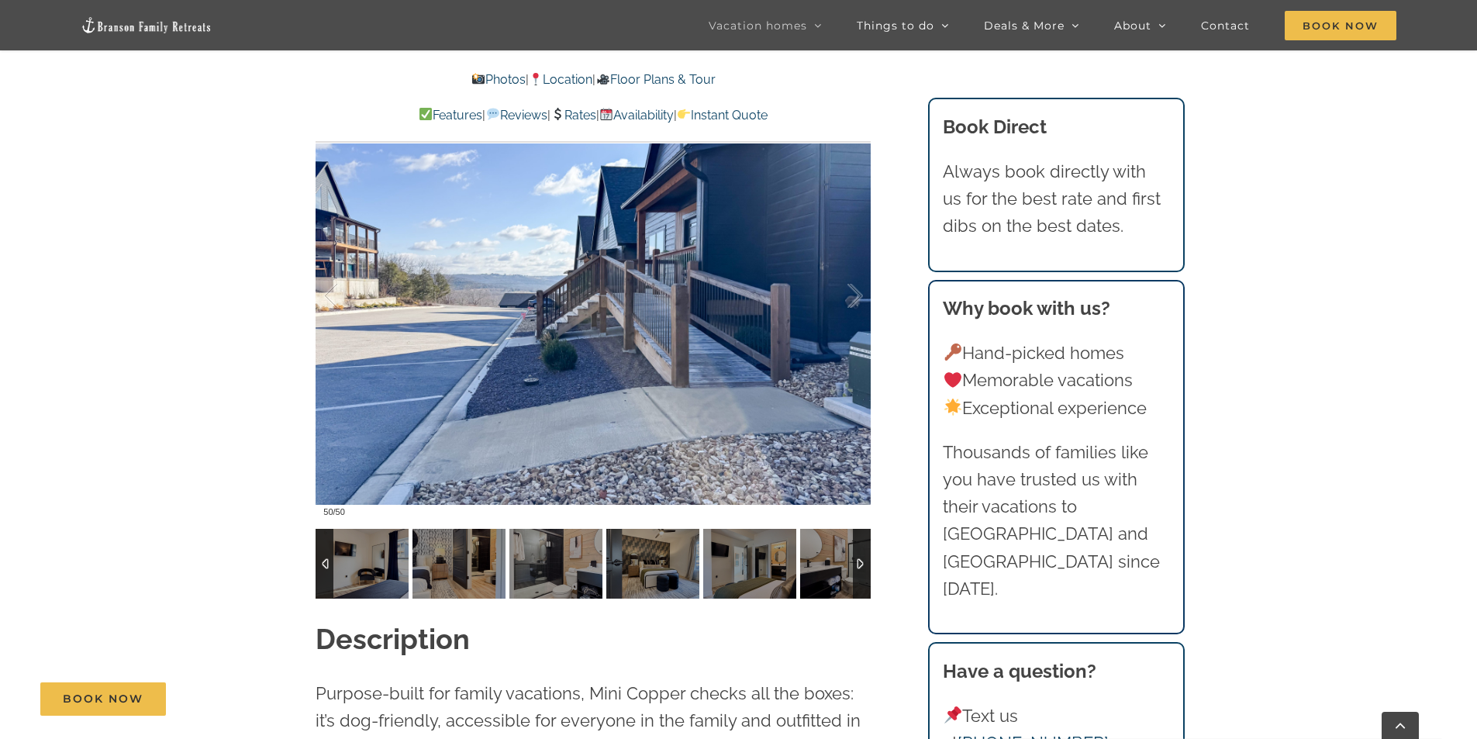
click at [322, 563] on div at bounding box center [325, 564] width 18 height 70
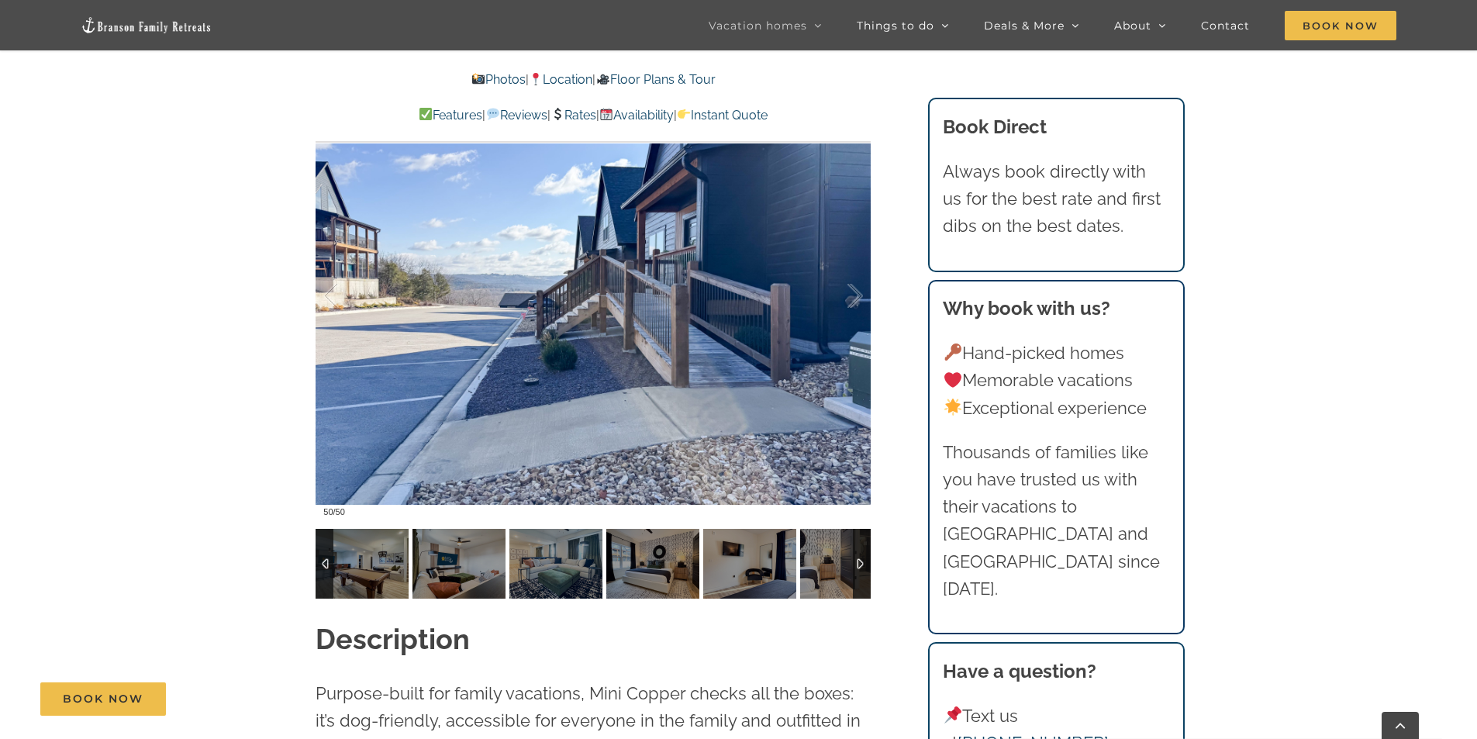
click at [322, 563] on div at bounding box center [325, 564] width 18 height 70
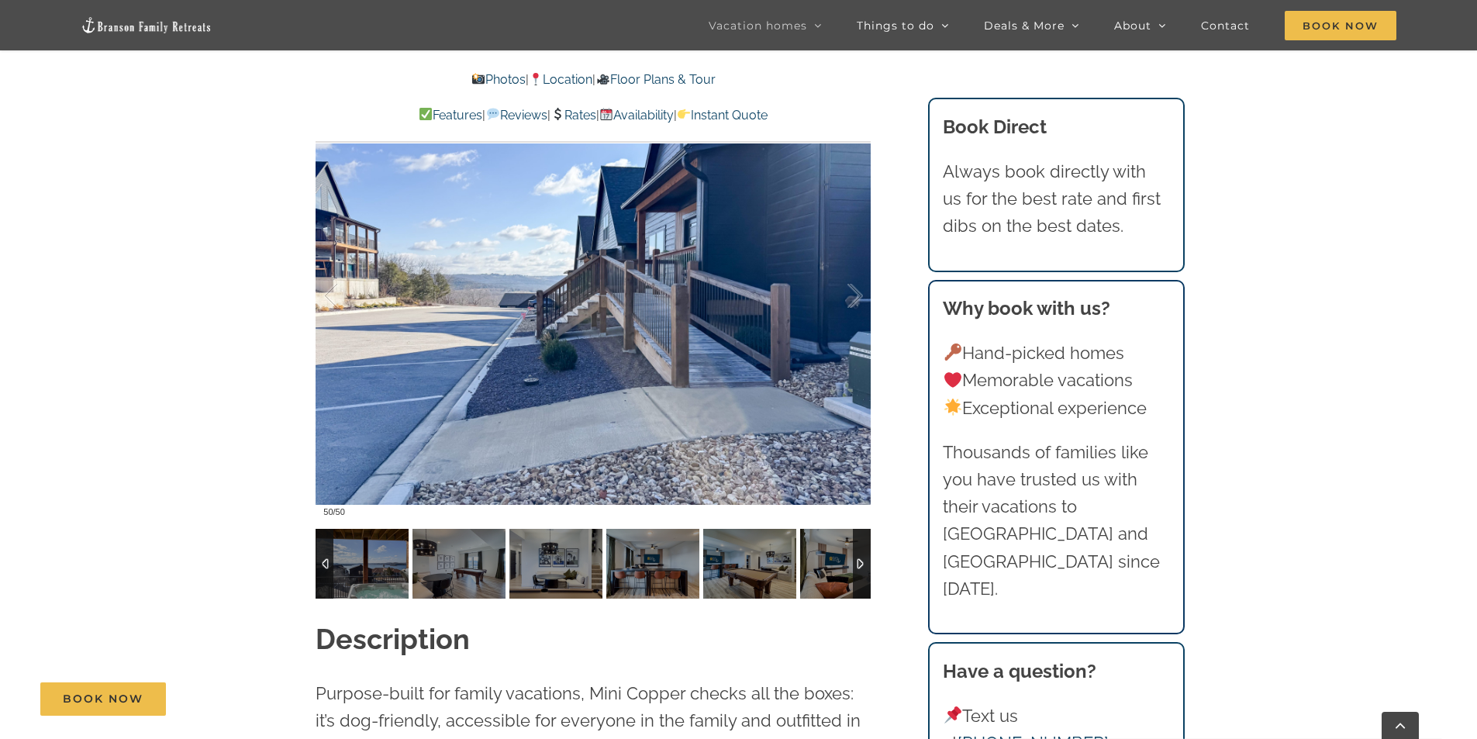
click at [321, 563] on div at bounding box center [325, 564] width 18 height 70
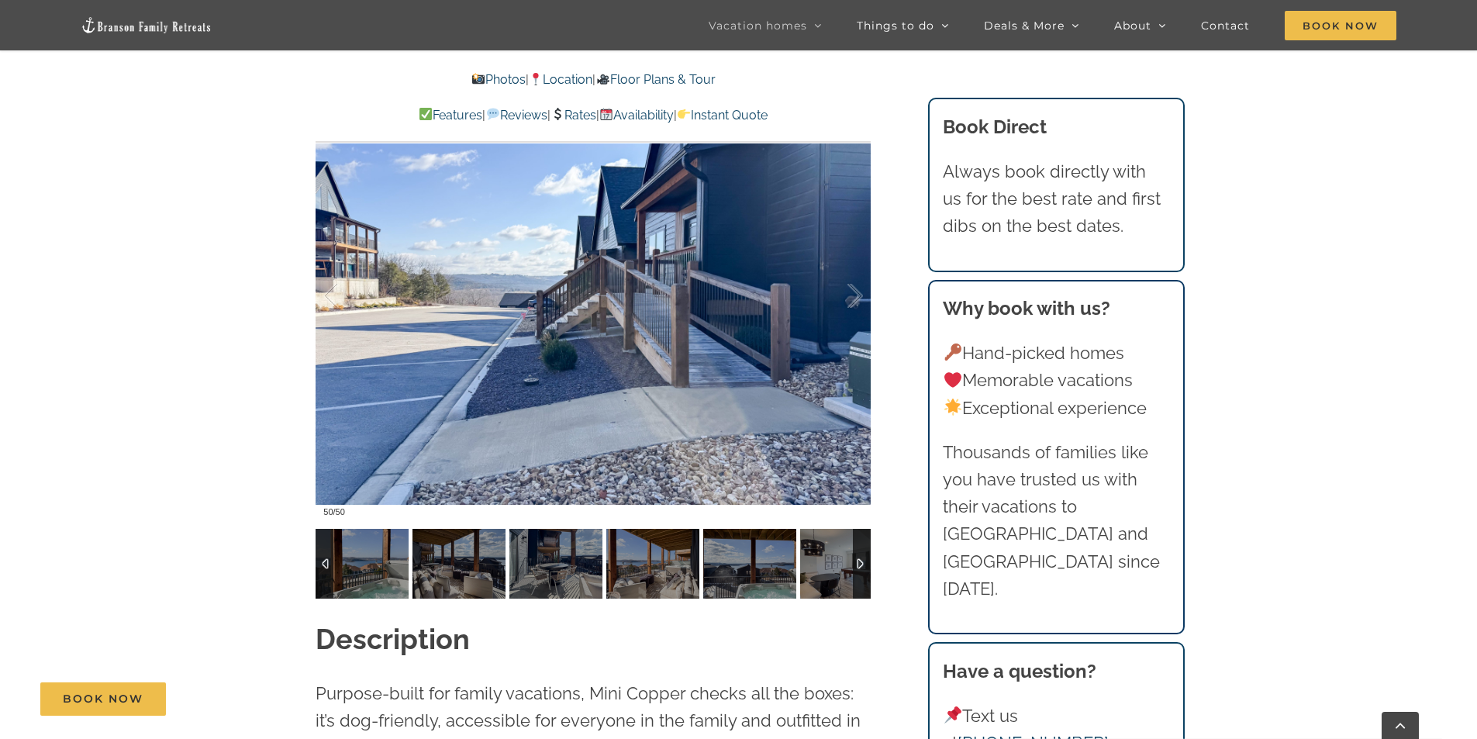
click at [320, 563] on div at bounding box center [325, 564] width 18 height 70
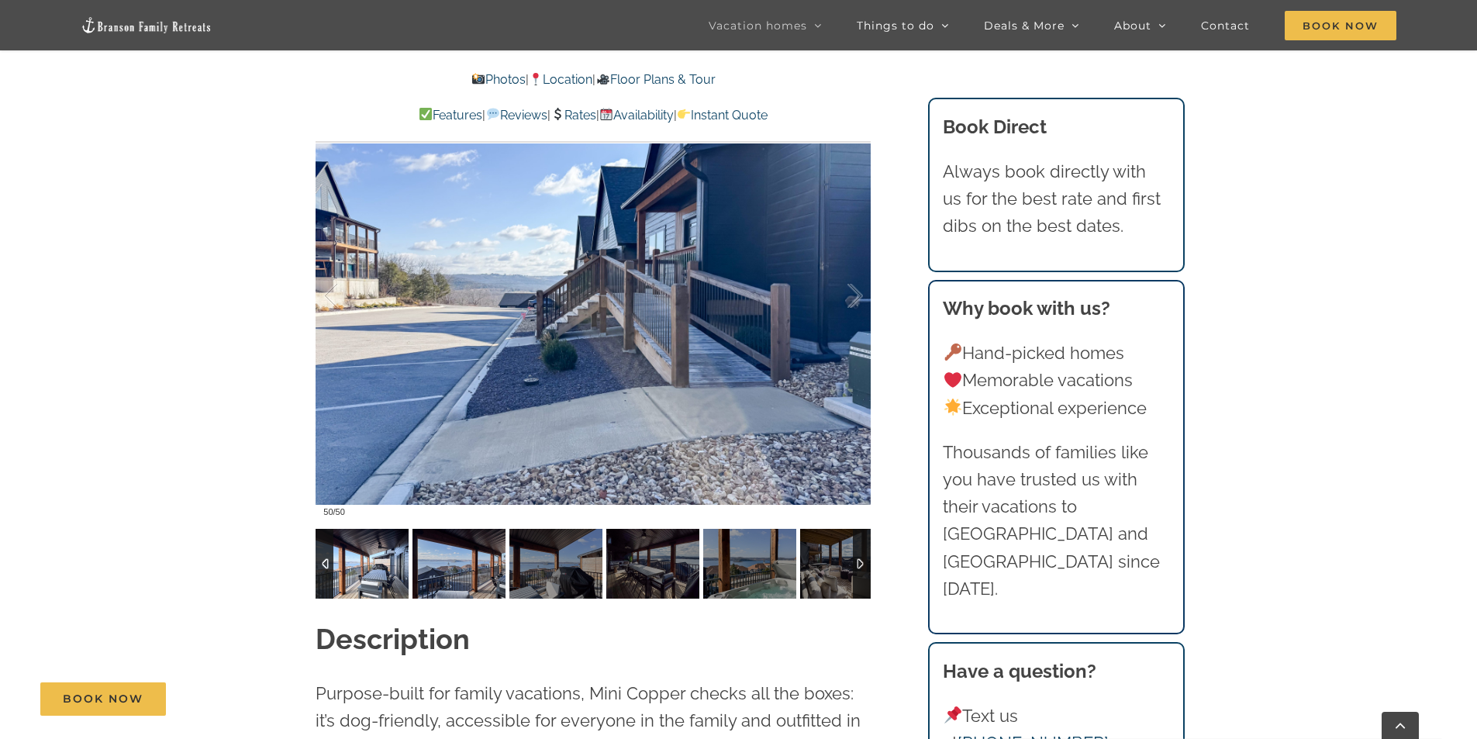
click at [367, 570] on img at bounding box center [362, 564] width 93 height 70
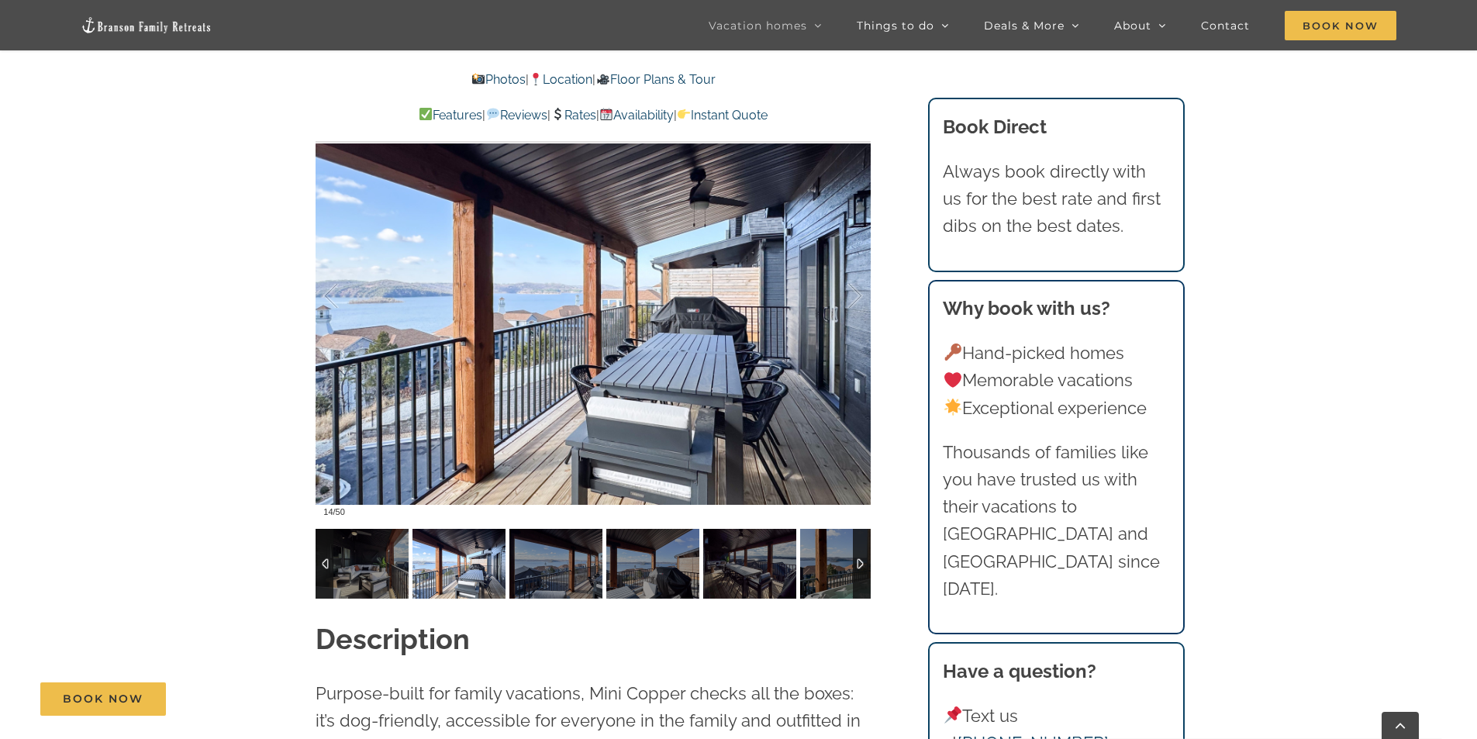
click at [467, 567] on img at bounding box center [458, 564] width 93 height 70
click at [557, 571] on img at bounding box center [555, 564] width 93 height 70
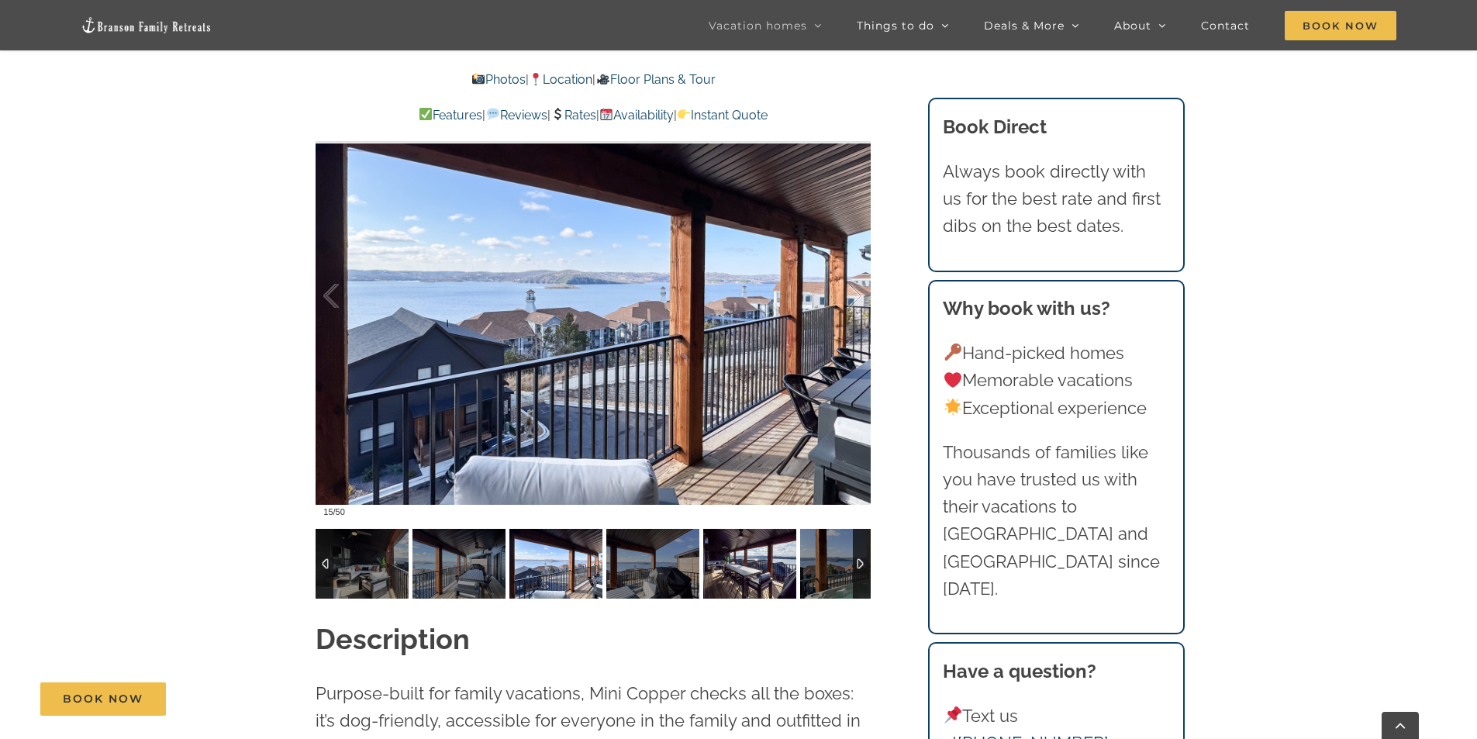
click at [769, 578] on img at bounding box center [749, 564] width 93 height 70
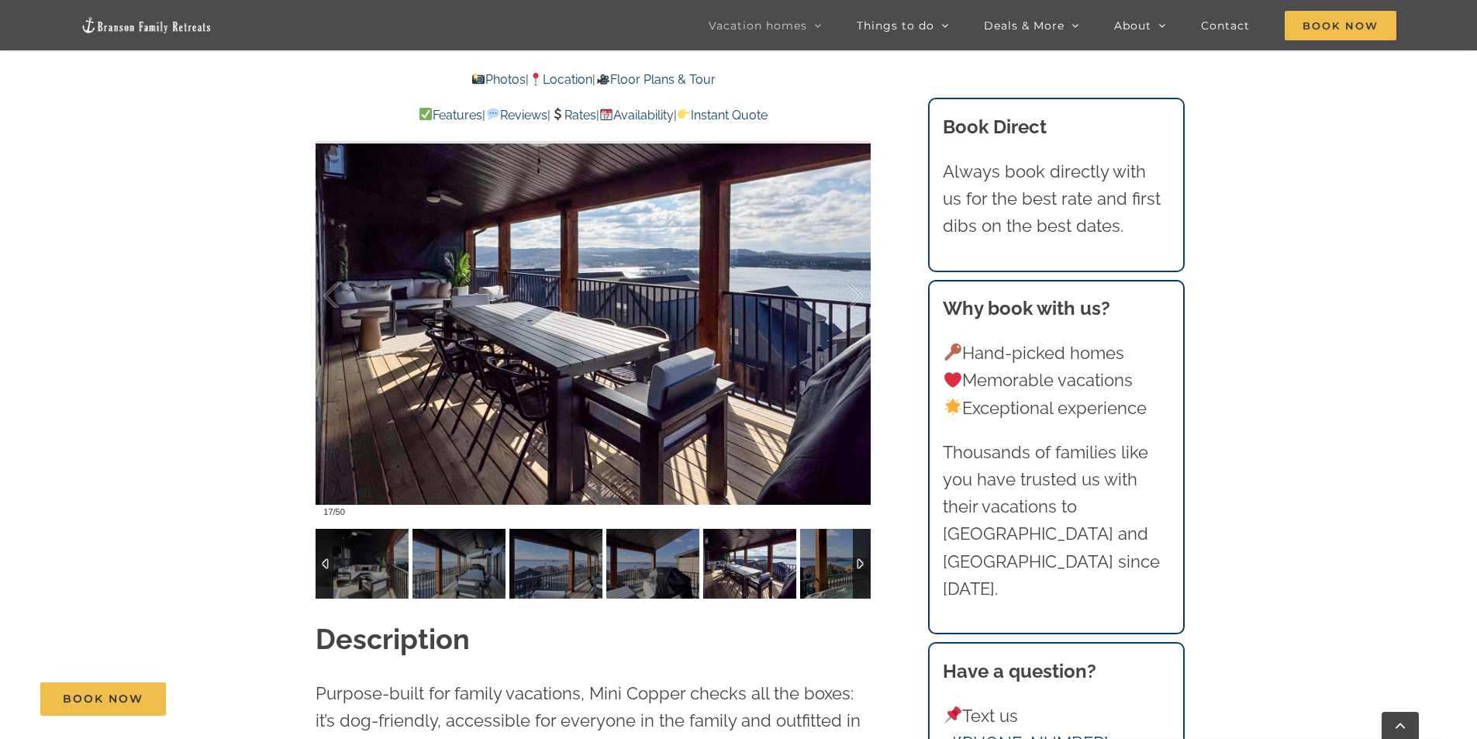
click at [861, 562] on div at bounding box center [862, 564] width 18 height 70
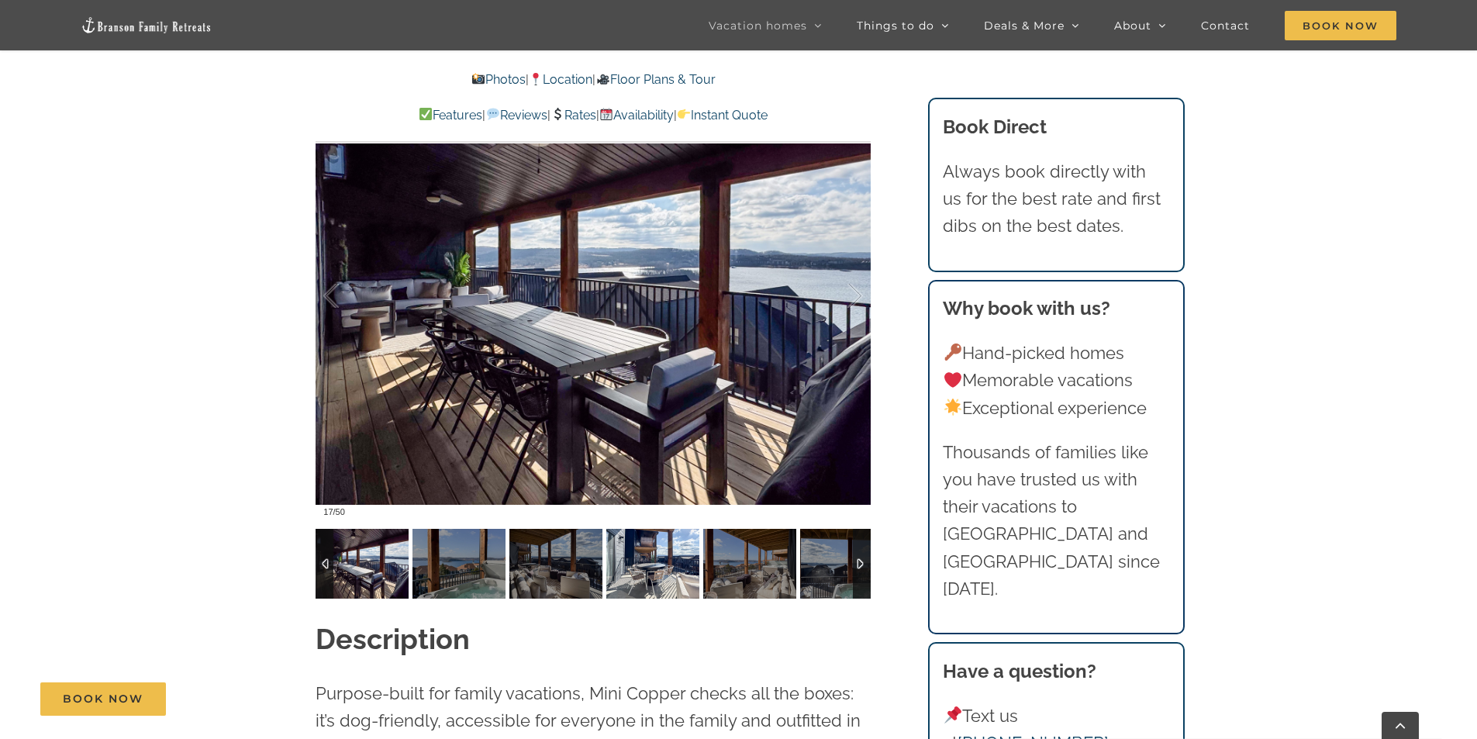
click at [674, 564] on img at bounding box center [652, 564] width 93 height 70
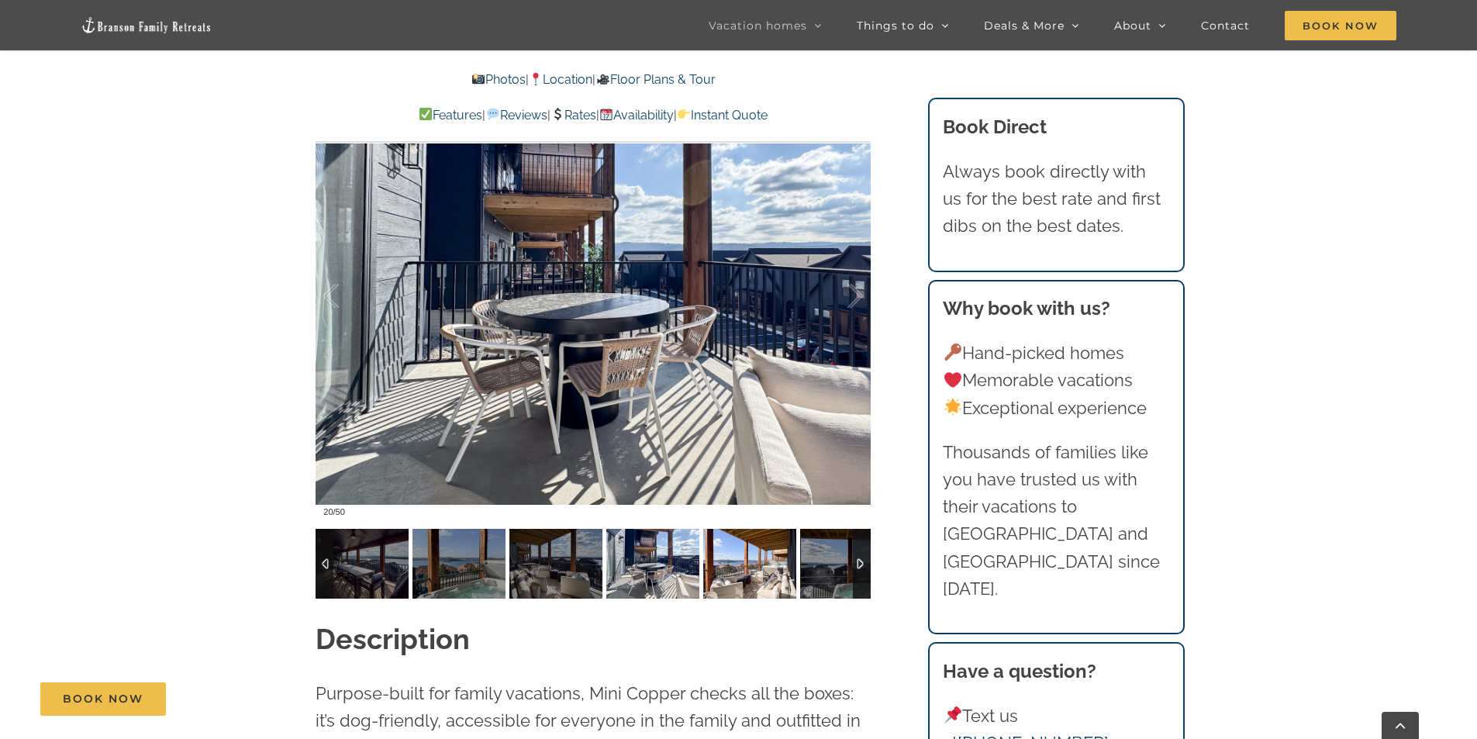
click at [763, 567] on img at bounding box center [749, 564] width 93 height 70
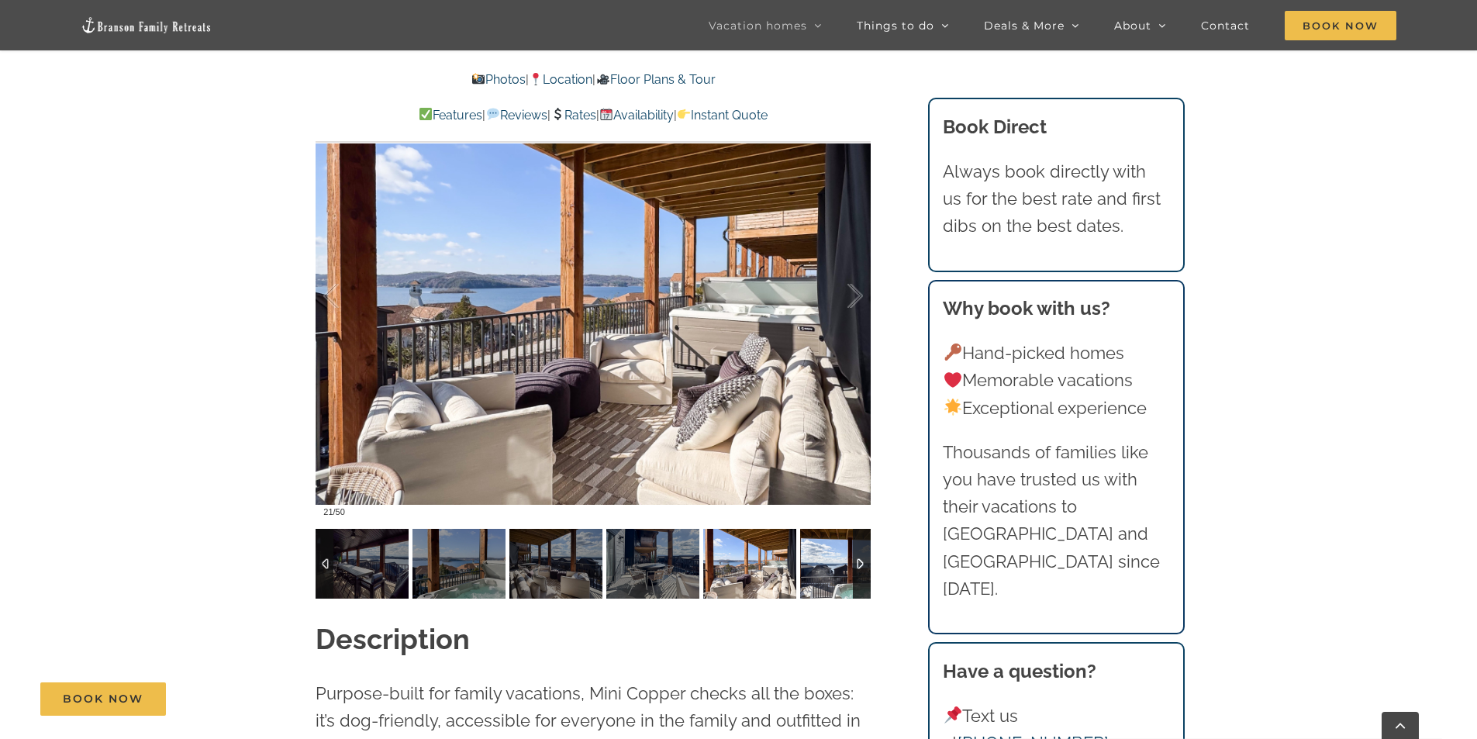
click at [851, 566] on img at bounding box center [846, 564] width 93 height 70
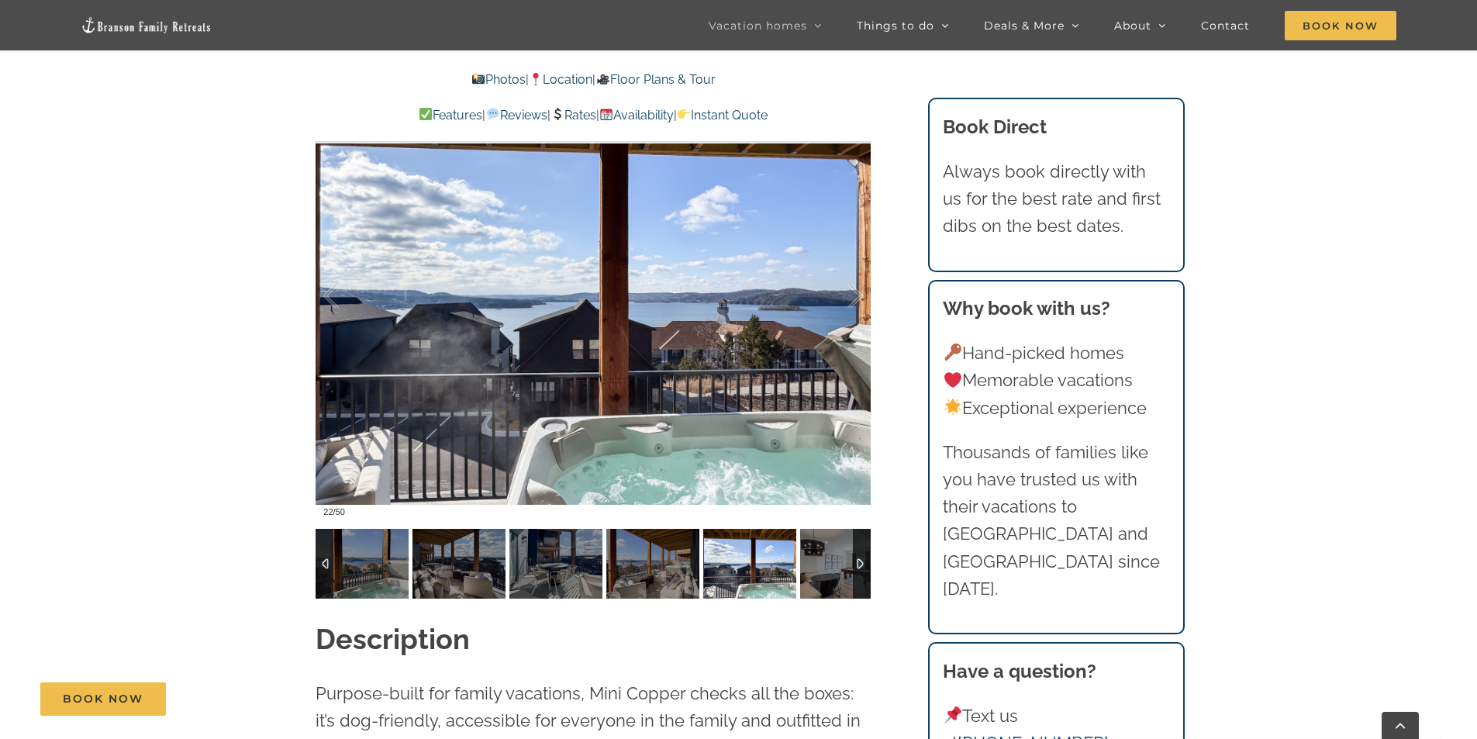
click at [853, 564] on div at bounding box center [862, 564] width 18 height 70
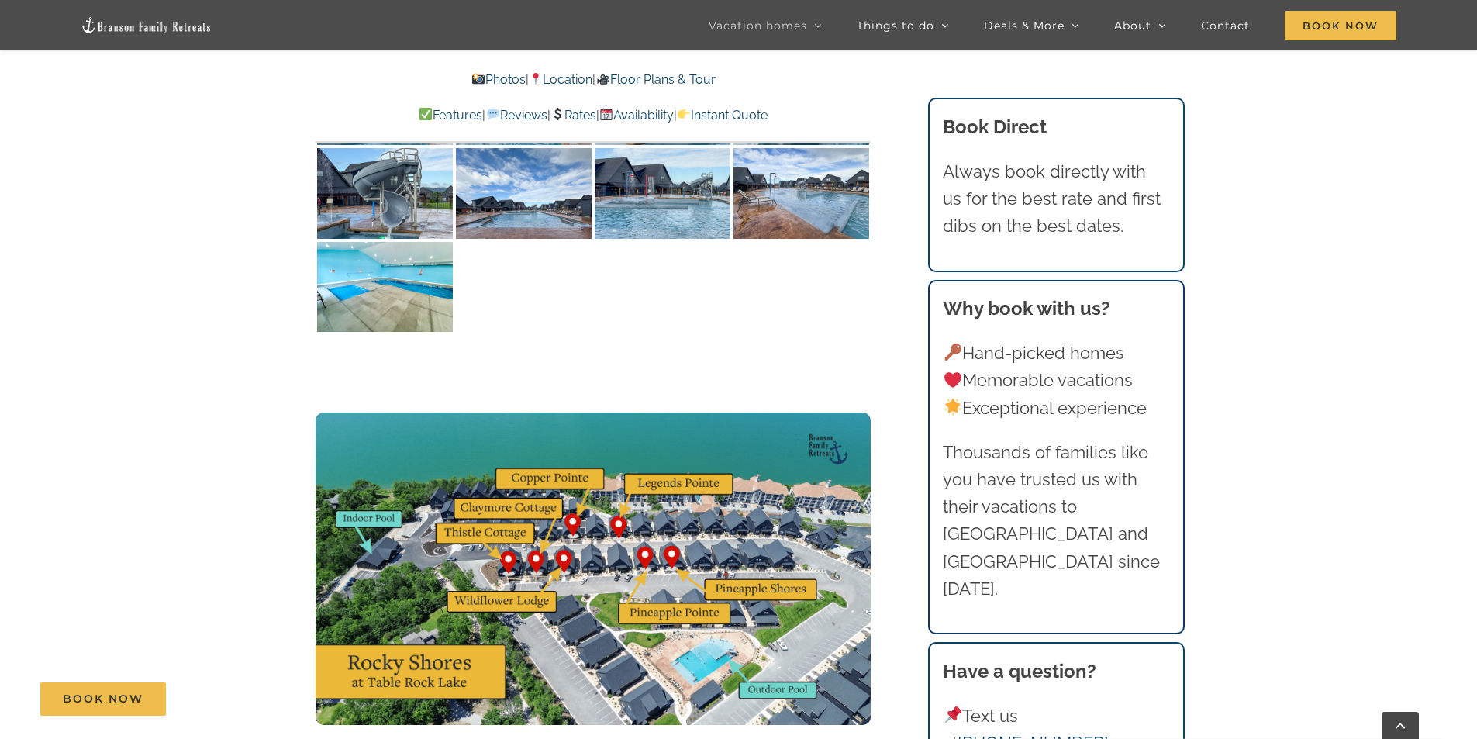
scroll to position [3924, 0]
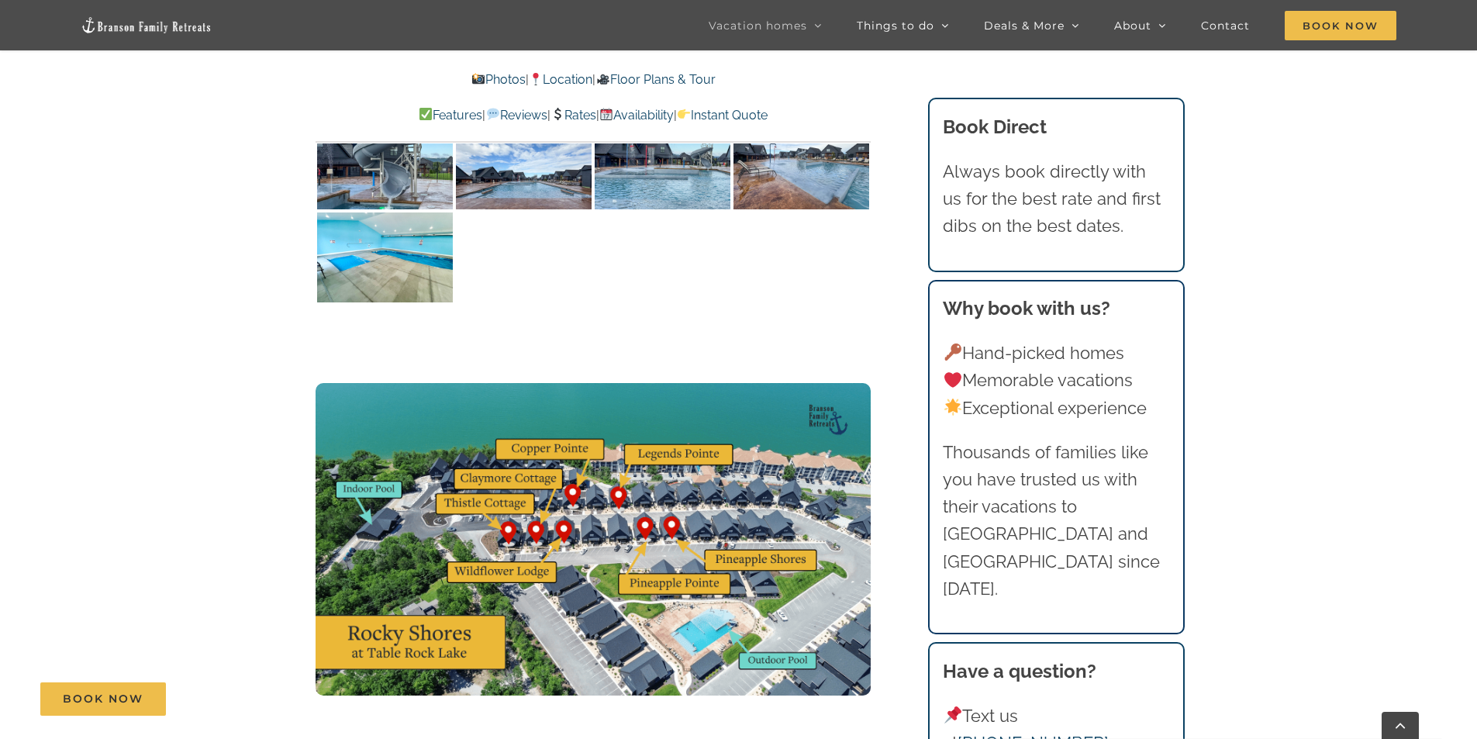
click at [617, 457] on img at bounding box center [593, 539] width 555 height 312
click at [617, 436] on img at bounding box center [593, 539] width 555 height 312
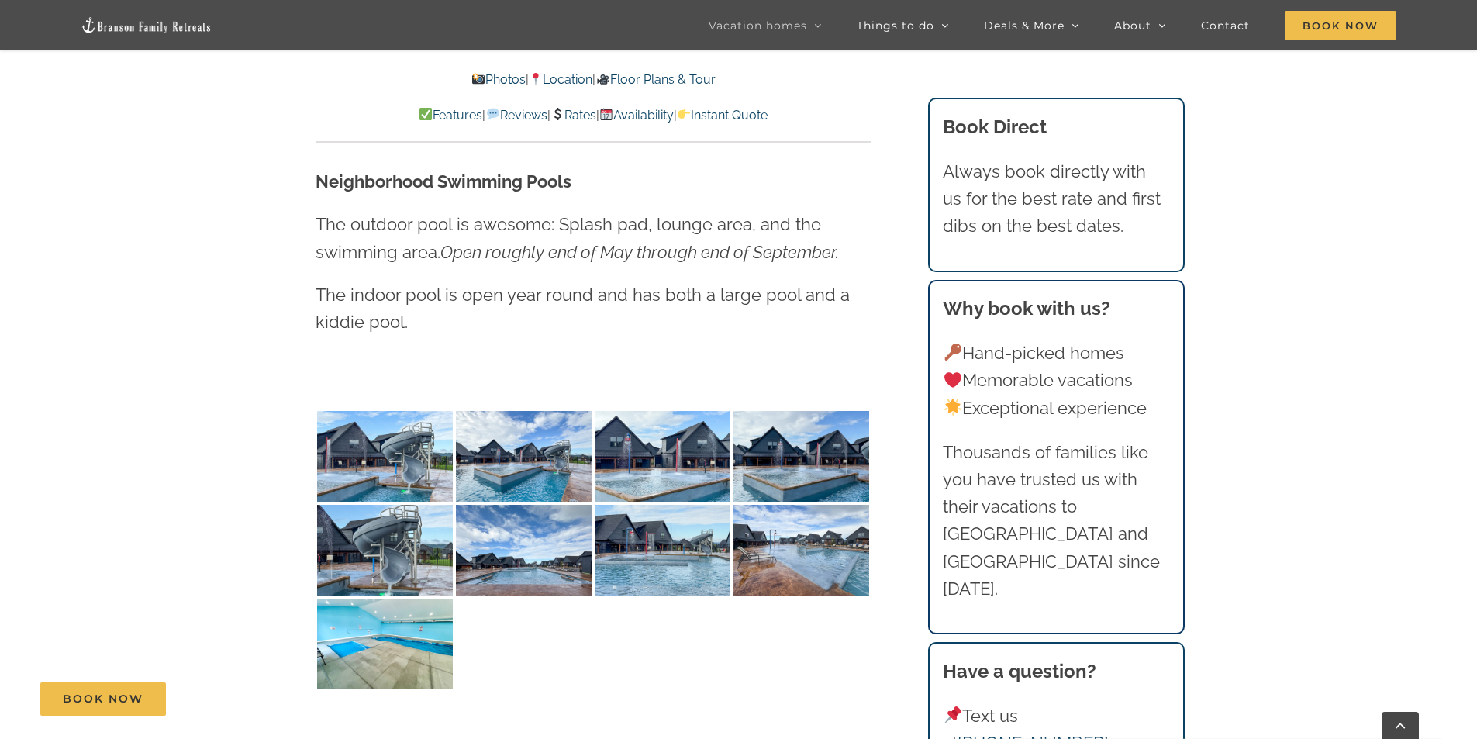
scroll to position [3536, 0]
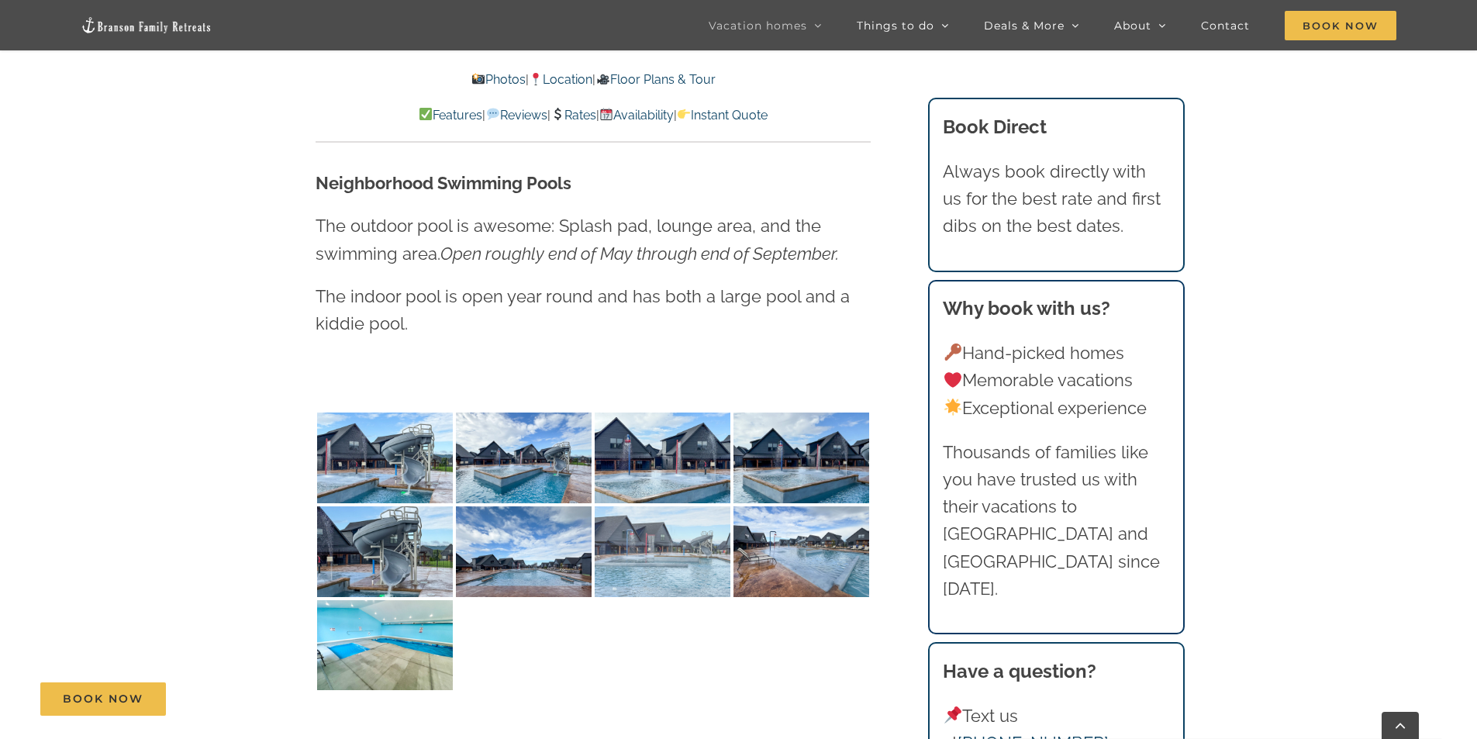
click at [642, 506] on img at bounding box center [663, 551] width 136 height 91
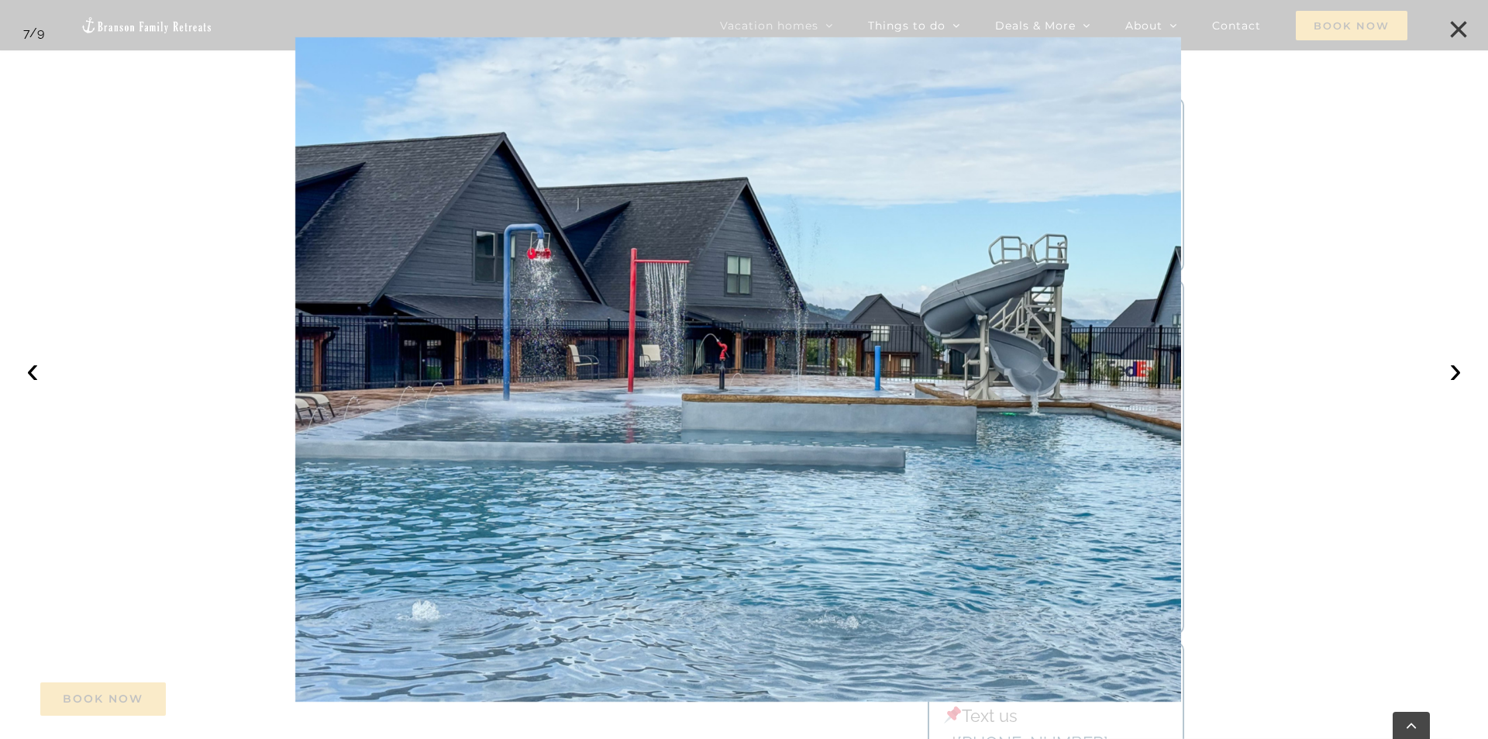
click at [1457, 31] on button "×" at bounding box center [1459, 29] width 34 height 34
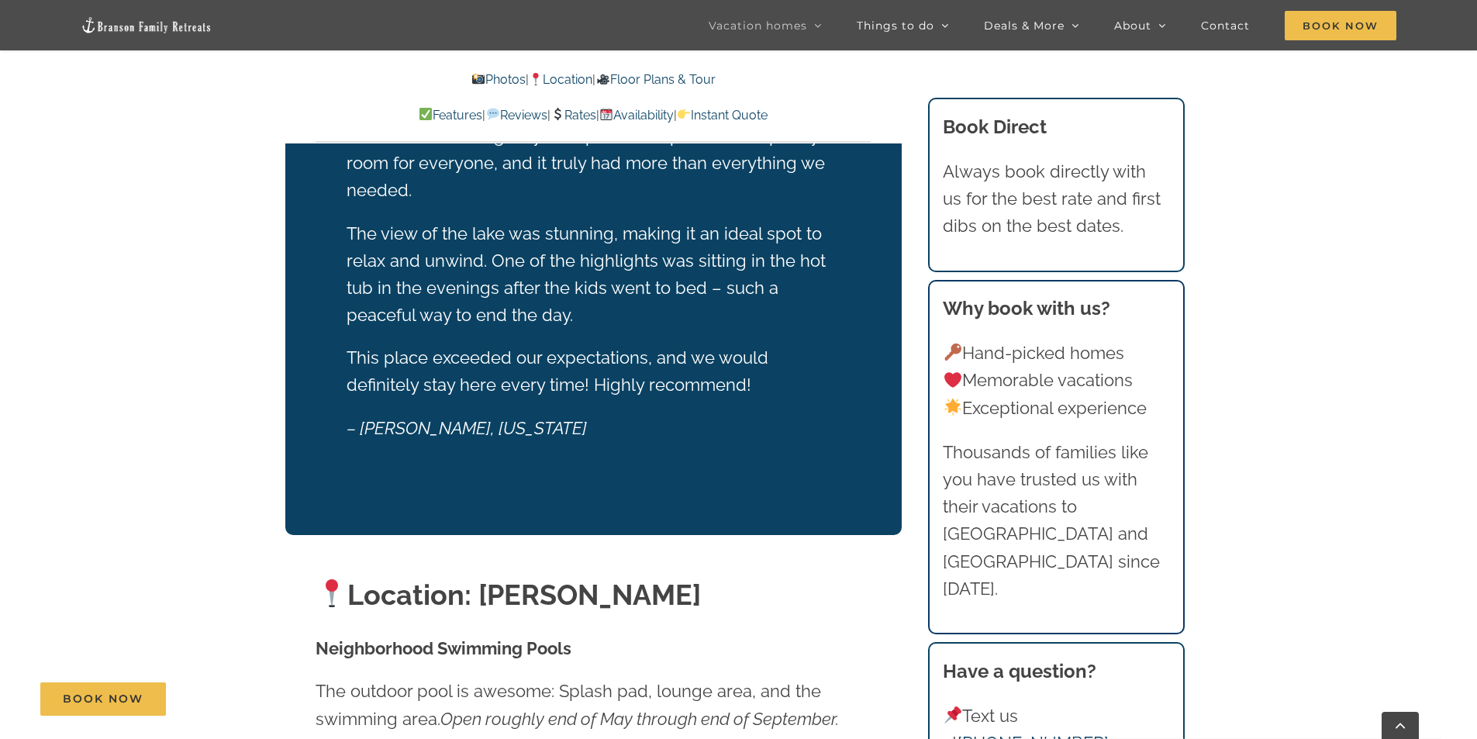
scroll to position [2451, 0]
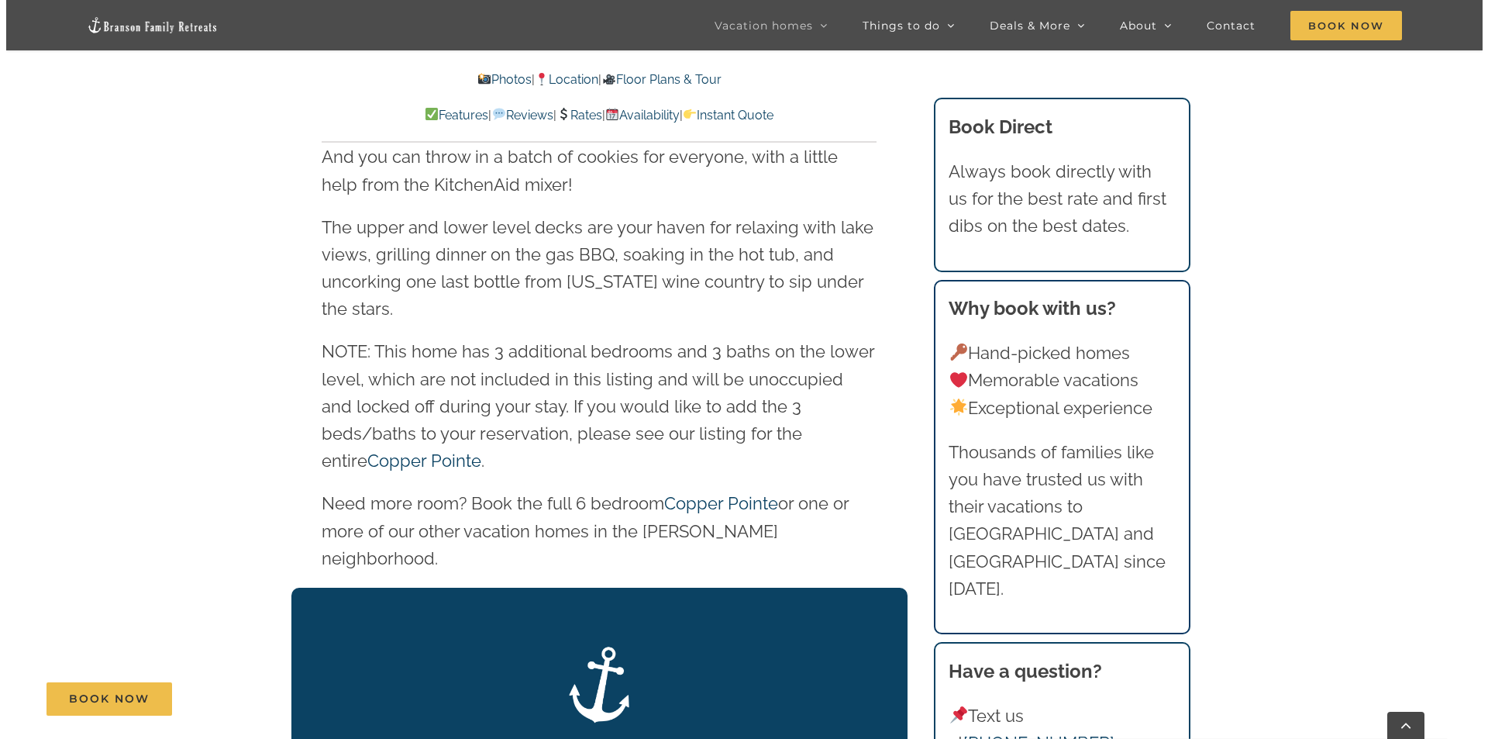
scroll to position [746, 0]
